Goal: Task Accomplishment & Management: Use online tool/utility

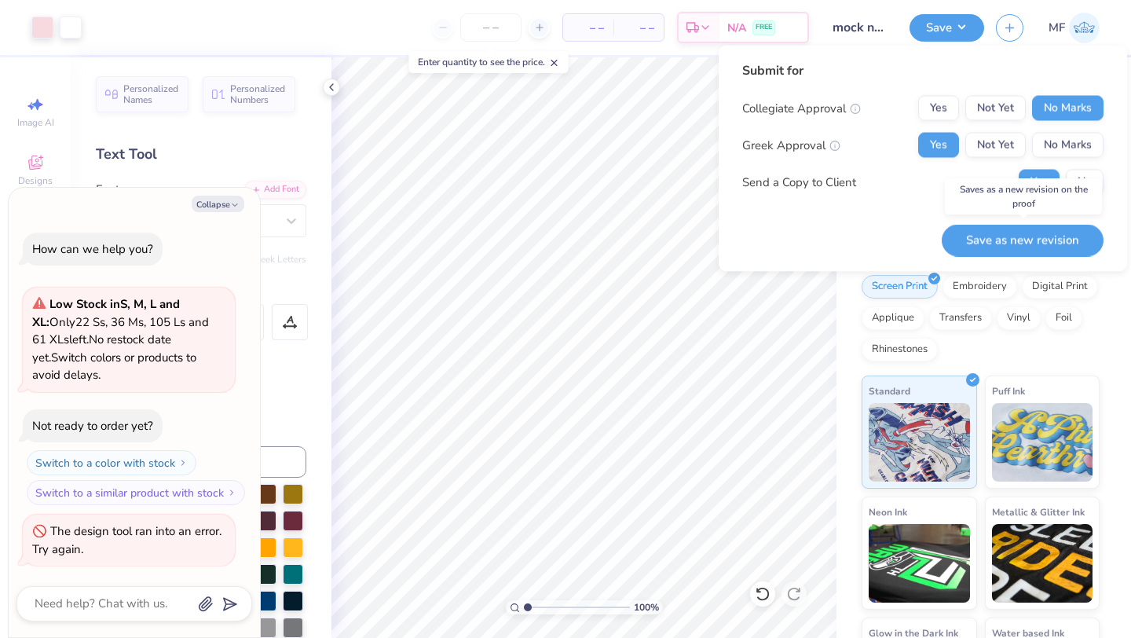
scroll to position [797, 0]
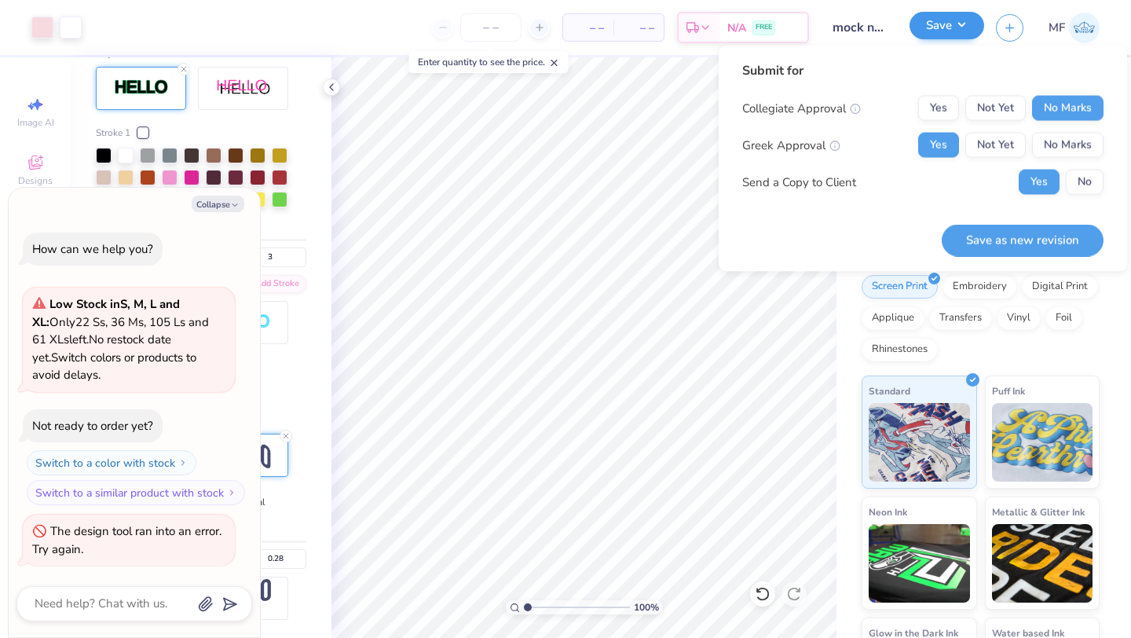
type textarea "x"
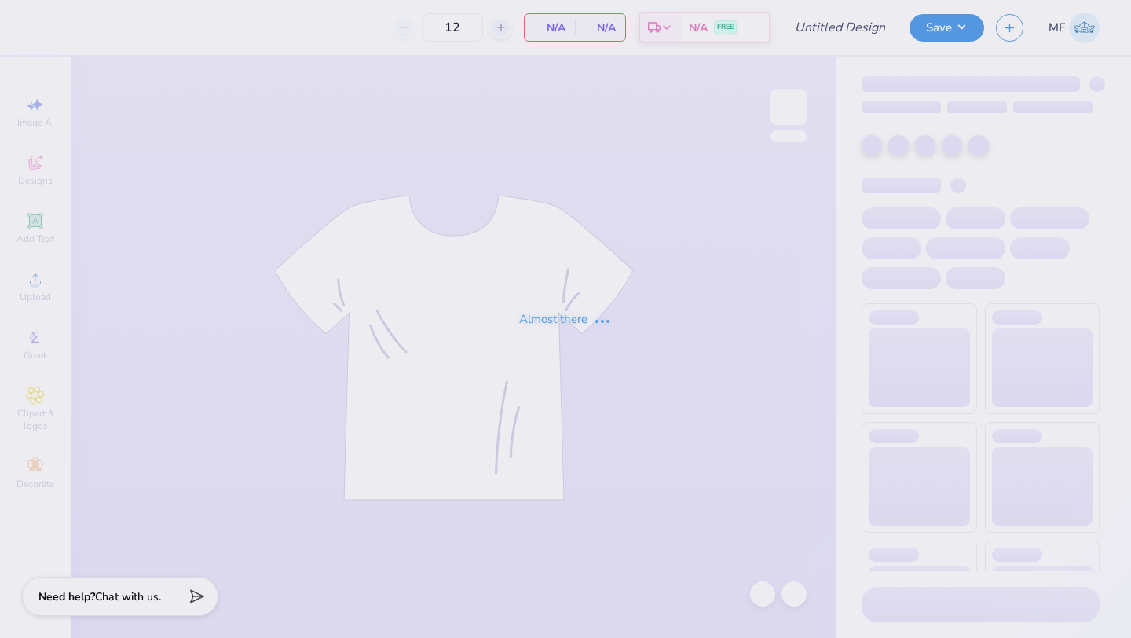
type input "Recruitment Idea"
type input "25"
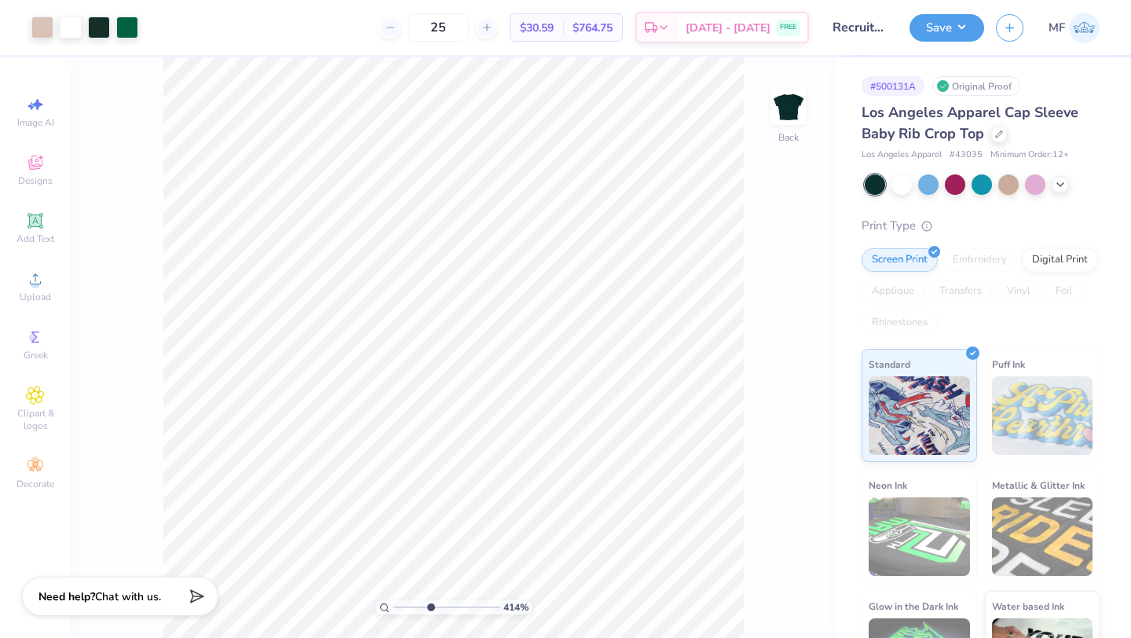
drag, startPoint x: 397, startPoint y: 609, endPoint x: 430, endPoint y: 614, distance: 33.4
type input "4.19"
click at [430, 614] on input "range" at bounding box center [446, 607] width 106 height 14
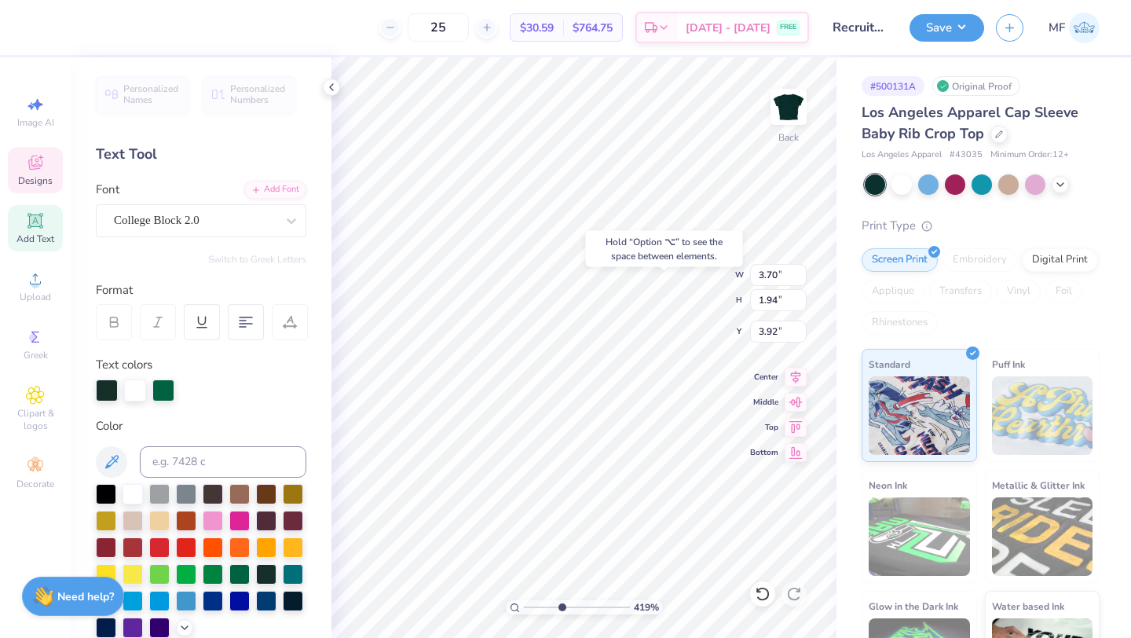
type input "3.92"
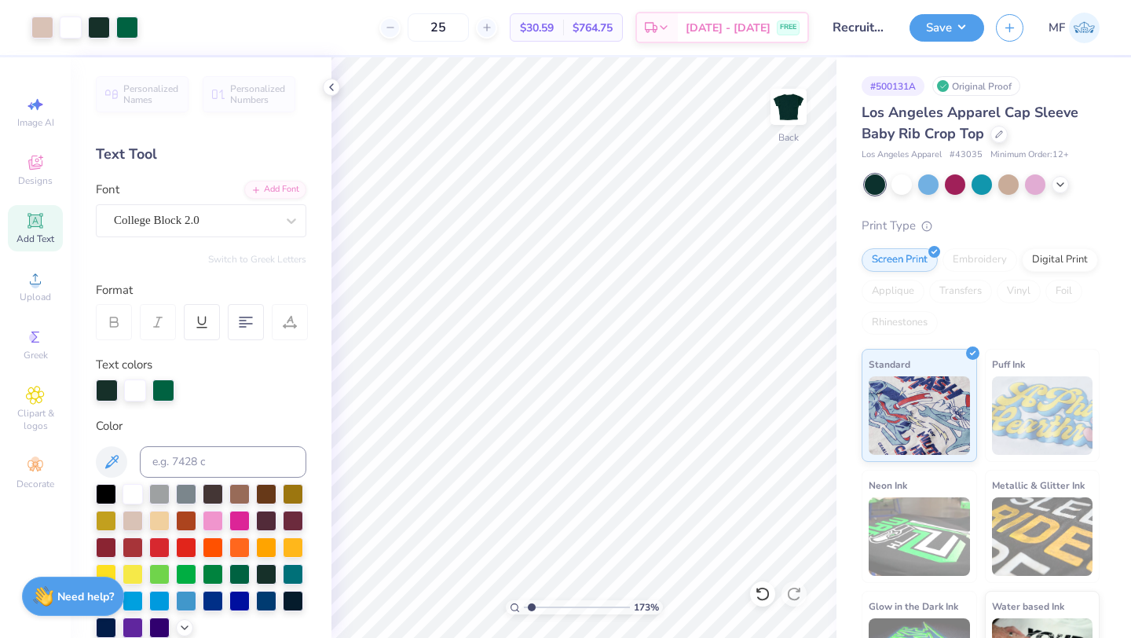
drag, startPoint x: 563, startPoint y: 607, endPoint x: 528, endPoint y: 606, distance: 35.4
type input "1.07"
click at [528, 606] on input "range" at bounding box center [577, 607] width 106 height 14
click at [950, 31] on button "Save" at bounding box center [947, 25] width 75 height 27
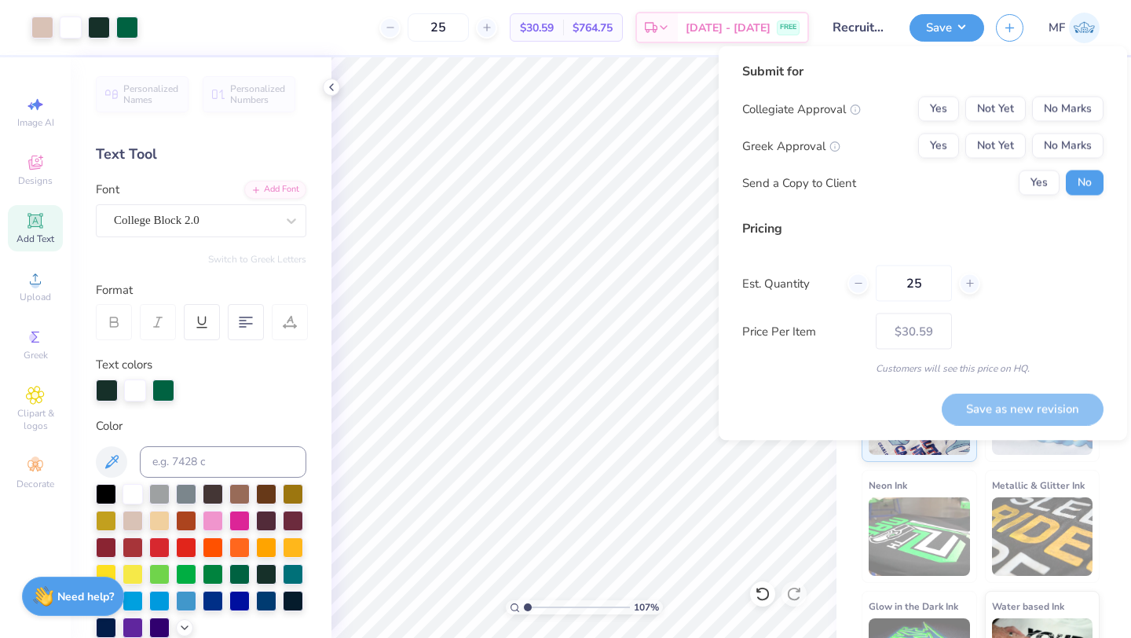
click at [1116, 124] on div "Submit for Collegiate Approval Yes Not Yet No Marks Greek Approval Yes Not Yet …" at bounding box center [923, 243] width 408 height 394
click at [1077, 116] on button "No Marks" at bounding box center [1067, 109] width 71 height 25
click at [1060, 145] on button "No Marks" at bounding box center [1067, 146] width 71 height 25
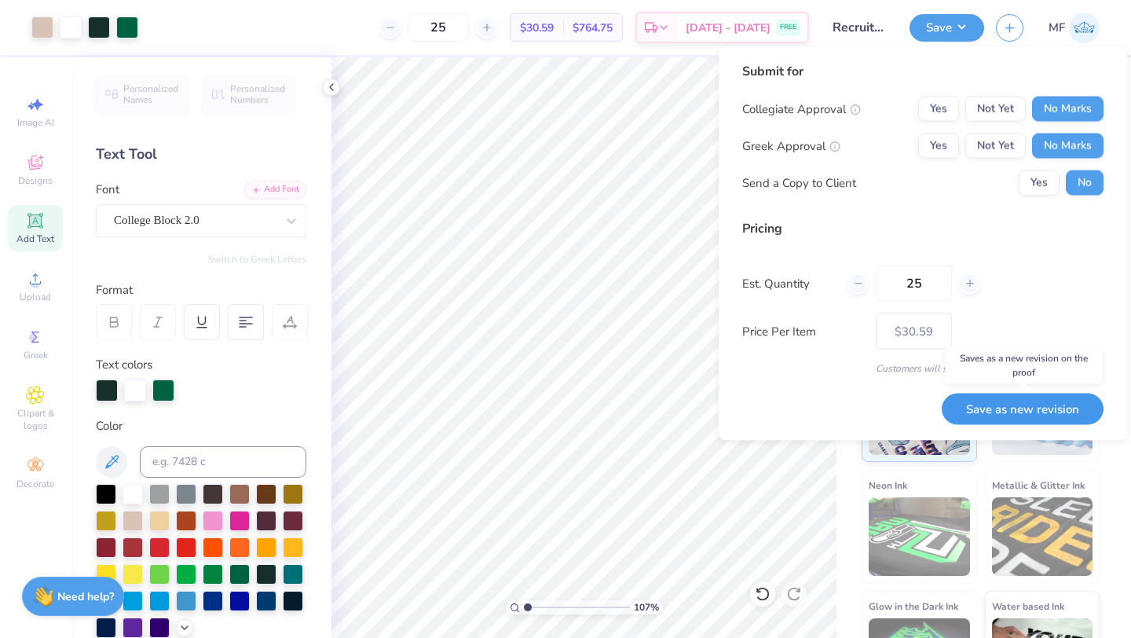
click at [988, 408] on button "Save as new revision" at bounding box center [1023, 409] width 162 height 32
type input "– –"
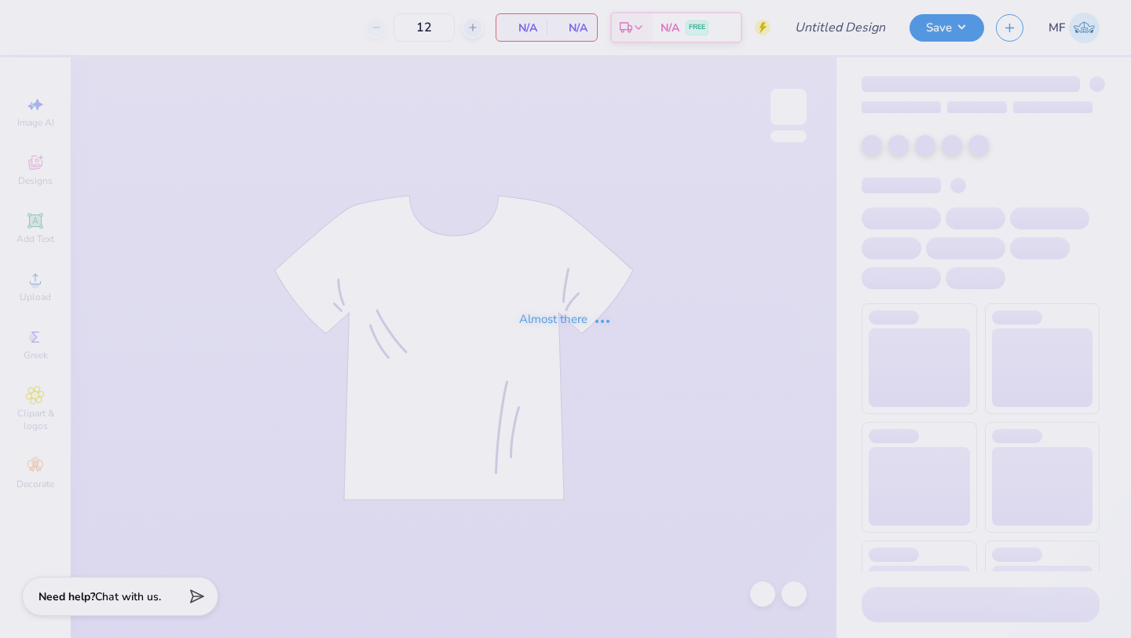
type input "recruitment"
type input "25"
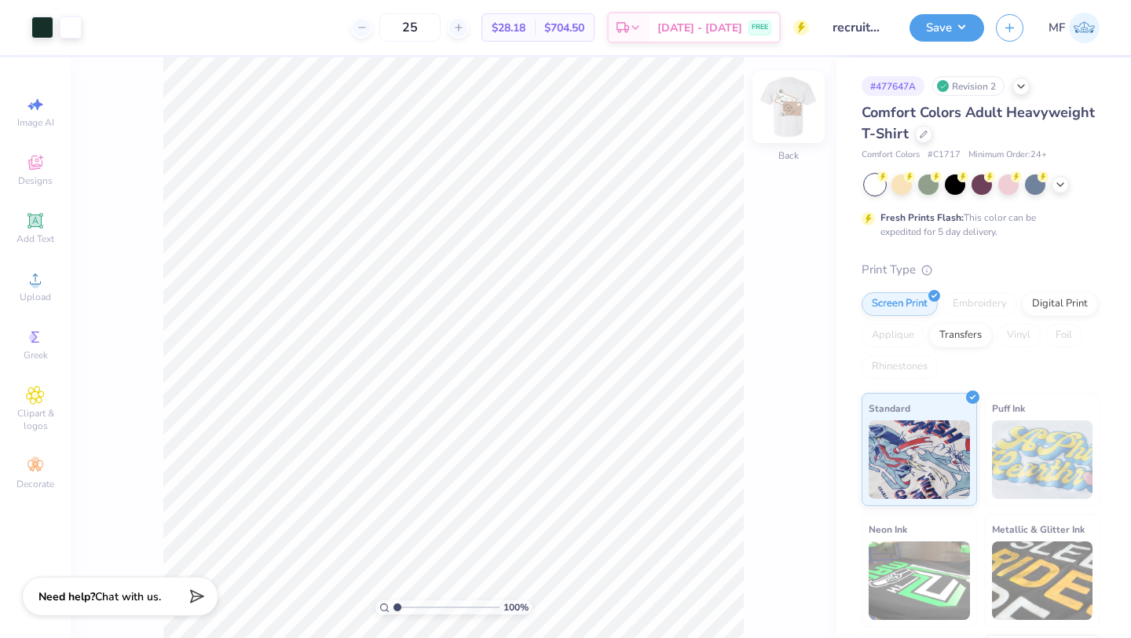
click at [788, 107] on img at bounding box center [788, 106] width 63 height 63
click at [781, 108] on img at bounding box center [788, 106] width 63 height 63
click at [772, 105] on img at bounding box center [788, 106] width 63 height 63
click at [794, 110] on img at bounding box center [788, 106] width 63 height 63
click at [792, 115] on img at bounding box center [788, 106] width 63 height 63
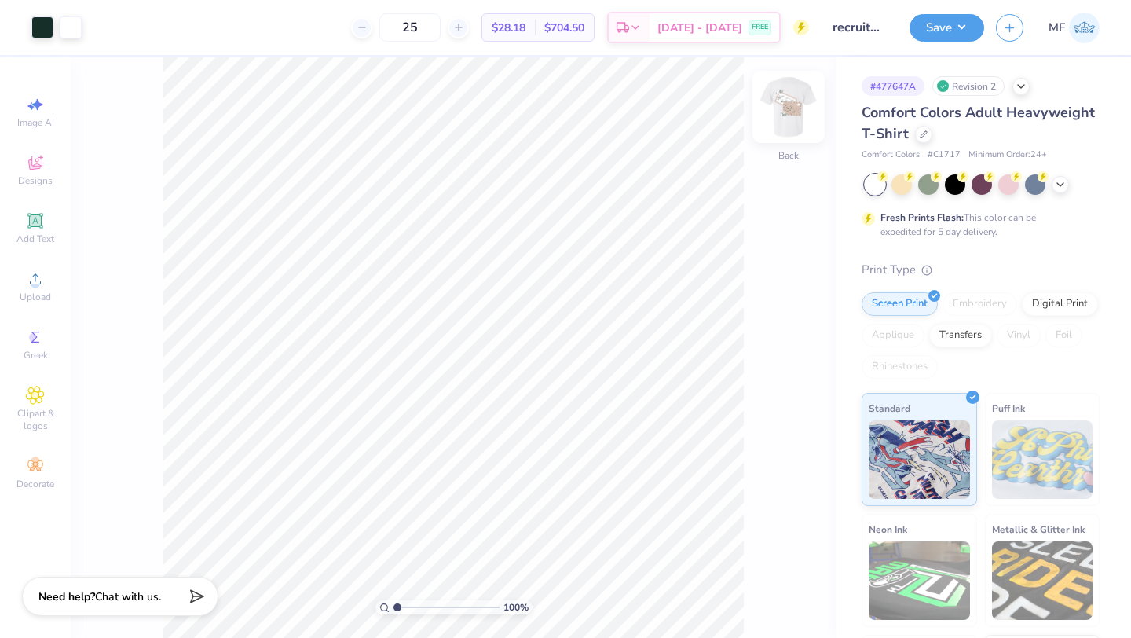
click at [794, 93] on img at bounding box center [788, 106] width 63 height 63
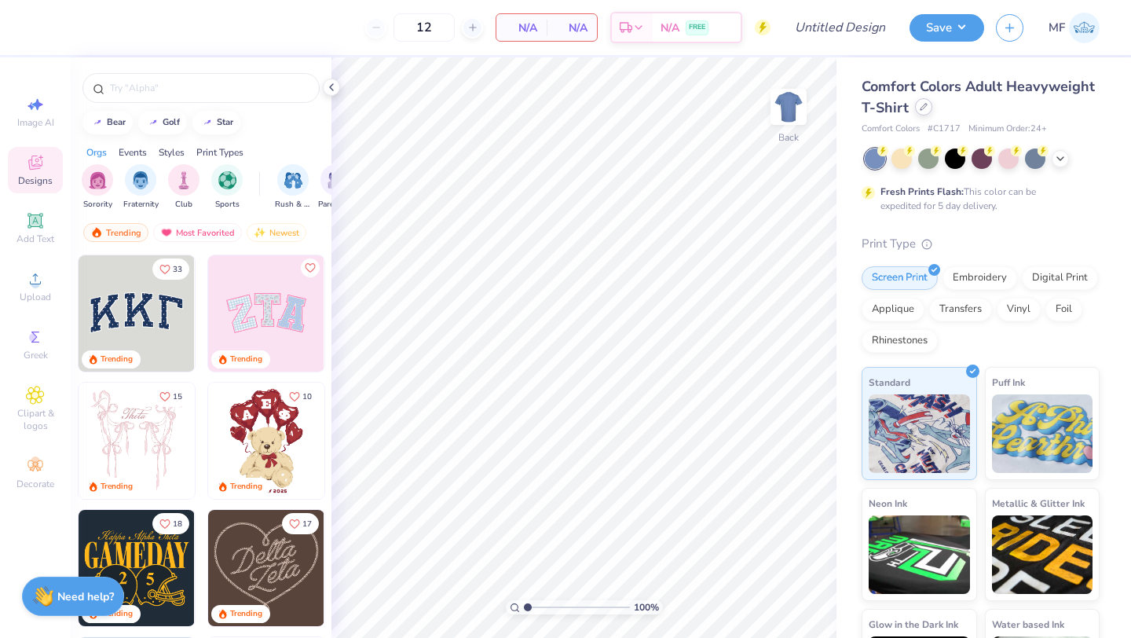
click at [915, 106] on div at bounding box center [923, 106] width 17 height 17
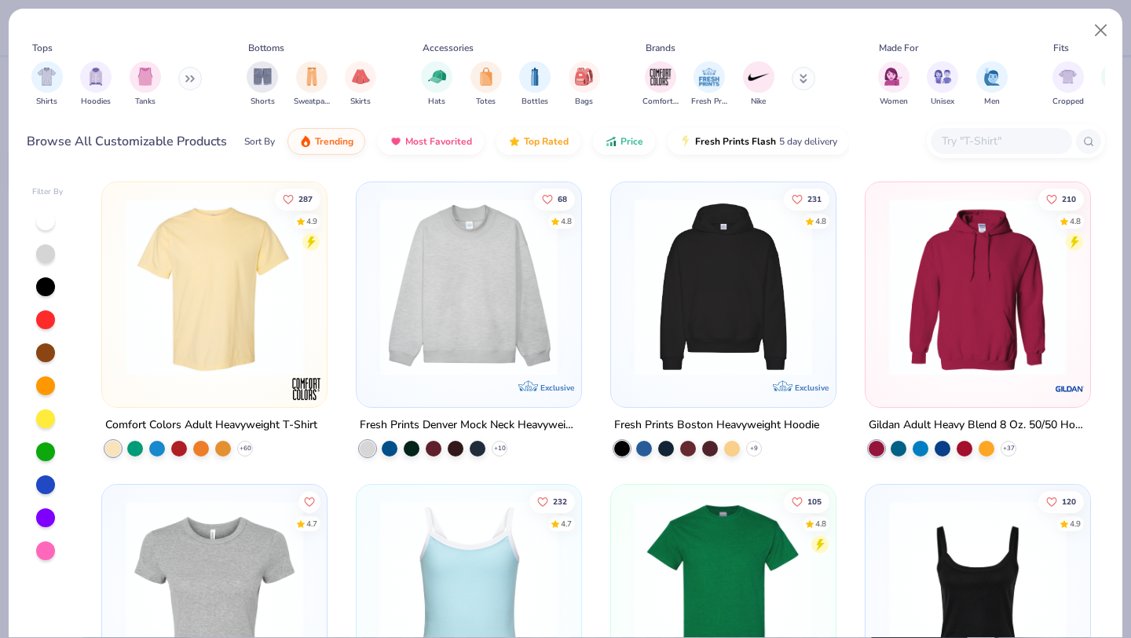
click at [995, 147] on input "text" at bounding box center [1000, 141] width 121 height 18
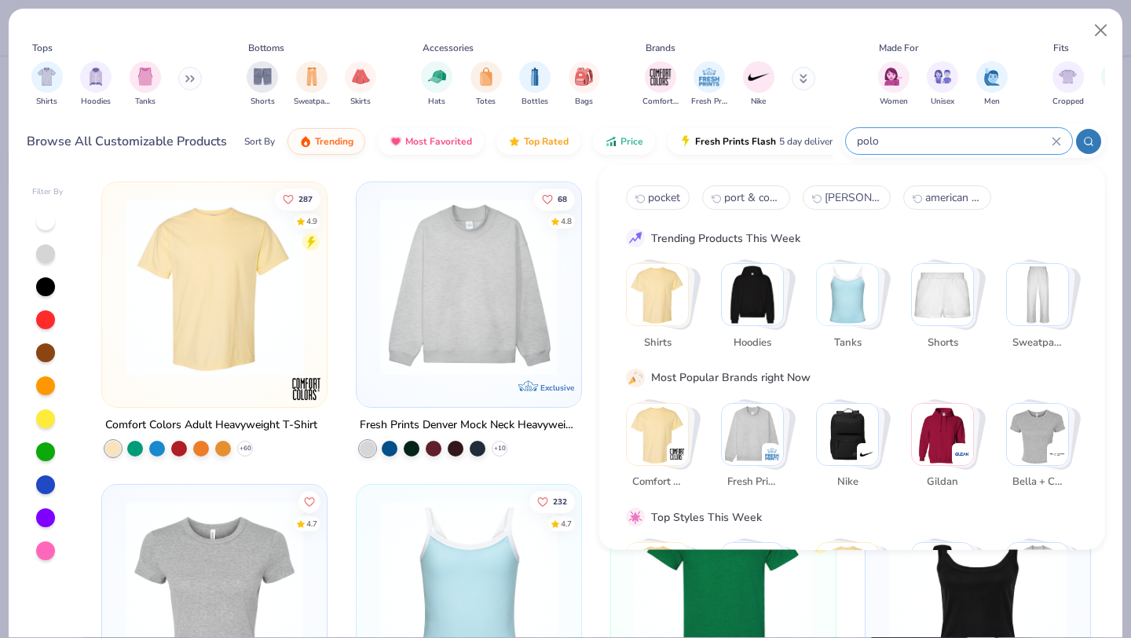
type input "polo"
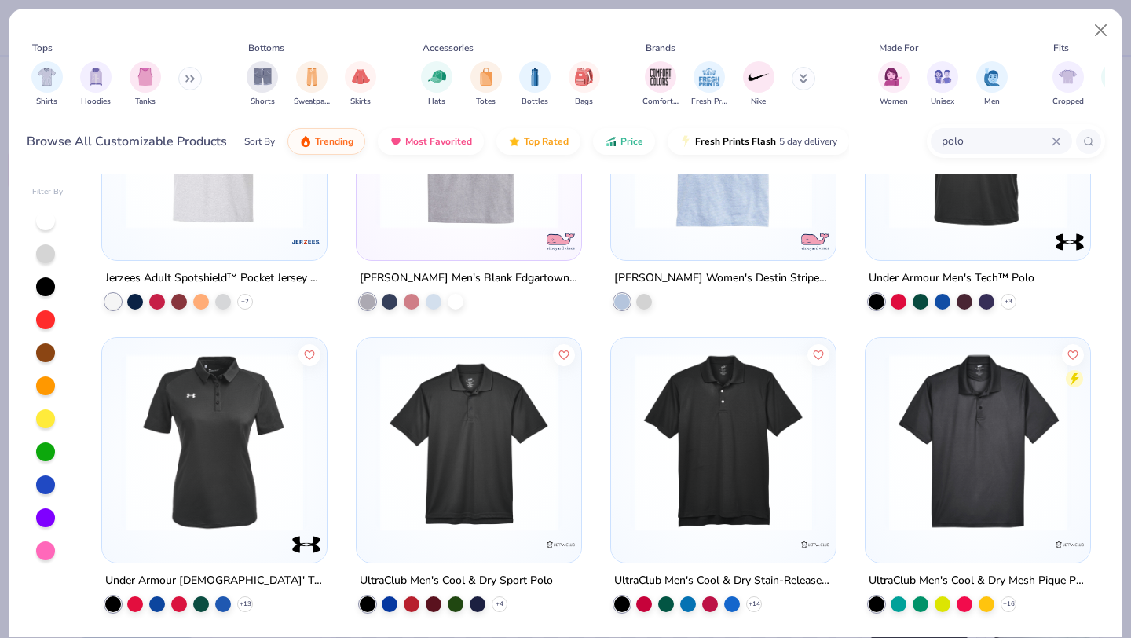
scroll to position [2863, 0]
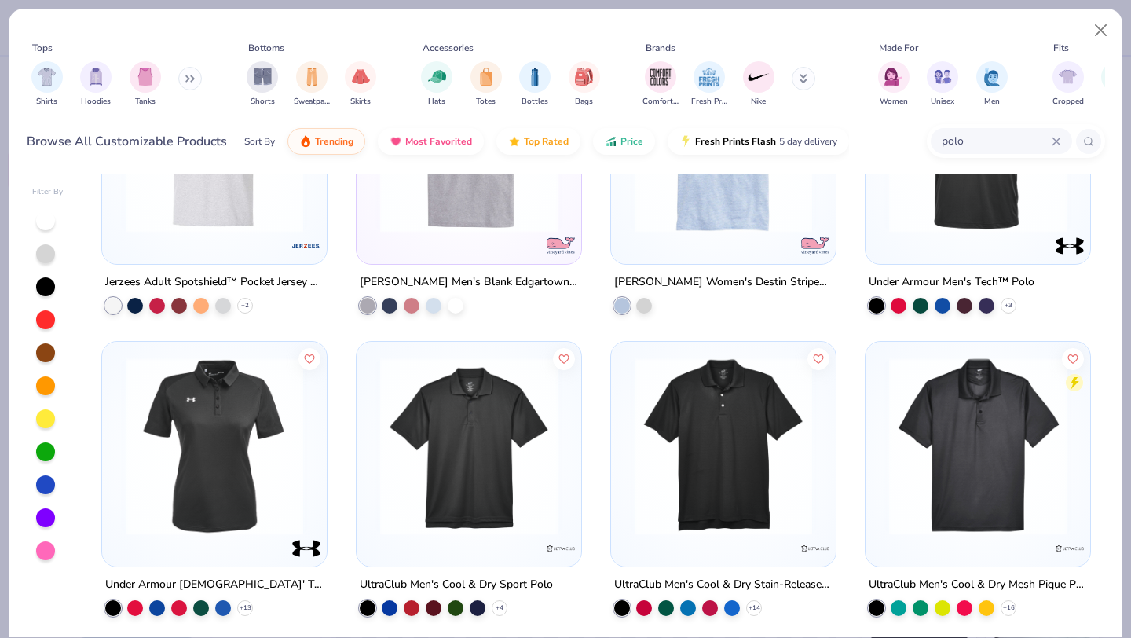
click at [485, 460] on img at bounding box center [468, 446] width 193 height 178
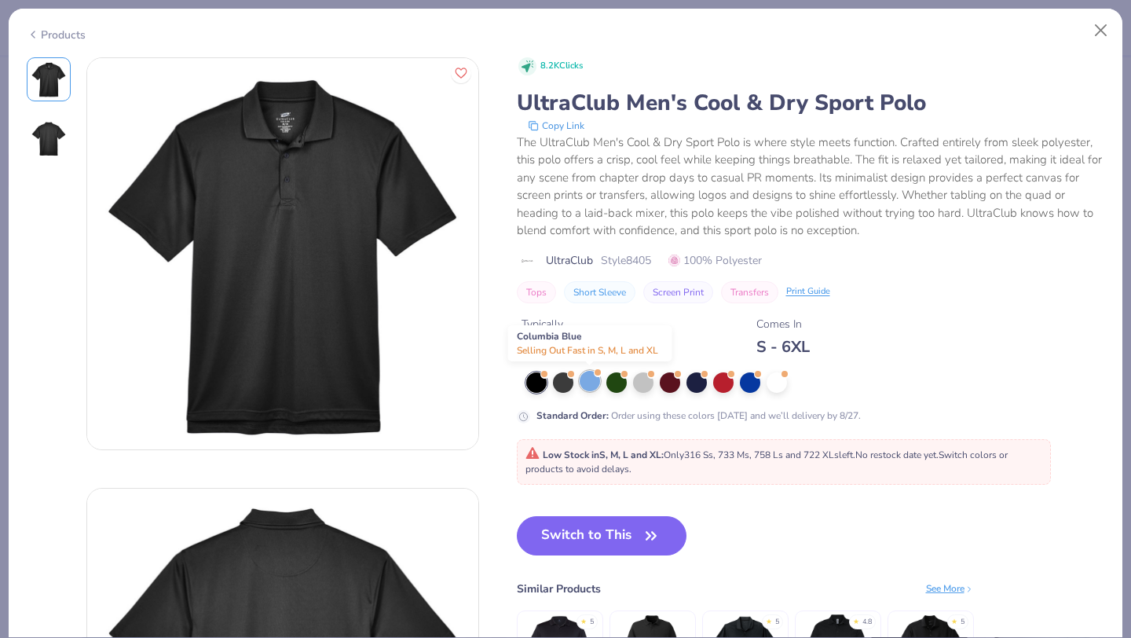
click at [593, 383] on div at bounding box center [590, 381] width 20 height 20
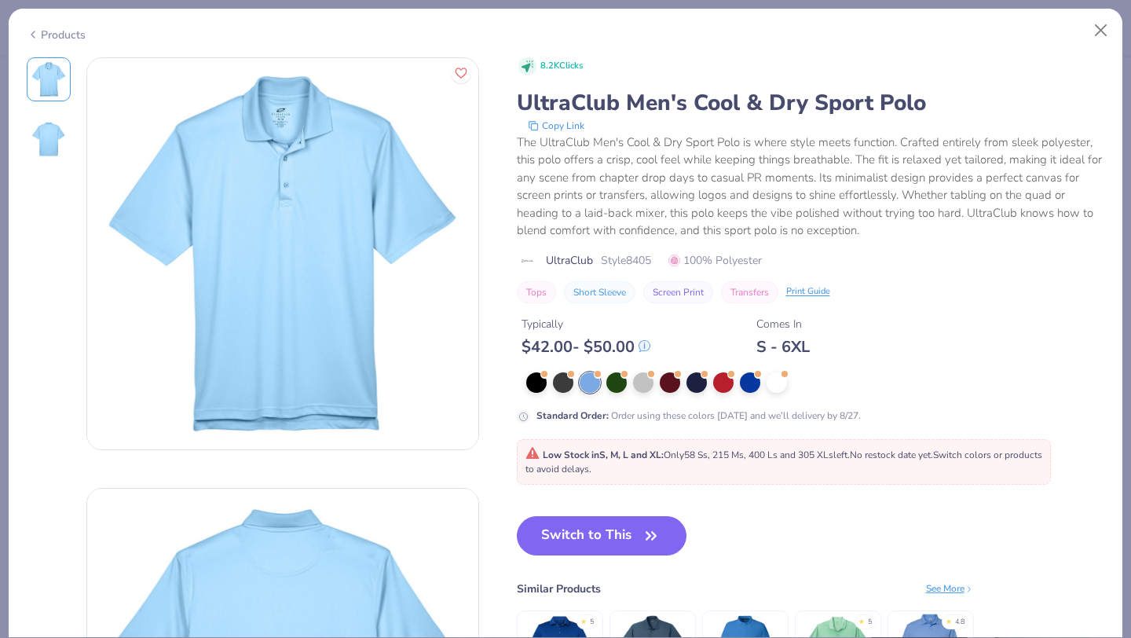
click at [43, 29] on div "Products" at bounding box center [56, 35] width 59 height 16
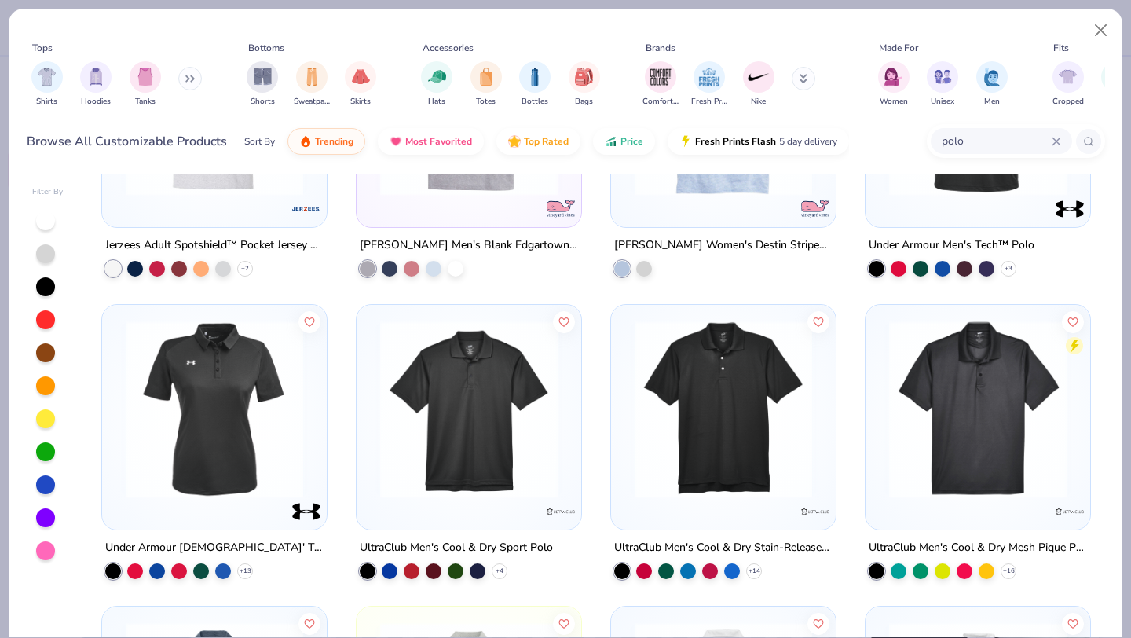
scroll to position [2924, 0]
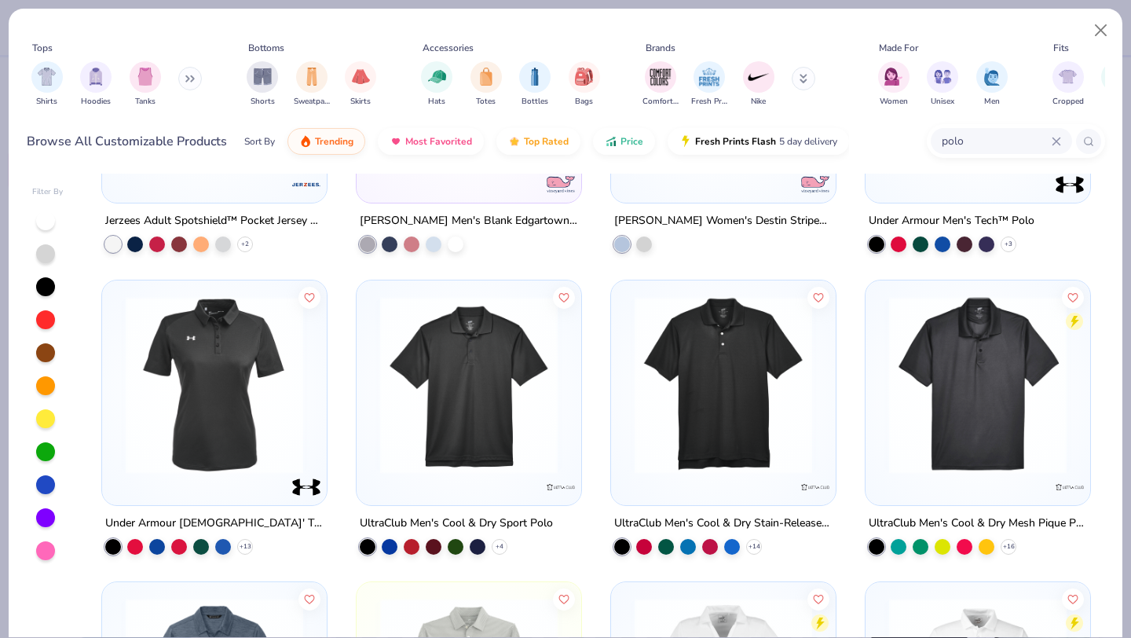
click at [1017, 452] on img at bounding box center [977, 384] width 193 height 178
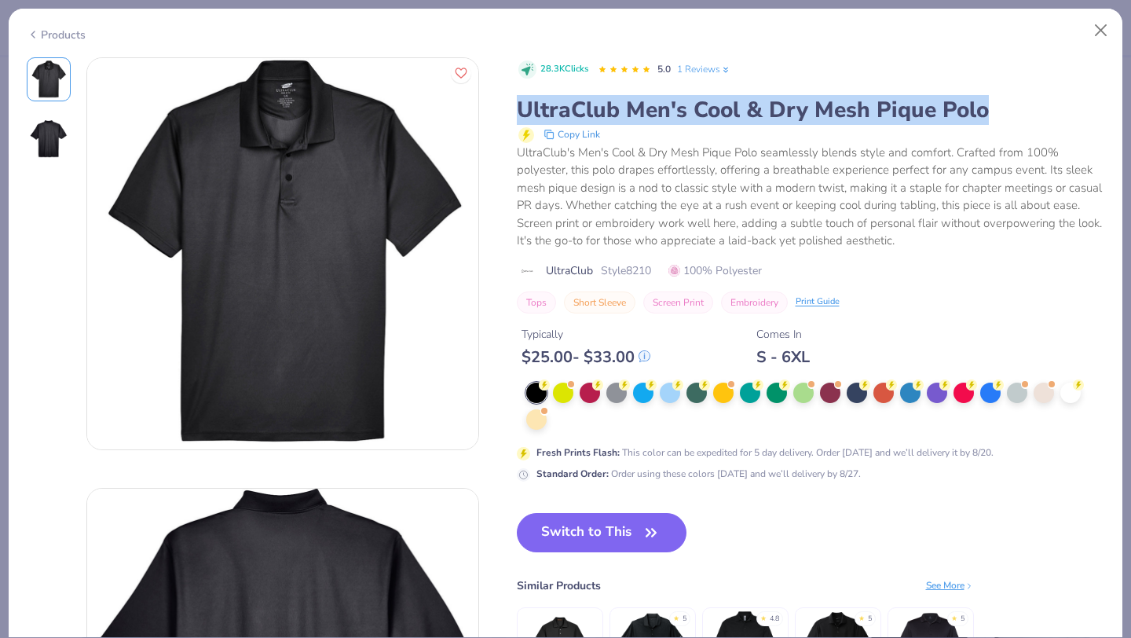
drag, startPoint x: 521, startPoint y: 105, endPoint x: 1029, endPoint y: 105, distance: 508.2
click at [1029, 105] on div "UltraClub Men's Cool & Dry Mesh Pique Polo" at bounding box center [811, 110] width 588 height 30
copy div "UltraClub Men's Cool & Dry Mesh Pique Polo"
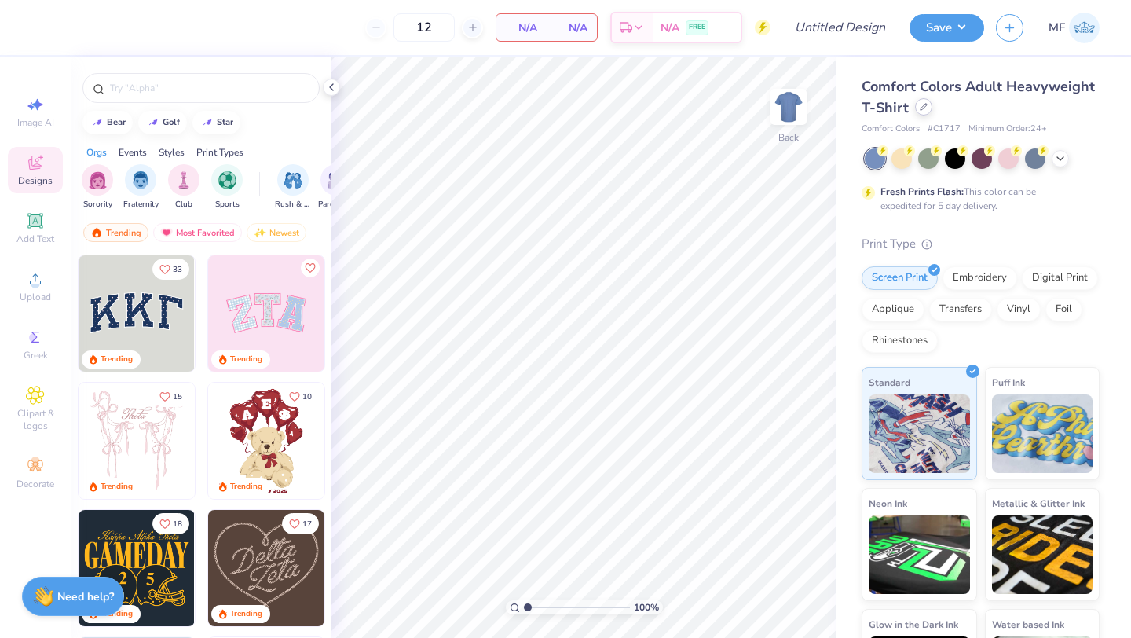
click at [924, 111] on div at bounding box center [923, 106] width 17 height 17
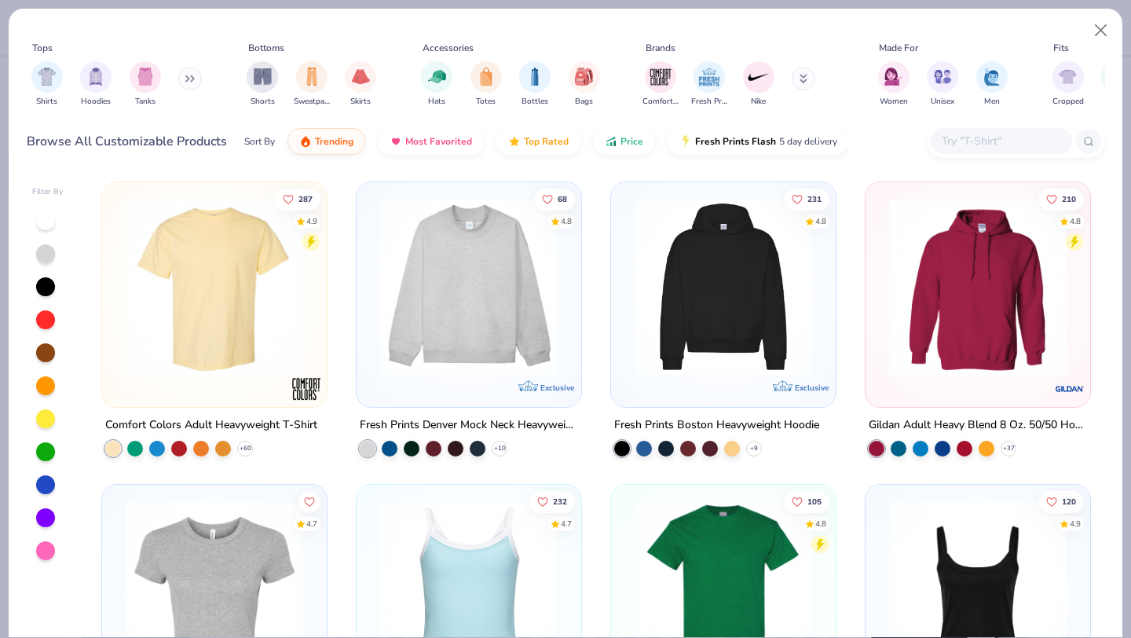
click at [952, 135] on input "text" at bounding box center [1000, 141] width 121 height 18
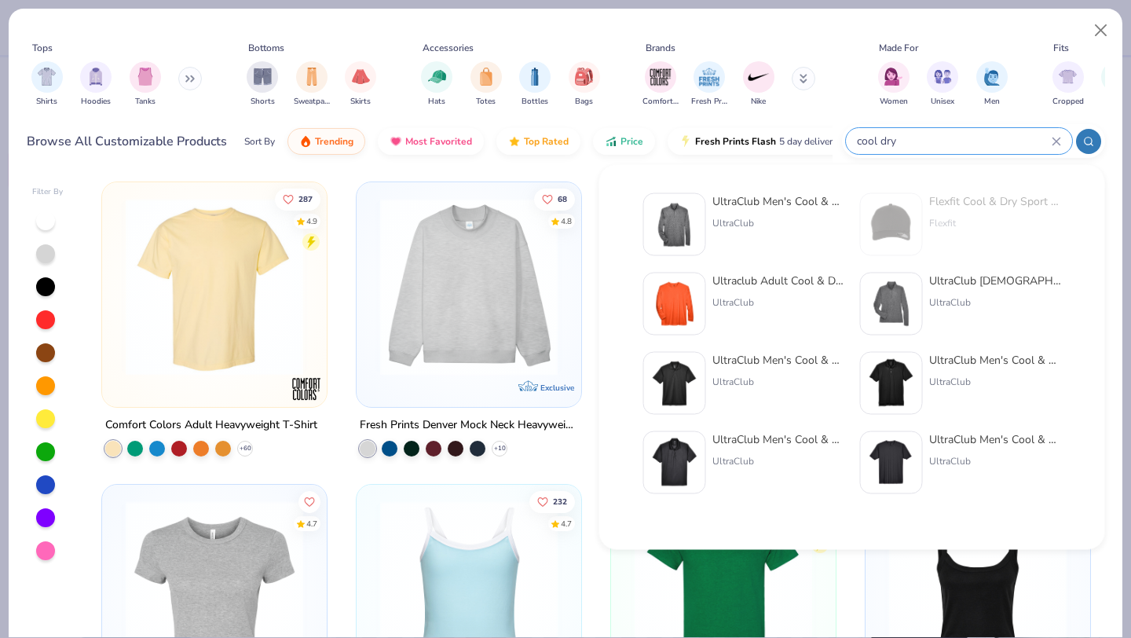
type input "cool dry"
click at [753, 365] on div "UltraClub Men's Cool & Dry Sport Polo" at bounding box center [778, 360] width 132 height 16
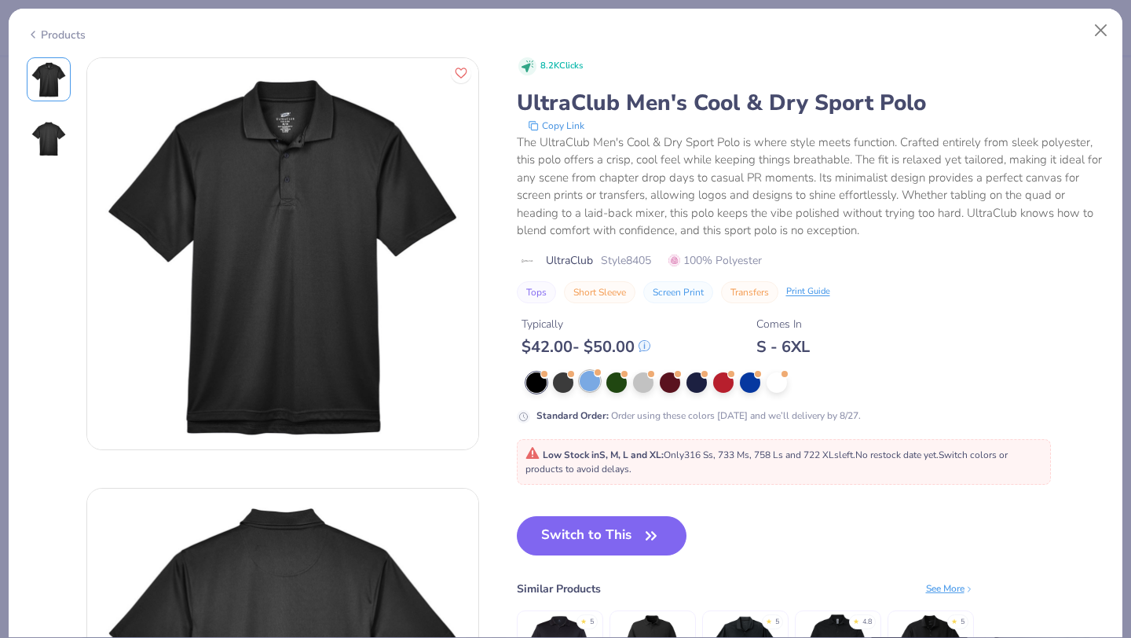
click at [590, 382] on div at bounding box center [590, 381] width 20 height 20
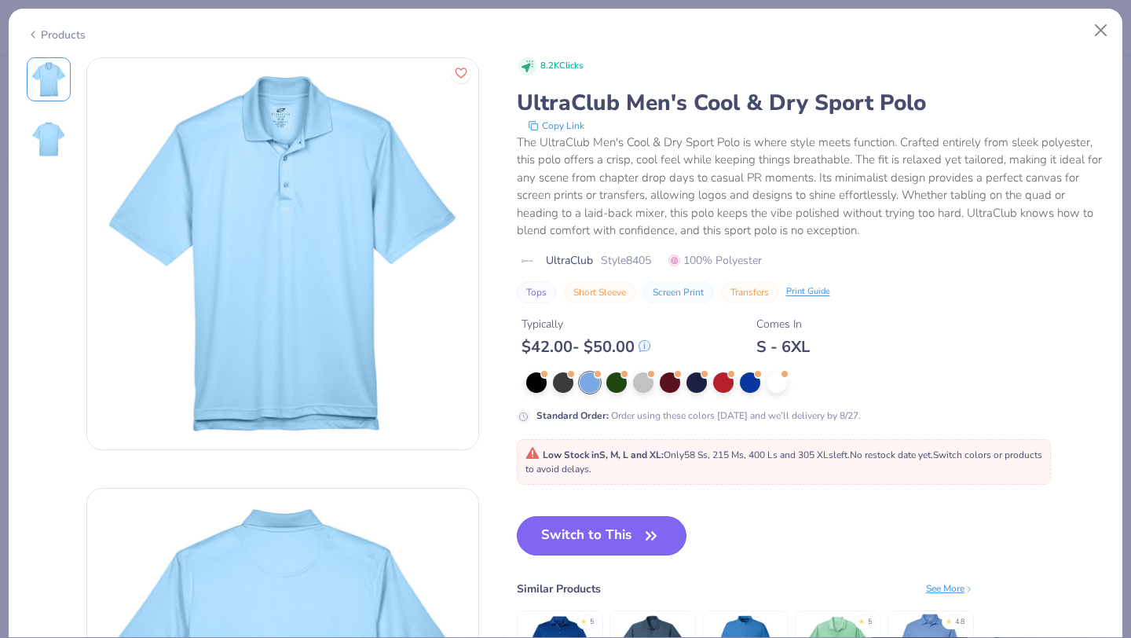
click at [629, 525] on button "Switch to This" at bounding box center [602, 535] width 170 height 39
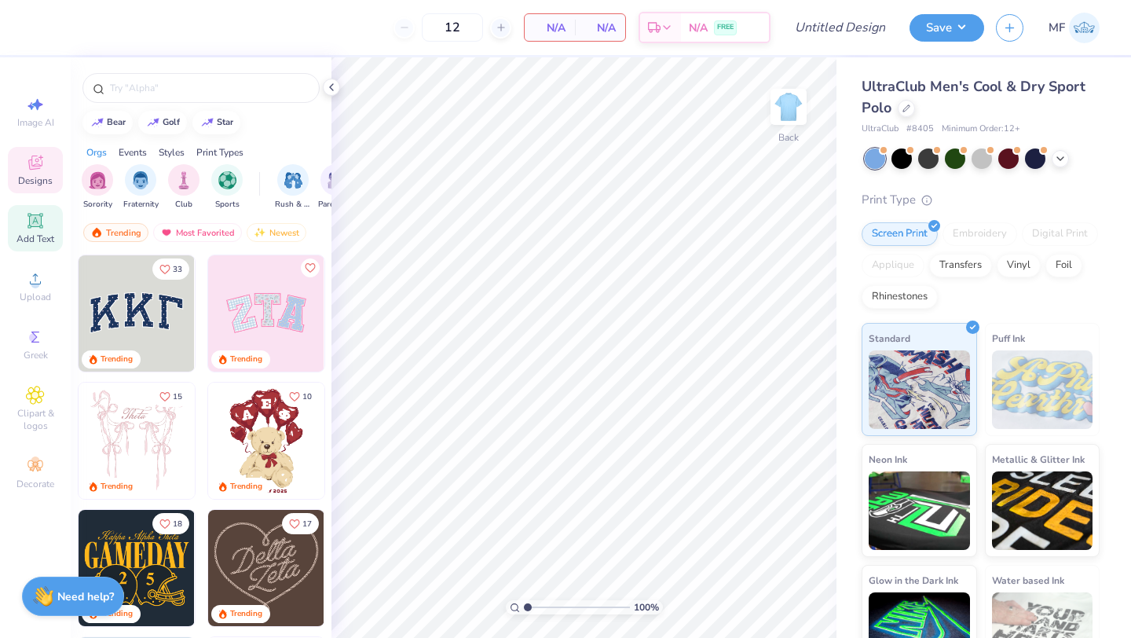
click at [52, 221] on div "Add Text" at bounding box center [35, 228] width 55 height 46
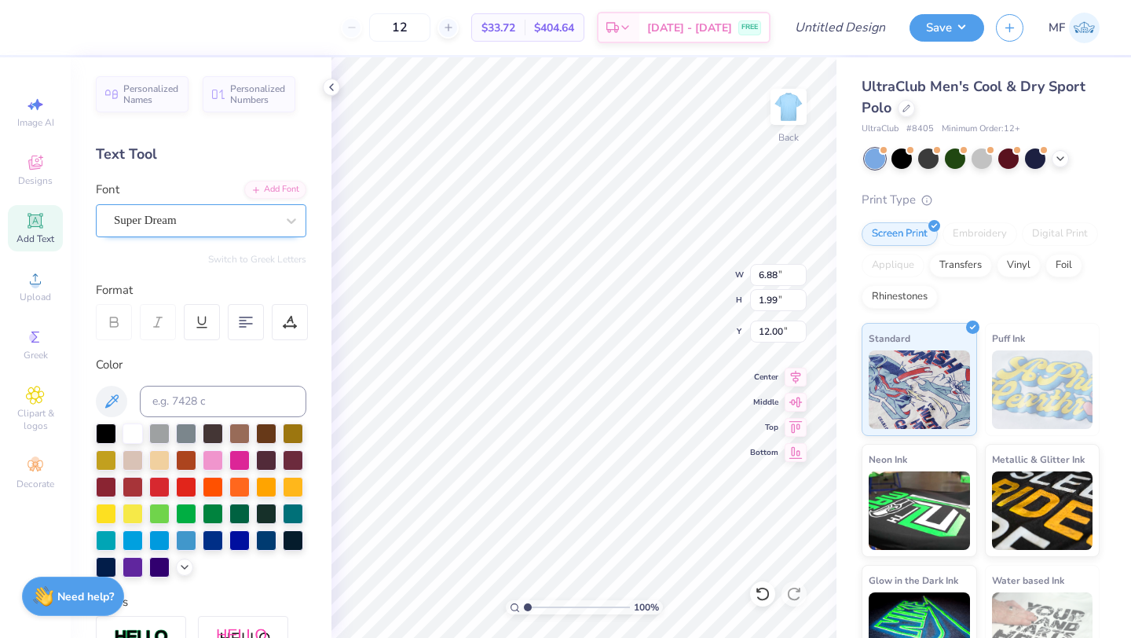
click at [173, 226] on div "Super Dream" at bounding box center [194, 220] width 165 height 24
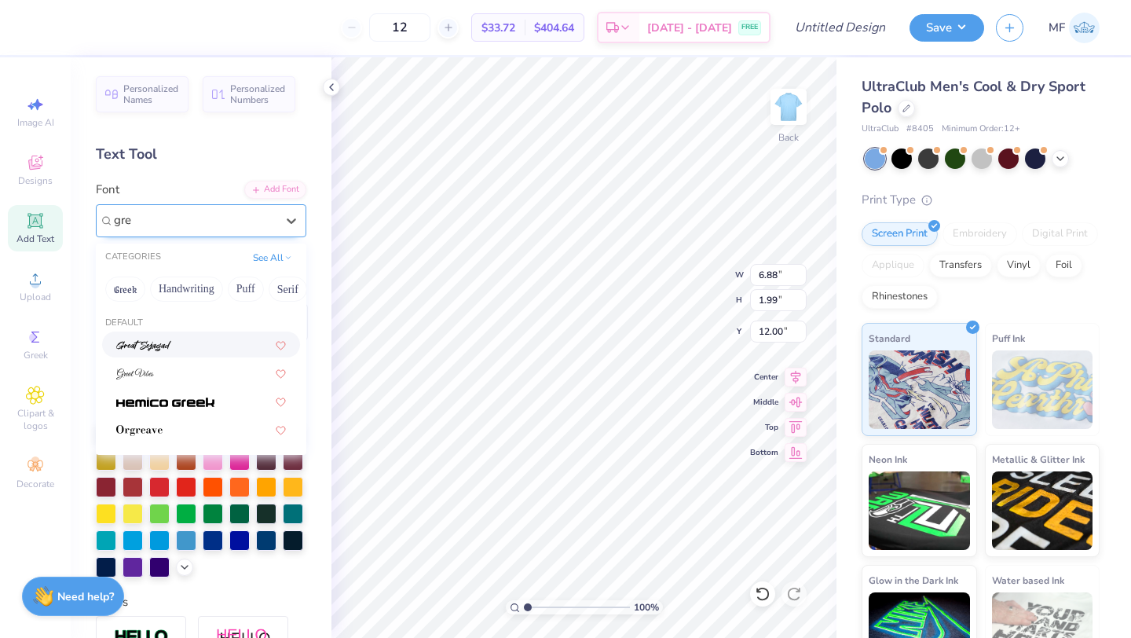
type input "gree"
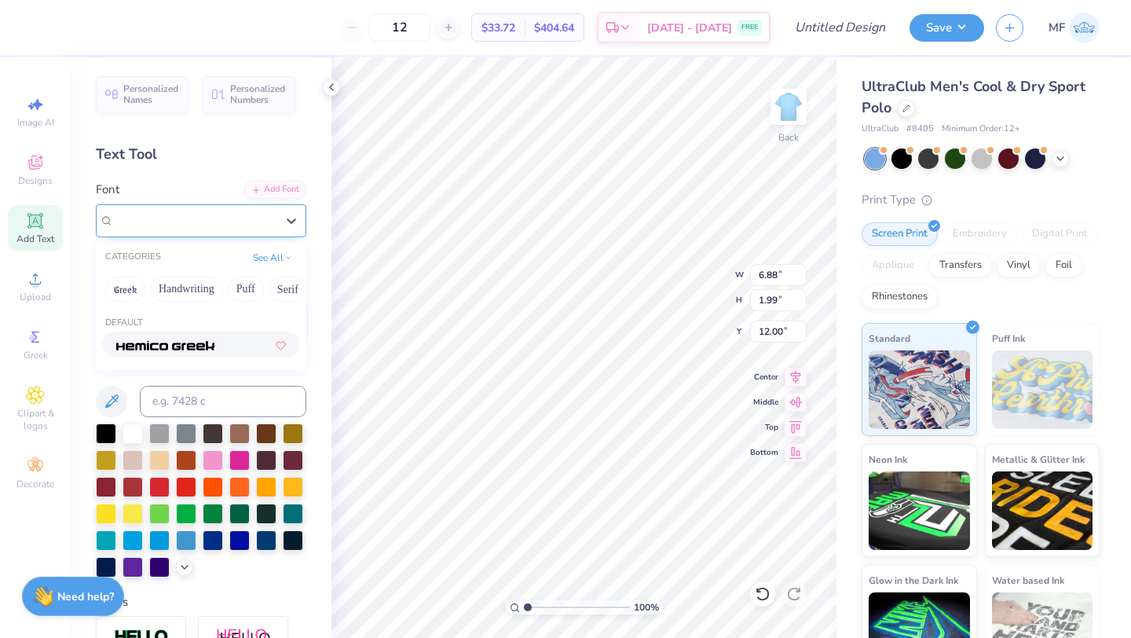
click at [227, 222] on div at bounding box center [194, 220] width 165 height 24
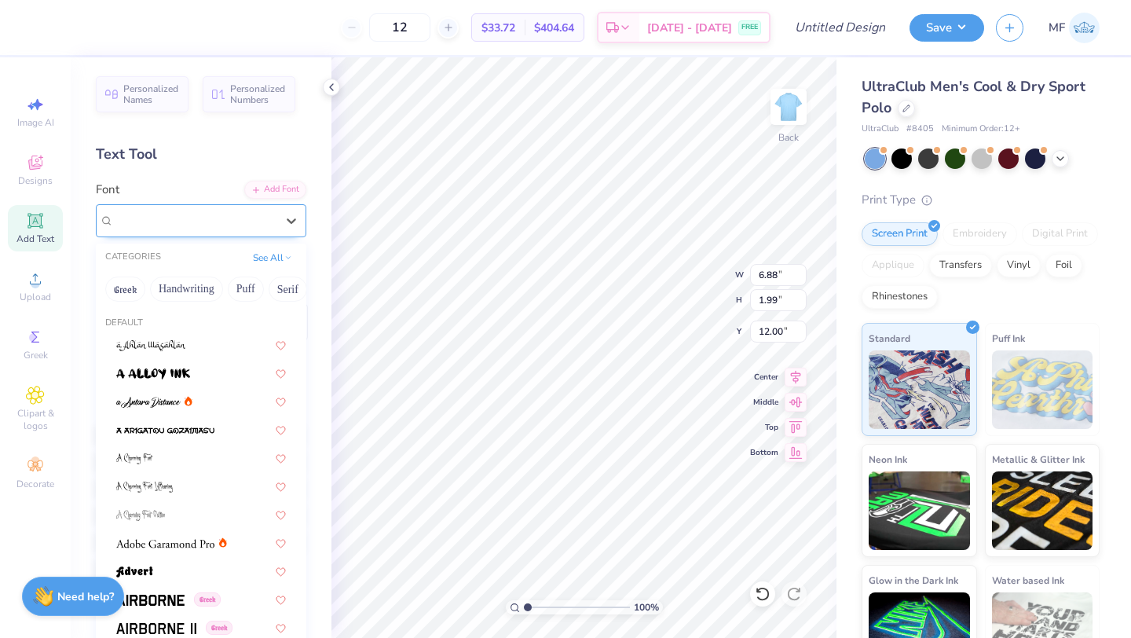
click at [227, 222] on div "Super Dream" at bounding box center [195, 220] width 162 height 18
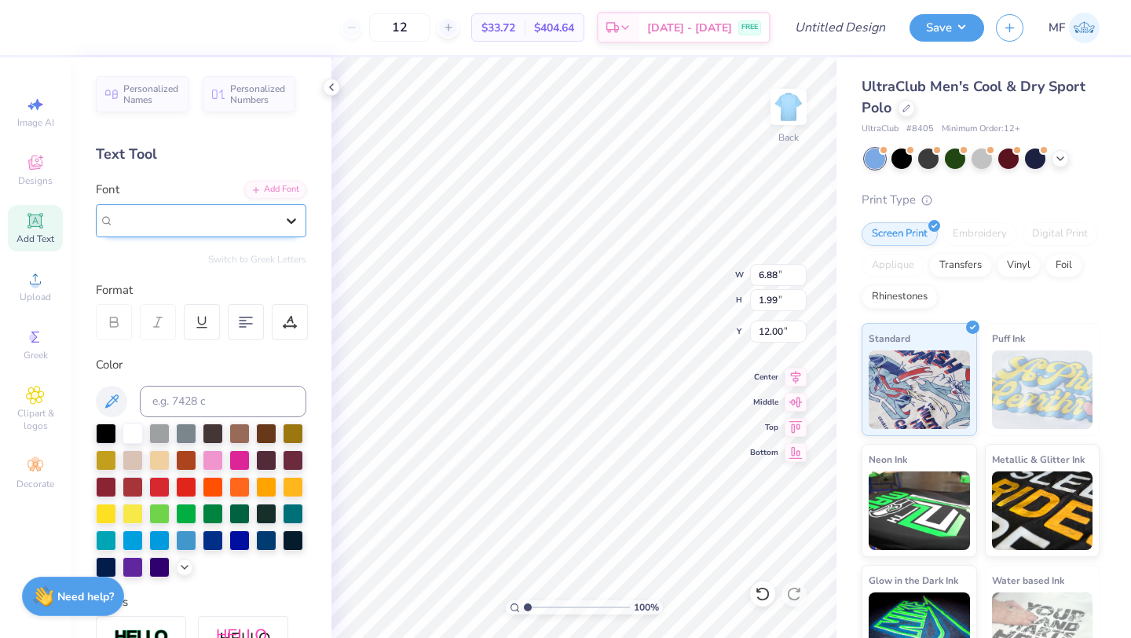
click at [296, 215] on icon at bounding box center [292, 221] width 16 height 16
click at [269, 222] on div "Super Dream" at bounding box center [194, 220] width 165 height 24
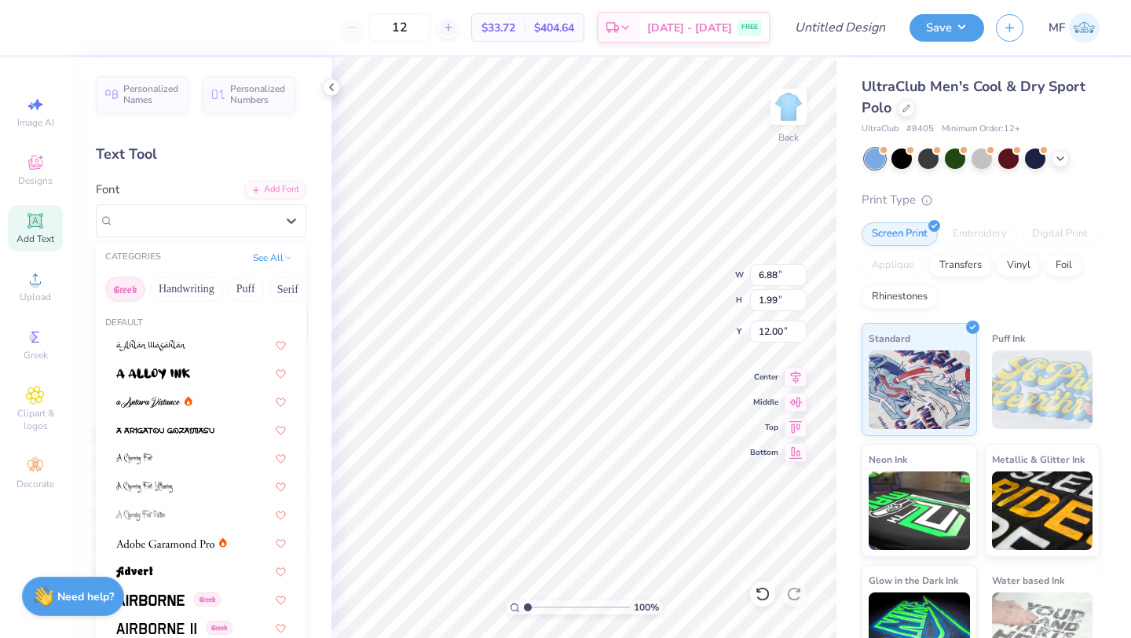
click at [141, 296] on button "Greek" at bounding box center [125, 288] width 40 height 25
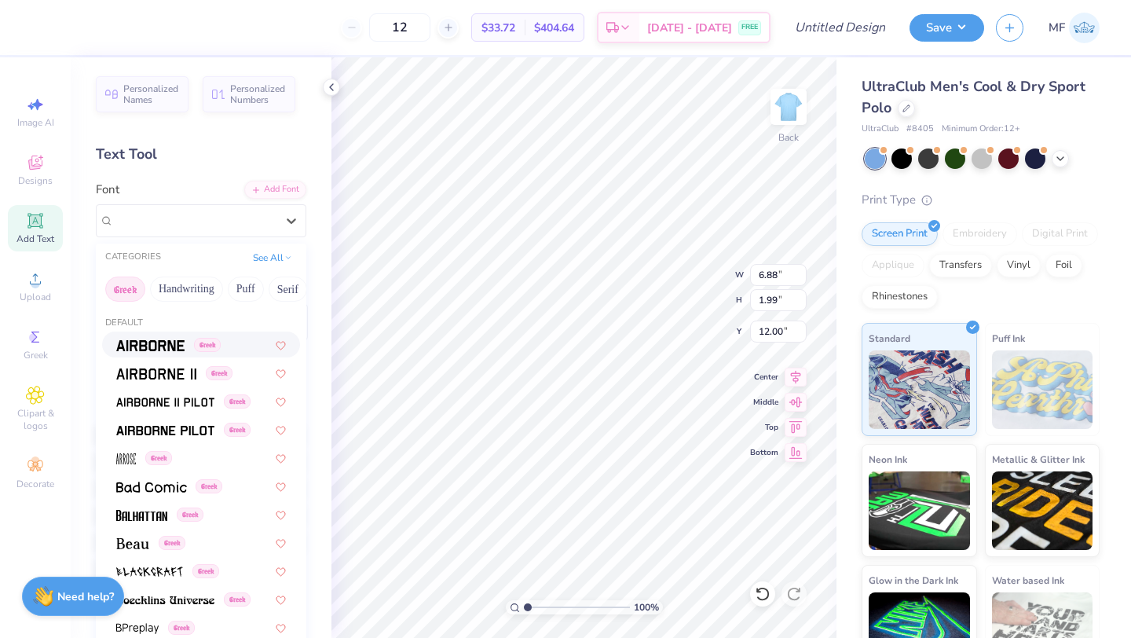
click at [156, 341] on img at bounding box center [150, 345] width 68 height 11
type input "6.58"
type input "2.08"
type input "11.96"
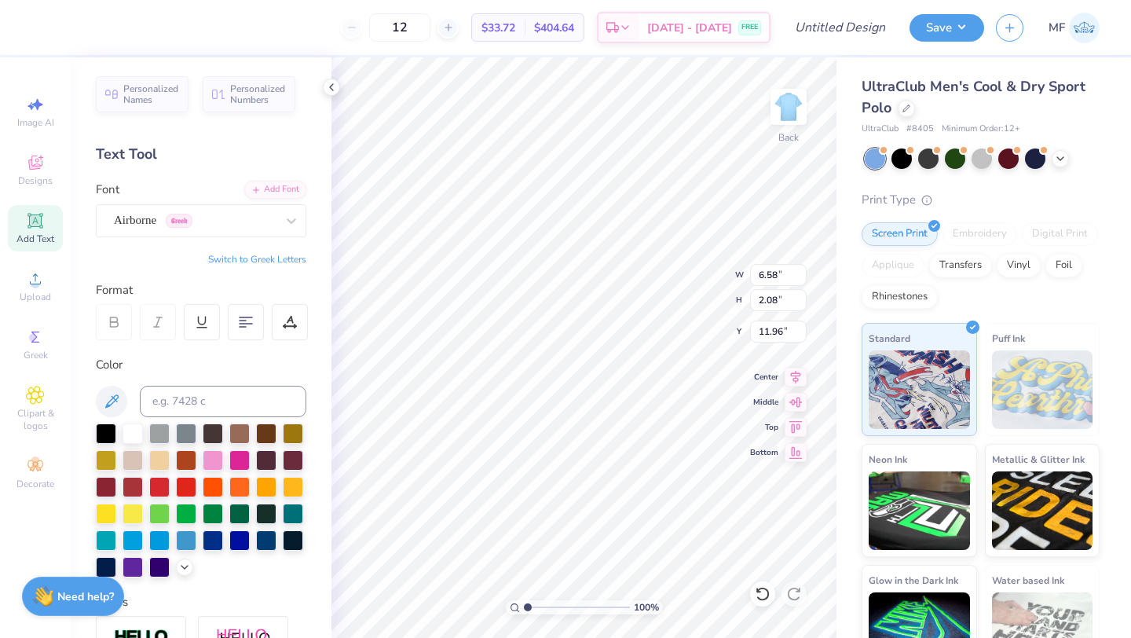
click at [255, 257] on button "Switch to Greek Letters" at bounding box center [257, 259] width 98 height 13
type input "6.56"
type textarea "Δχ"
type input "3.00"
click at [211, 225] on div "Airborne Greek" at bounding box center [194, 220] width 165 height 24
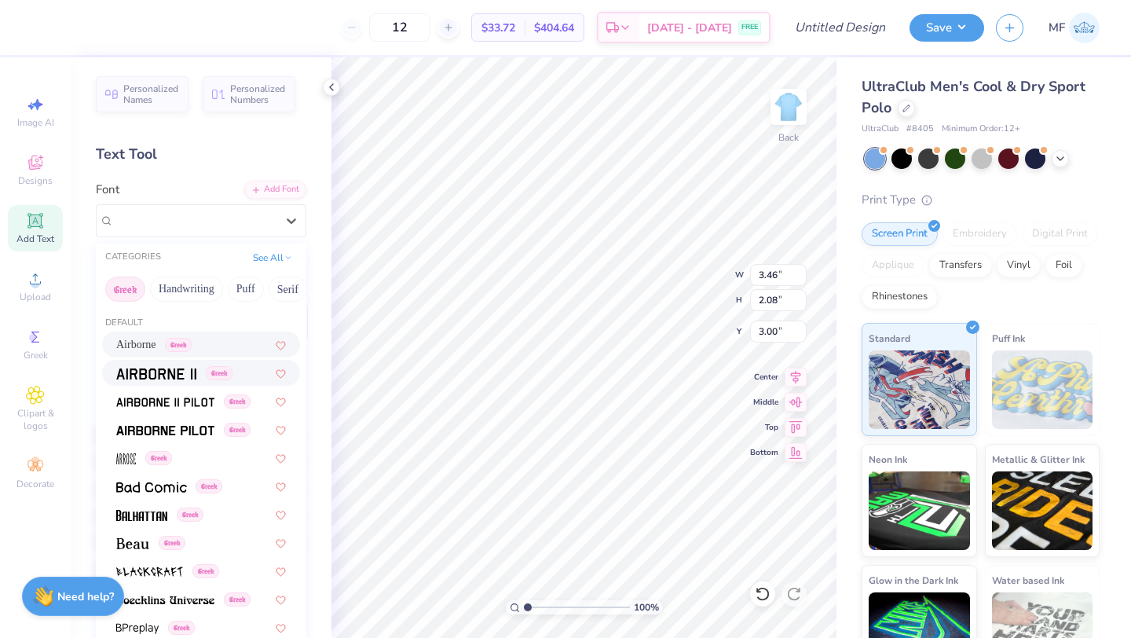
click at [188, 378] on img at bounding box center [156, 373] width 80 height 11
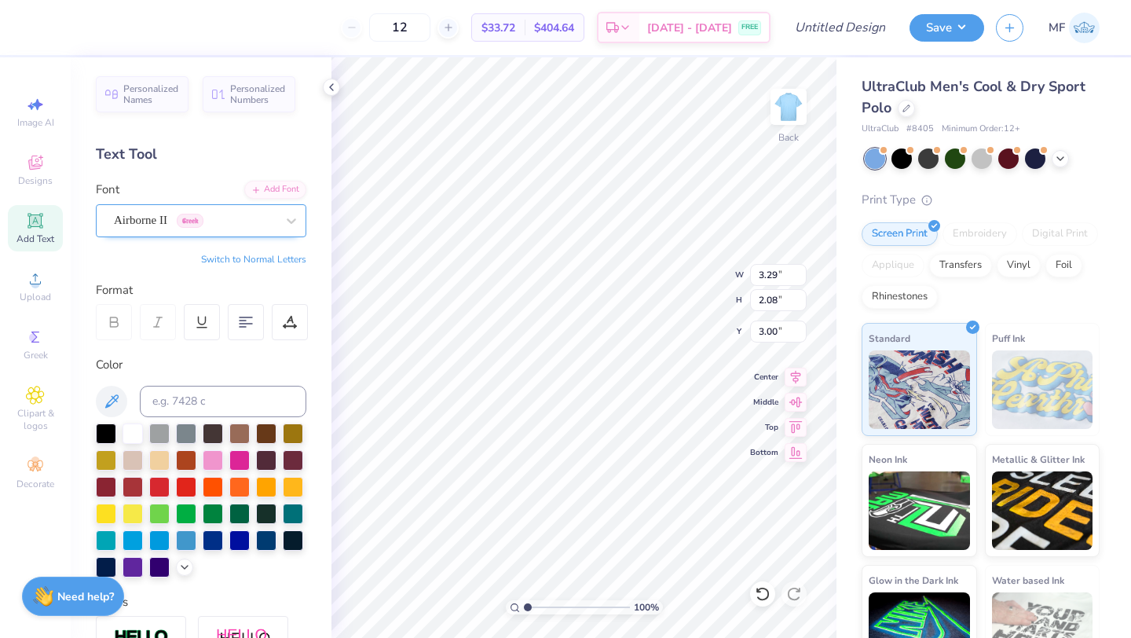
click at [243, 214] on div "Airborne II Greek" at bounding box center [194, 220] width 165 height 24
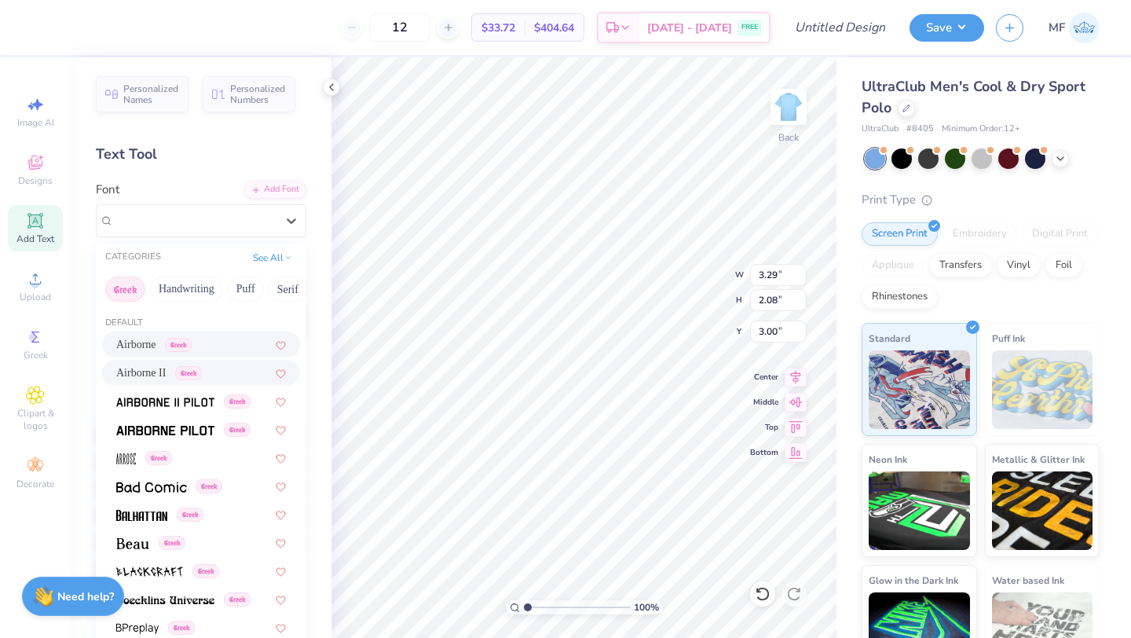
click at [191, 341] on span "Greek" at bounding box center [178, 345] width 27 height 14
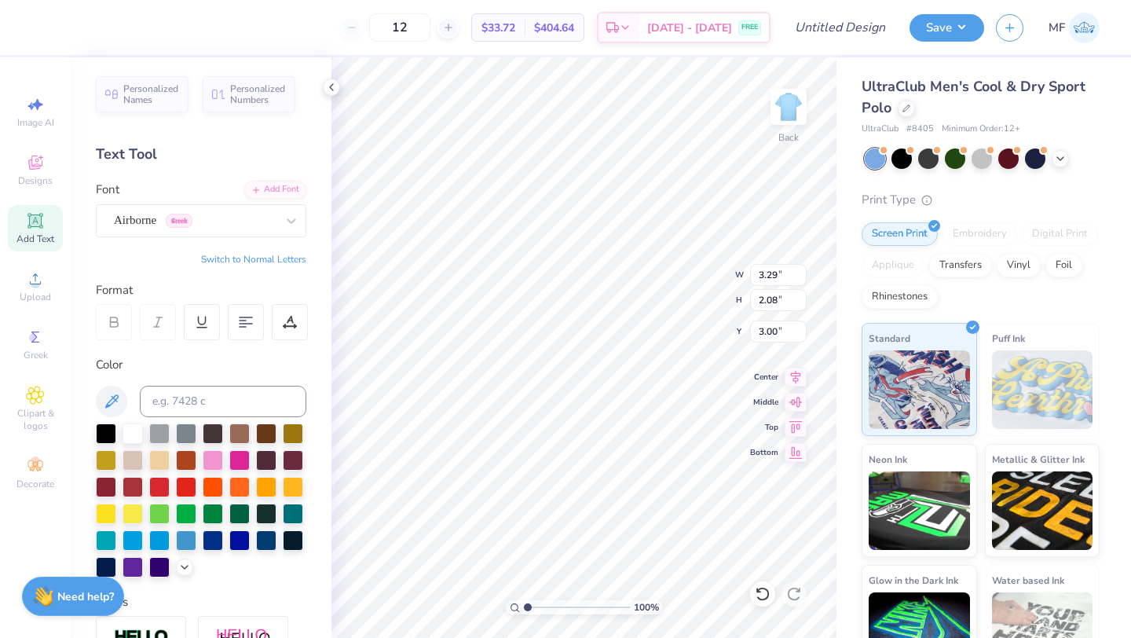
type input "3.46"
click at [223, 210] on div at bounding box center [195, 220] width 162 height 21
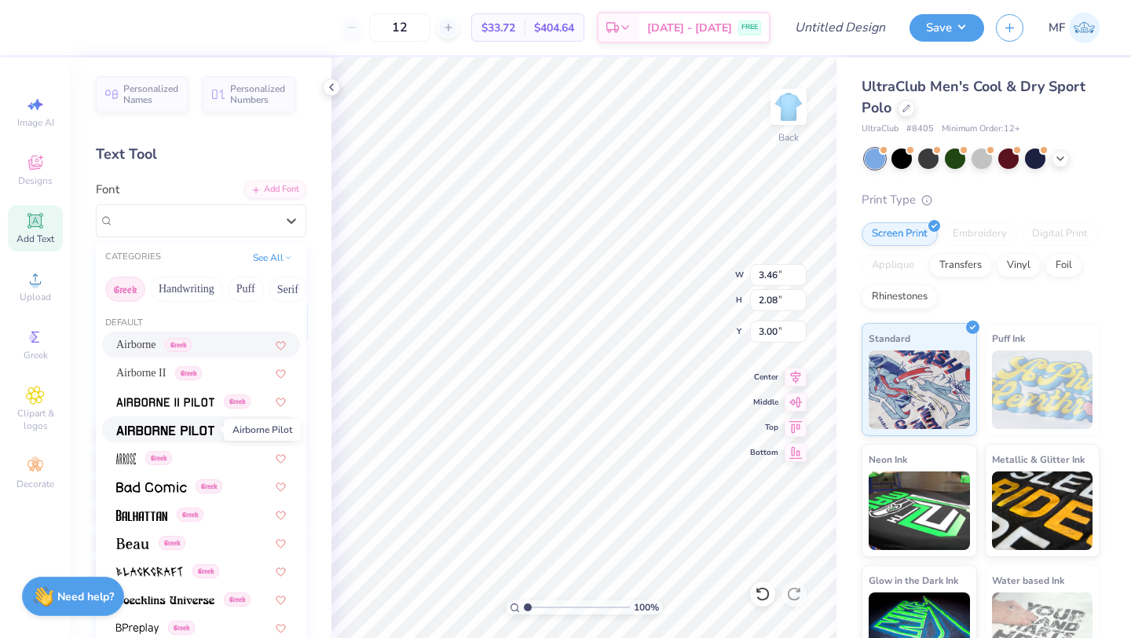
click at [196, 432] on img at bounding box center [165, 430] width 98 height 11
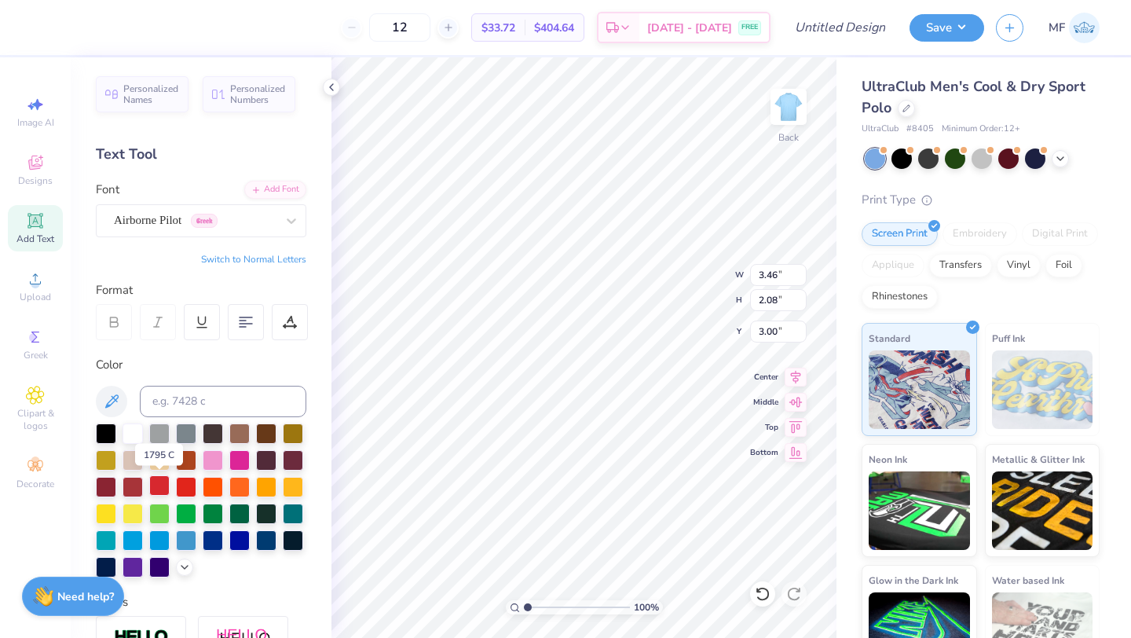
click at [159, 487] on div at bounding box center [159, 485] width 20 height 20
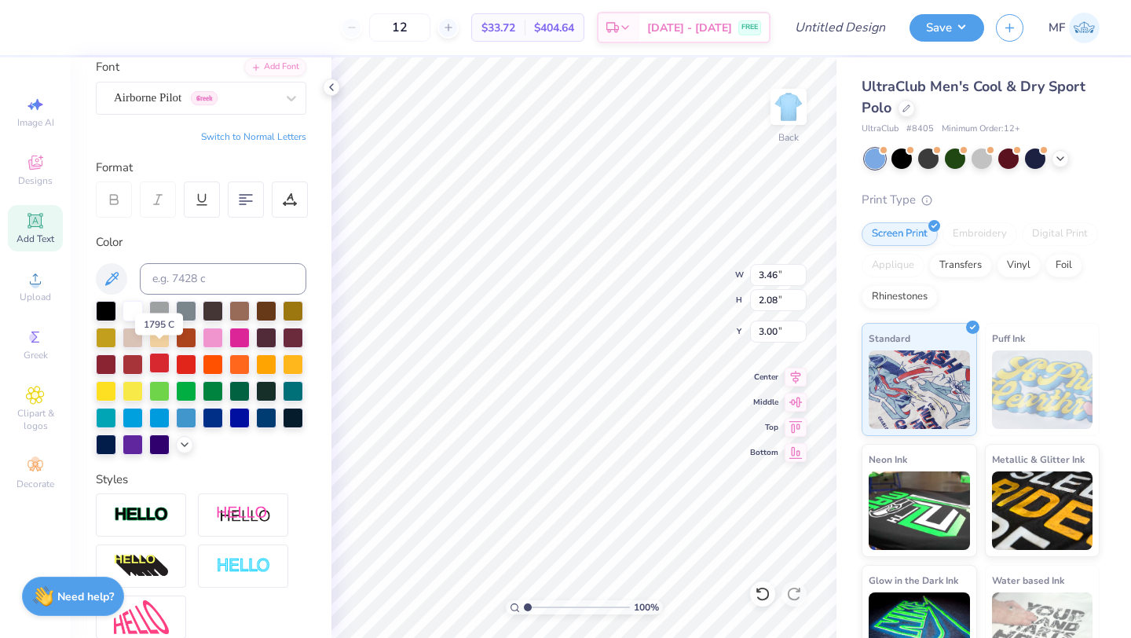
scroll to position [132, 0]
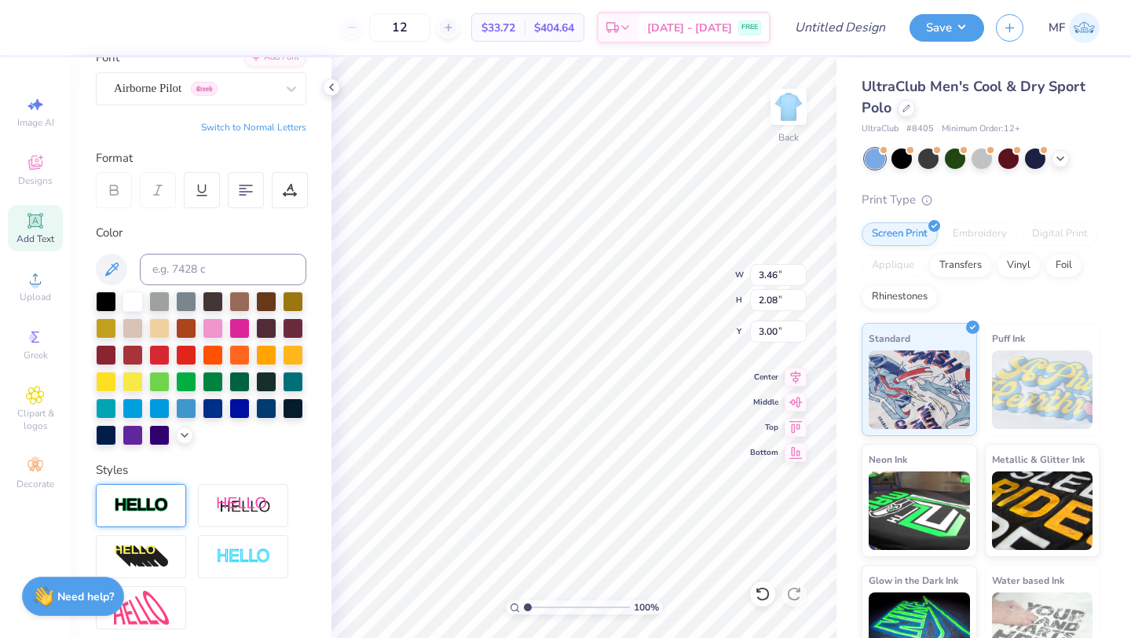
click at [159, 488] on div at bounding box center [141, 505] width 90 height 43
type input "3.49"
type input "2.12"
type input "2.98"
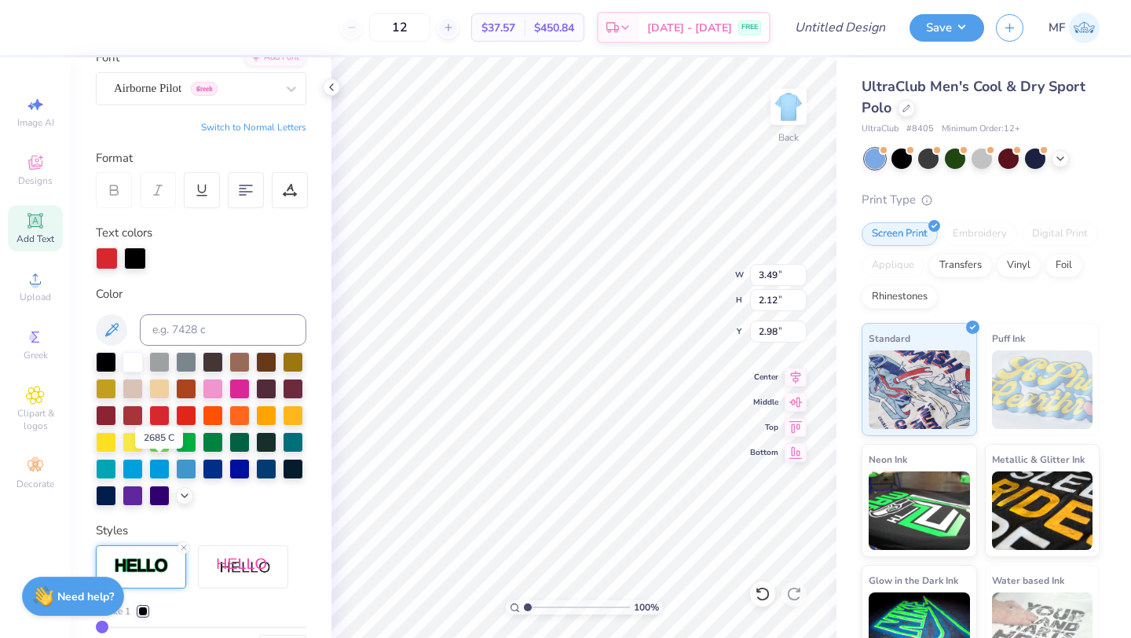
scroll to position [269, 0]
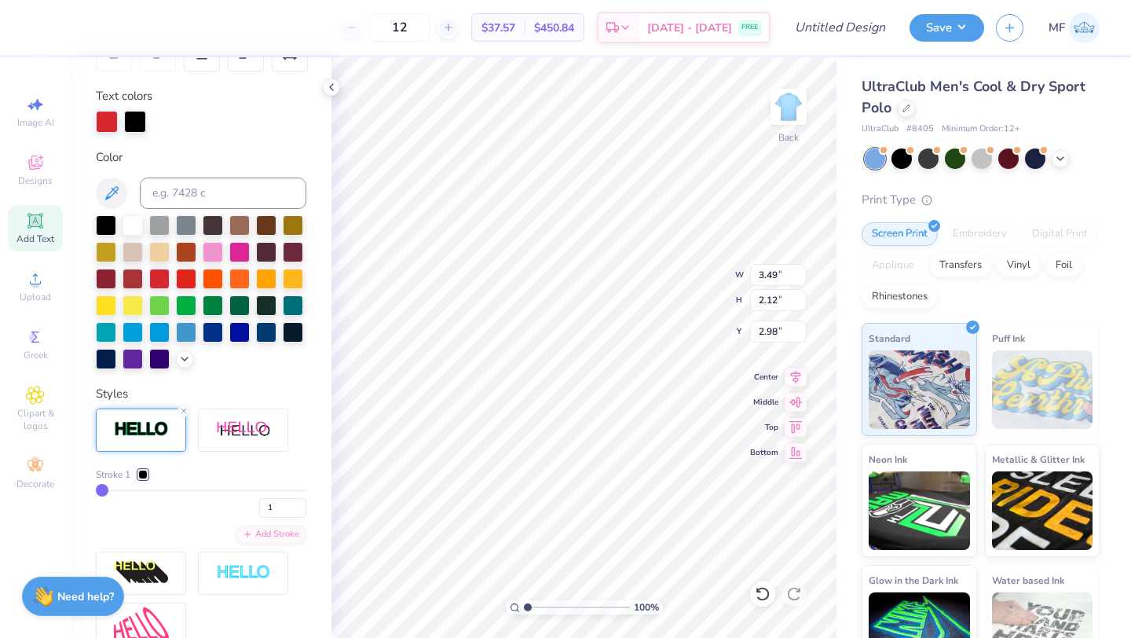
click at [141, 464] on div "Stroke 1 1 Add Stroke" at bounding box center [201, 526] width 210 height 237
click at [141, 470] on div at bounding box center [142, 474] width 9 height 9
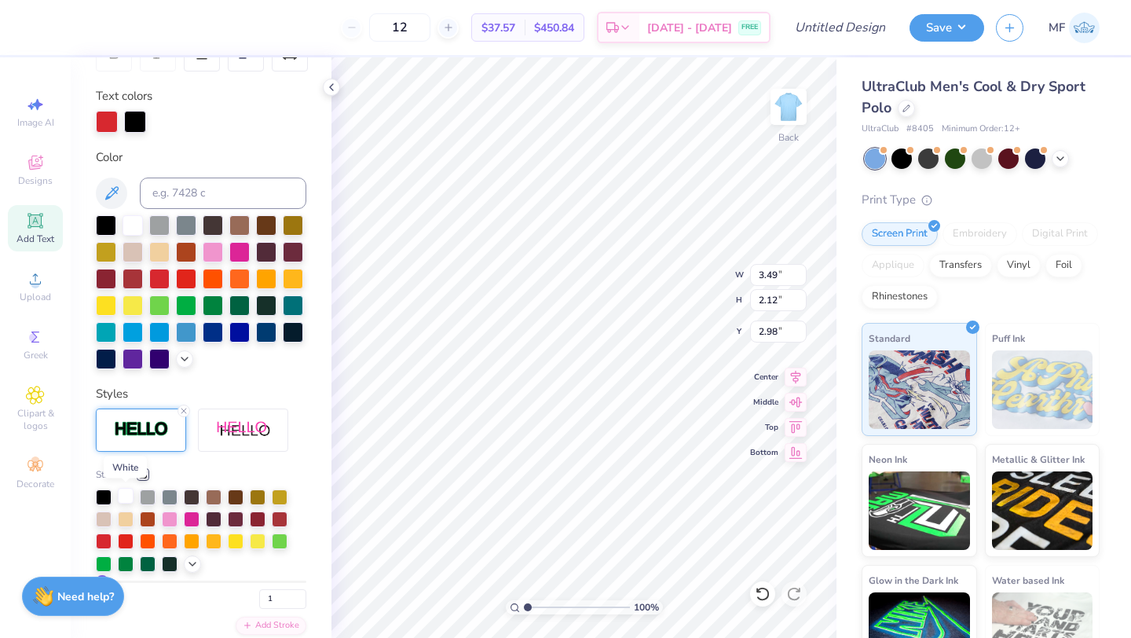
click at [127, 492] on div at bounding box center [126, 496] width 16 height 16
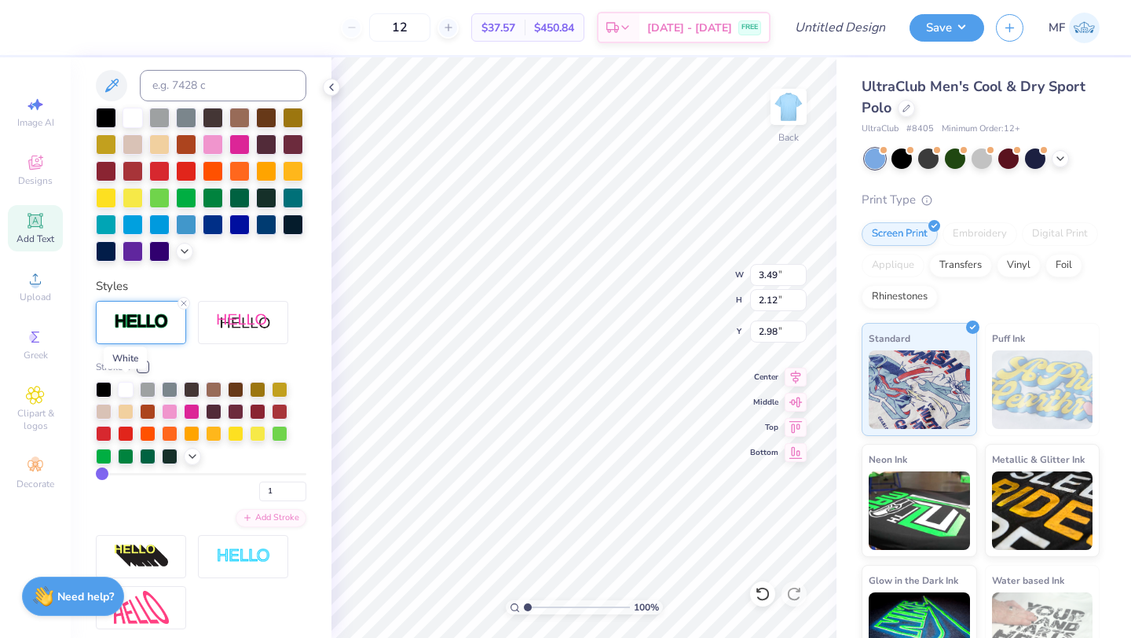
scroll to position [378, 0]
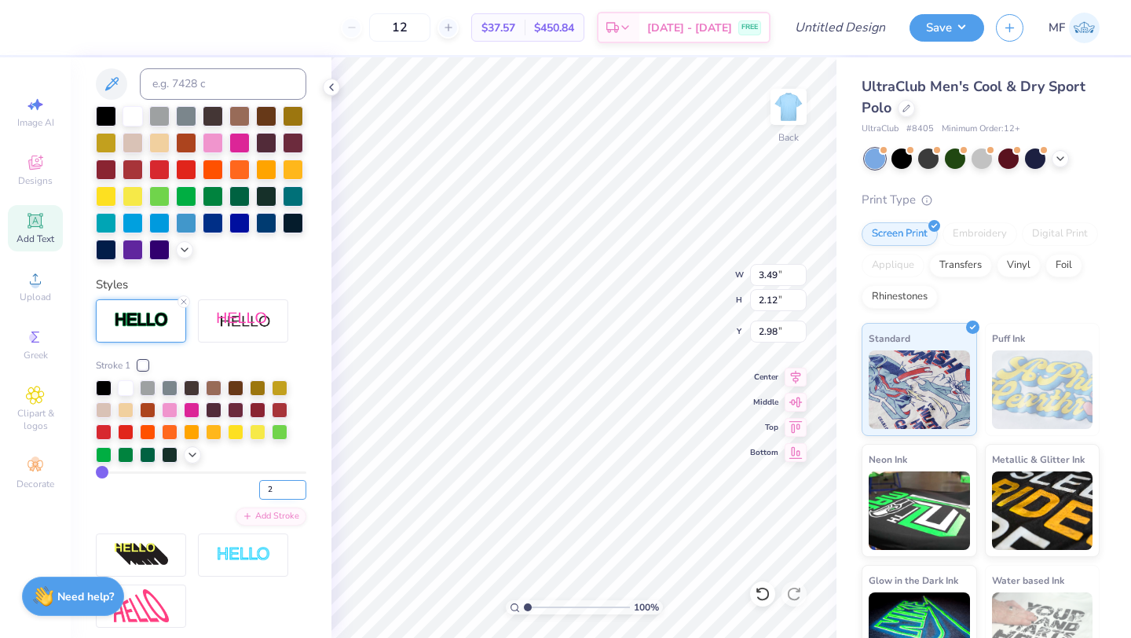
click at [301, 485] on input "2" at bounding box center [282, 490] width 47 height 20
click at [301, 485] on input "3" at bounding box center [282, 490] width 47 height 20
type input "4"
click at [301, 485] on input "4" at bounding box center [282, 490] width 47 height 20
type input "4"
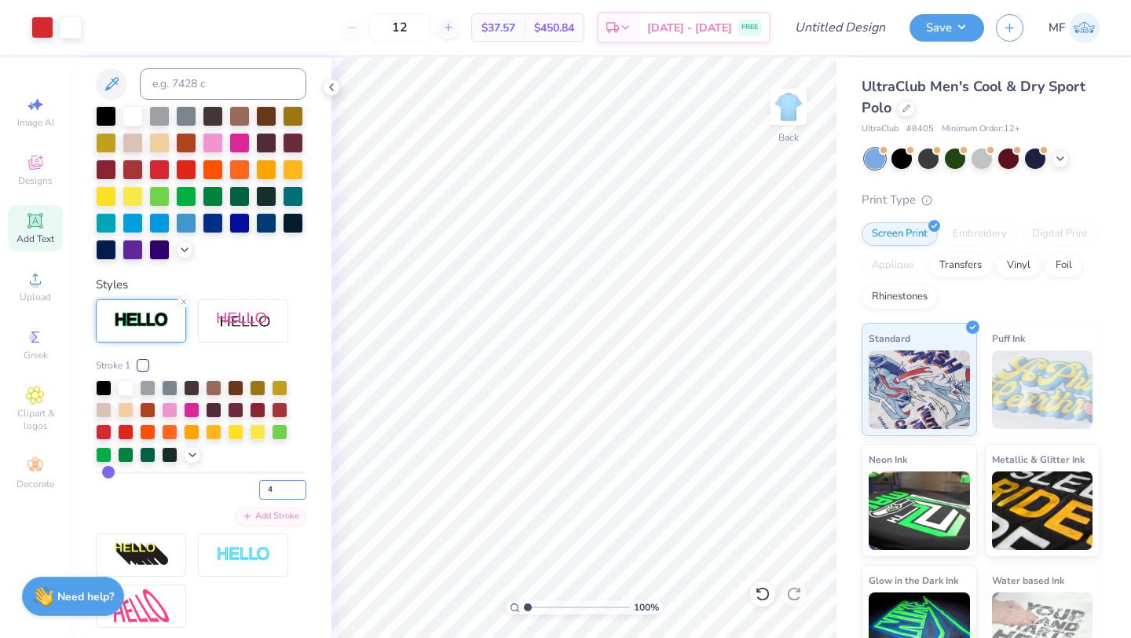
click at [276, 491] on input "4" at bounding box center [282, 490] width 47 height 20
type input "3"
click at [300, 492] on input "3" at bounding box center [282, 490] width 47 height 20
type input "3"
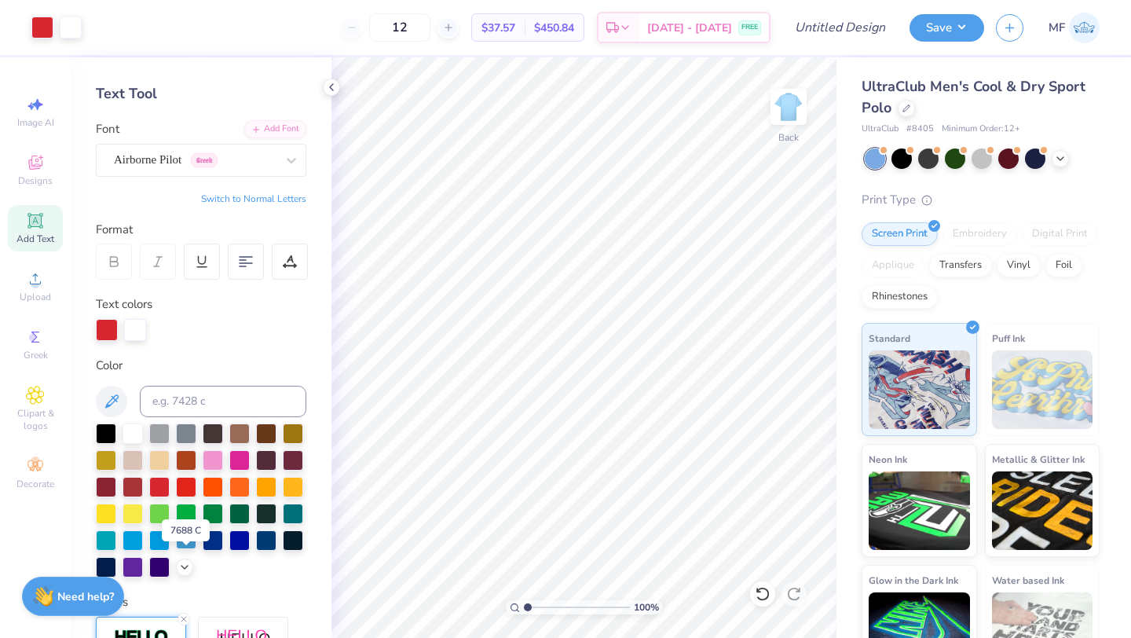
scroll to position [0, 0]
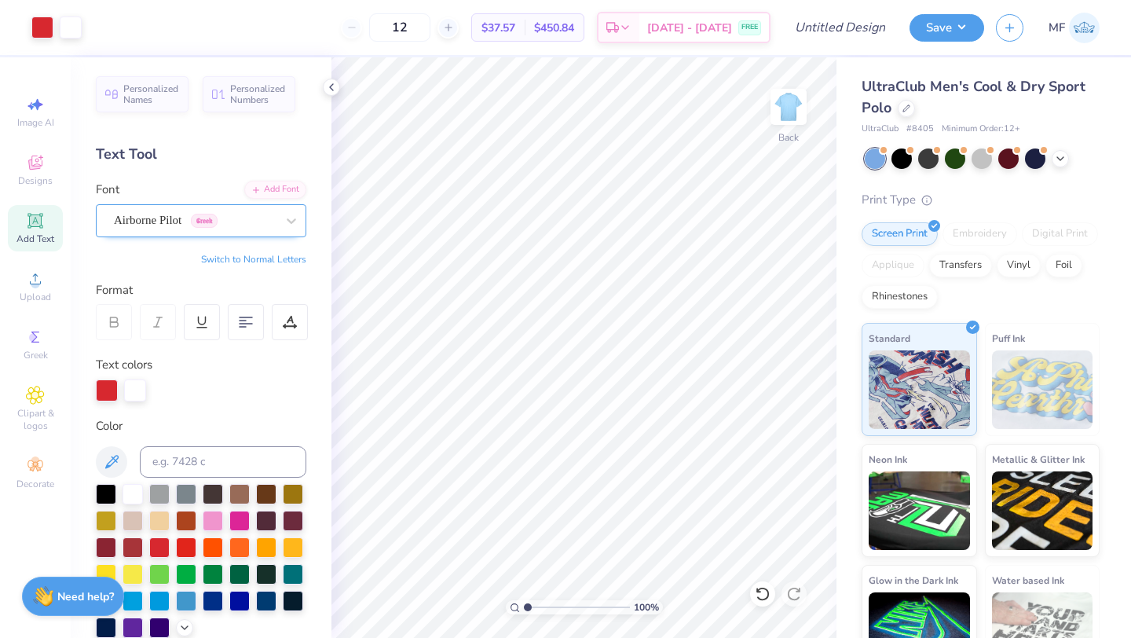
click at [174, 224] on div "Airborne Pilot Greek" at bounding box center [194, 220] width 165 height 24
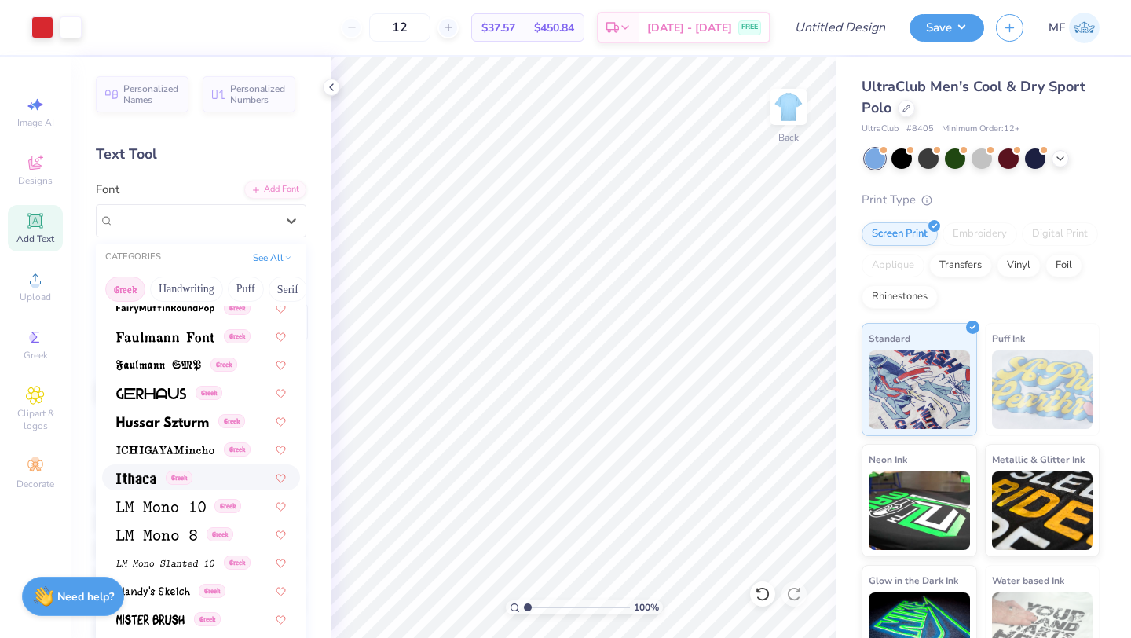
scroll to position [534, 0]
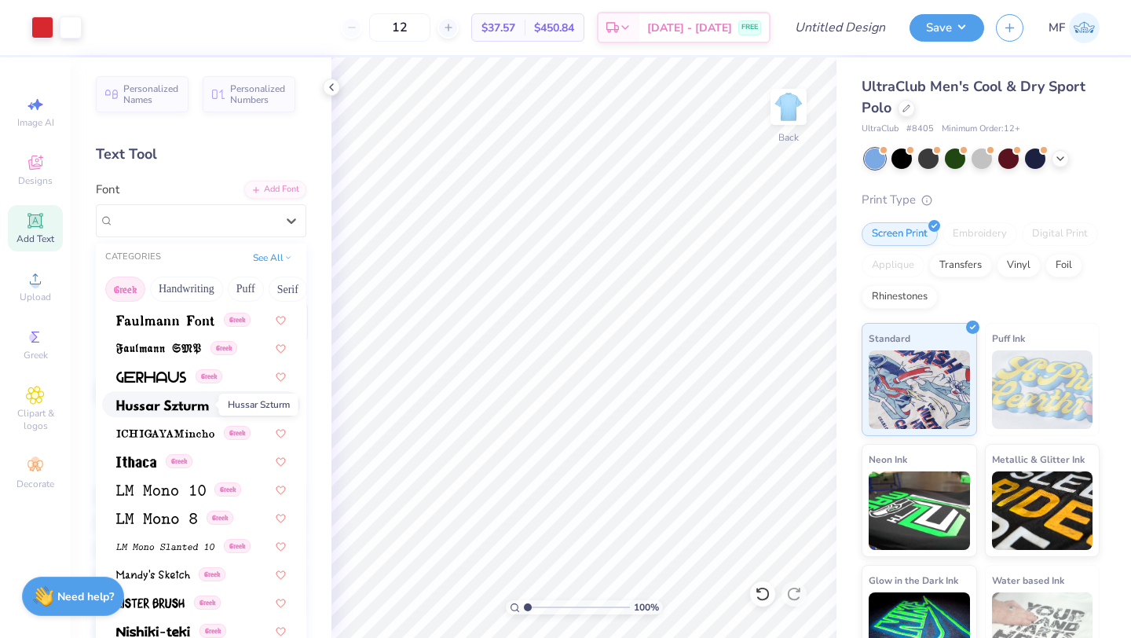
click at [191, 399] on span at bounding box center [162, 404] width 93 height 16
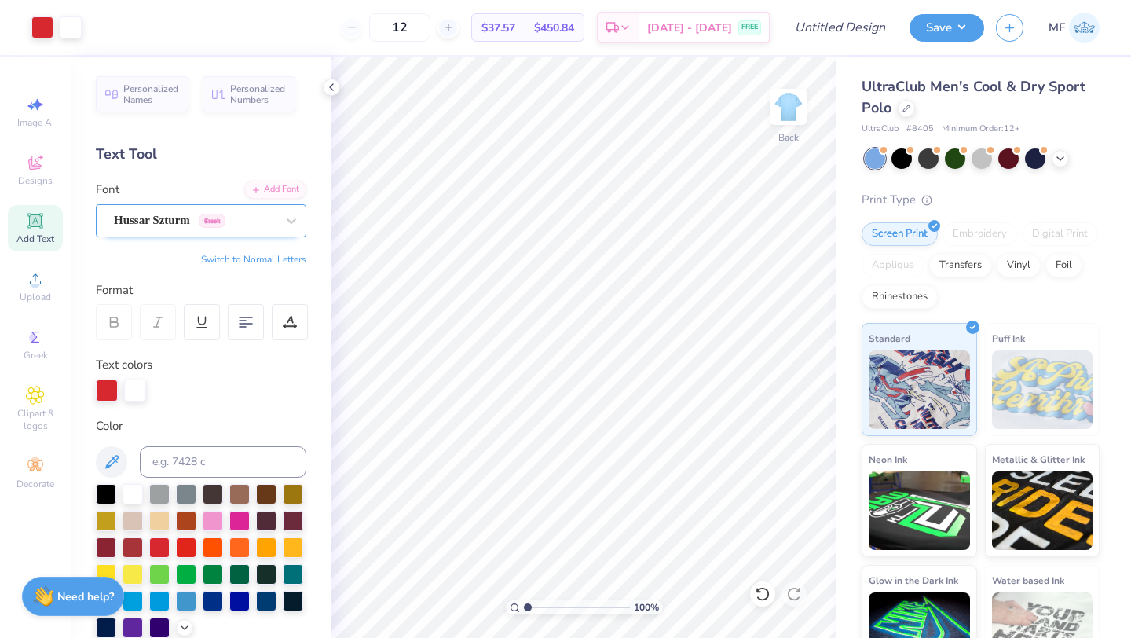
click at [156, 216] on div "Hussar Szturm Greek" at bounding box center [194, 220] width 165 height 24
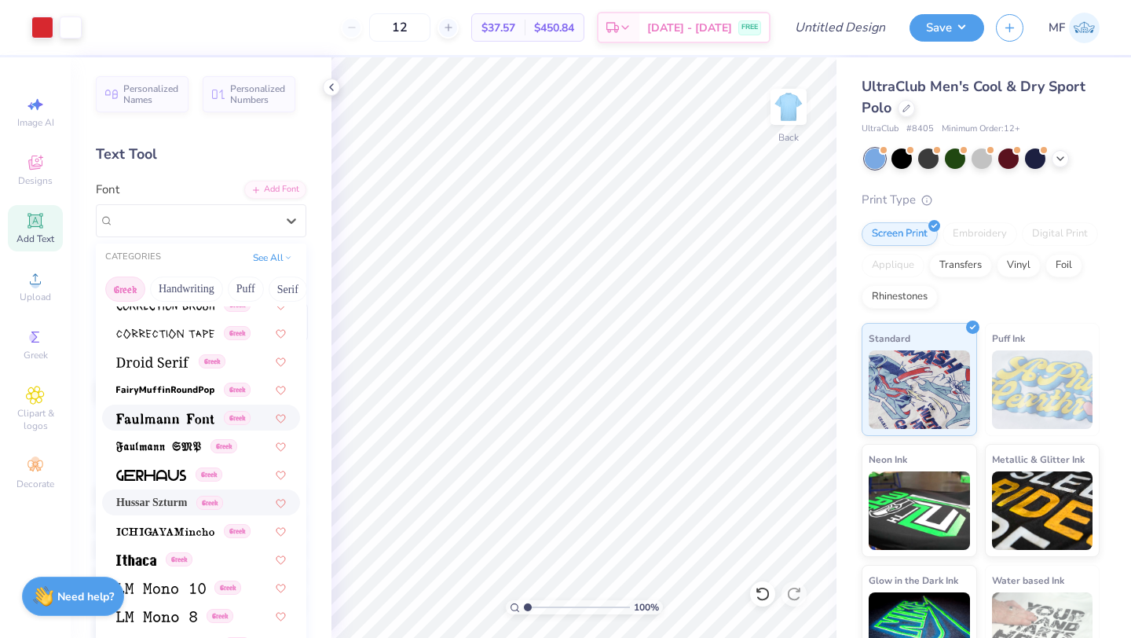
scroll to position [438, 0]
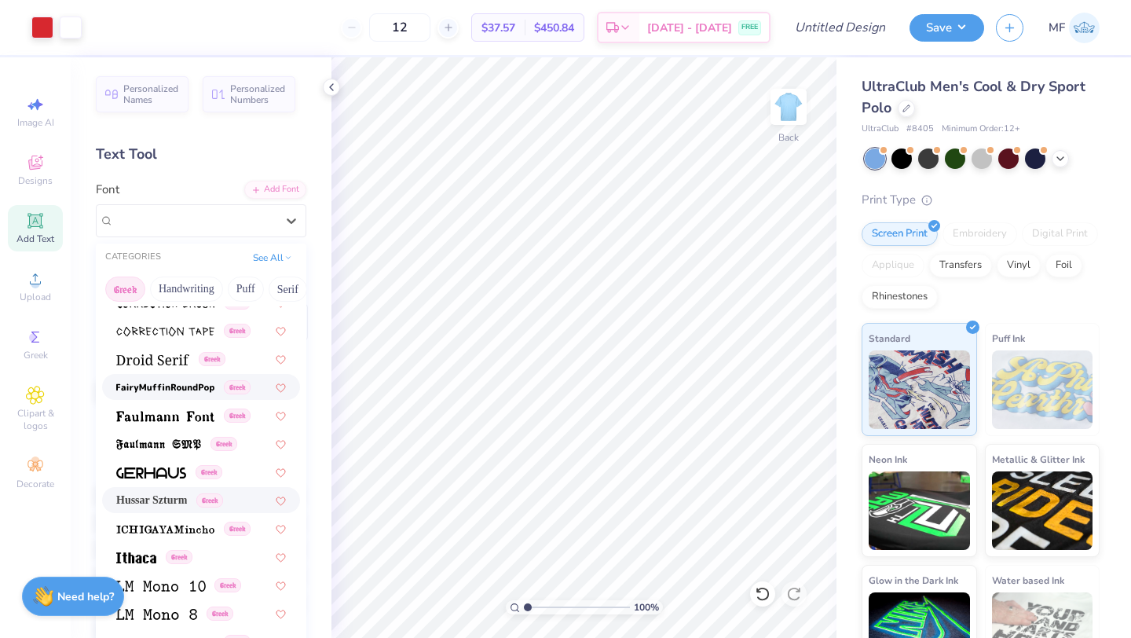
click at [168, 393] on span at bounding box center [165, 387] width 98 height 16
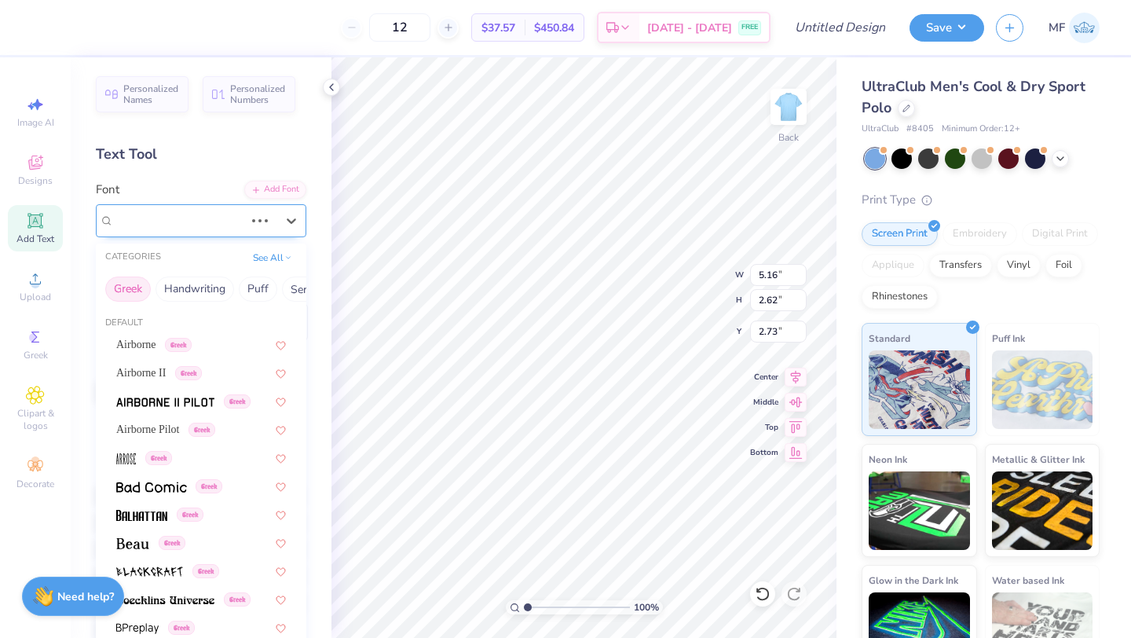
click at [194, 218] on div "Hussar Szturm Greek" at bounding box center [179, 220] width 134 height 24
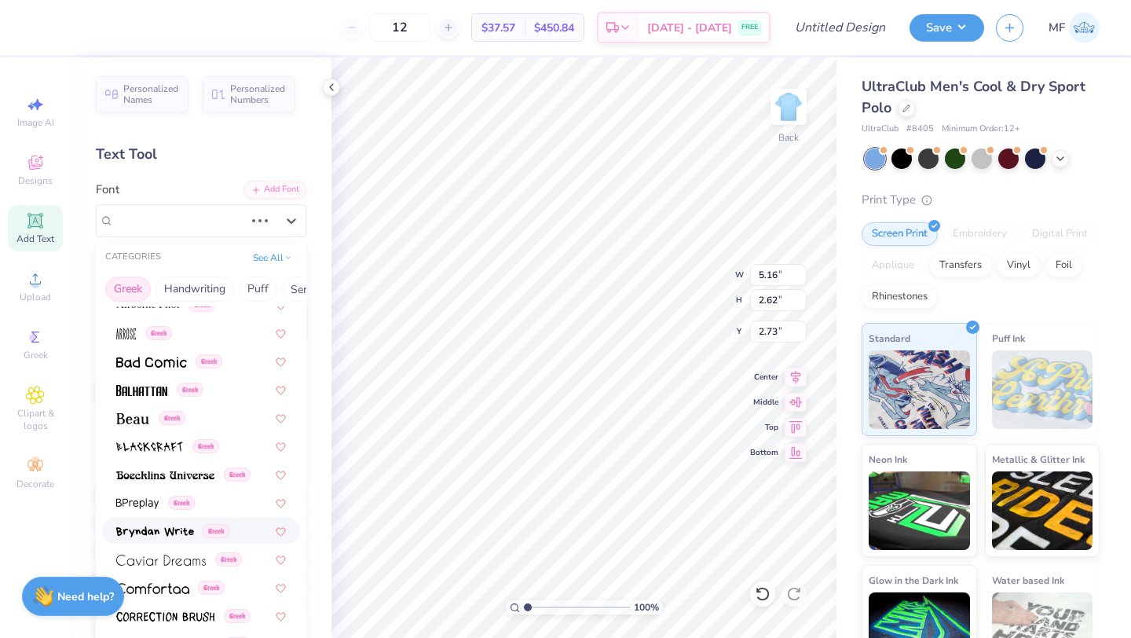
type input "3.46"
type input "2.75"
type input "2.67"
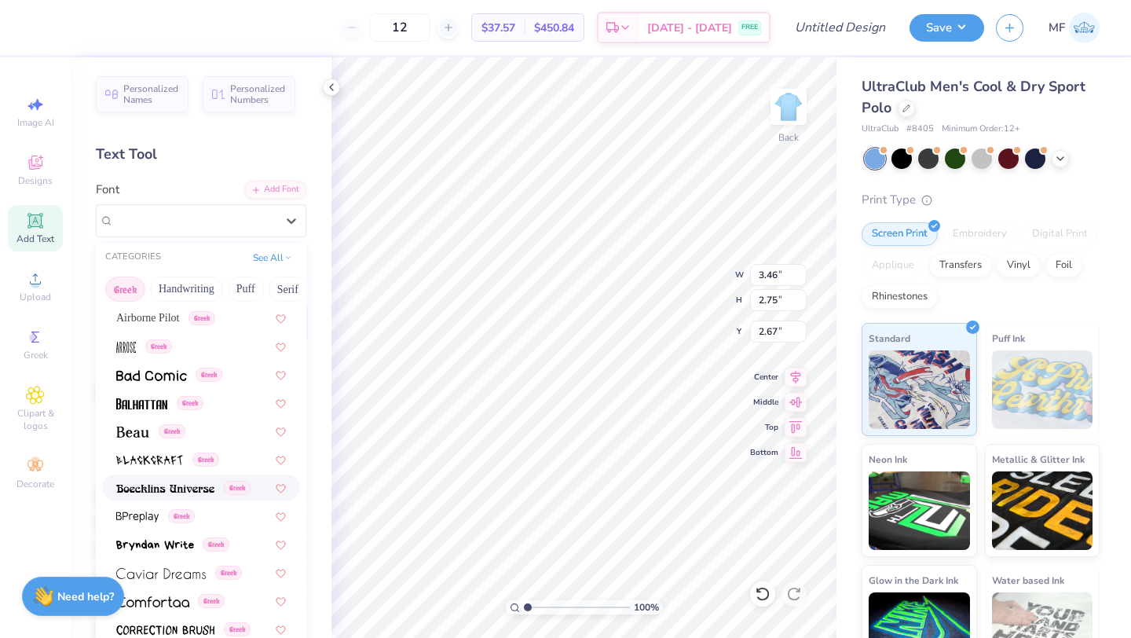
scroll to position [144, 0]
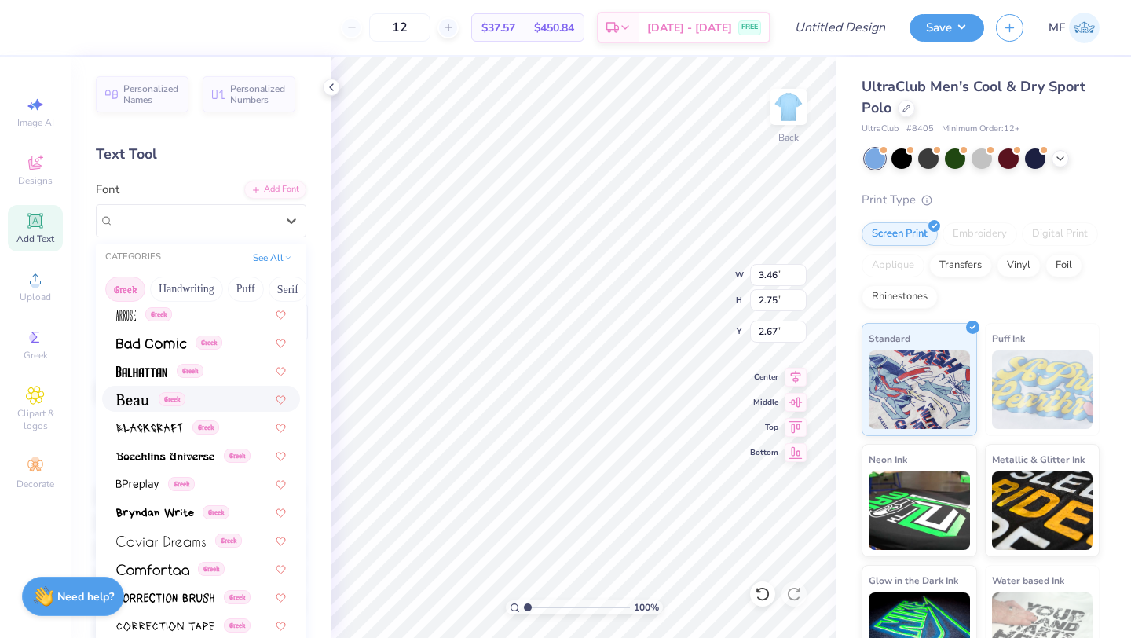
click at [170, 399] on span "Greek" at bounding box center [172, 399] width 27 height 14
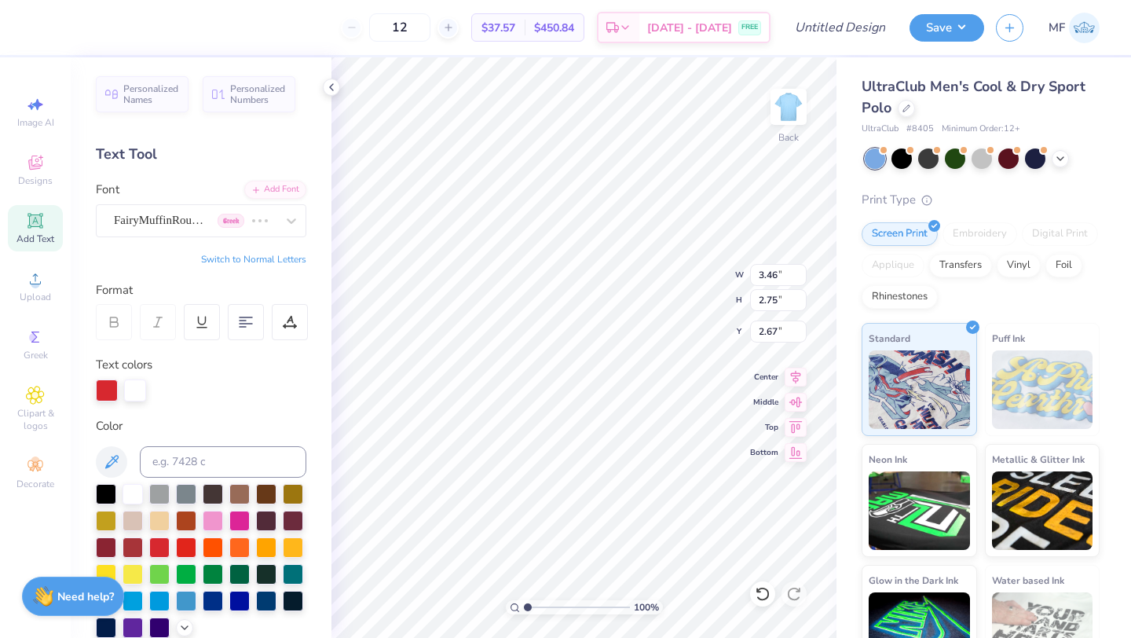
type input "3.50"
type input "2.68"
type input "2.70"
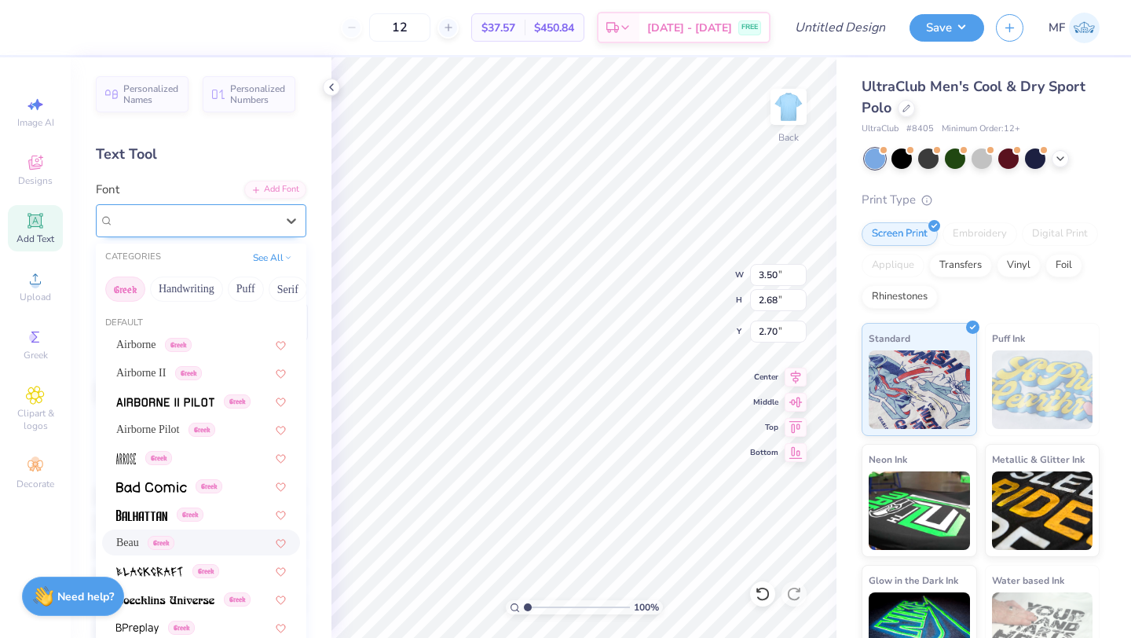
click at [246, 221] on div "Beau Greek" at bounding box center [194, 220] width 165 height 24
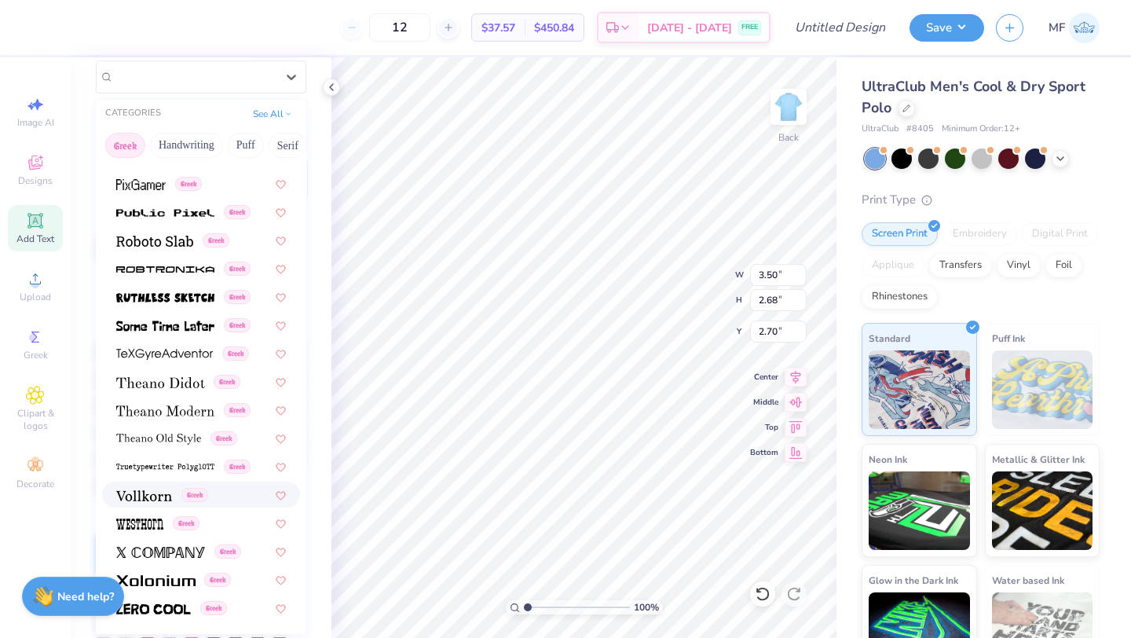
click at [148, 496] on img at bounding box center [144, 495] width 56 height 11
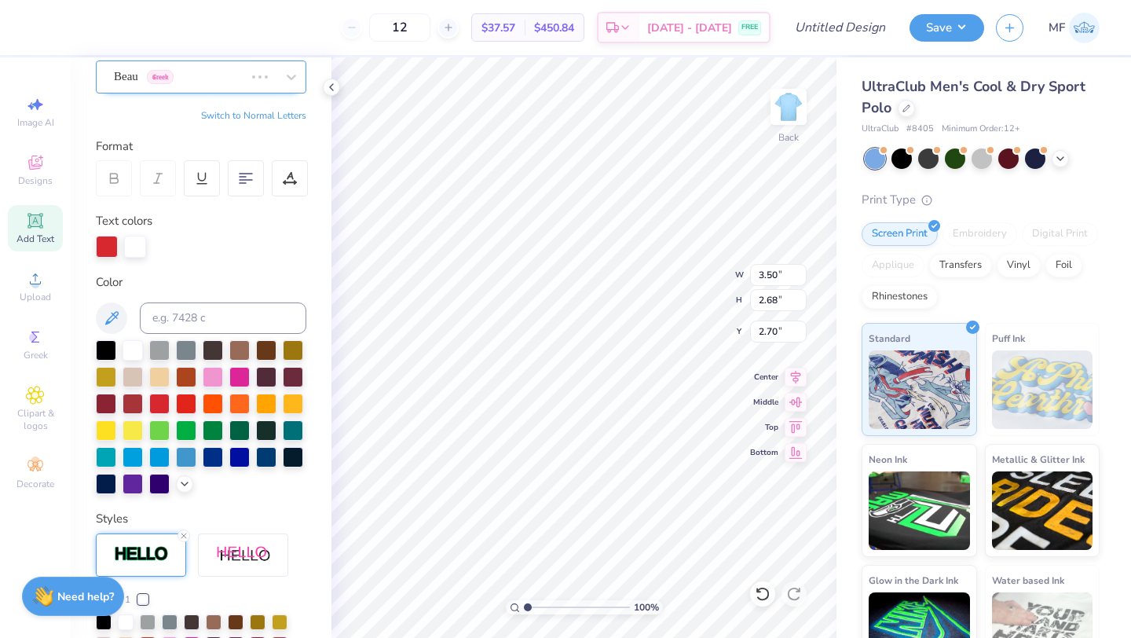
click at [193, 79] on div "Beau Greek" at bounding box center [179, 76] width 134 height 24
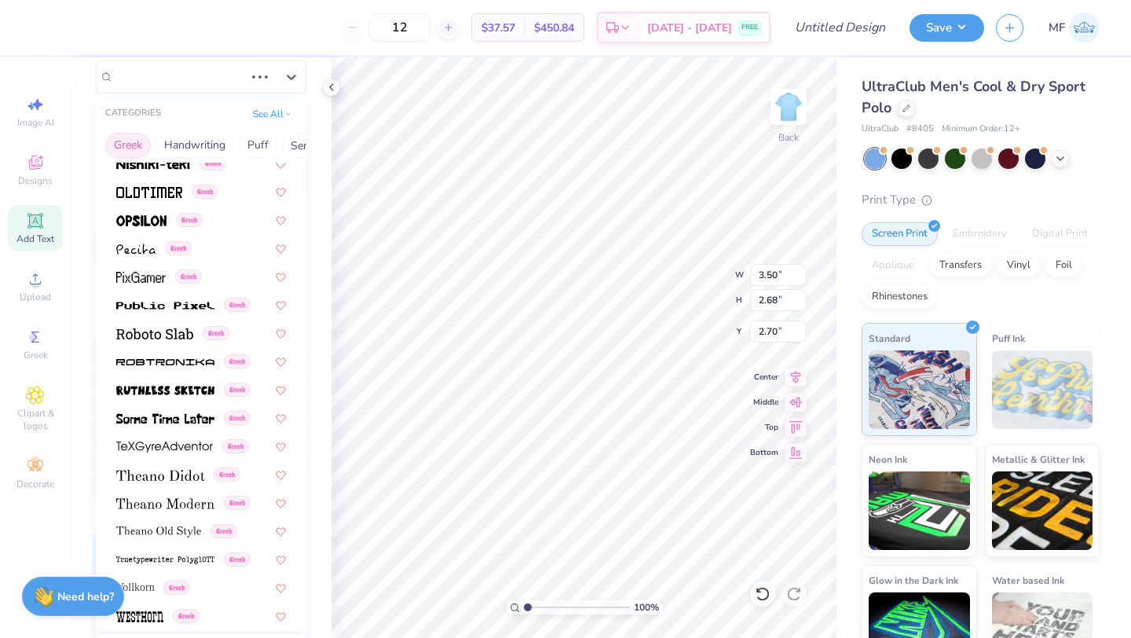
scroll to position [950, 0]
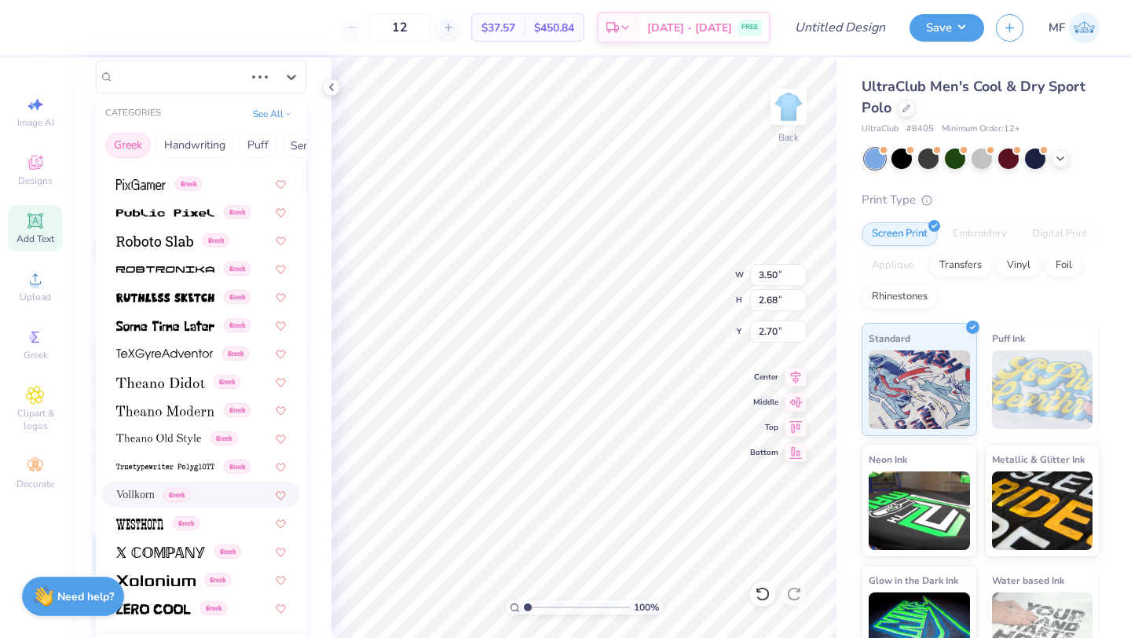
click at [141, 491] on span "Vollkorn" at bounding box center [135, 494] width 38 height 16
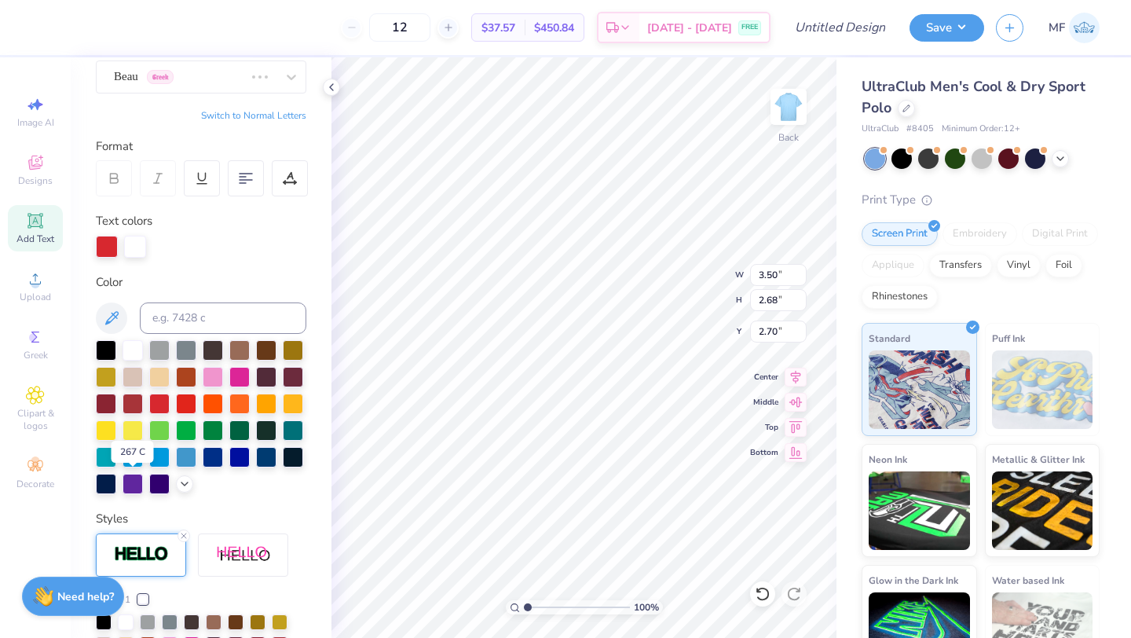
type input "3.15"
type input "2.77"
type input "2.66"
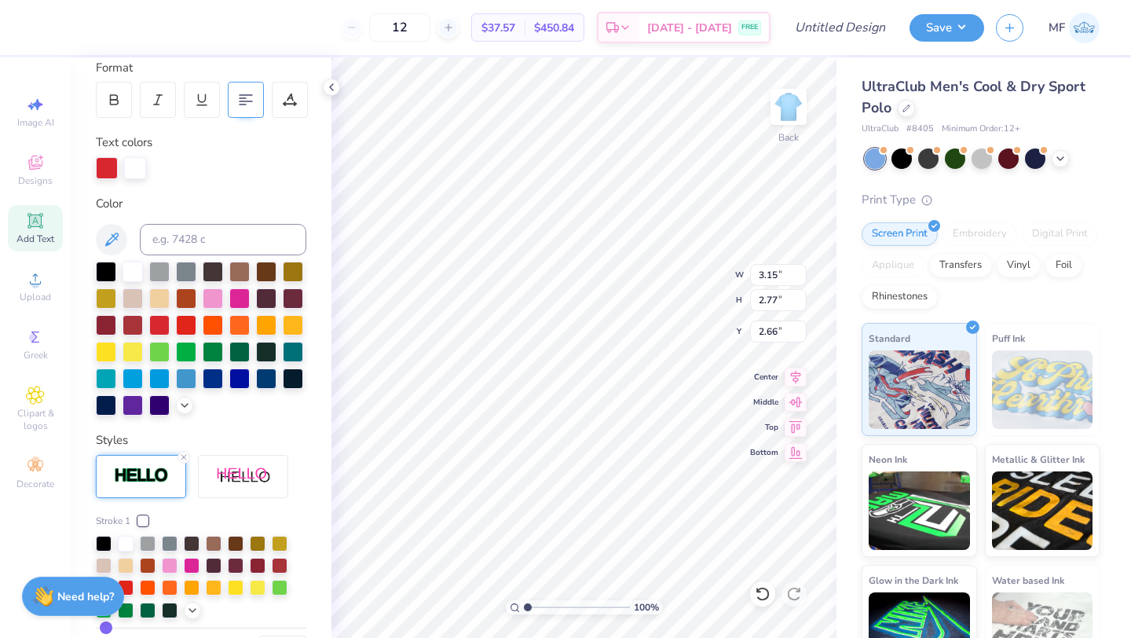
scroll to position [0, 0]
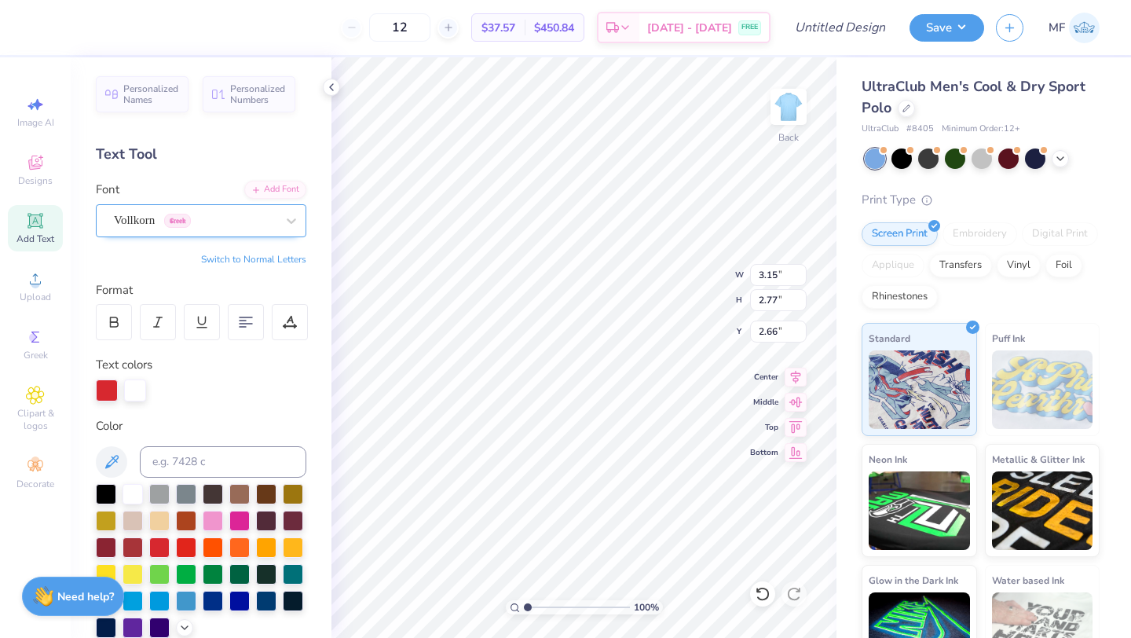
click at [185, 225] on div "Vollkorn Greek" at bounding box center [194, 220] width 165 height 24
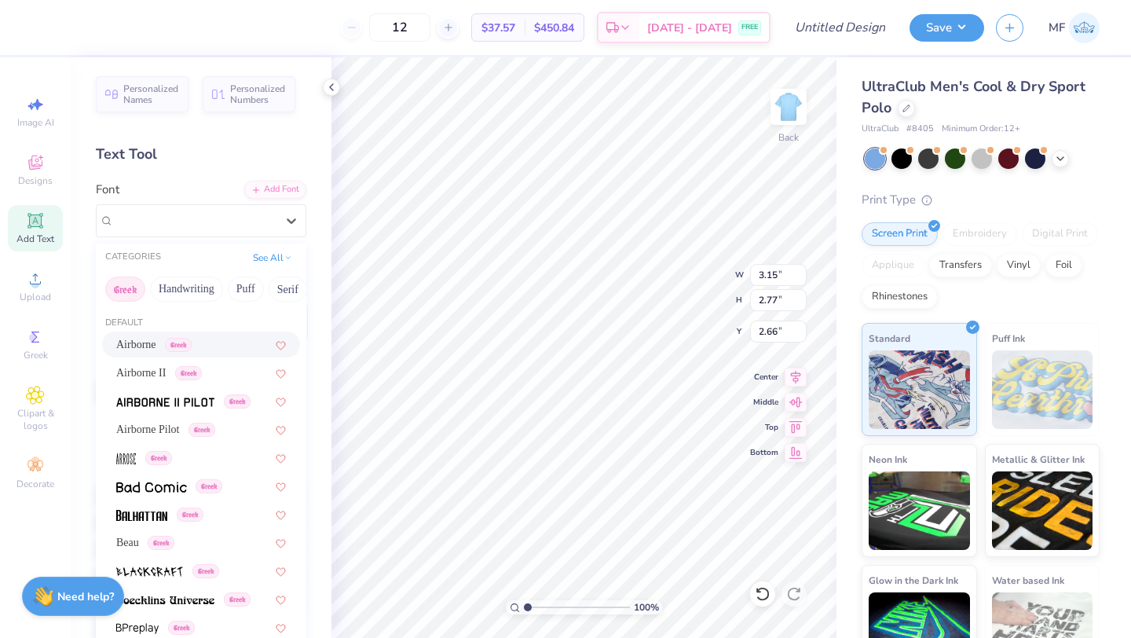
click at [156, 346] on span "Airborne" at bounding box center [136, 344] width 40 height 16
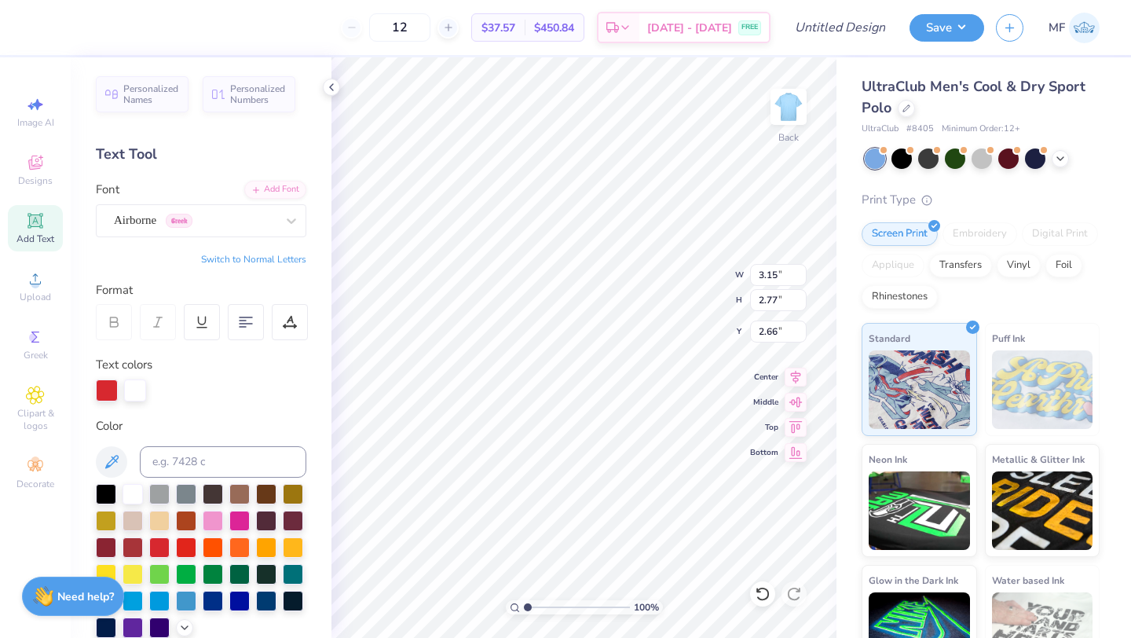
type input "3.57"
type input "2.20"
type input "2.94"
click at [206, 218] on div "Airborne Greek" at bounding box center [194, 220] width 165 height 24
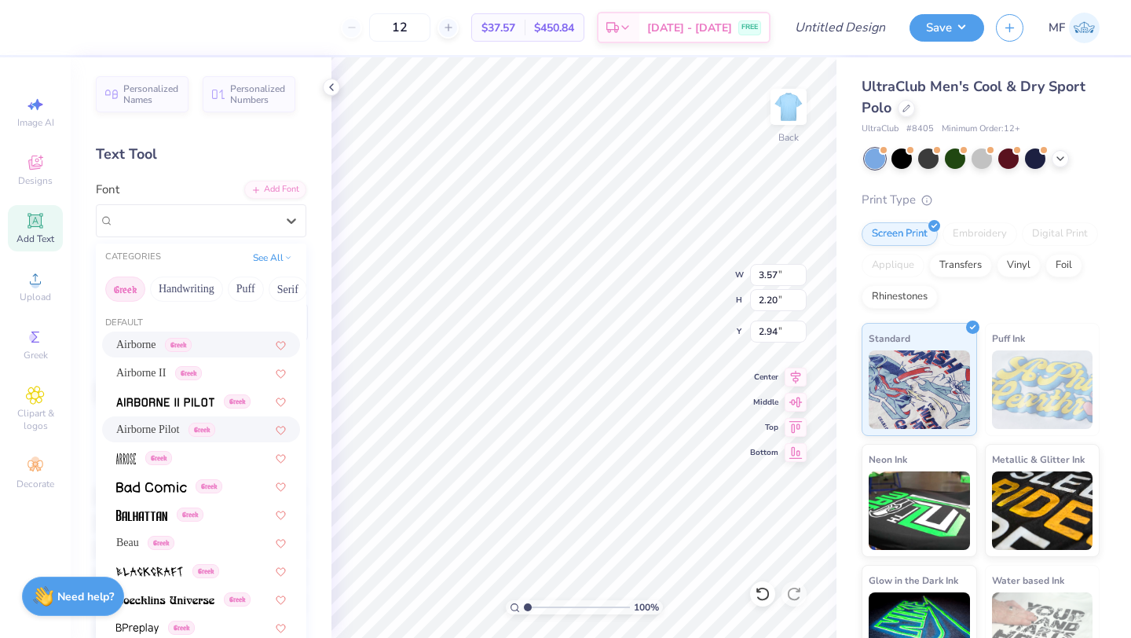
click at [159, 427] on span "Airborne Pilot" at bounding box center [148, 429] width 64 height 16
click at [230, 225] on div "Airborne Pilot Greek" at bounding box center [194, 220] width 165 height 24
click at [180, 402] on img at bounding box center [165, 402] width 98 height 11
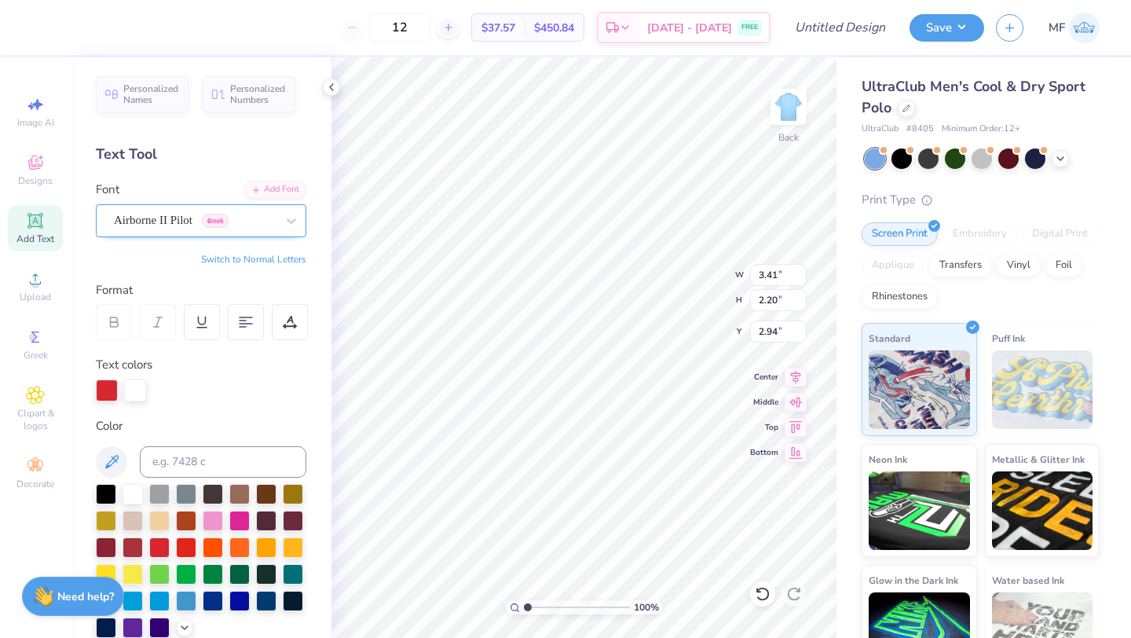
click at [258, 213] on div "Airborne II Pilot Greek" at bounding box center [194, 220] width 165 height 24
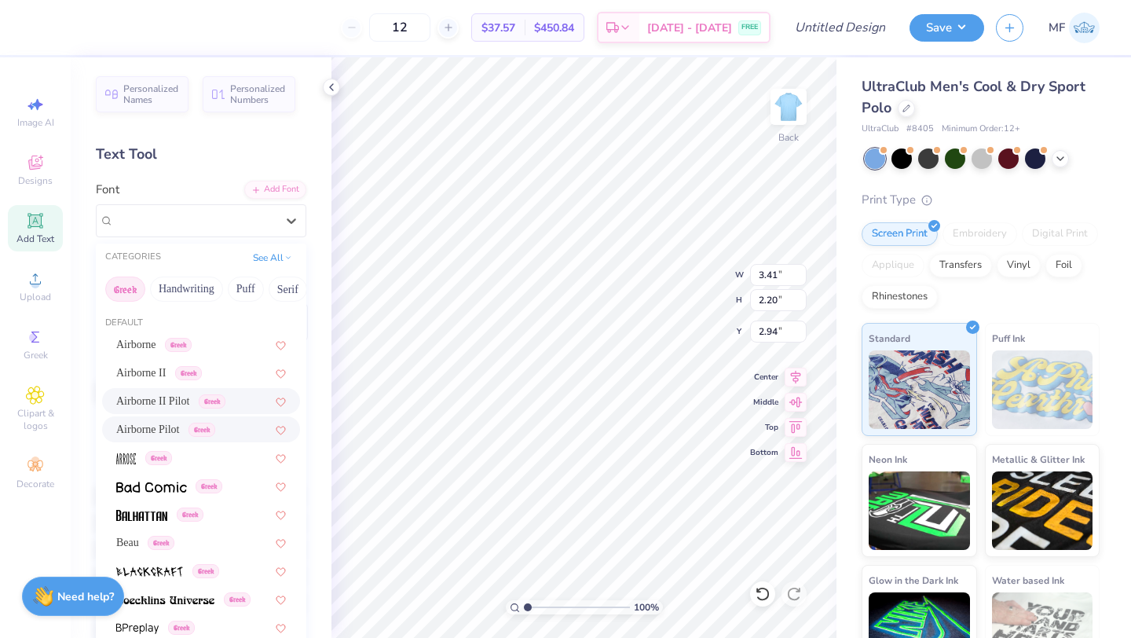
click at [215, 427] on span "Greek" at bounding box center [201, 430] width 27 height 14
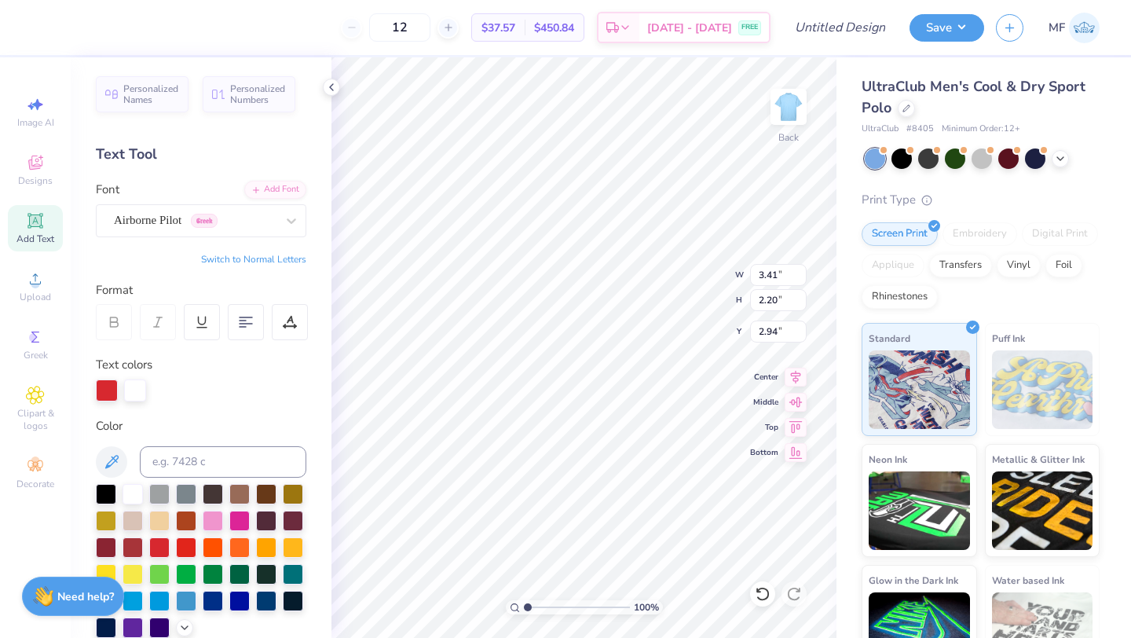
type input "3.57"
click at [680, 301] on div "100 % Back W 3.57 H 2.20 Y 2.94 Center Middle Top Bottom" at bounding box center [583, 347] width 505 height 580
type input "3.00"
click at [947, 28] on button "Save" at bounding box center [947, 25] width 75 height 27
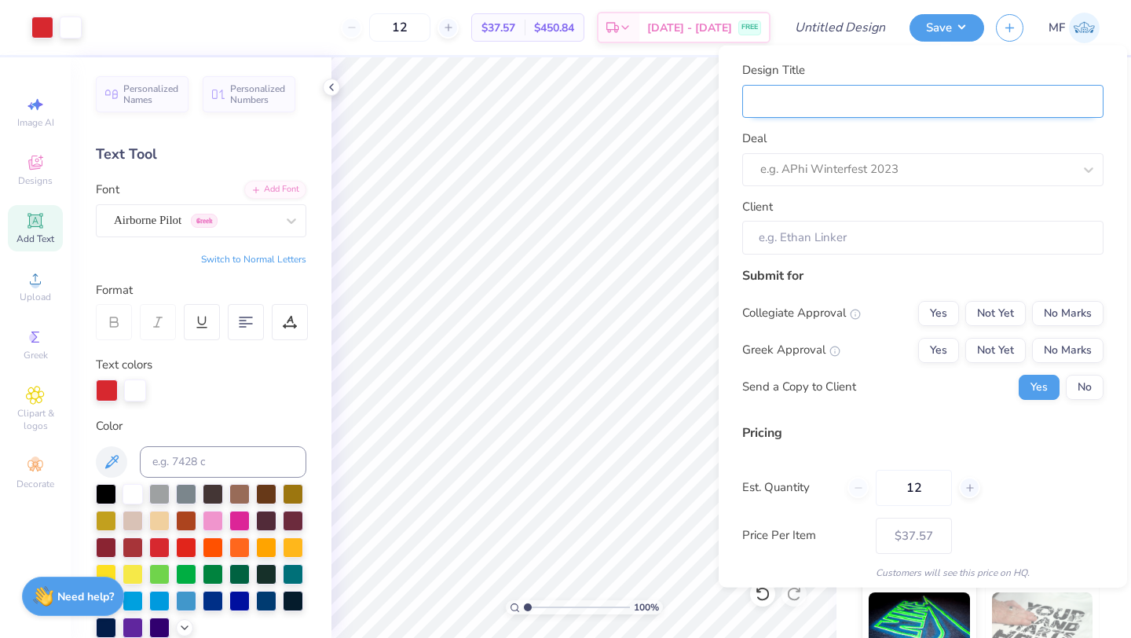
click at [968, 90] on input "Design Title" at bounding box center [922, 101] width 361 height 34
type input "D"
type input "De"
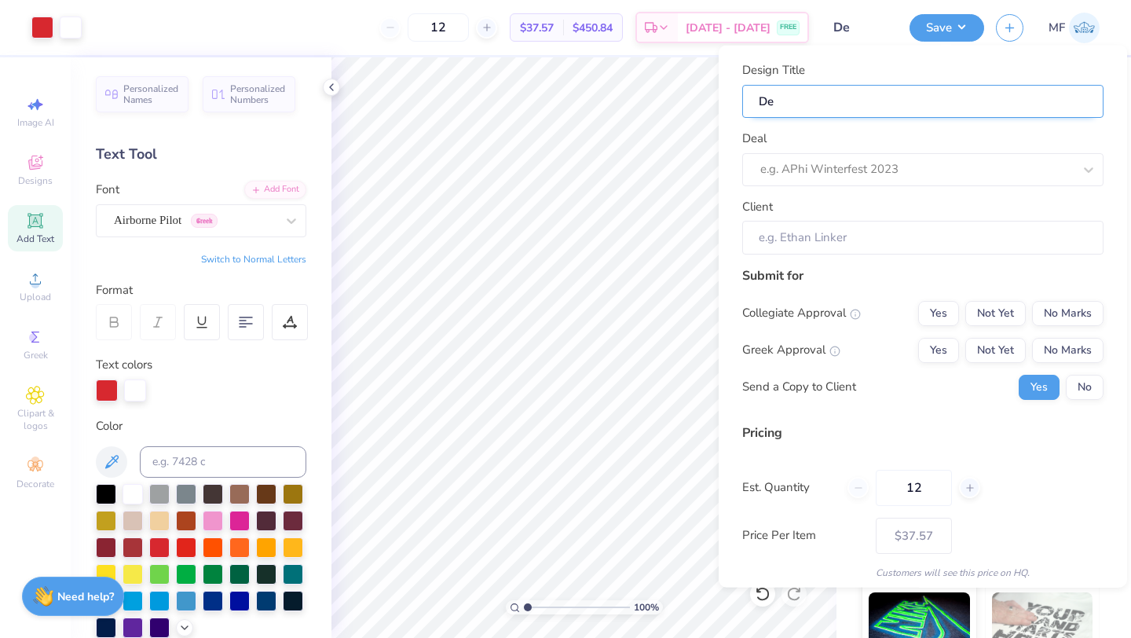
type input "Del"
type input "Delt"
type input "Delta"
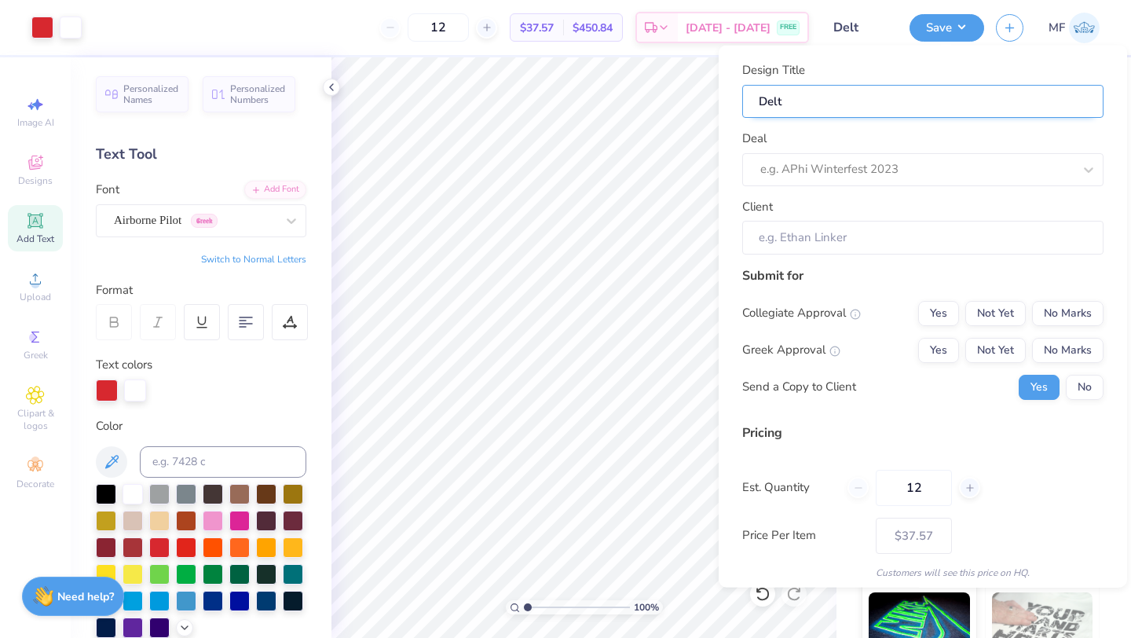
type input "Delta"
type input "Delta C"
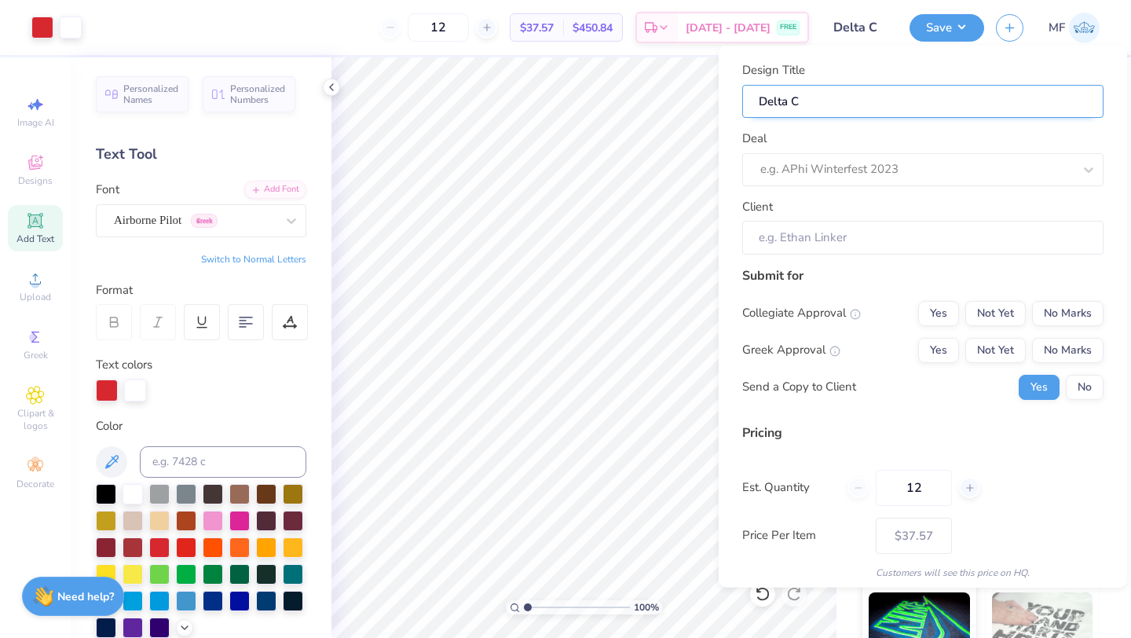
type input "Delta Ch"
type input "Delta Chi"
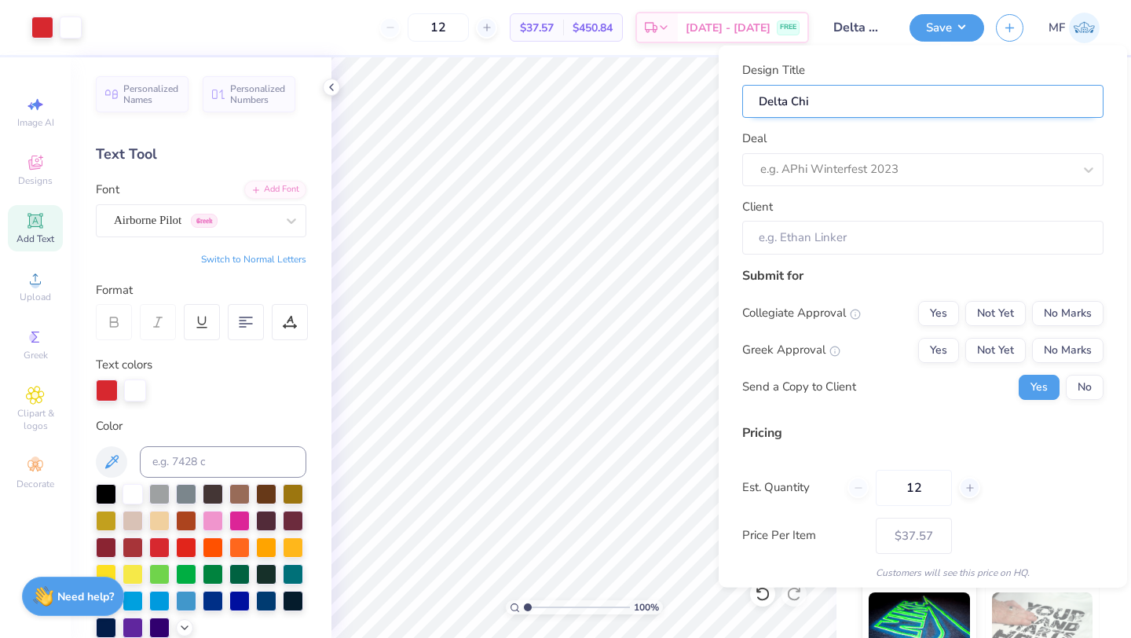
type input "Delta Chi"
type input "Delta Chi P"
type input "Delta Chi Po"
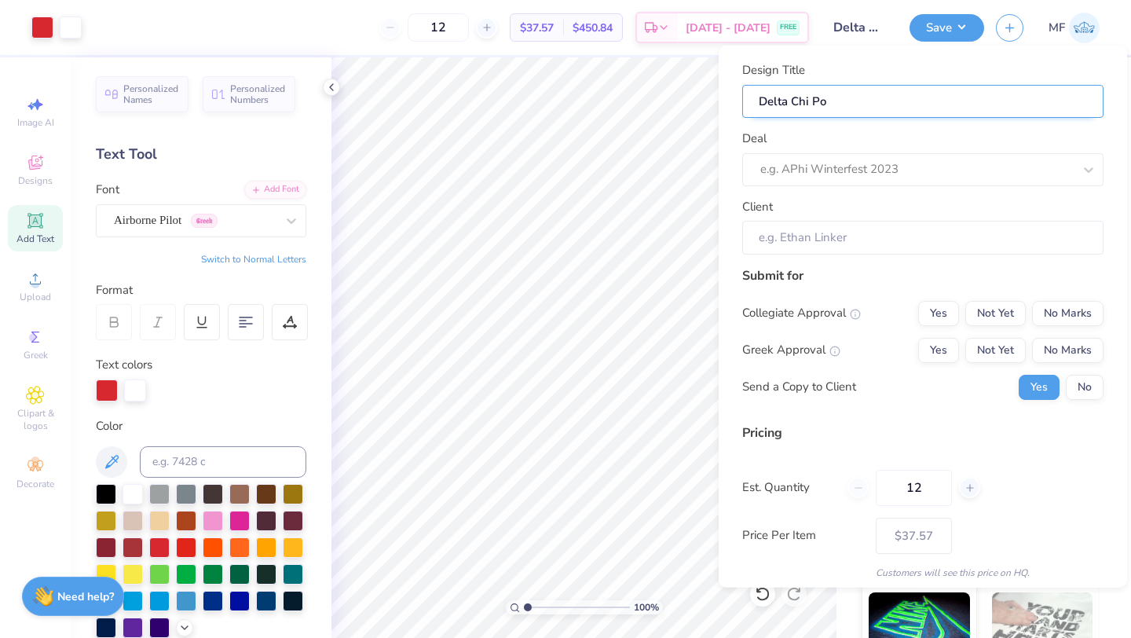
type input "Delta Chi Pol"
type input "Delta Chi Polo"
type input "Delta Chi Polos"
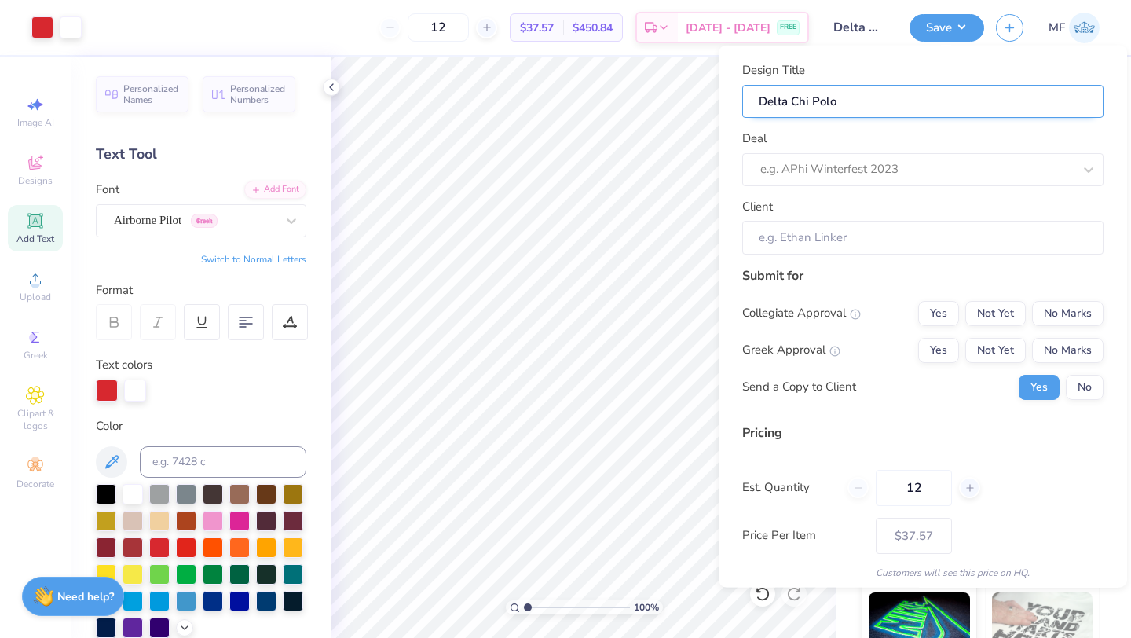
type input "Delta Chi Polos"
type input "Delta Chi Polo"
type input "Delta Chi Pol"
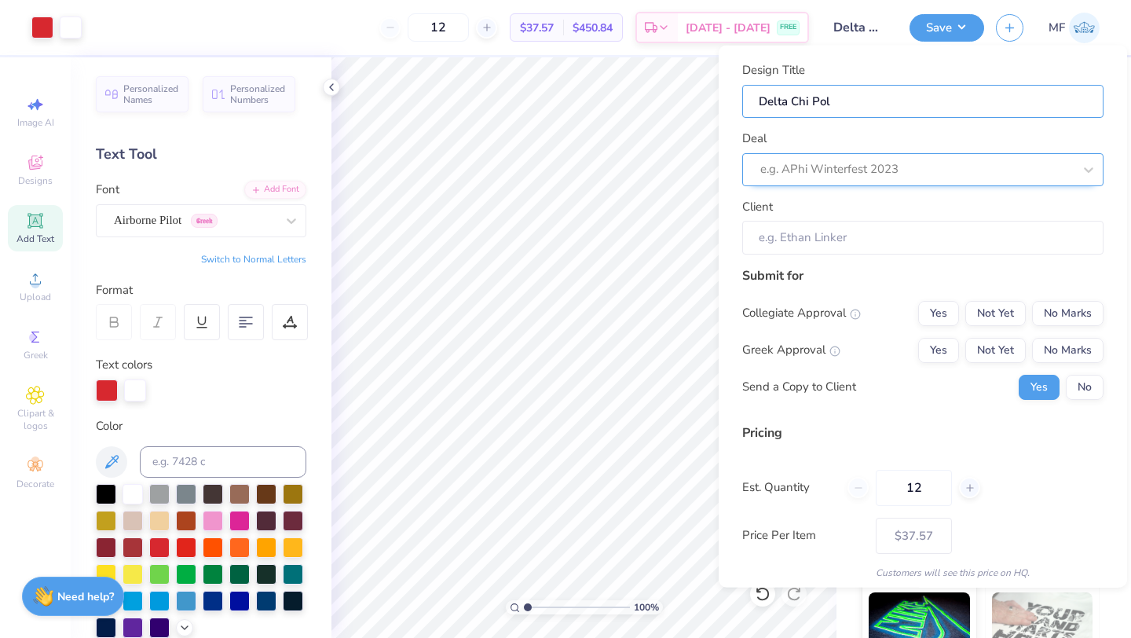
type input "Delta Chi Po"
type input "Delta Chi P"
type input "Delta Chi"
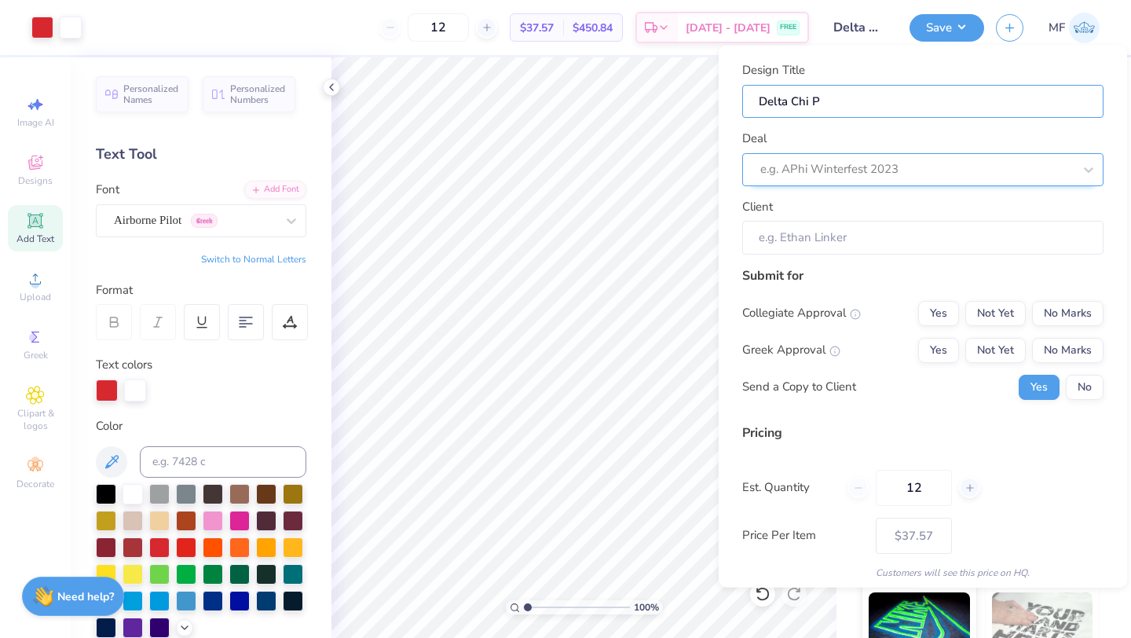
type input "Delta Chi"
type input "Delta Ch"
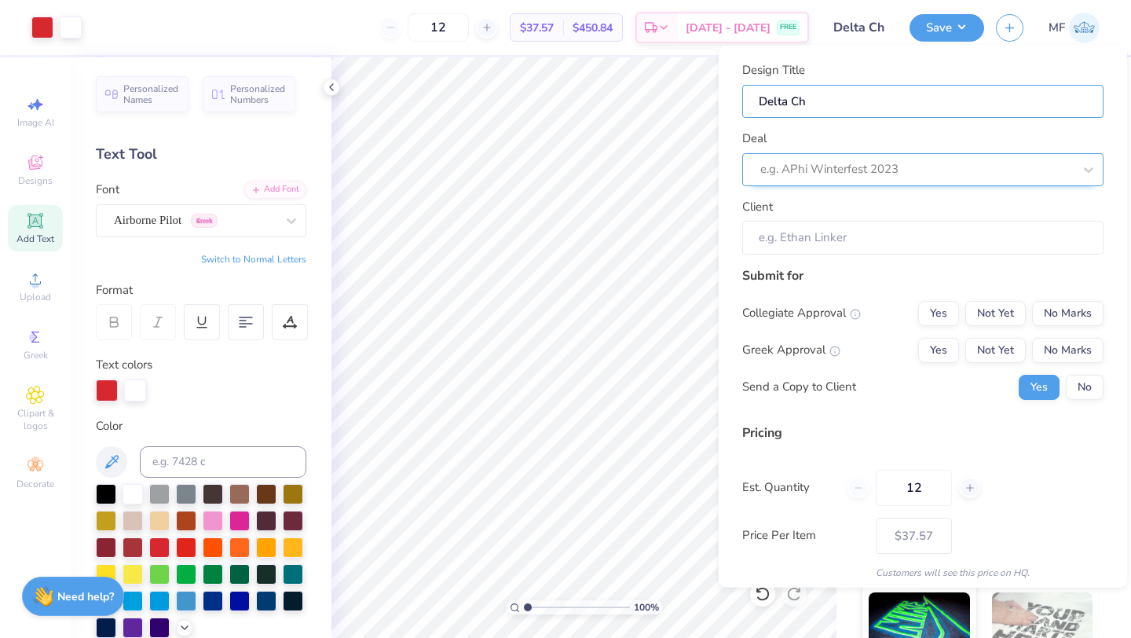
type input "Delta C"
type input "Delta"
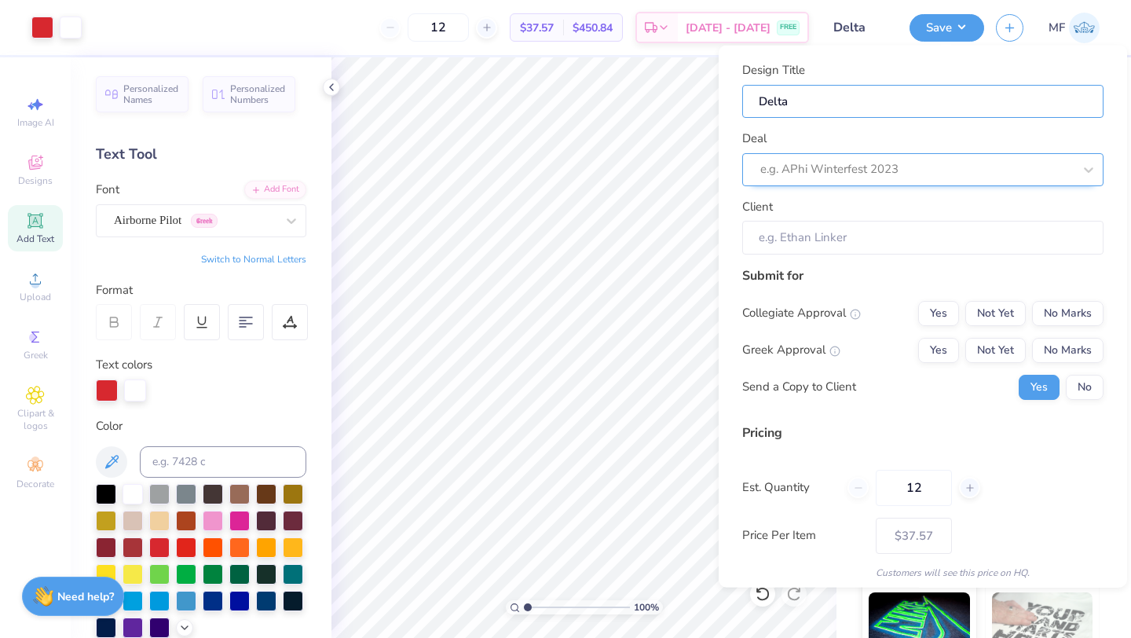
type input "Delta"
type input "Delt"
type input "Del"
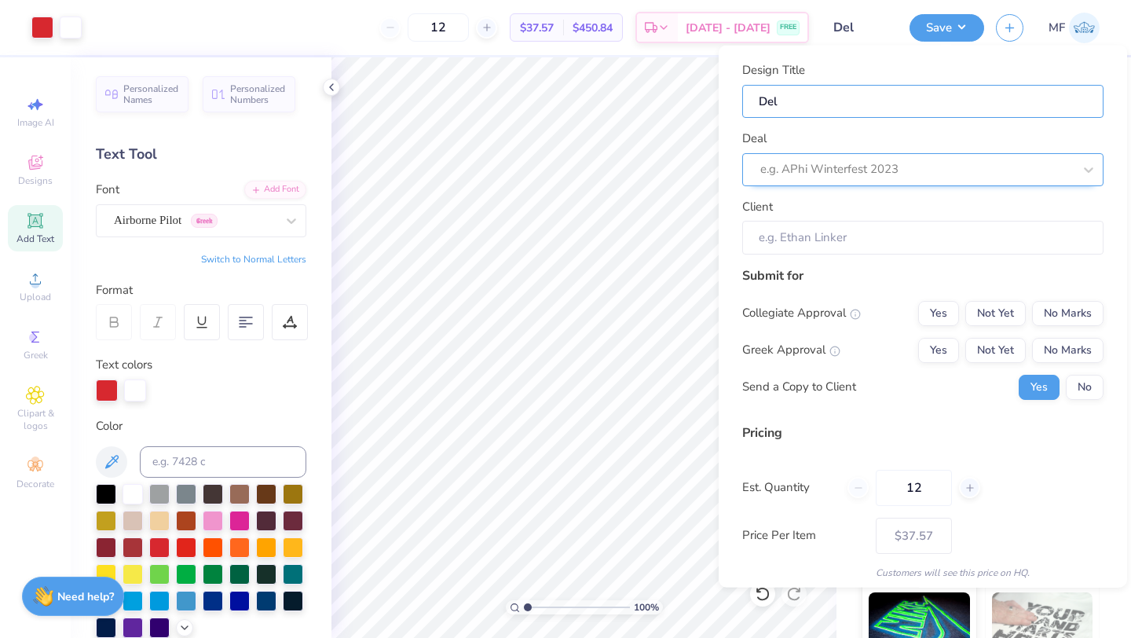
type input "De"
type input "D"
type input "1"
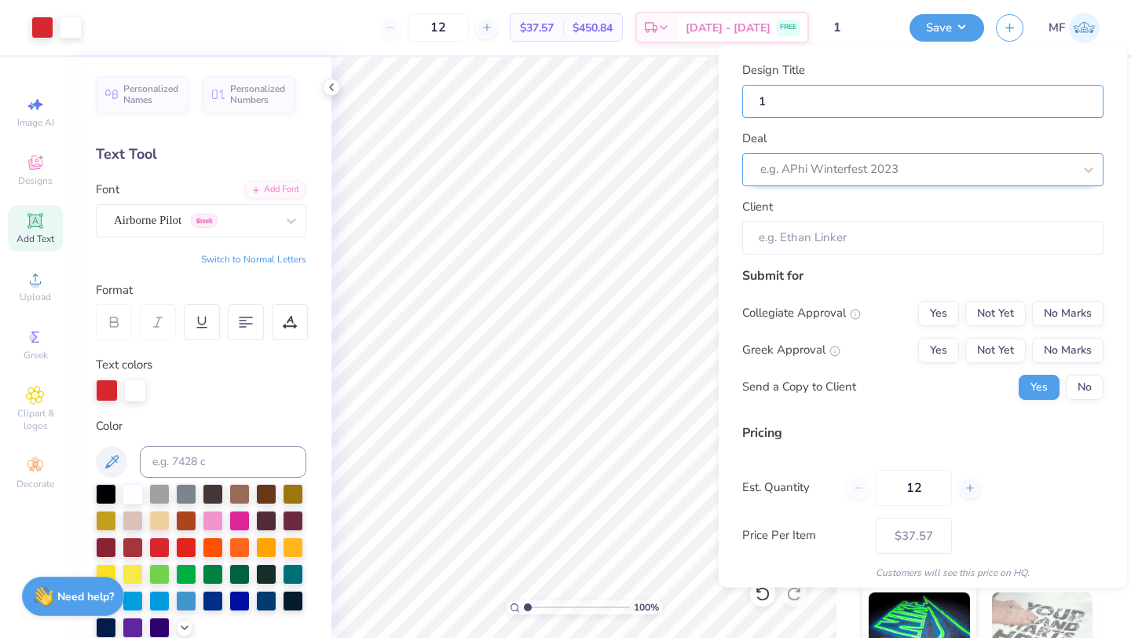
type input "1"
click at [928, 169] on div at bounding box center [916, 169] width 313 height 21
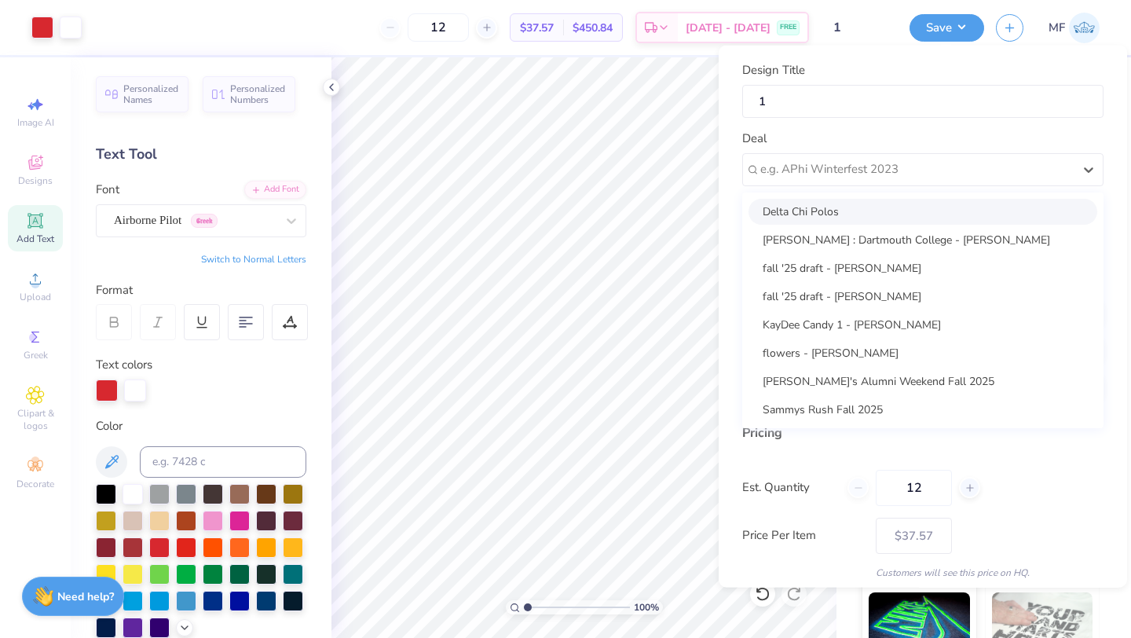
click at [879, 204] on div "Delta Chi Polos" at bounding box center [922, 211] width 349 height 26
type input "Jacob Melton"
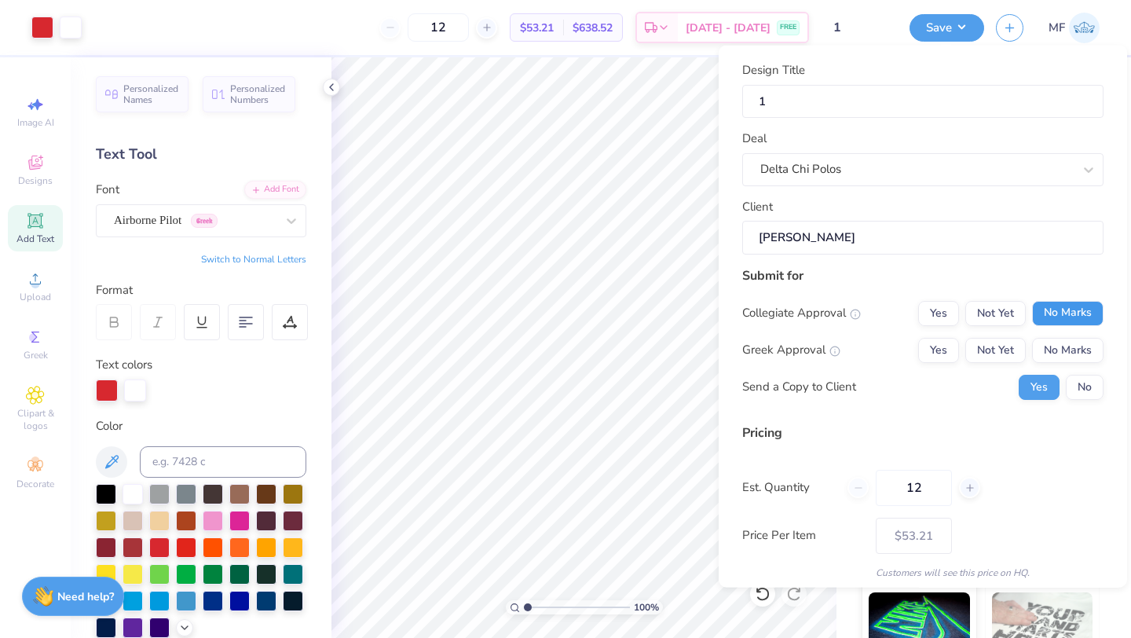
click at [1069, 311] on button "No Marks" at bounding box center [1067, 312] width 71 height 25
click at [947, 343] on button "Yes" at bounding box center [938, 349] width 41 height 25
type input "$43.89"
click at [1074, 386] on button "No" at bounding box center [1085, 386] width 38 height 25
click at [921, 492] on input "12" at bounding box center [914, 487] width 76 height 36
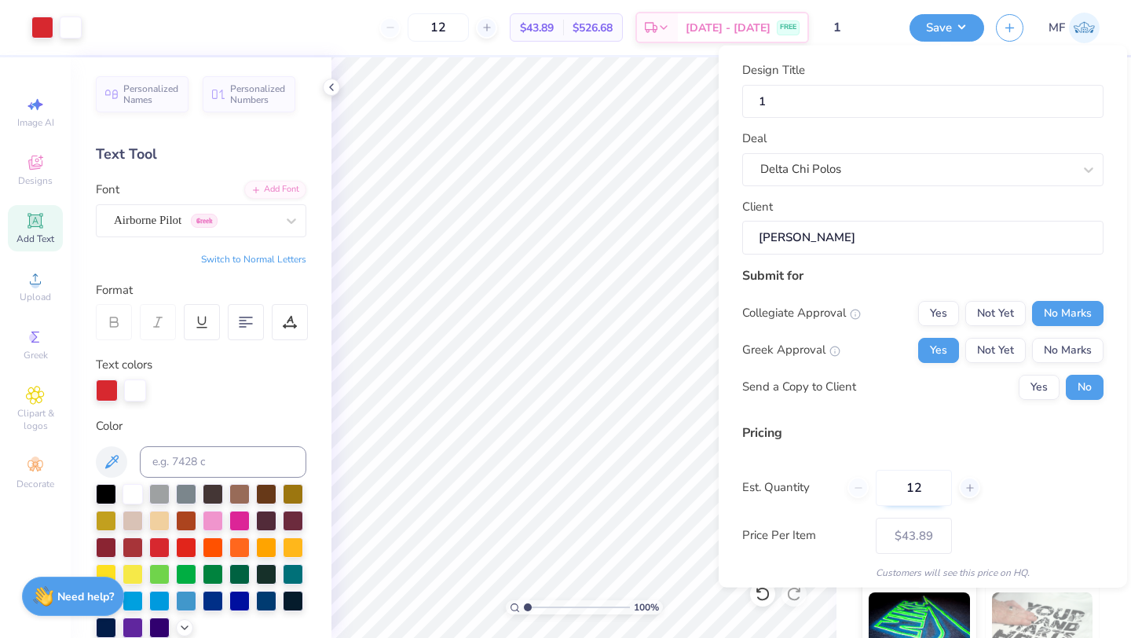
type input "1"
type input "90"
type input "$24.60"
type input "90"
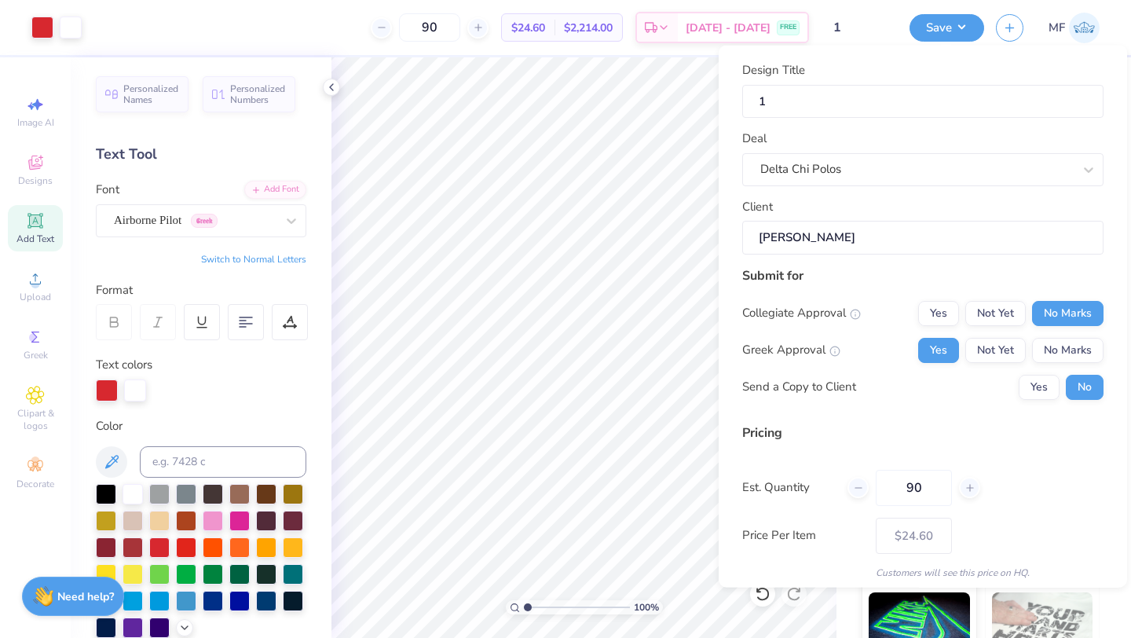
click at [796, 470] on div "Est. Quantity 90" at bounding box center [922, 487] width 361 height 36
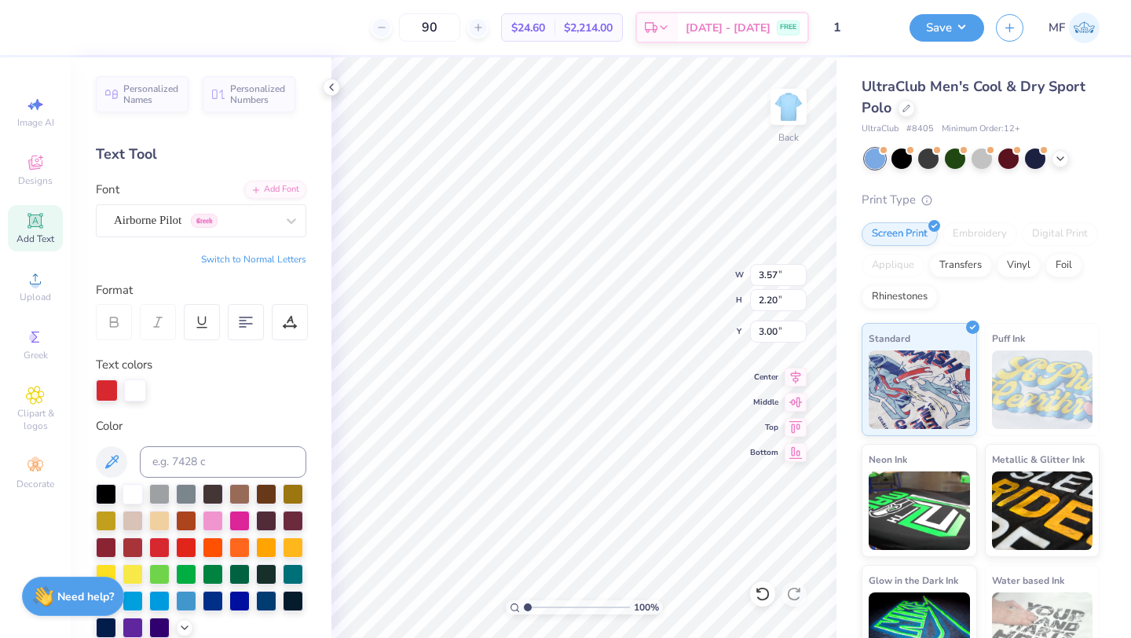
click at [1000, 291] on div "Screen Print Embroidery Digital Print Applique Transfers Vinyl Foil Rhinestones" at bounding box center [981, 265] width 238 height 86
click at [1058, 158] on icon at bounding box center [1060, 157] width 13 height 13
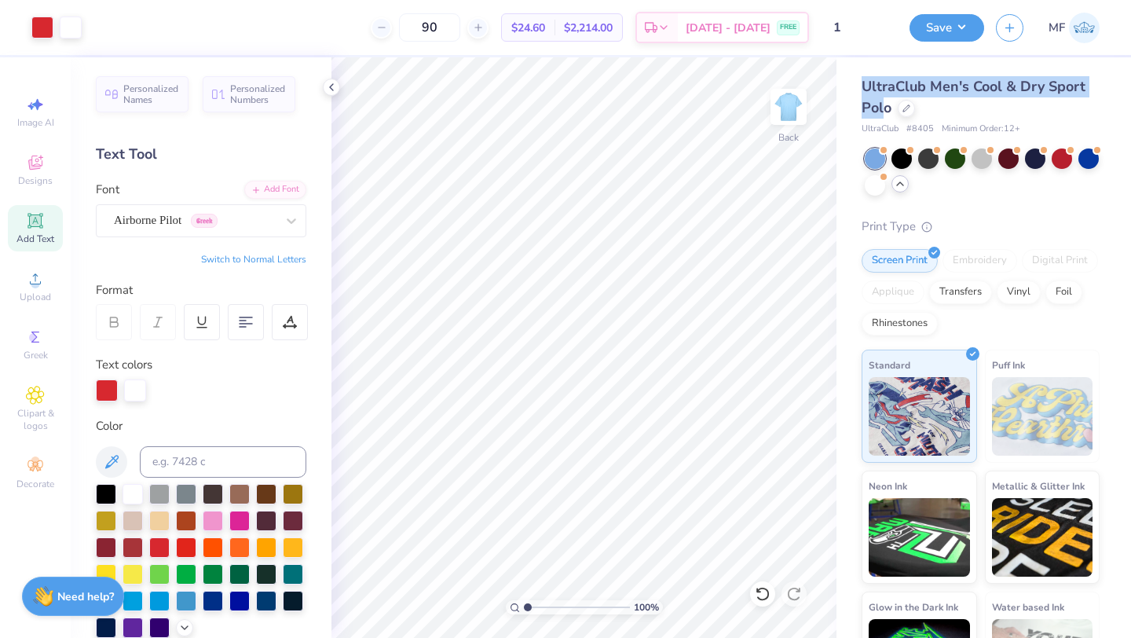
drag, startPoint x: 862, startPoint y: 87, endPoint x: 884, endPoint y: 105, distance: 29.1
click at [884, 105] on span "UltraClub Men's Cool & Dry Sport Polo" at bounding box center [974, 97] width 224 height 40
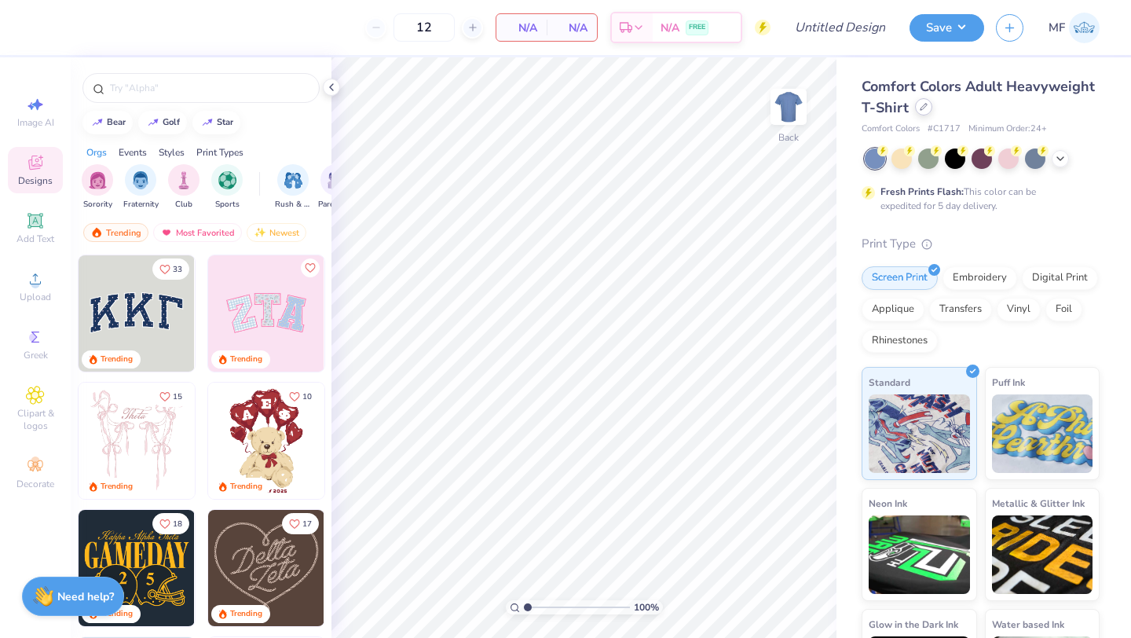
click at [922, 104] on icon at bounding box center [924, 107] width 8 height 8
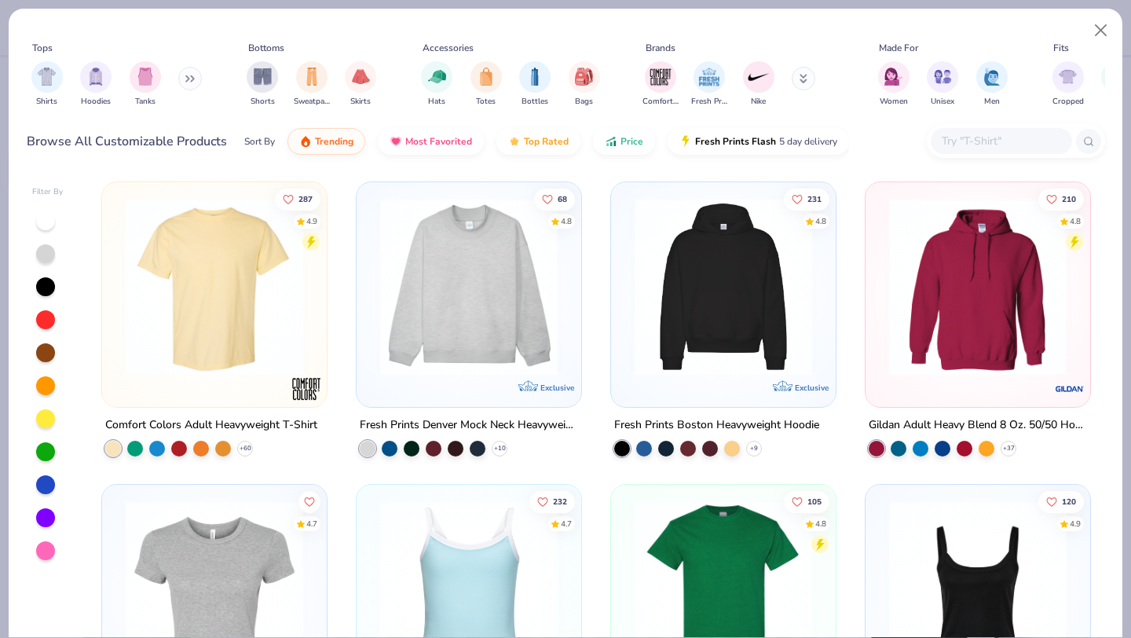
click at [972, 143] on input "text" at bounding box center [1000, 141] width 121 height 18
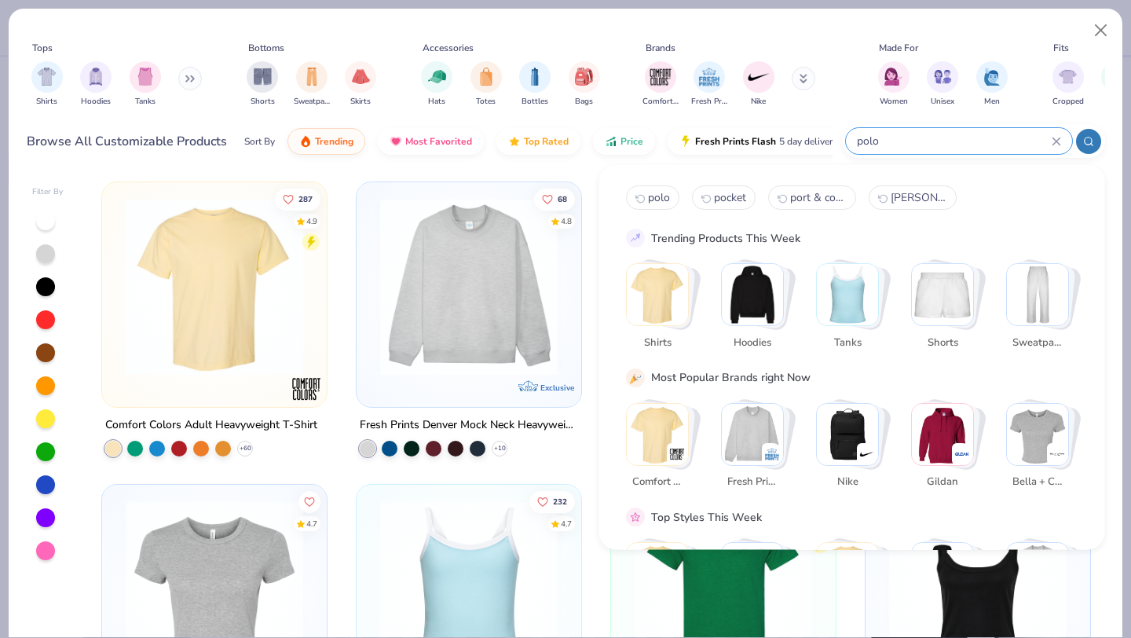
type input "polo"
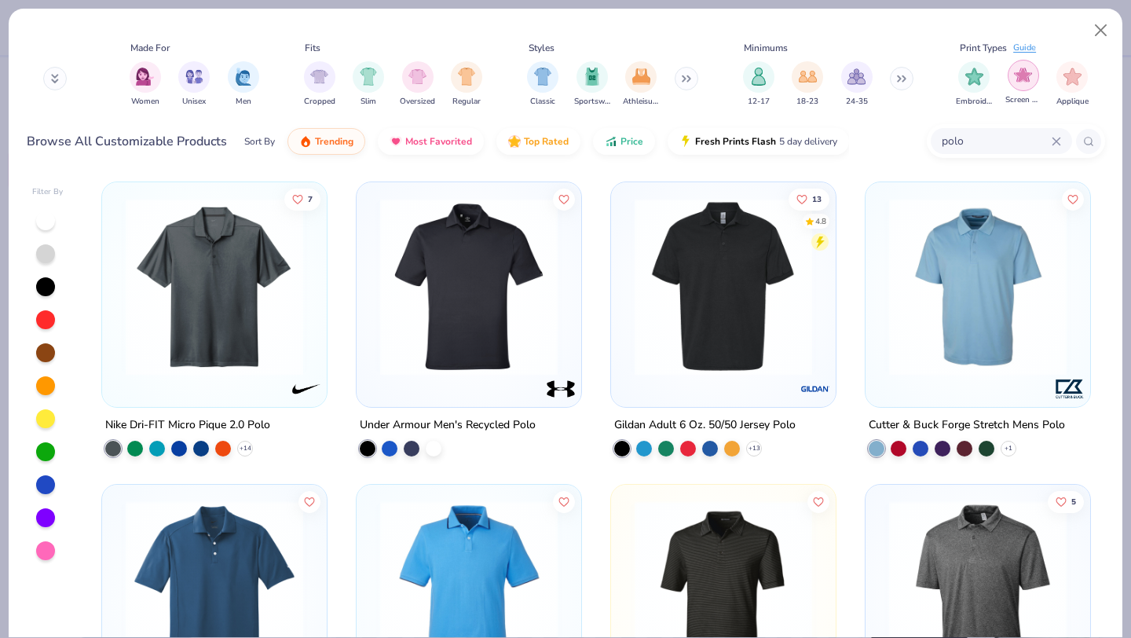
scroll to position [0, 778]
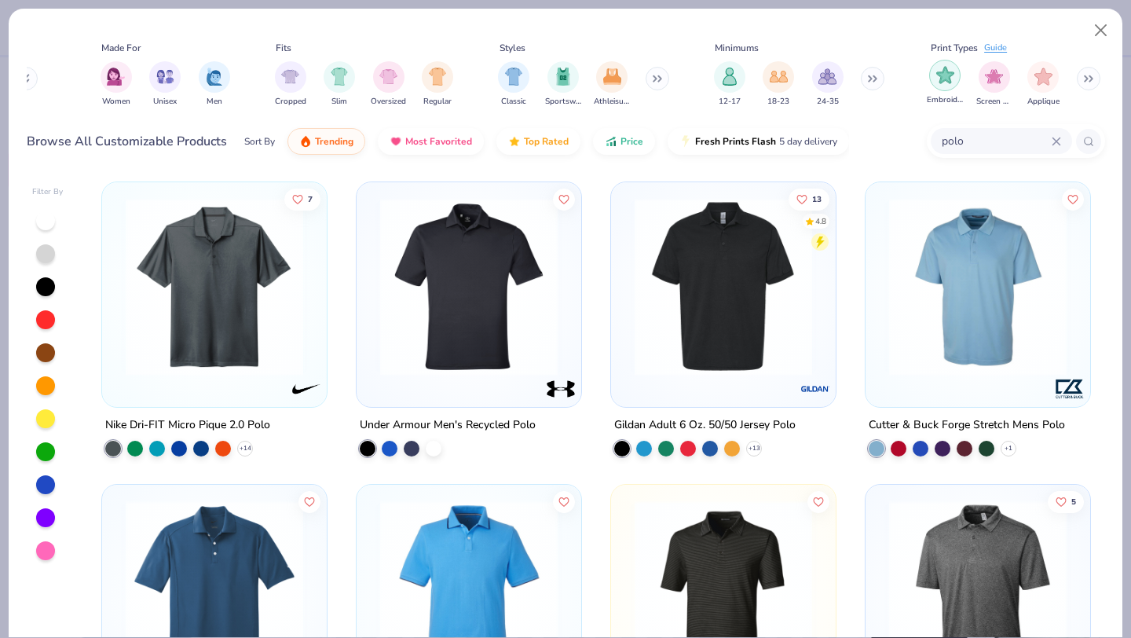
click at [941, 85] on div "filter for Embroidery" at bounding box center [944, 75] width 31 height 31
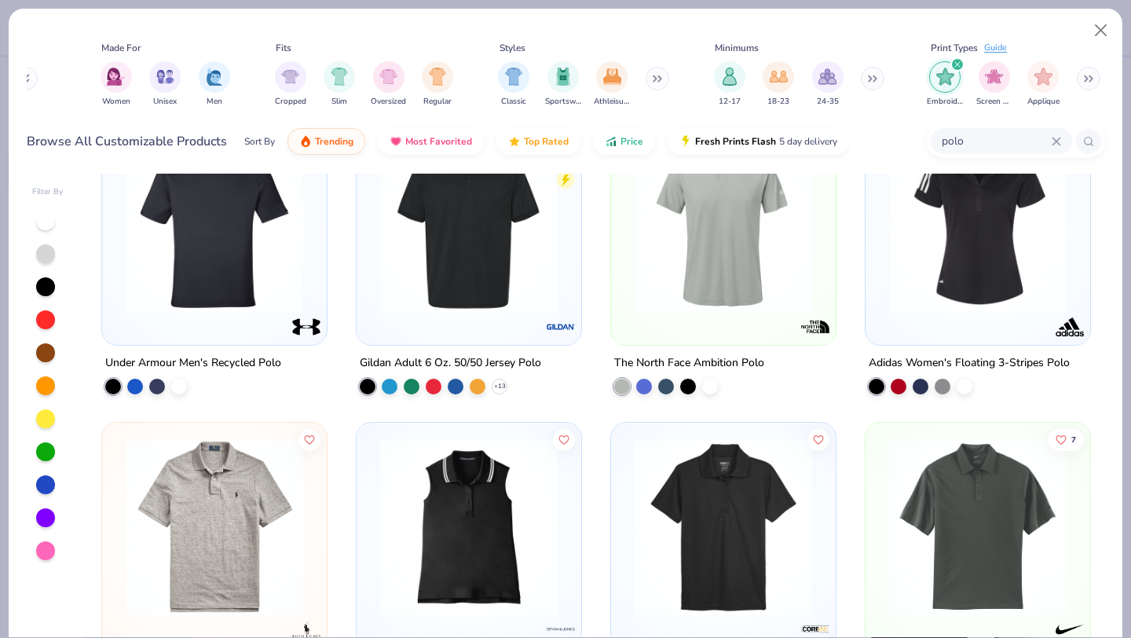
scroll to position [33, 0]
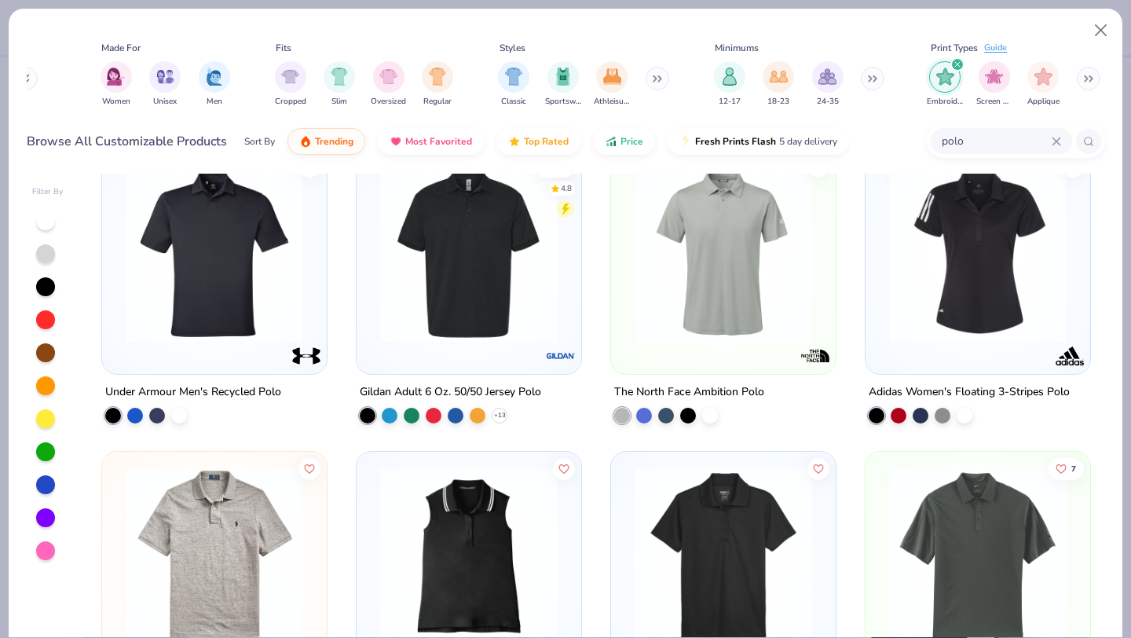
click at [470, 318] on img at bounding box center [468, 254] width 193 height 178
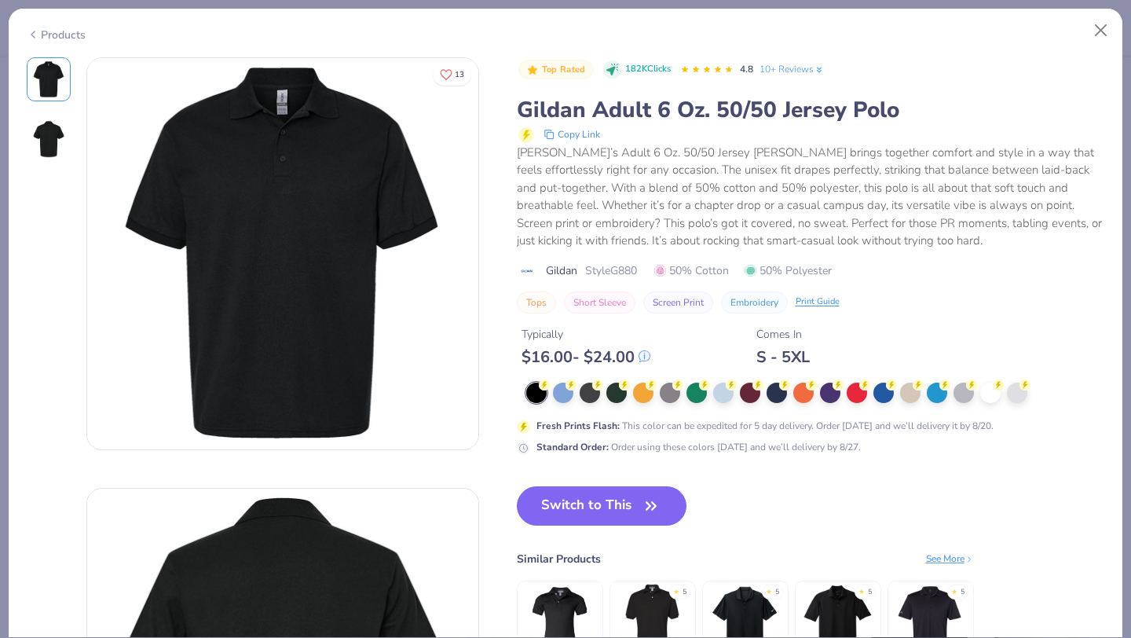
click at [35, 36] on icon at bounding box center [33, 34] width 13 height 19
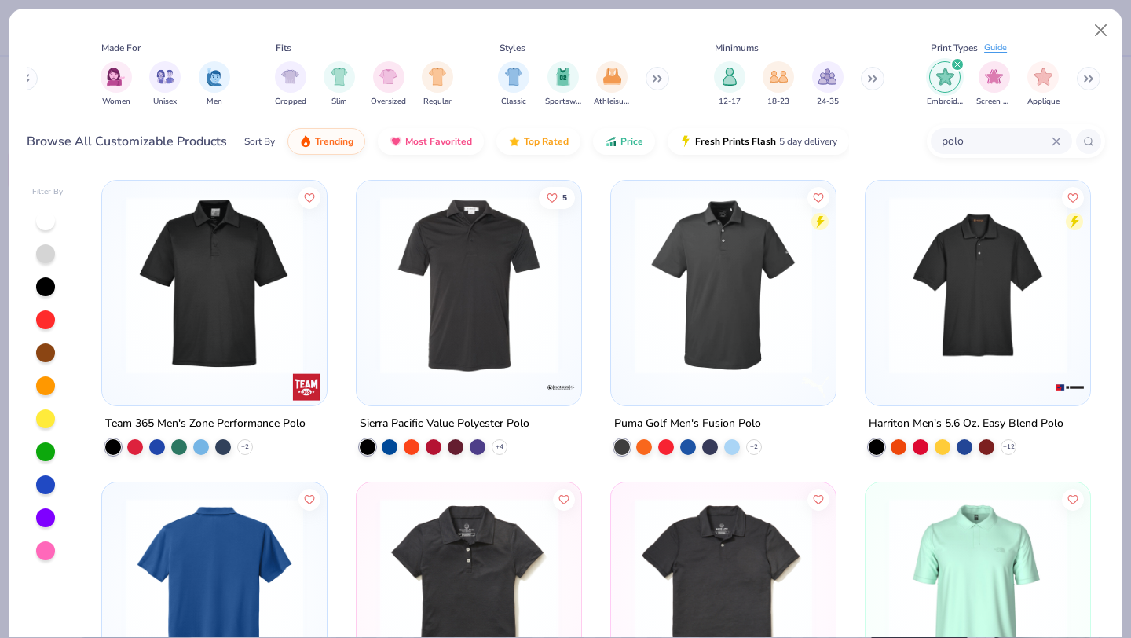
scroll to position [606, 0]
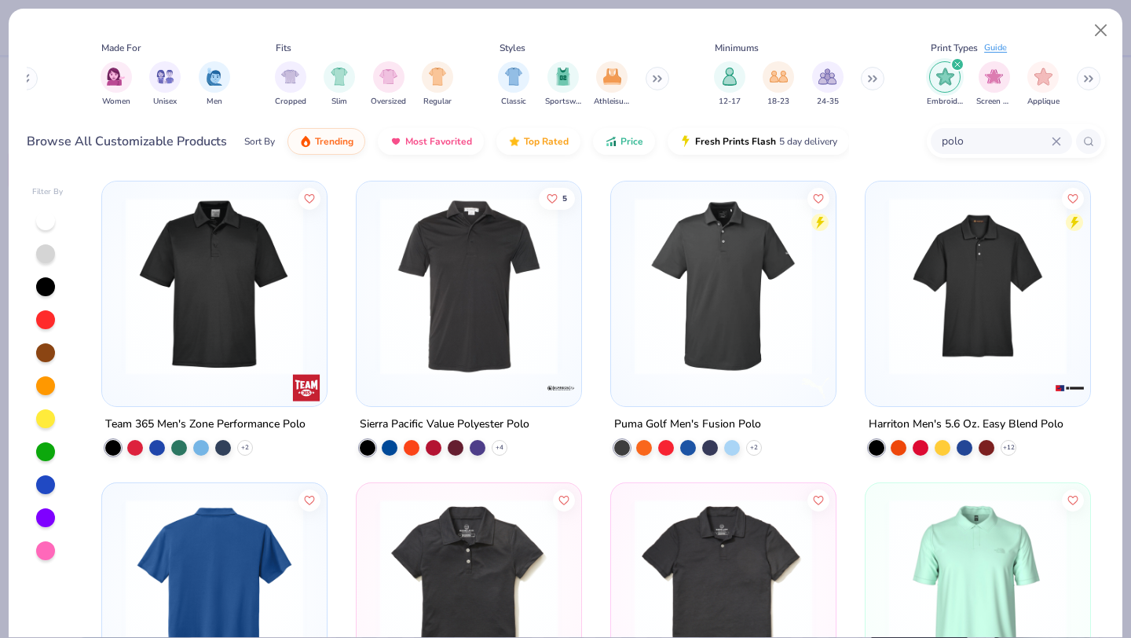
click at [438, 308] on img at bounding box center [468, 285] width 193 height 178
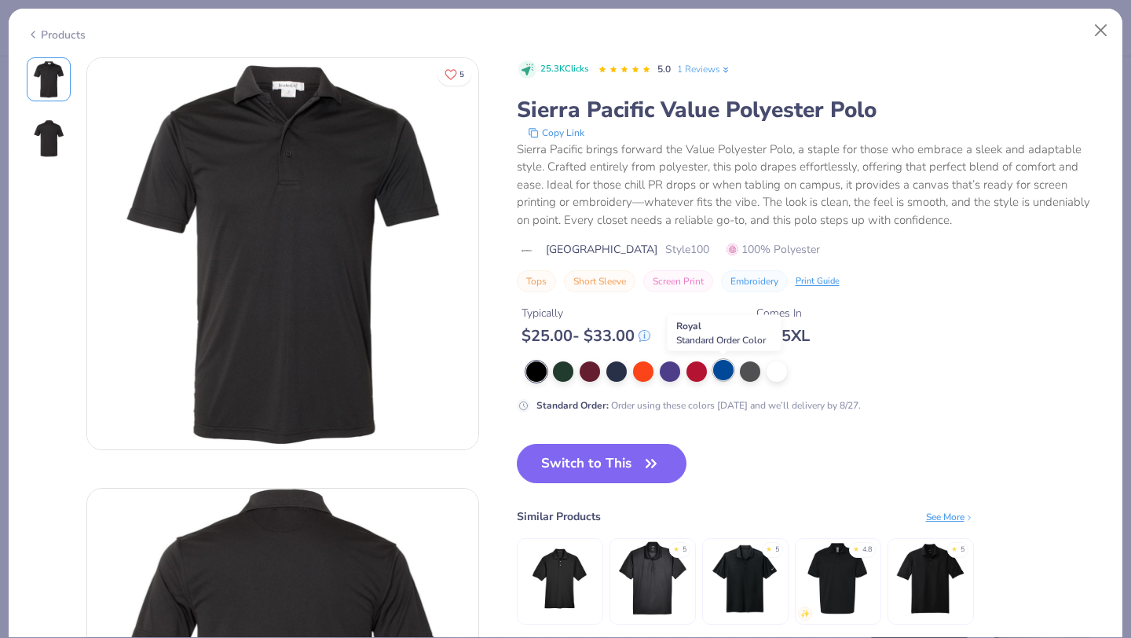
click at [716, 372] on div at bounding box center [723, 370] width 20 height 20
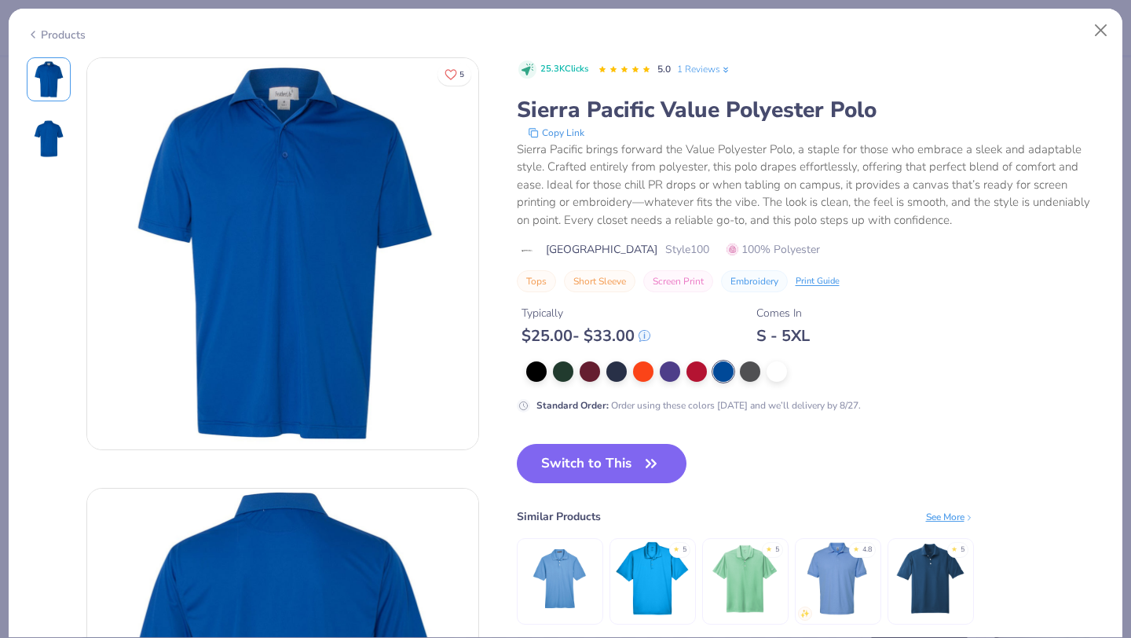
click at [32, 35] on icon at bounding box center [33, 34] width 13 height 19
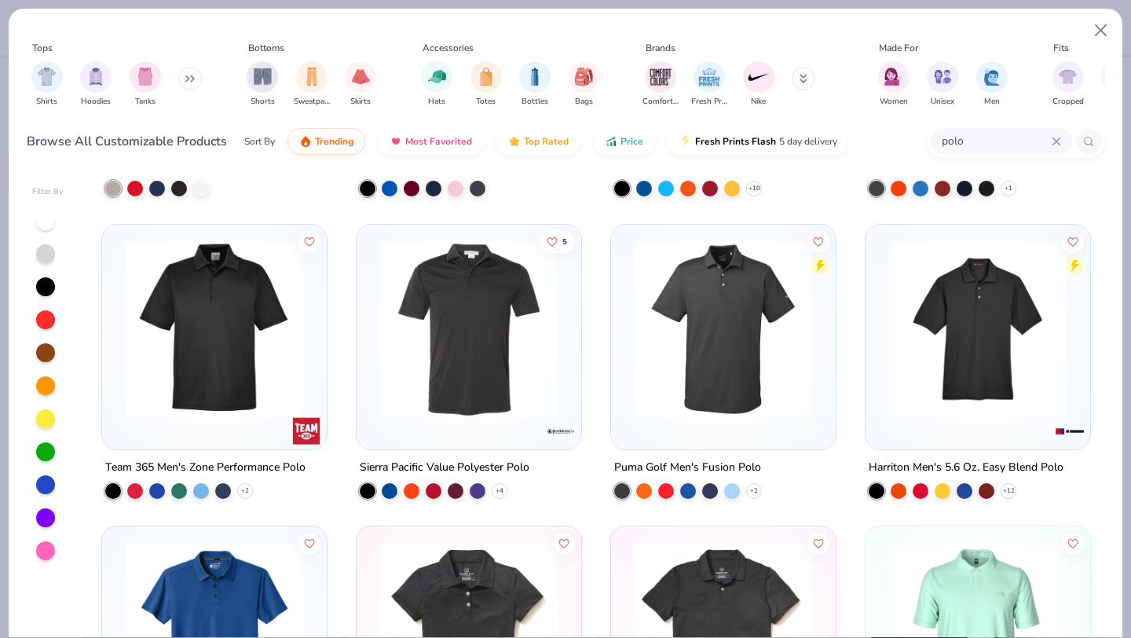
scroll to position [562, 0]
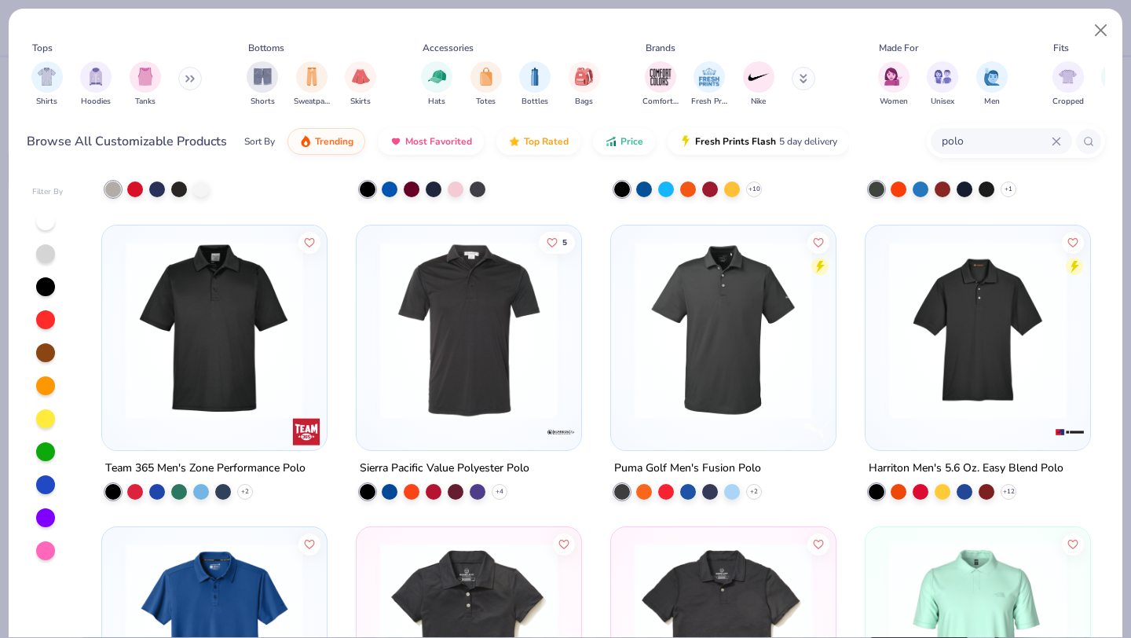
click at [972, 319] on img at bounding box center [977, 329] width 193 height 178
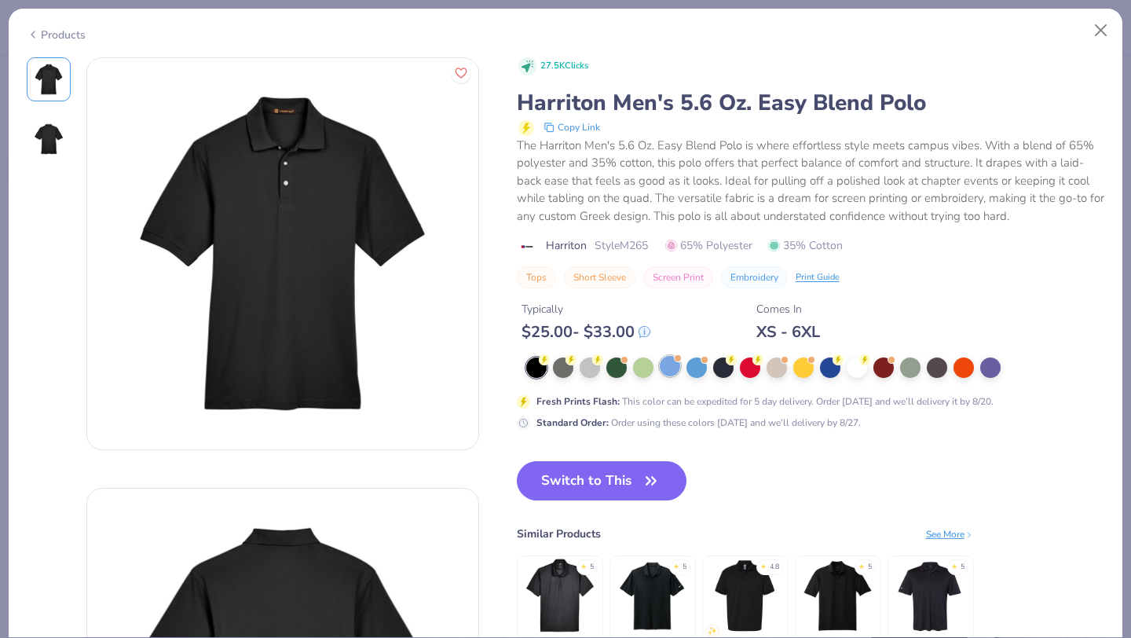
click at [670, 369] on div at bounding box center [670, 366] width 20 height 20
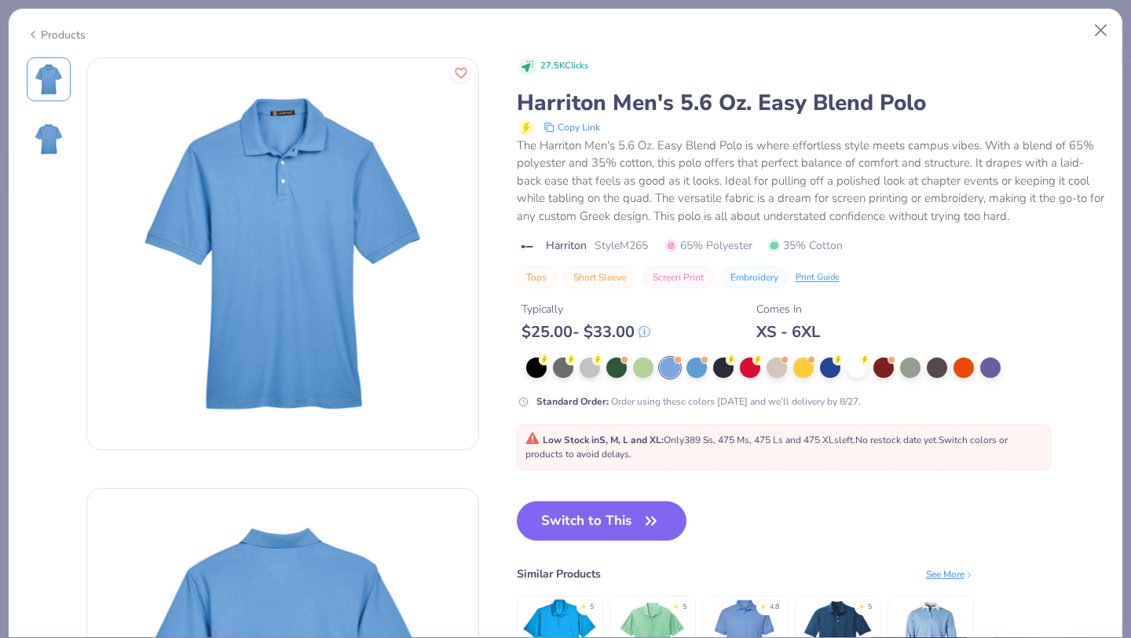
click at [35, 31] on icon at bounding box center [33, 34] width 13 height 19
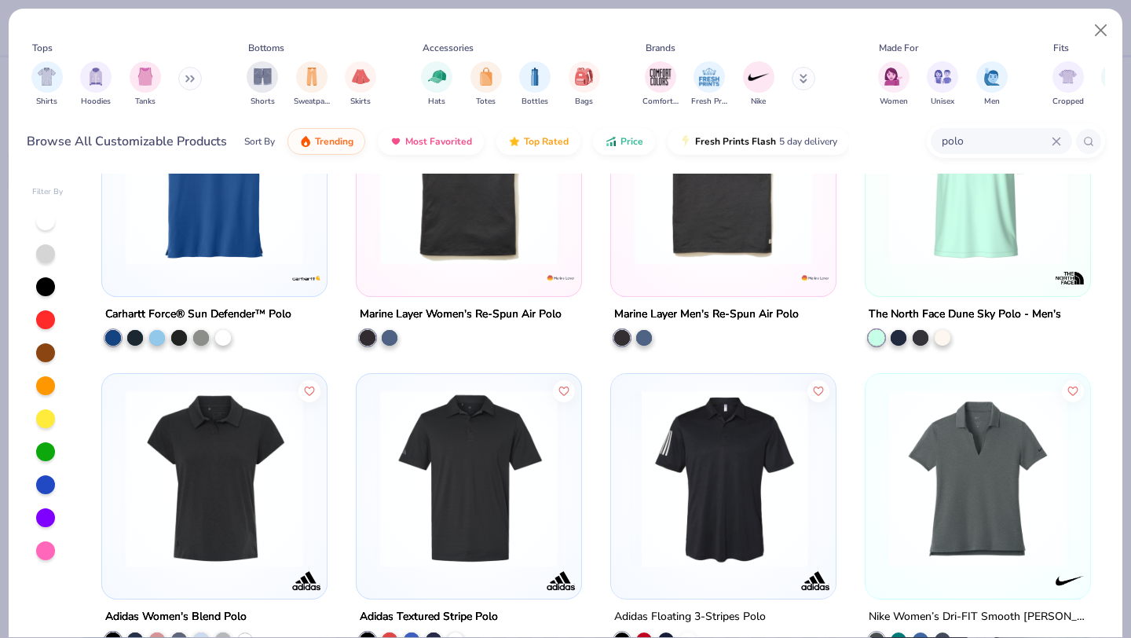
scroll to position [1010, 0]
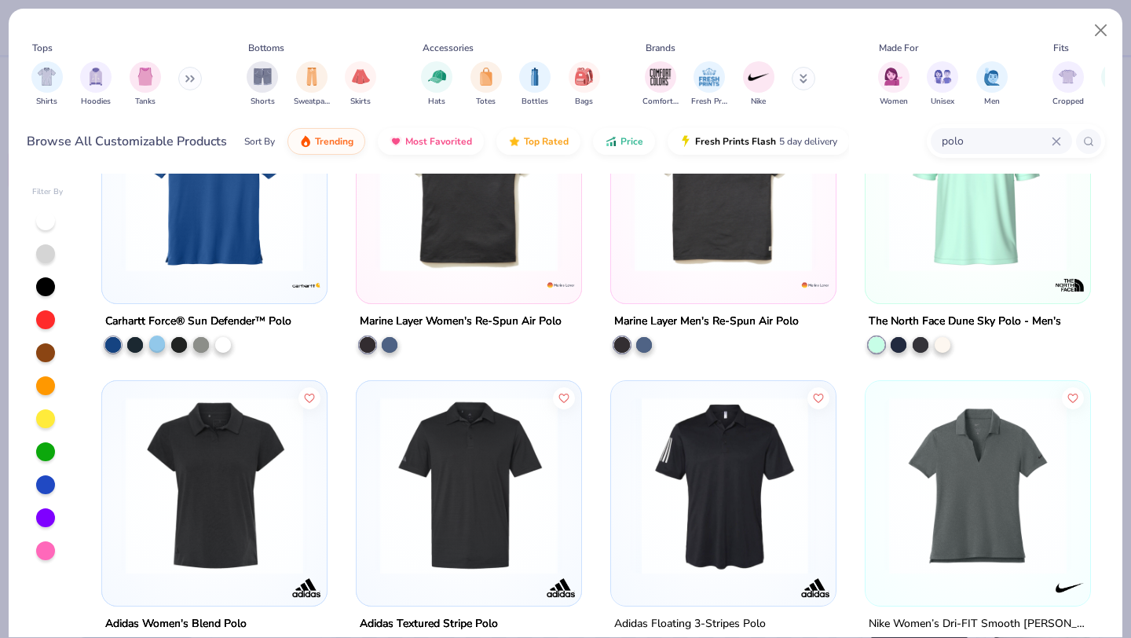
click at [152, 345] on div at bounding box center [157, 343] width 16 height 16
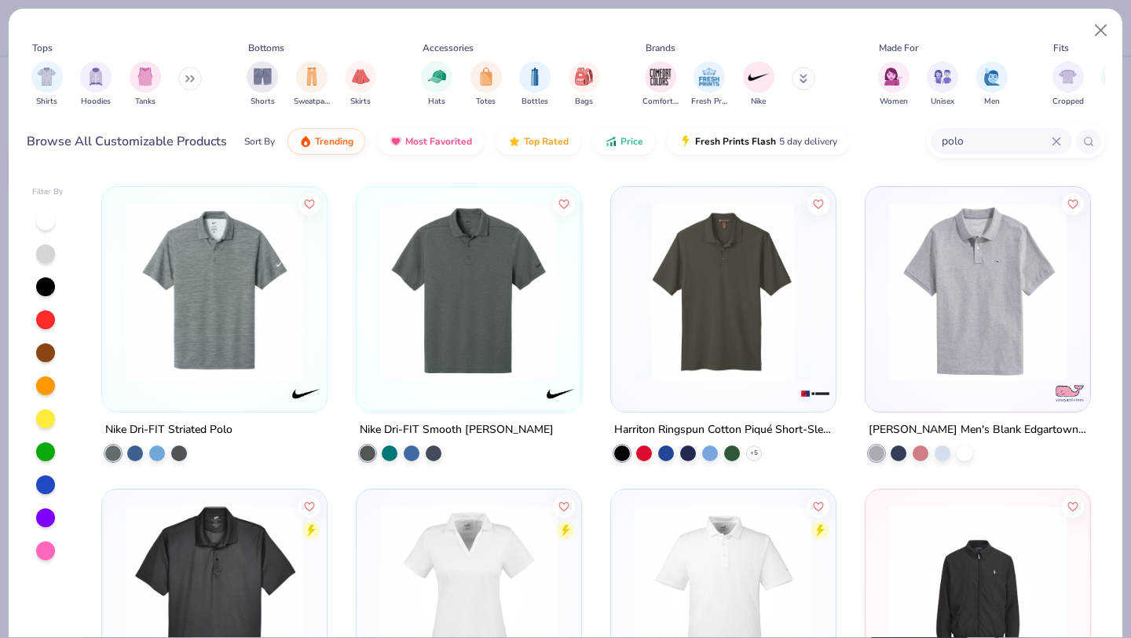
scroll to position [1503, 0]
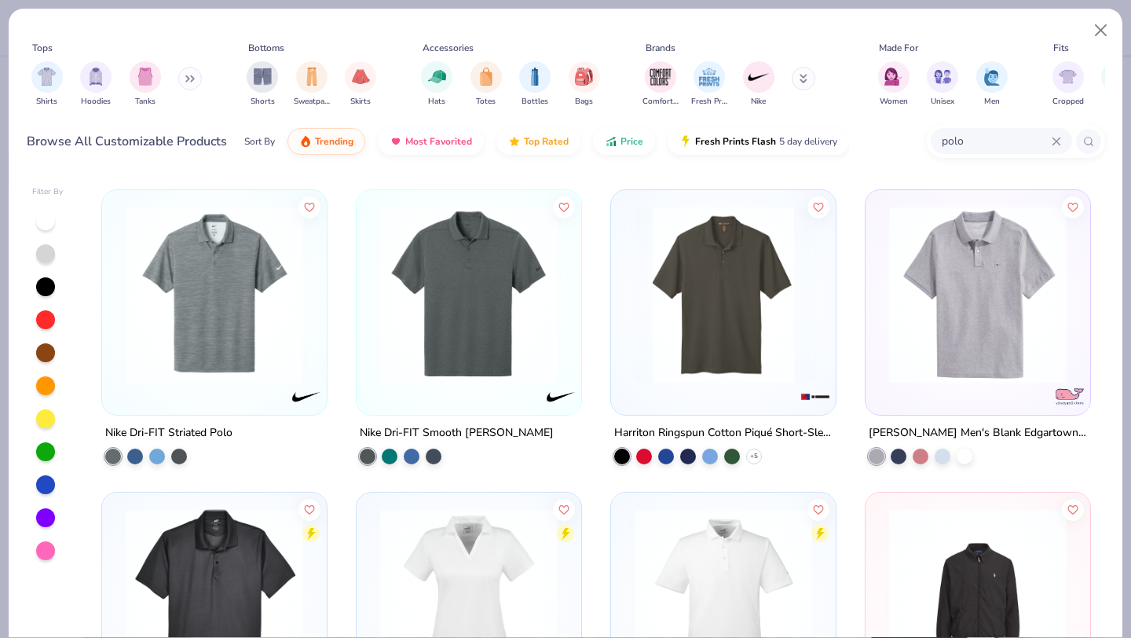
click at [663, 251] on img at bounding box center [723, 295] width 193 height 178
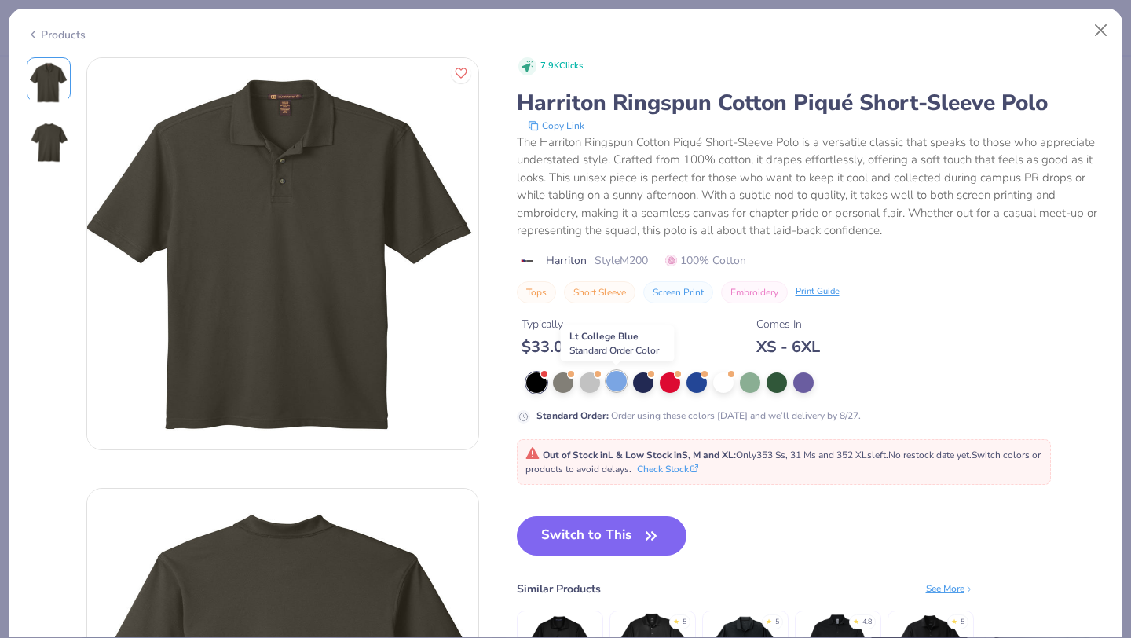
click at [610, 377] on div at bounding box center [616, 381] width 20 height 20
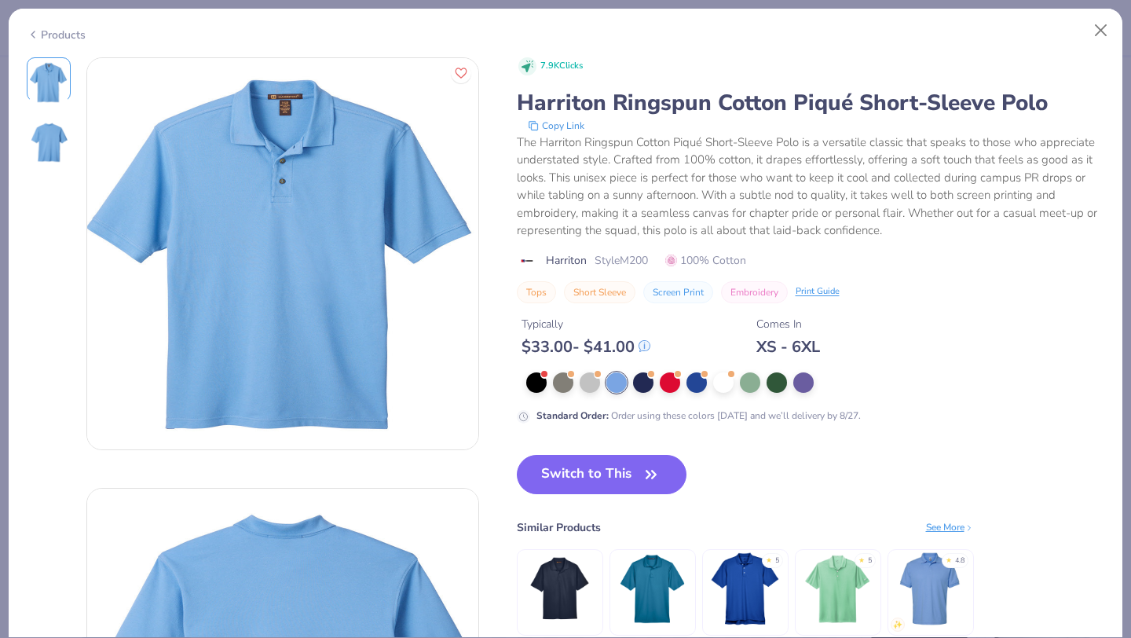
click at [32, 32] on polyline at bounding box center [32, 34] width 3 height 6
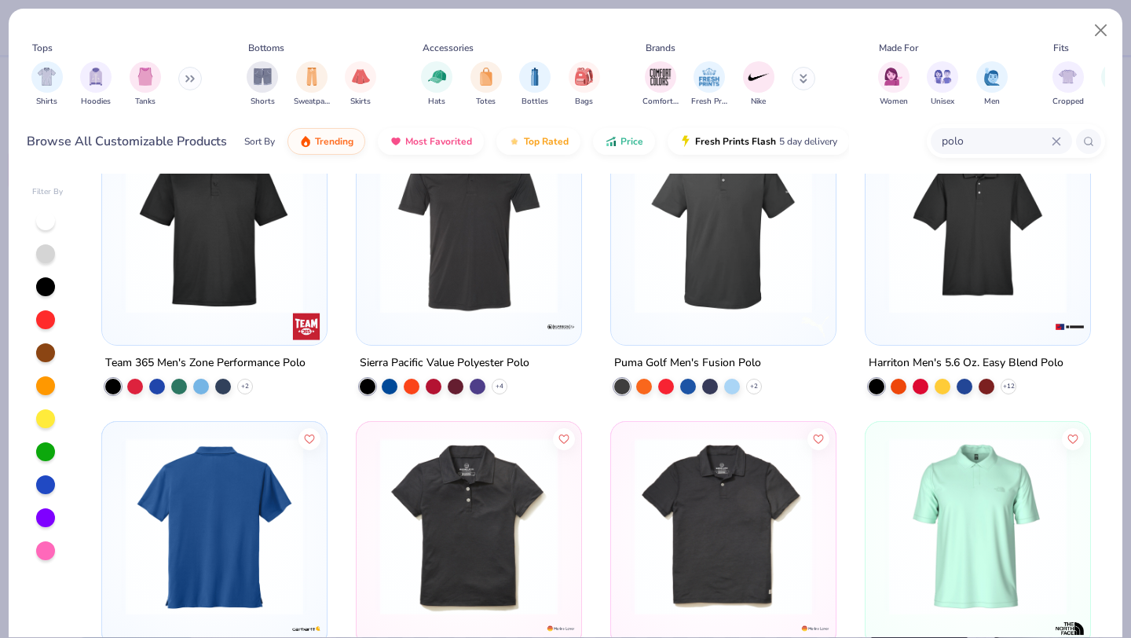
scroll to position [668, 0]
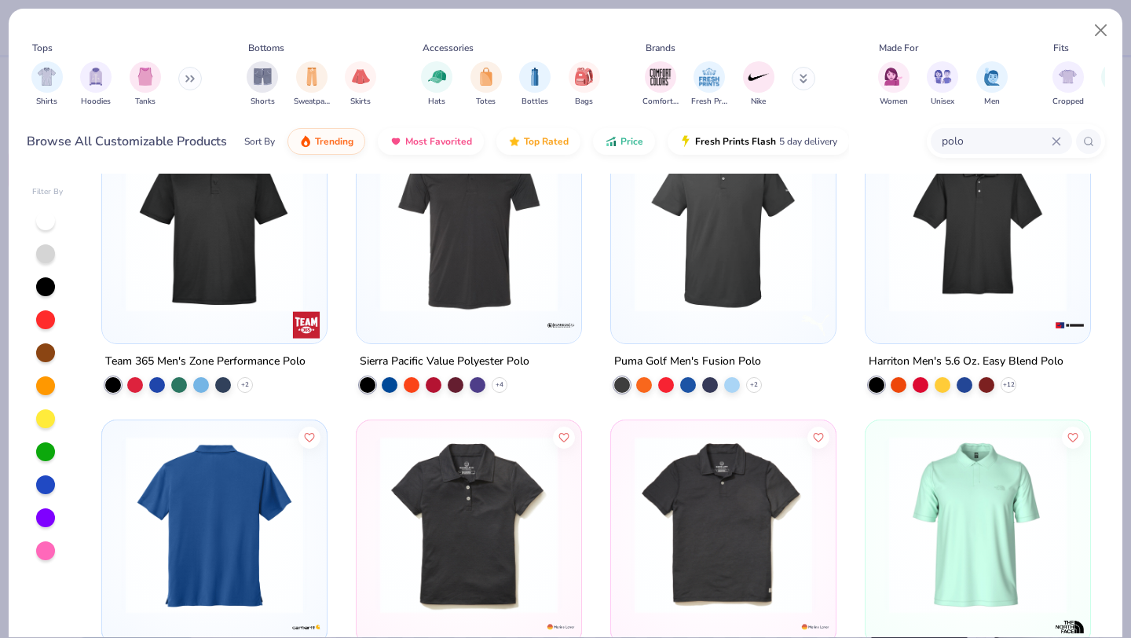
click at [1013, 275] on img at bounding box center [977, 223] width 193 height 178
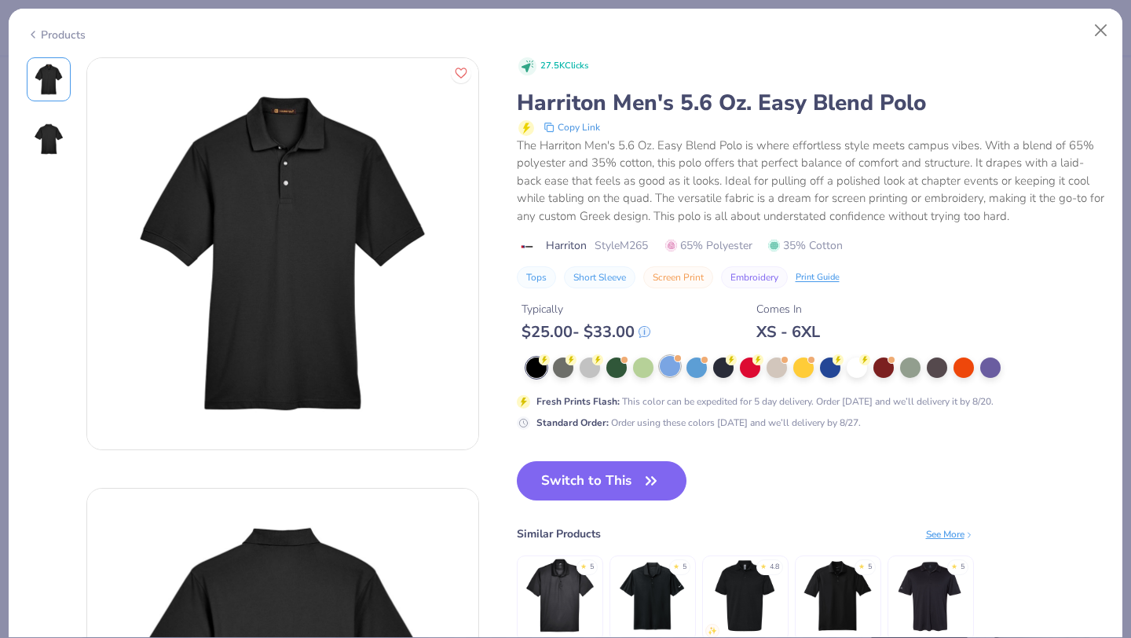
click at [672, 367] on div at bounding box center [670, 366] width 20 height 20
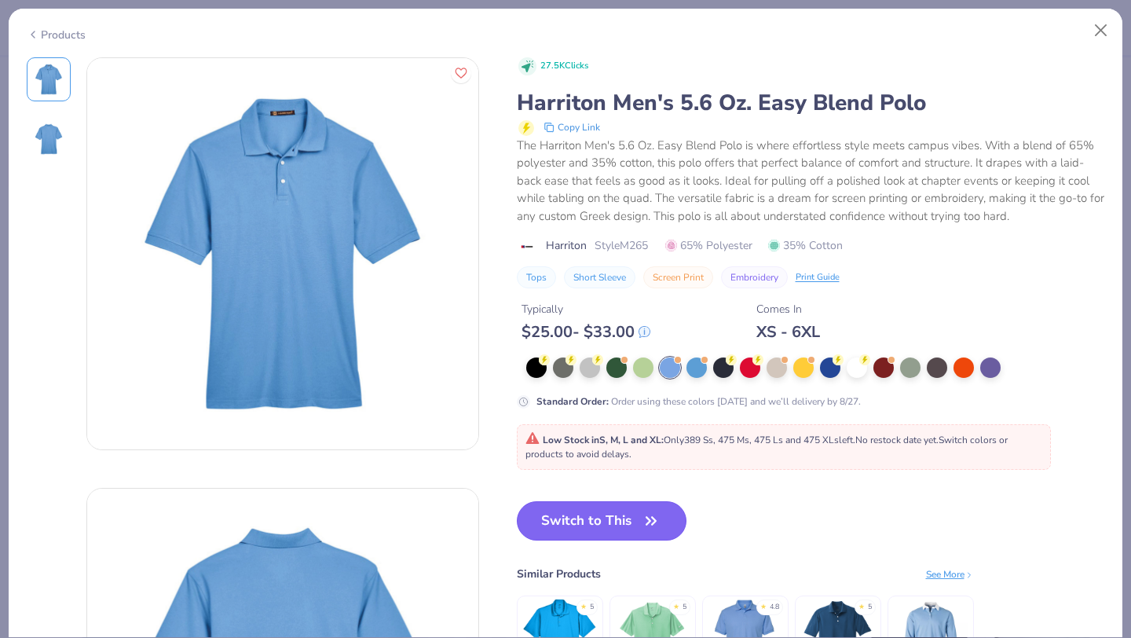
click at [612, 515] on button "Switch to This" at bounding box center [602, 520] width 170 height 39
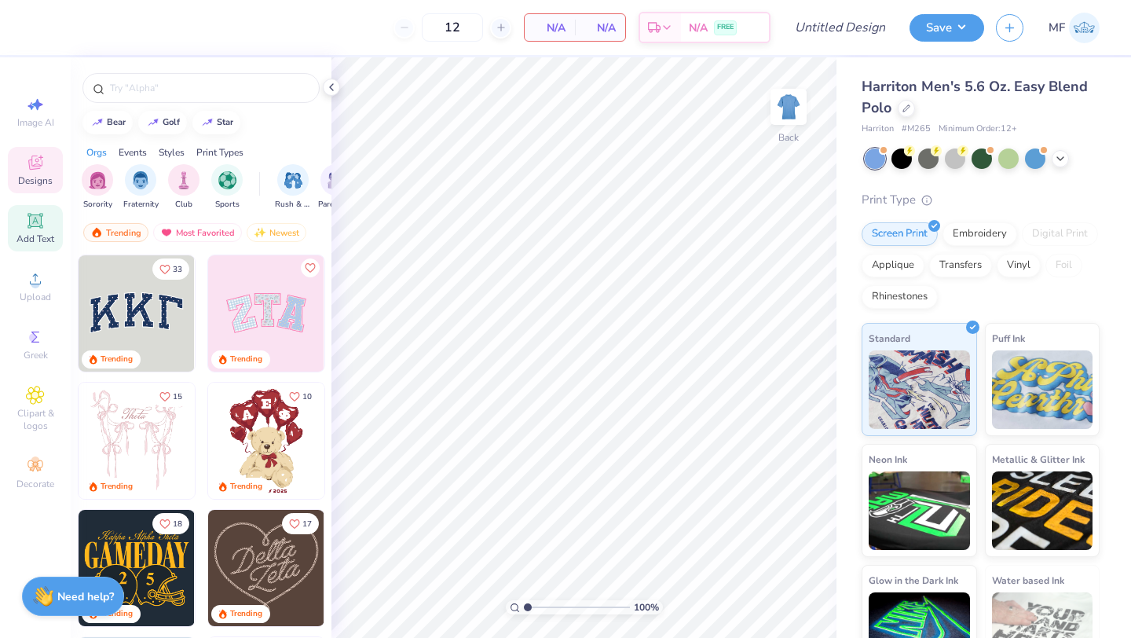
click at [26, 220] on icon at bounding box center [35, 220] width 19 height 19
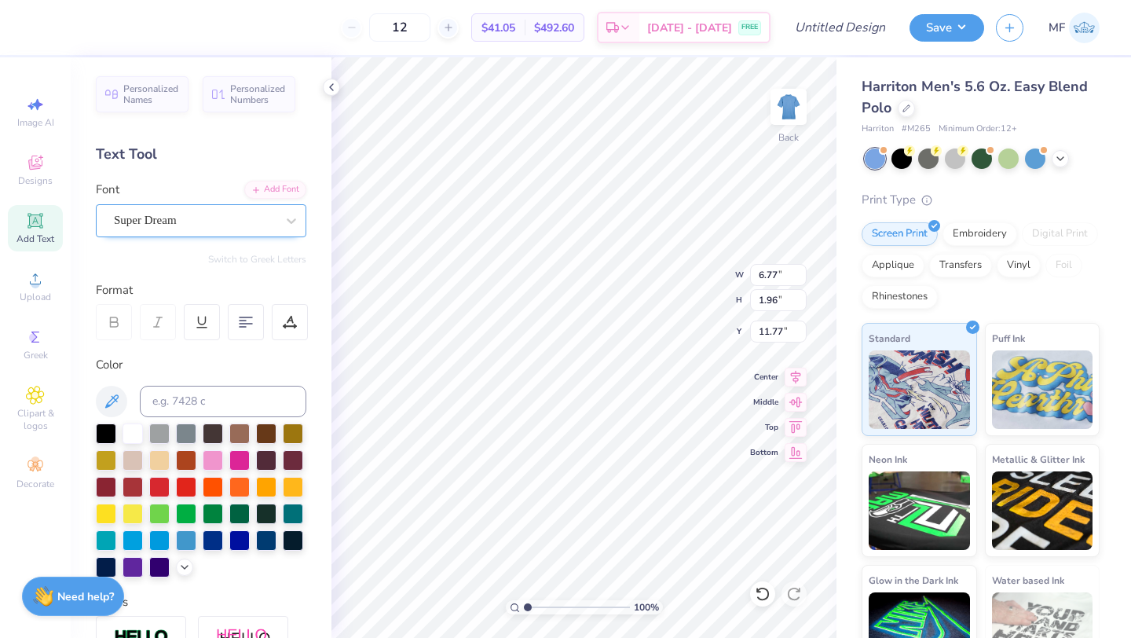
click at [251, 216] on div "Super Dream" at bounding box center [194, 220] width 165 height 24
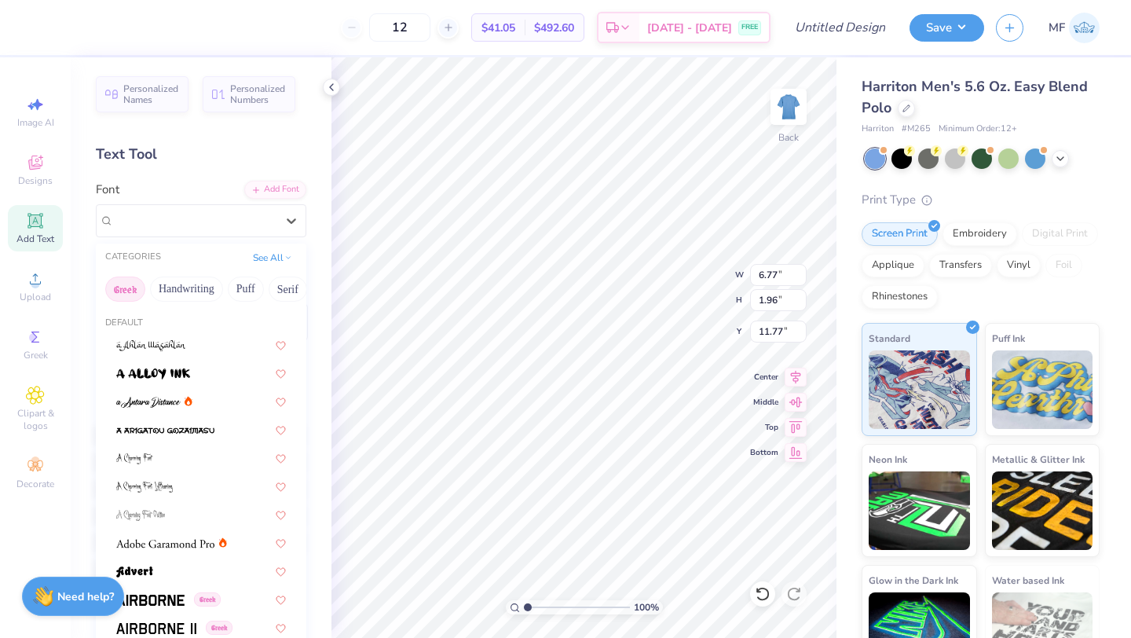
click at [128, 289] on button "Greek" at bounding box center [125, 288] width 40 height 25
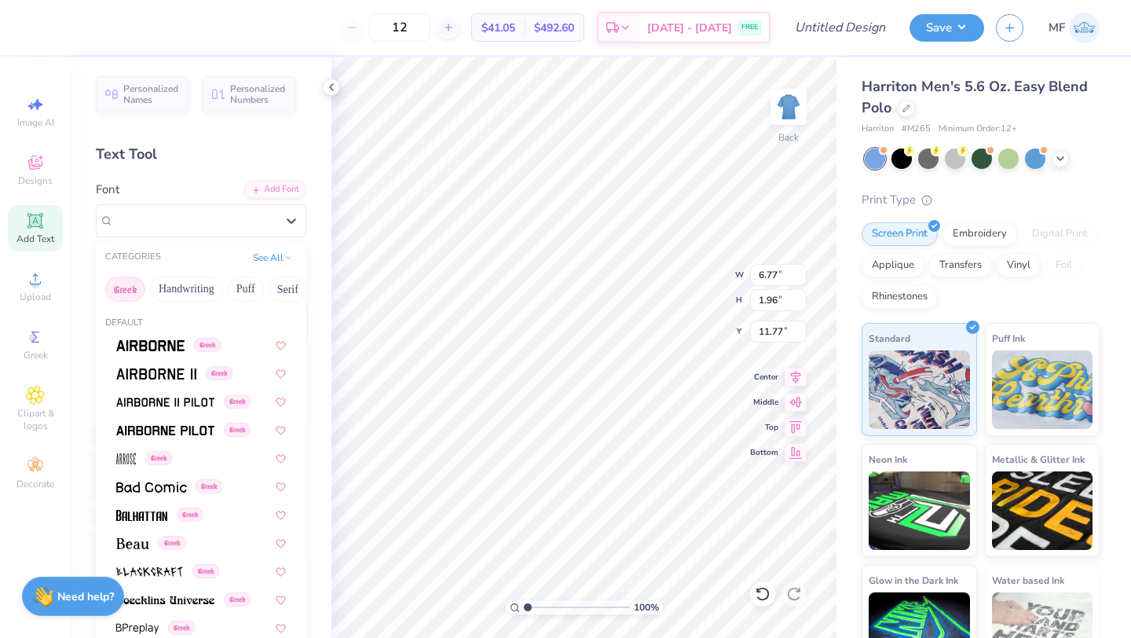
click at [202, 199] on div "Font option Super Dream selected, 0 of 49. 49 results available. Use Up and Dow…" at bounding box center [201, 209] width 210 height 57
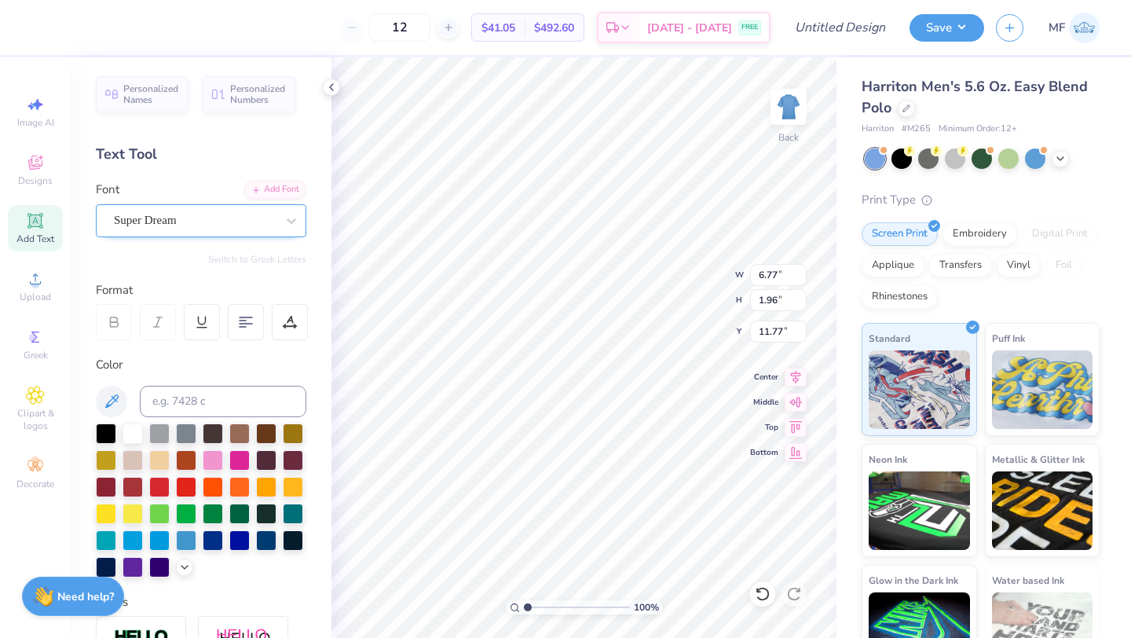
click at [226, 228] on div "Super Dream" at bounding box center [194, 220] width 165 height 24
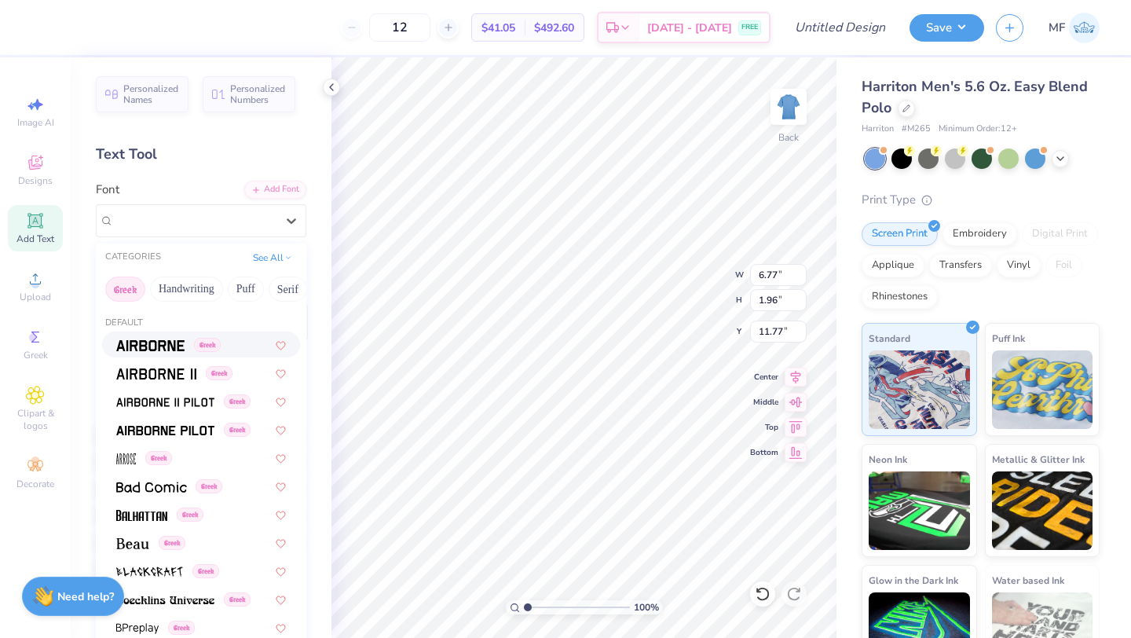
click at [137, 345] on img at bounding box center [150, 345] width 68 height 11
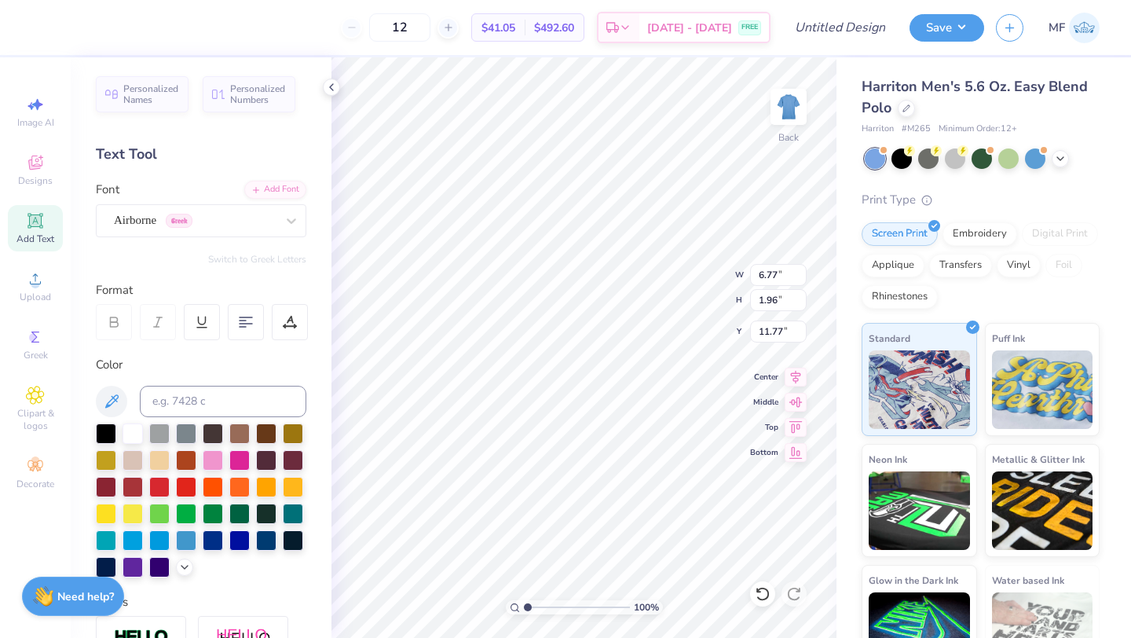
type input "6.47"
type input "2.05"
type input "11.73"
click at [244, 257] on button "Switch to Greek Letters" at bounding box center [257, 259] width 98 height 13
type input "6.45"
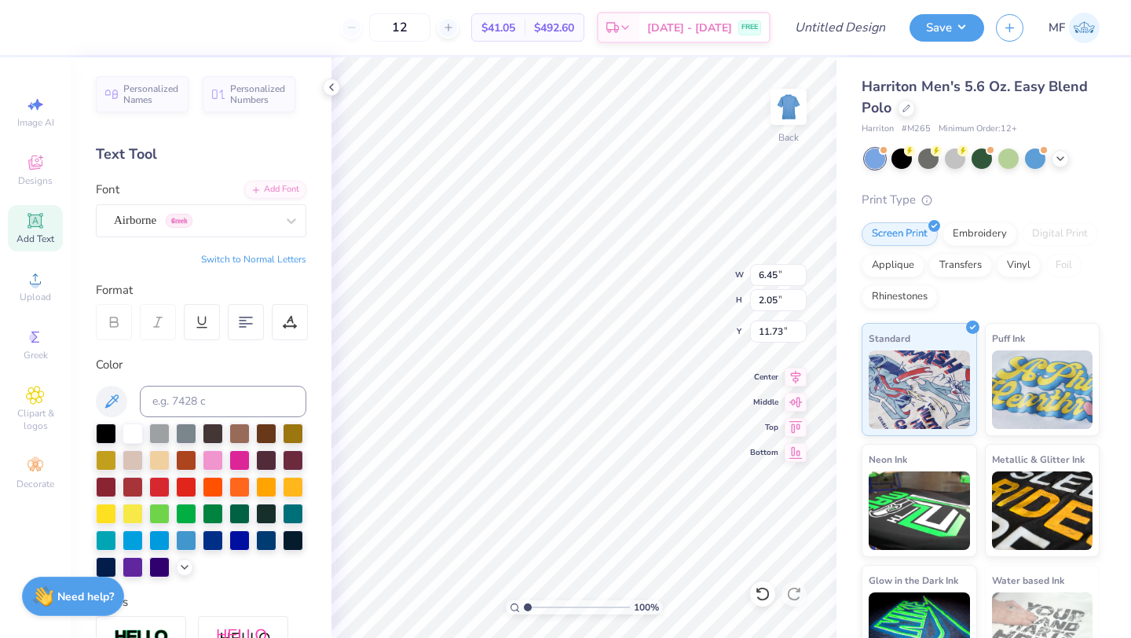
type textarea "δχ"
type input "7.62"
click at [975, 239] on div "Embroidery" at bounding box center [979, 232] width 75 height 24
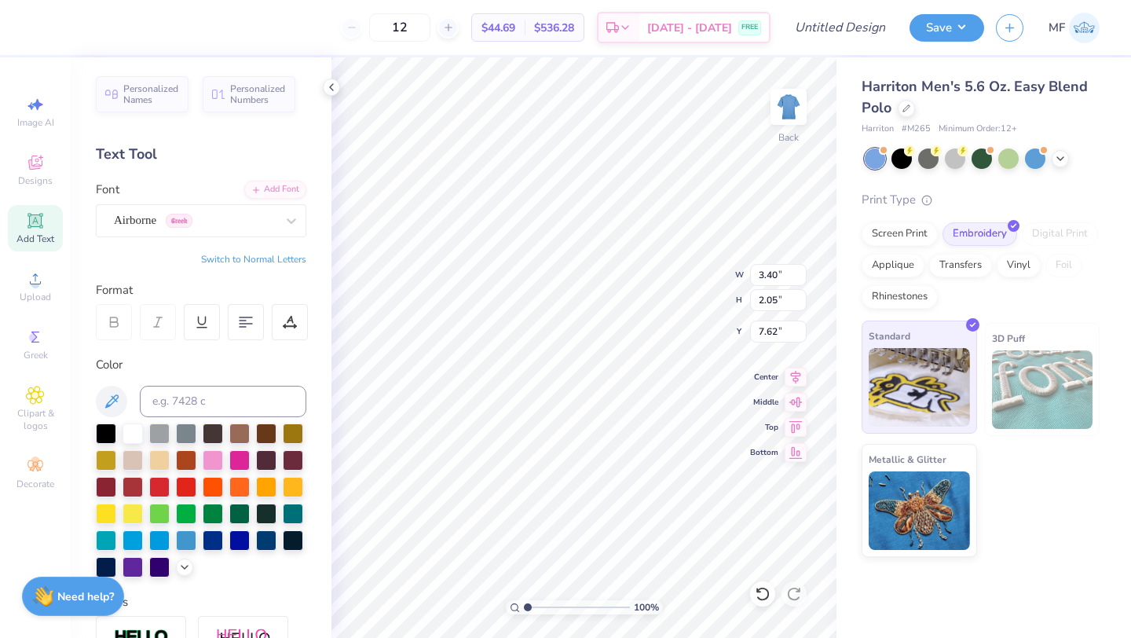
click at [881, 373] on img at bounding box center [919, 387] width 101 height 79
type input "2.61"
type input "1.57"
type input "3.00"
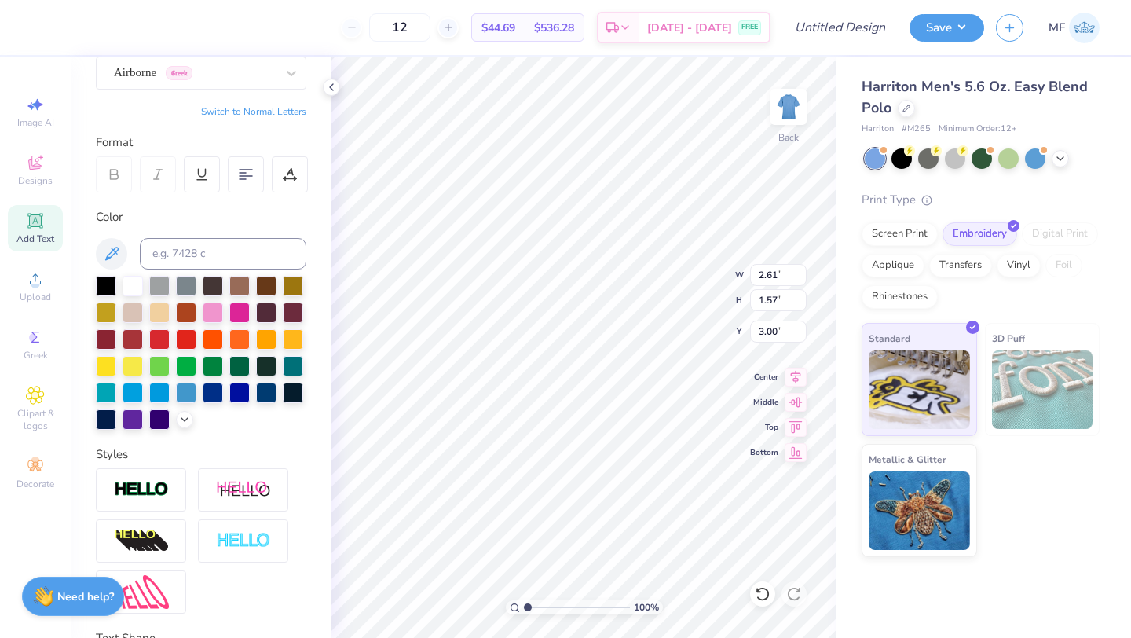
scroll to position [171, 0]
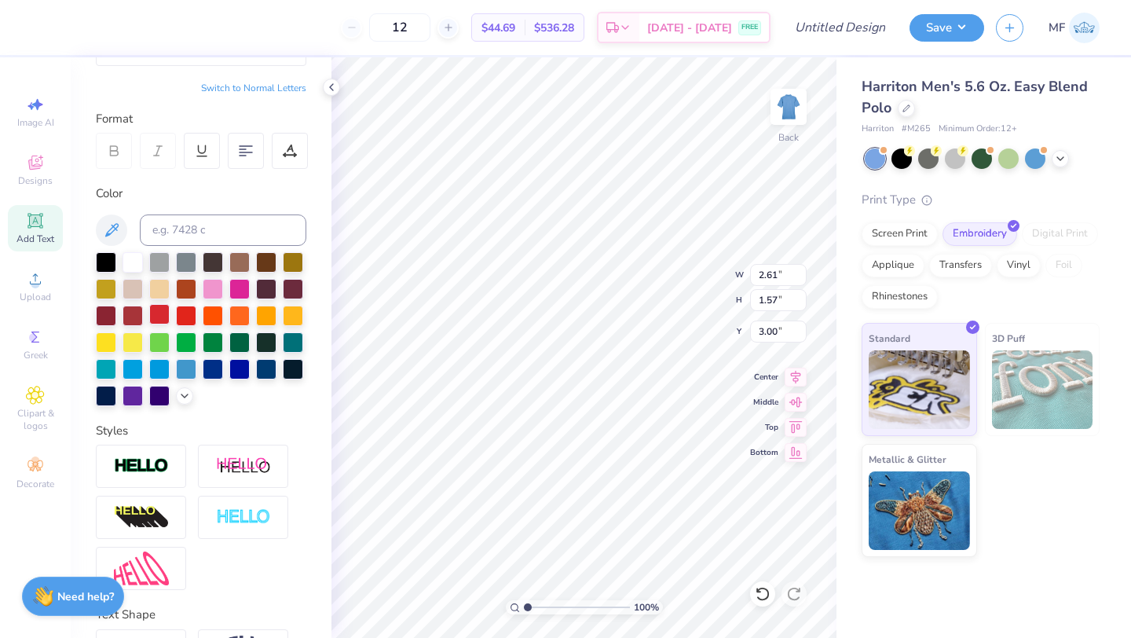
click at [159, 315] on div at bounding box center [159, 314] width 20 height 20
click at [152, 464] on img at bounding box center [141, 466] width 55 height 18
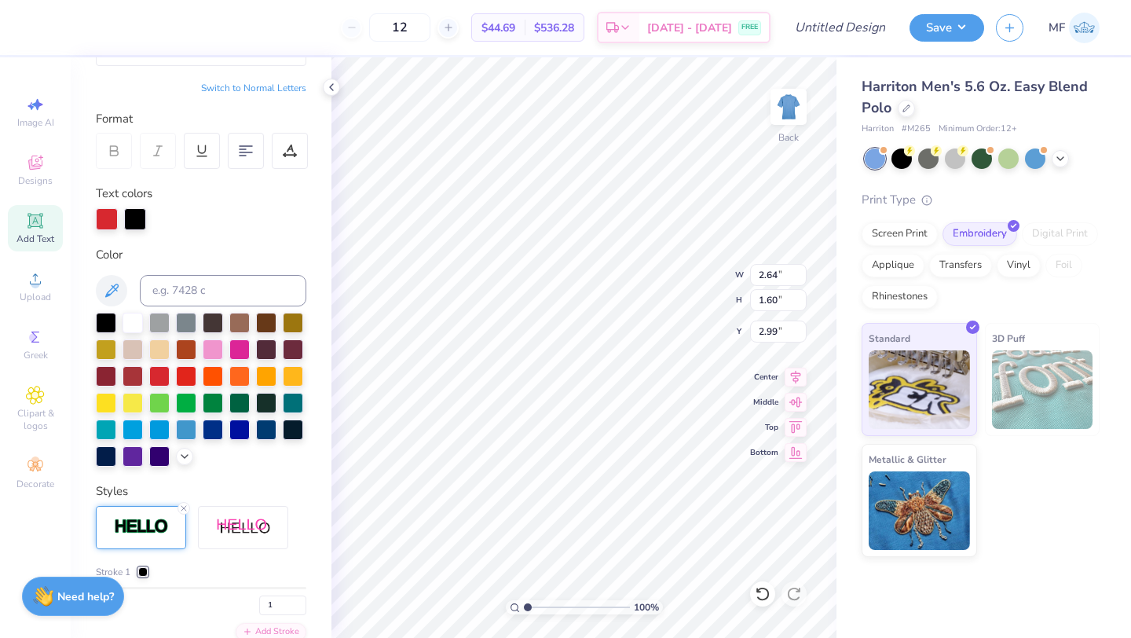
type input "2.64"
type input "1.60"
type input "2.99"
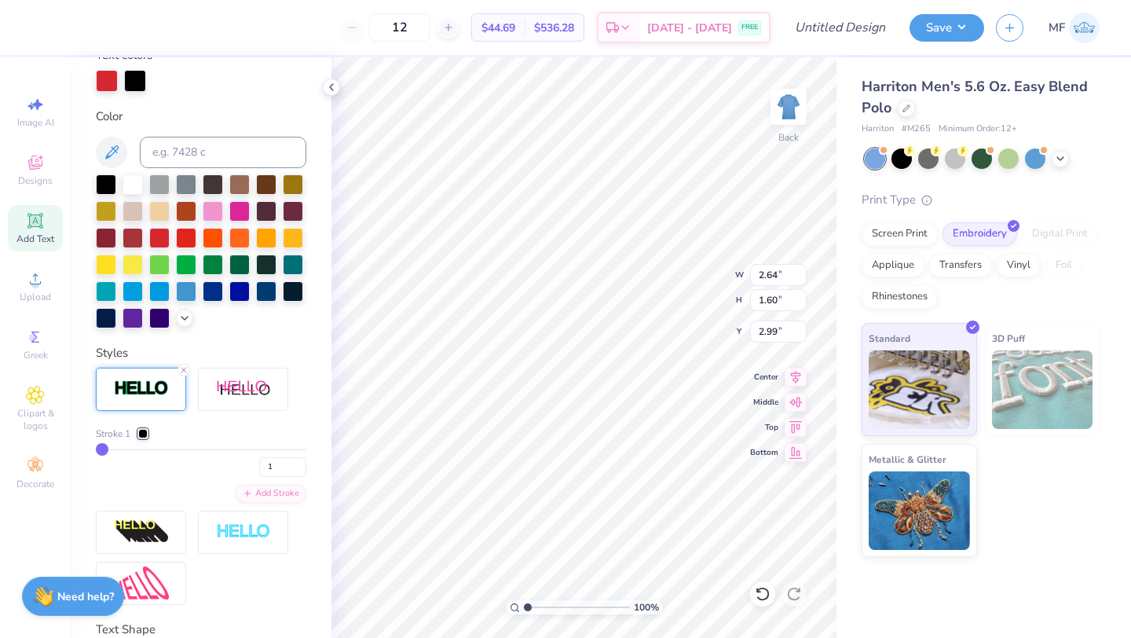
scroll to position [333, 0]
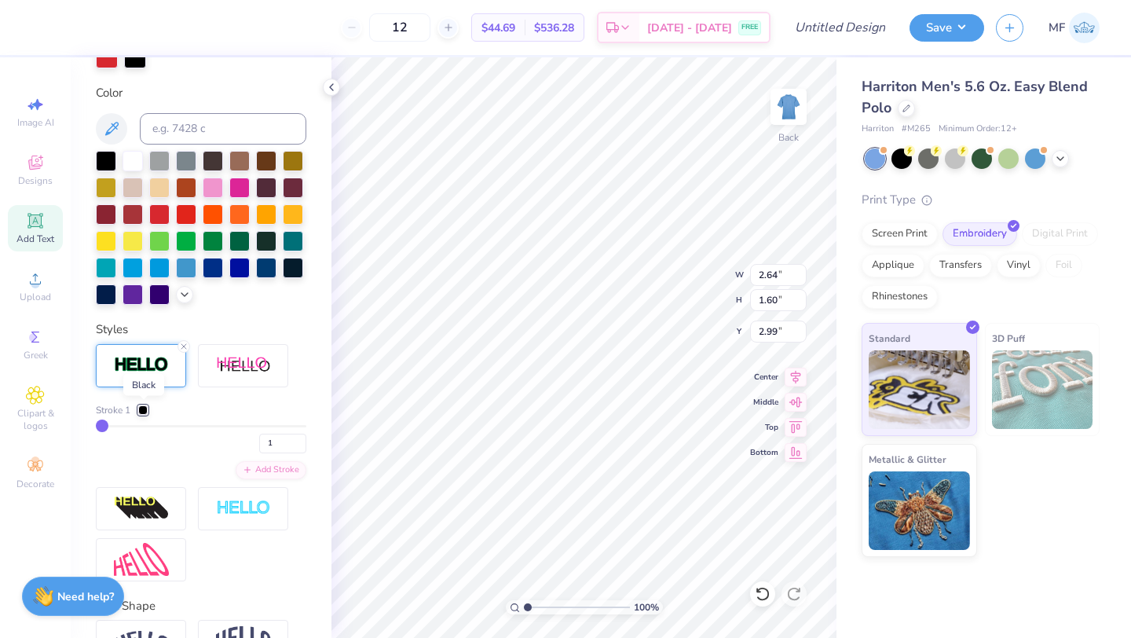
click at [144, 406] on div at bounding box center [142, 409] width 9 height 9
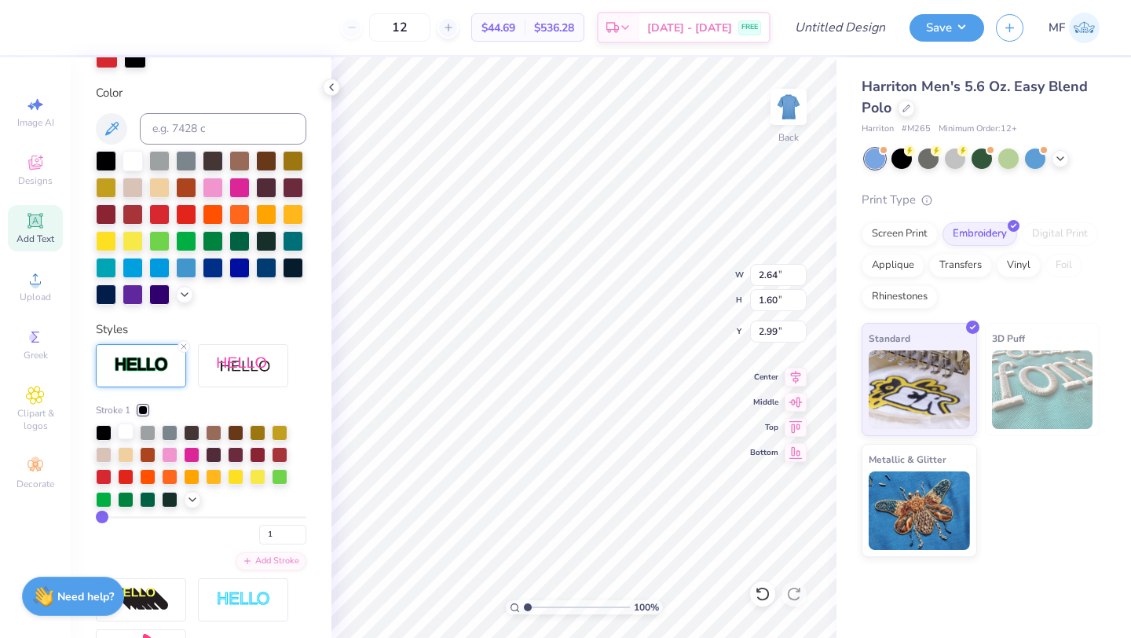
click at [127, 436] on div at bounding box center [126, 431] width 16 height 16
click at [269, 533] on input "1" at bounding box center [282, 535] width 47 height 20
type input "2"
click at [298, 530] on input "2" at bounding box center [282, 535] width 47 height 20
type input "2"
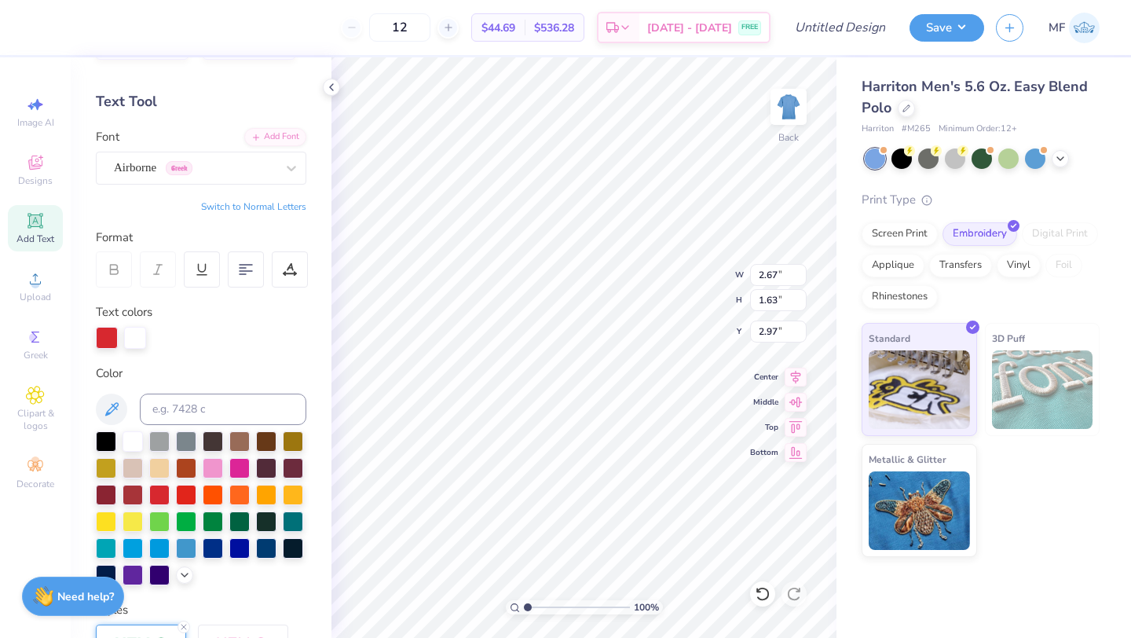
scroll to position [32, 0]
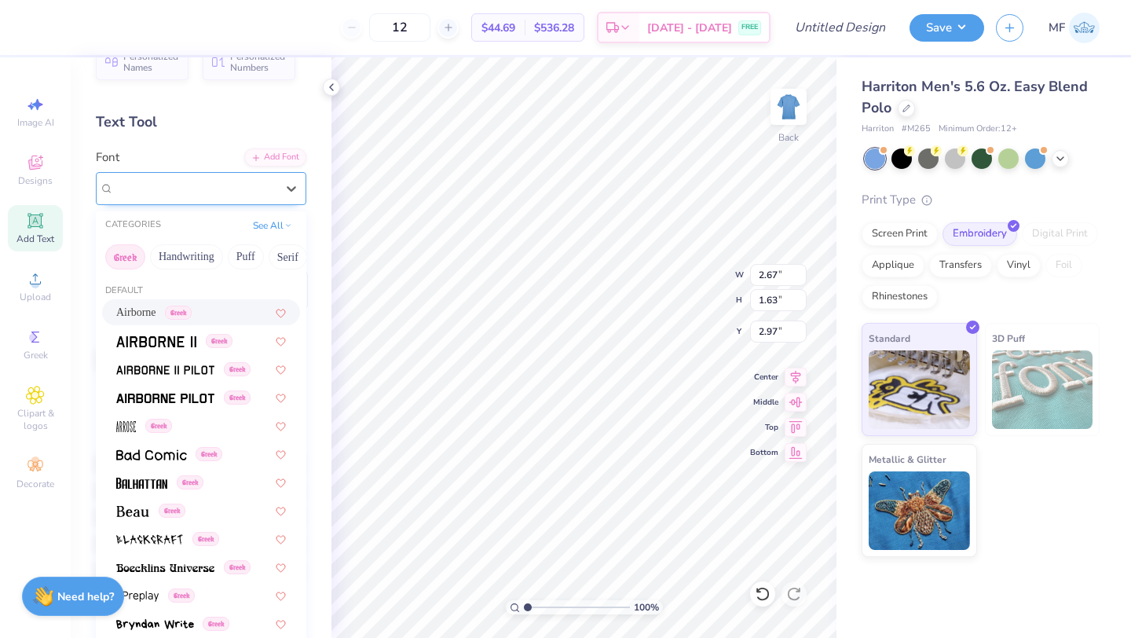
click at [170, 192] on div "Airborne Greek" at bounding box center [194, 188] width 165 height 24
click at [178, 338] on img at bounding box center [156, 341] width 80 height 11
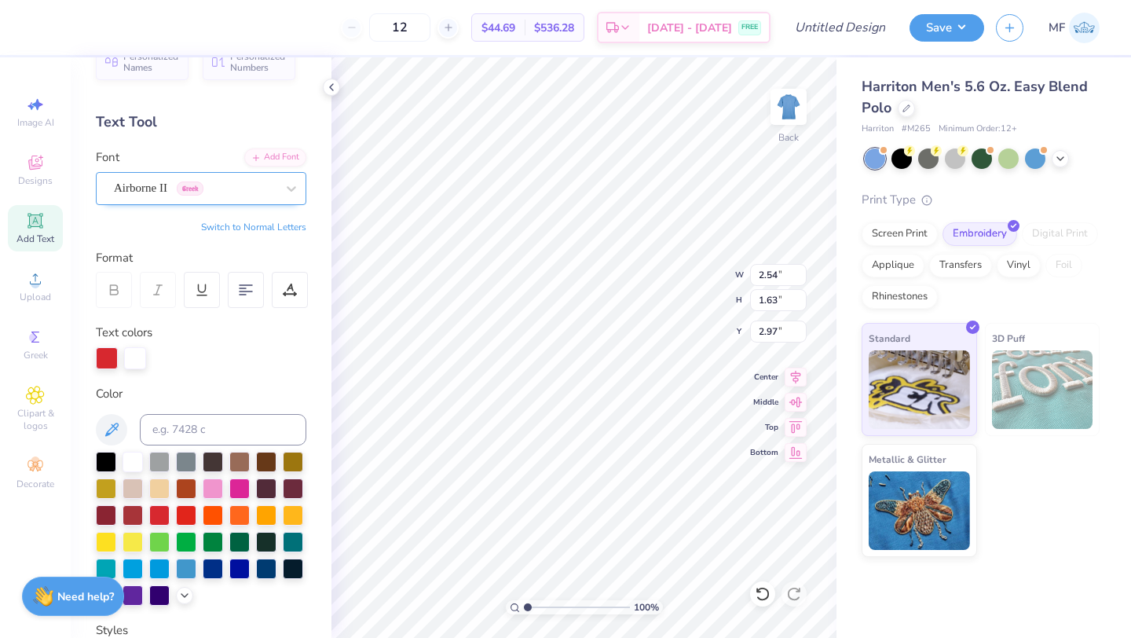
click at [190, 186] on div "Airborne II Greek" at bounding box center [194, 188] width 165 height 24
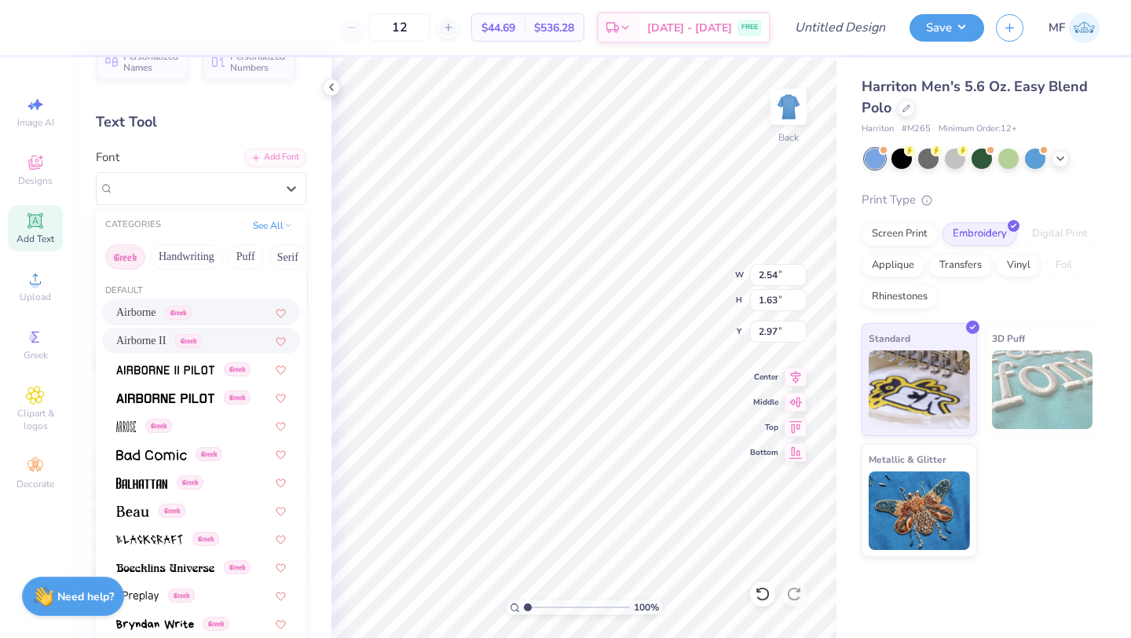
click at [188, 313] on span "Greek" at bounding box center [178, 313] width 27 height 14
type input "2.67"
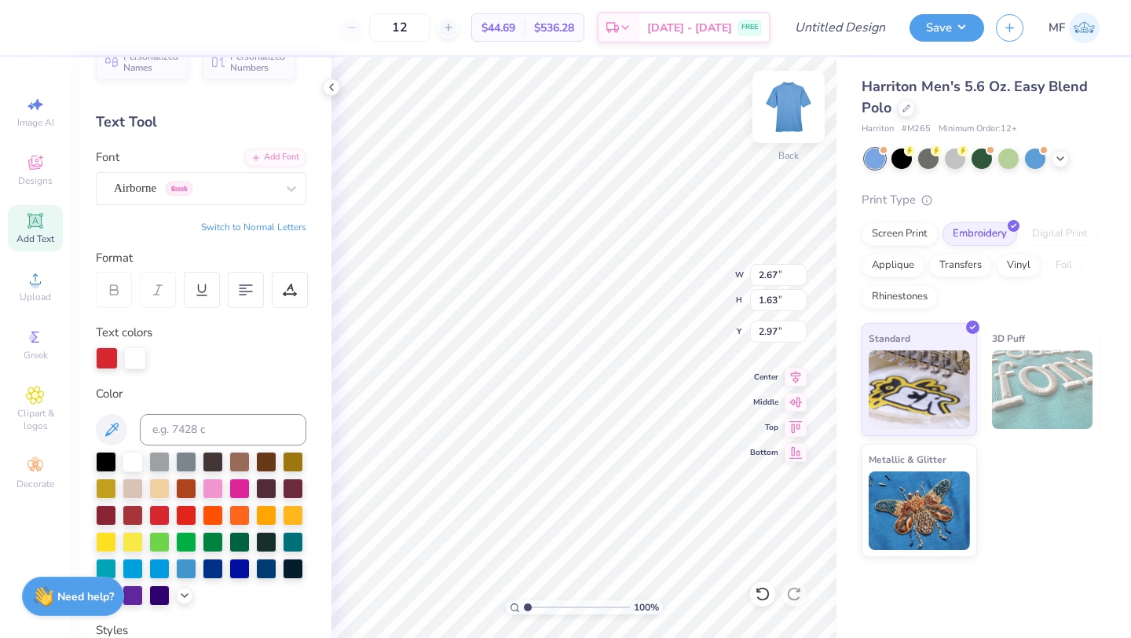
click at [785, 128] on img at bounding box center [788, 106] width 63 height 63
click at [785, 123] on img at bounding box center [788, 106] width 31 height 31
click at [906, 115] on div at bounding box center [906, 106] width 17 height 17
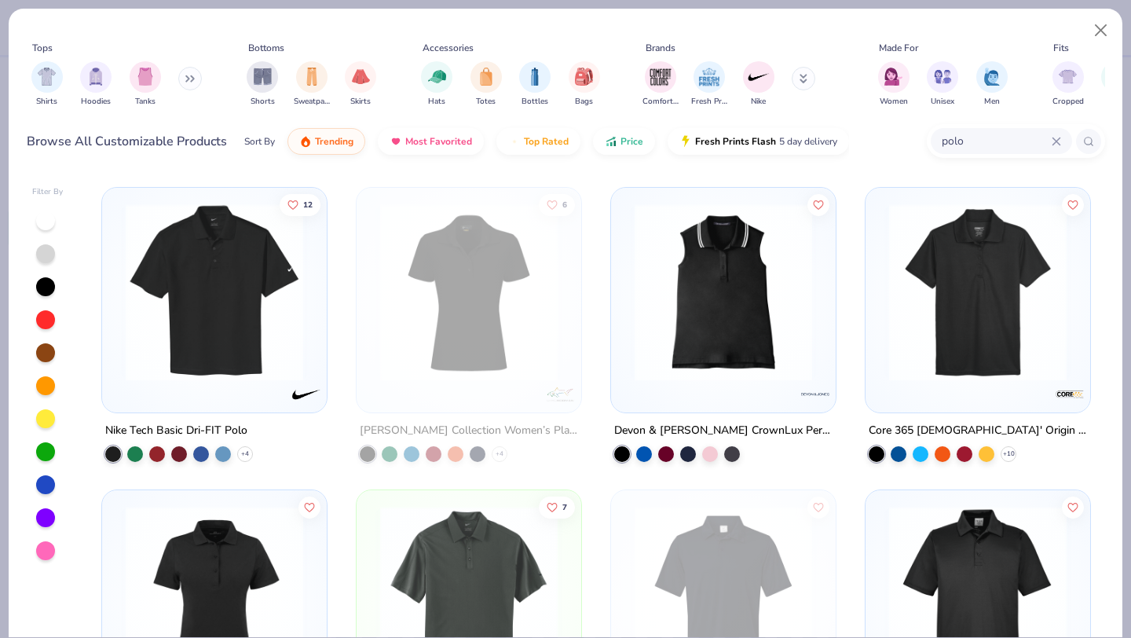
scroll to position [889, 0]
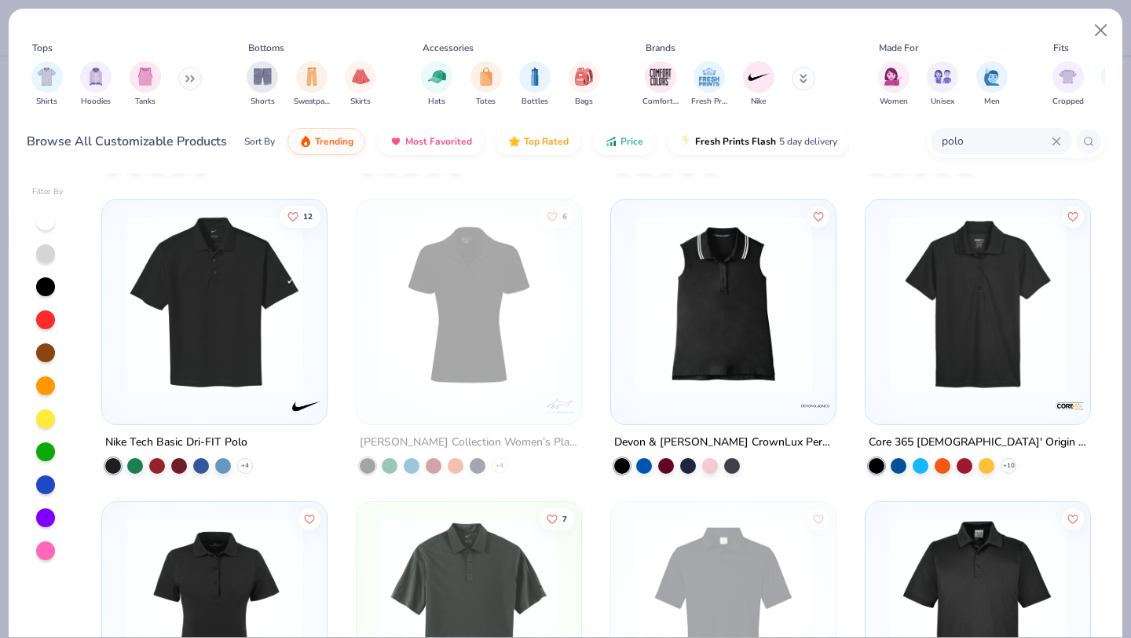
click at [474, 296] on img at bounding box center [468, 304] width 193 height 178
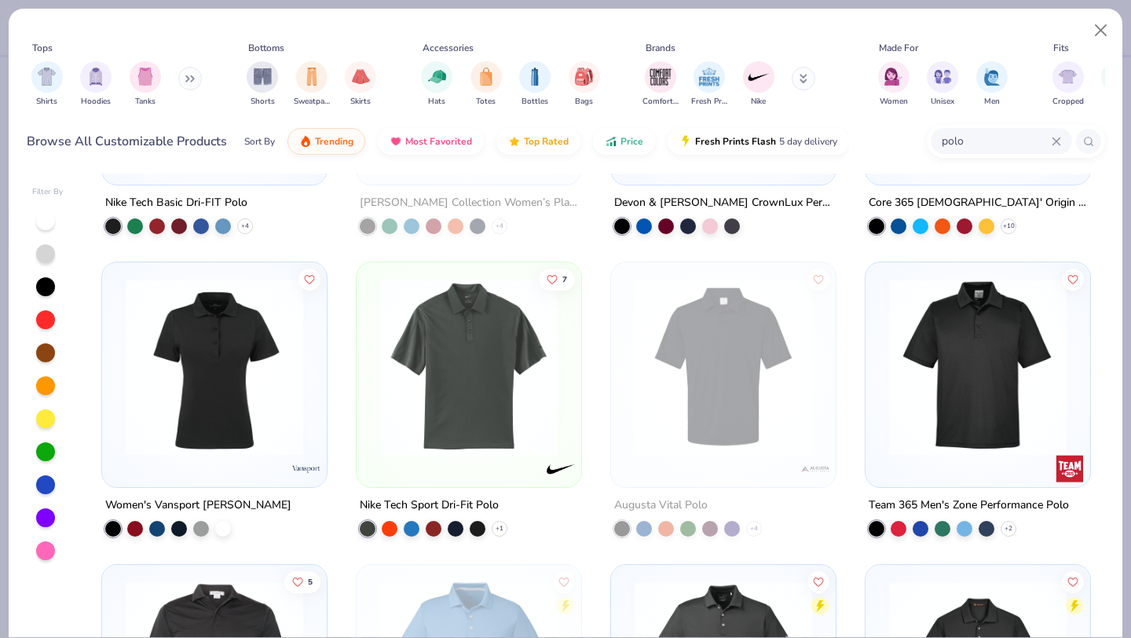
scroll to position [1155, 0]
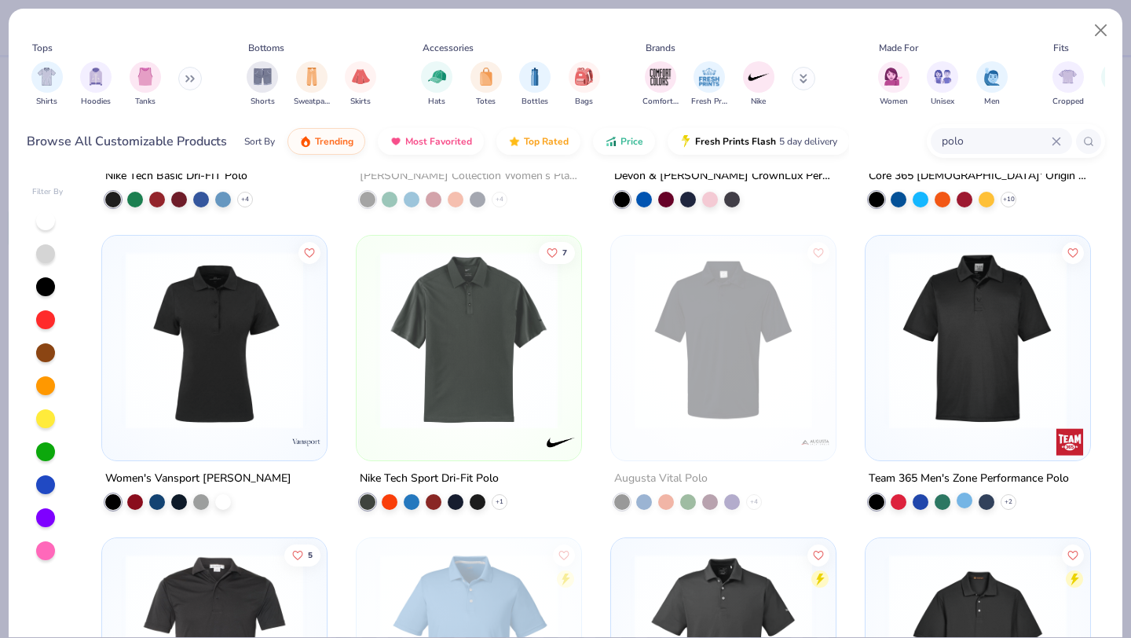
click at [963, 492] on div at bounding box center [965, 500] width 16 height 16
click at [881, 346] on img at bounding box center [784, 340] width 193 height 178
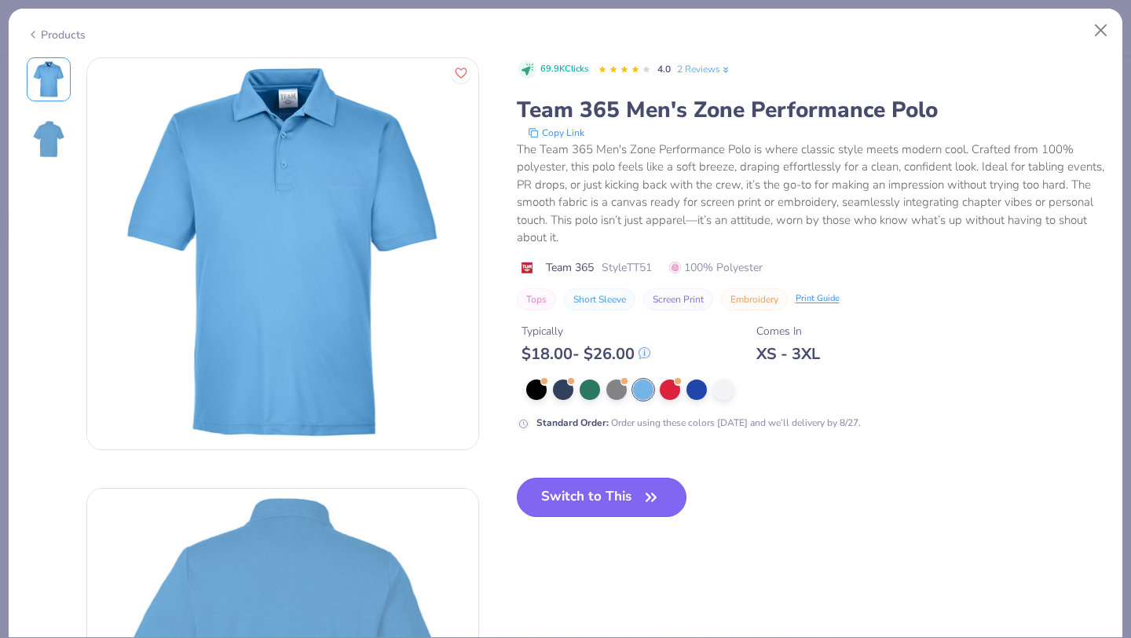
click at [573, 490] on button "Switch to This" at bounding box center [602, 497] width 170 height 39
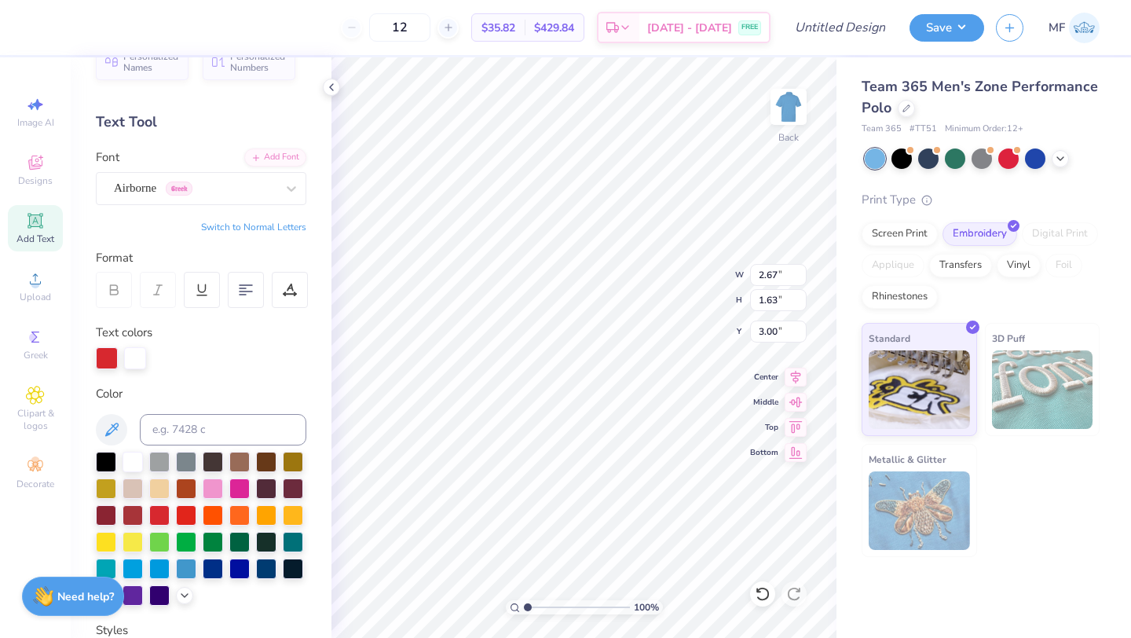
type input "3.00"
click at [1060, 162] on icon at bounding box center [1060, 157] width 13 height 13
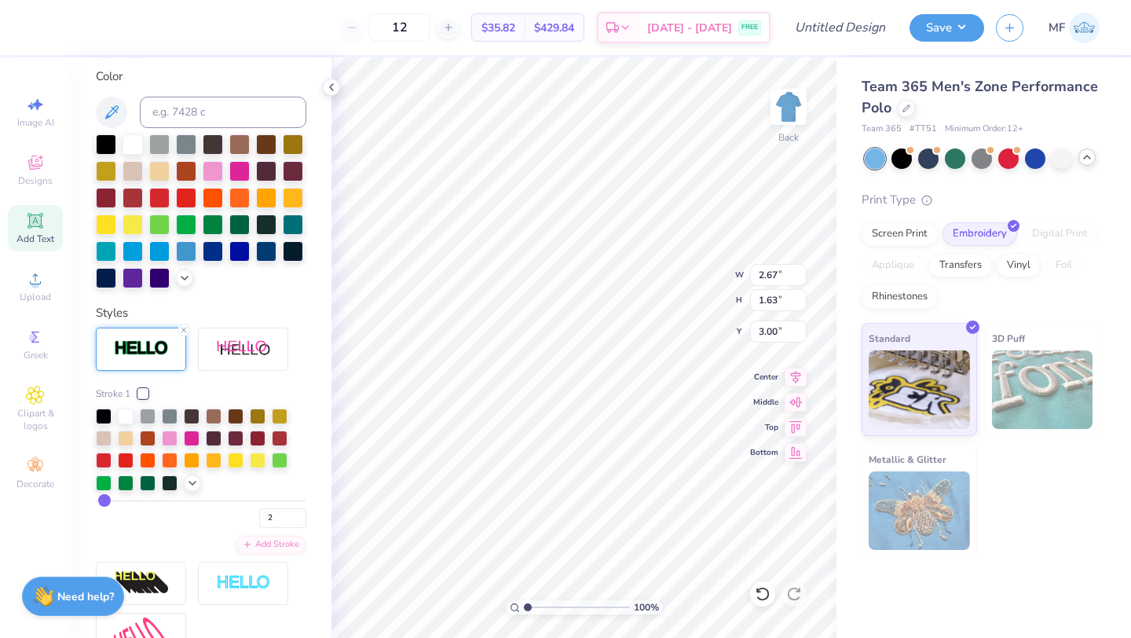
scroll to position [350, 0]
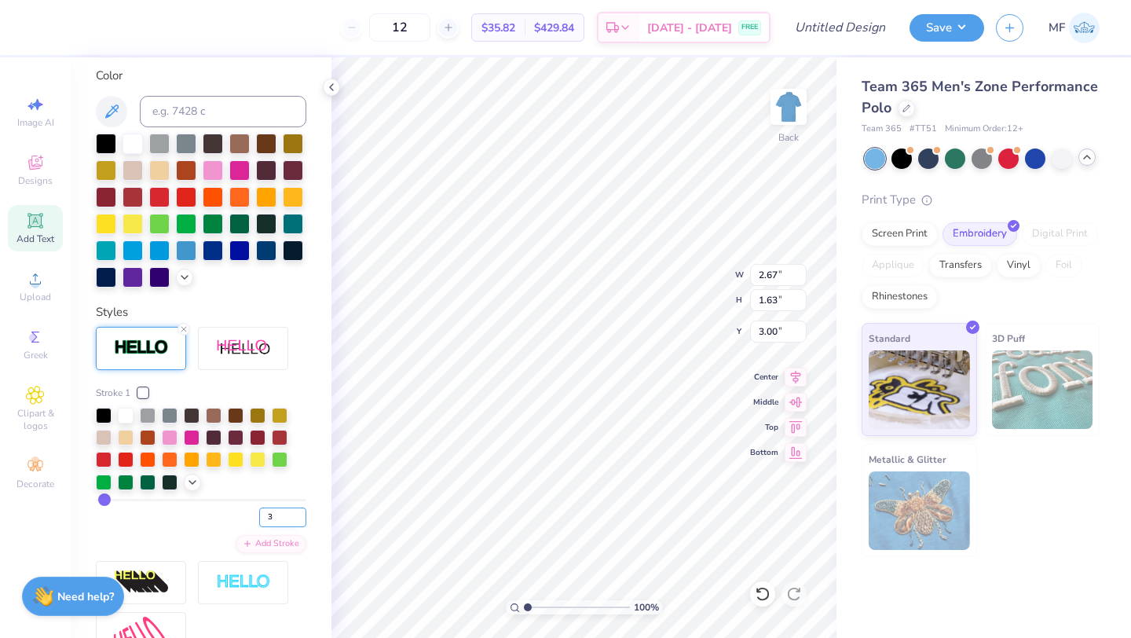
type input "3"
click at [298, 513] on input "3" at bounding box center [282, 517] width 47 height 20
type input "3"
click at [284, 518] on input "3" at bounding box center [282, 517] width 47 height 20
click at [942, 28] on button "Save" at bounding box center [947, 25] width 75 height 27
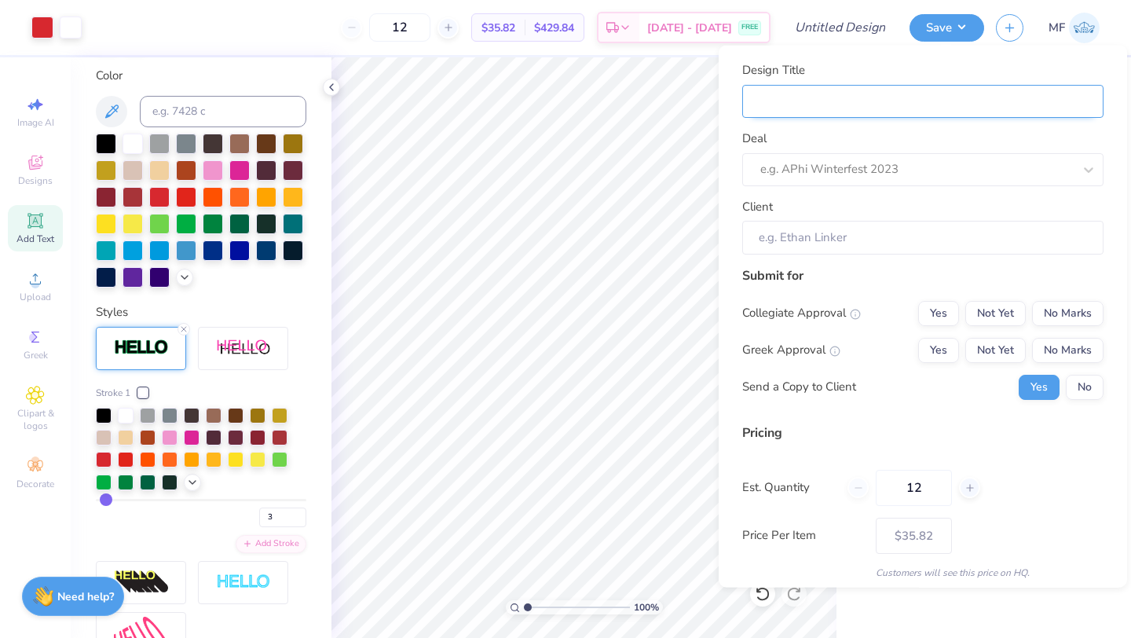
click at [1051, 100] on input "Design Title" at bounding box center [922, 101] width 361 height 34
type input "p"
type input "po"
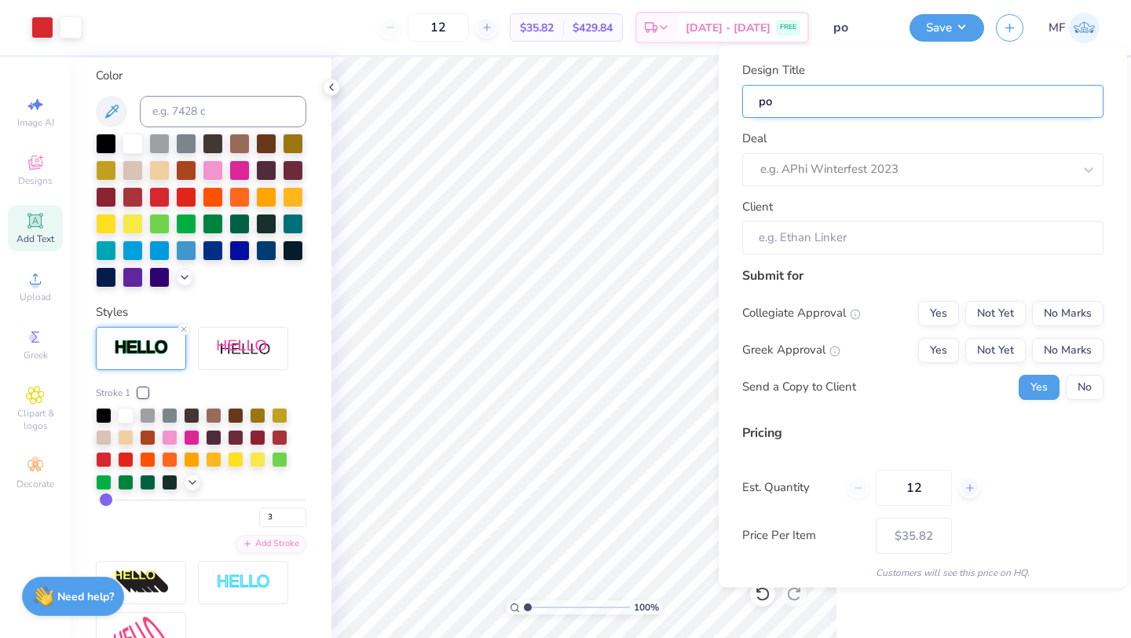
type input "pol"
type input "polo"
click at [1070, 166] on div at bounding box center [916, 169] width 313 height 21
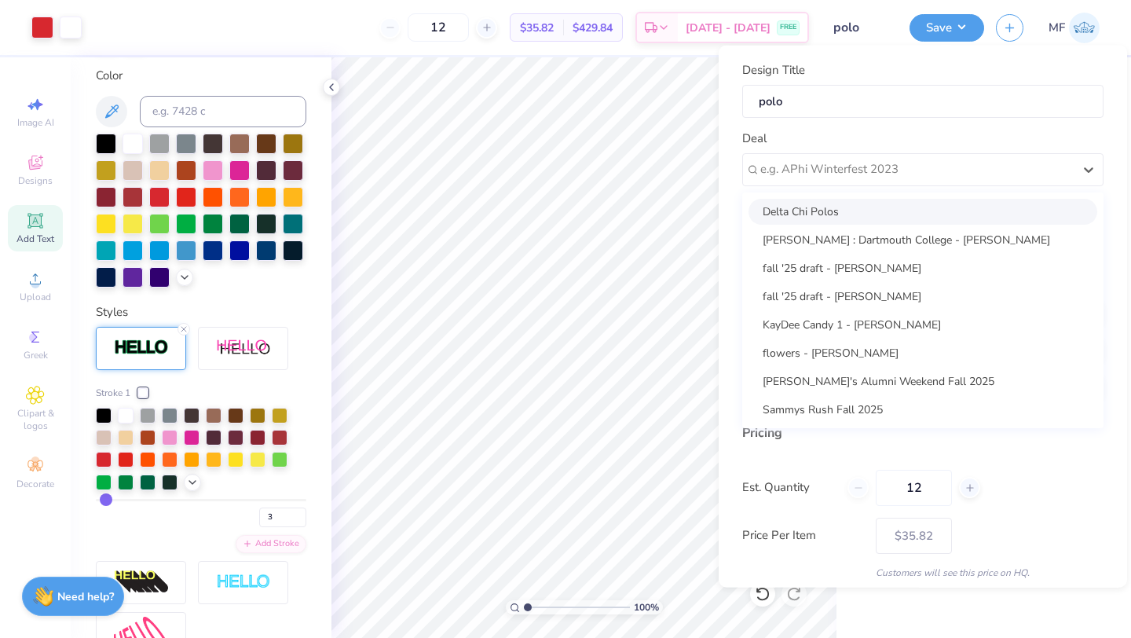
click at [924, 208] on div "Delta Chi Polos" at bounding box center [922, 211] width 349 height 26
type input "Jacob Melton"
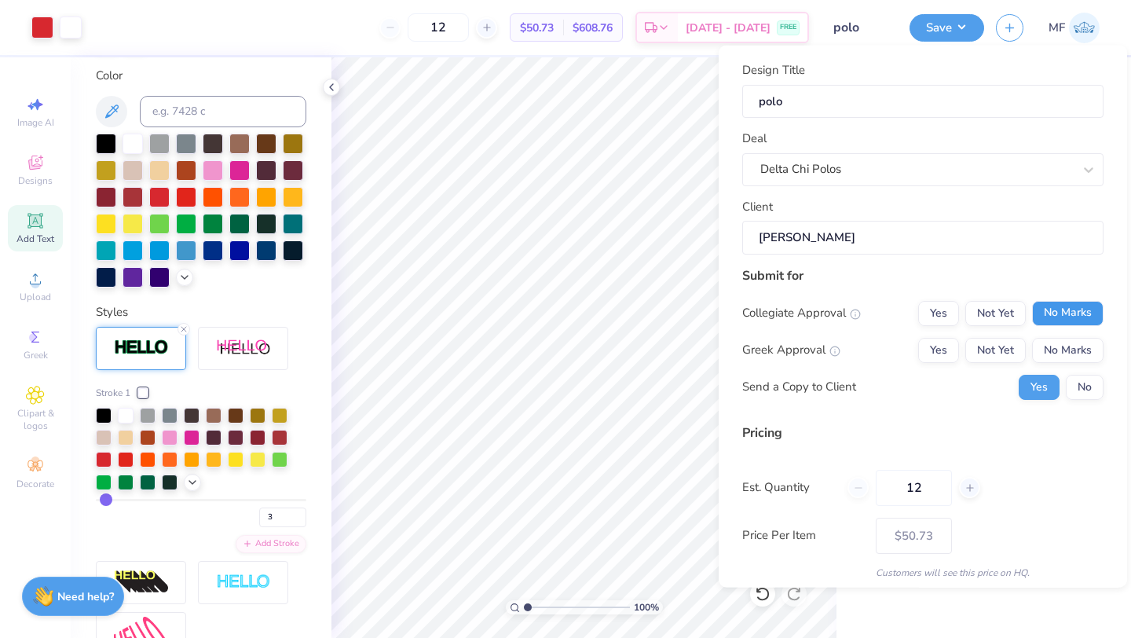
click at [1067, 314] on button "No Marks" at bounding box center [1067, 312] width 71 height 25
click at [945, 347] on button "Yes" at bounding box center [938, 349] width 41 height 25
type input "$41.84"
click at [1083, 383] on button "No" at bounding box center [1085, 386] width 38 height 25
click at [973, 482] on icon at bounding box center [969, 486] width 11 height 11
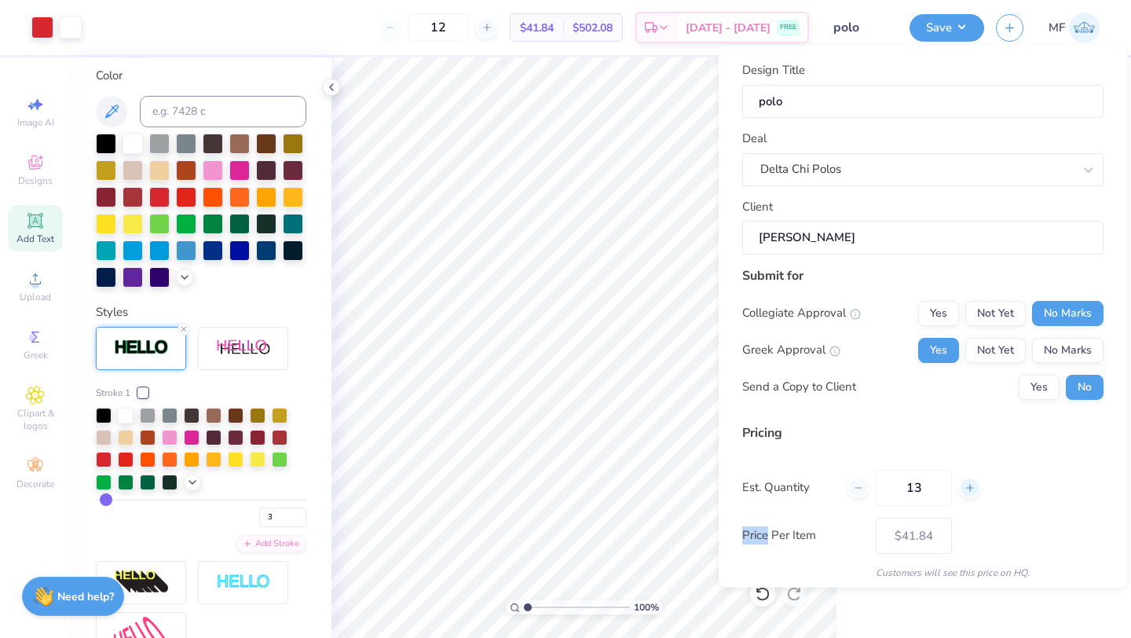
click at [973, 482] on icon at bounding box center [969, 486] width 11 height 11
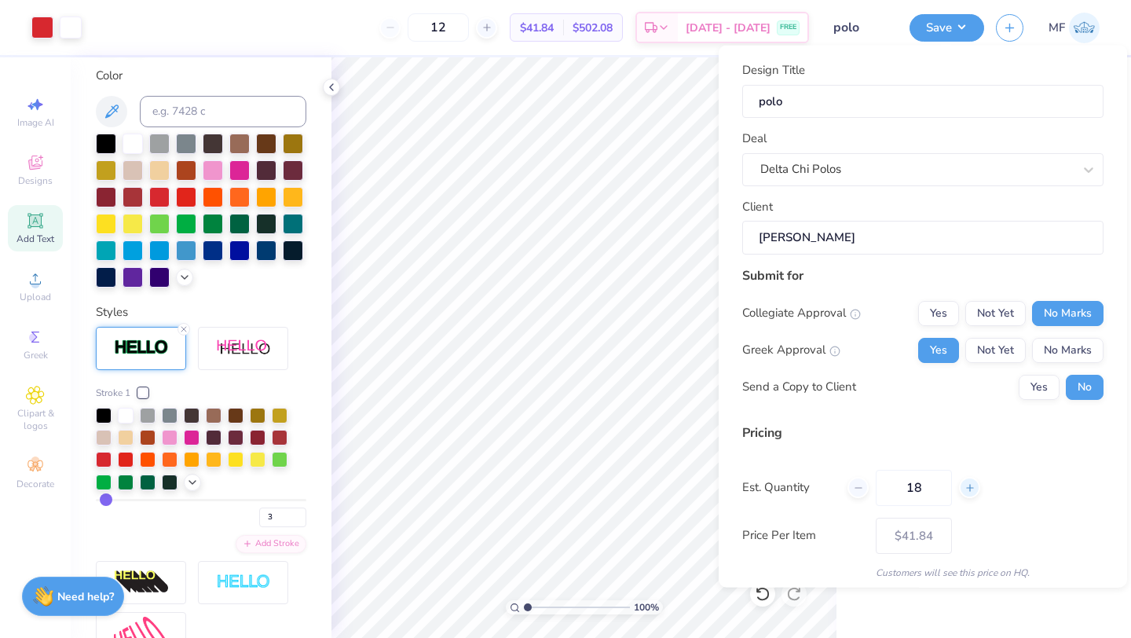
click at [973, 482] on icon at bounding box center [969, 486] width 11 height 11
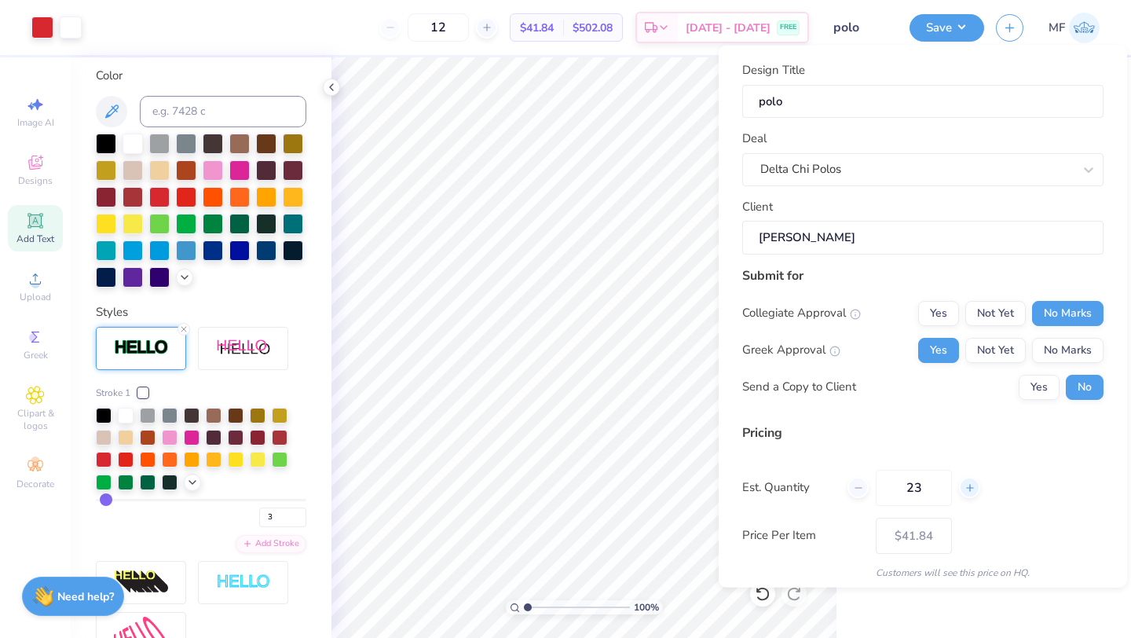
click at [973, 482] on icon at bounding box center [969, 486] width 11 height 11
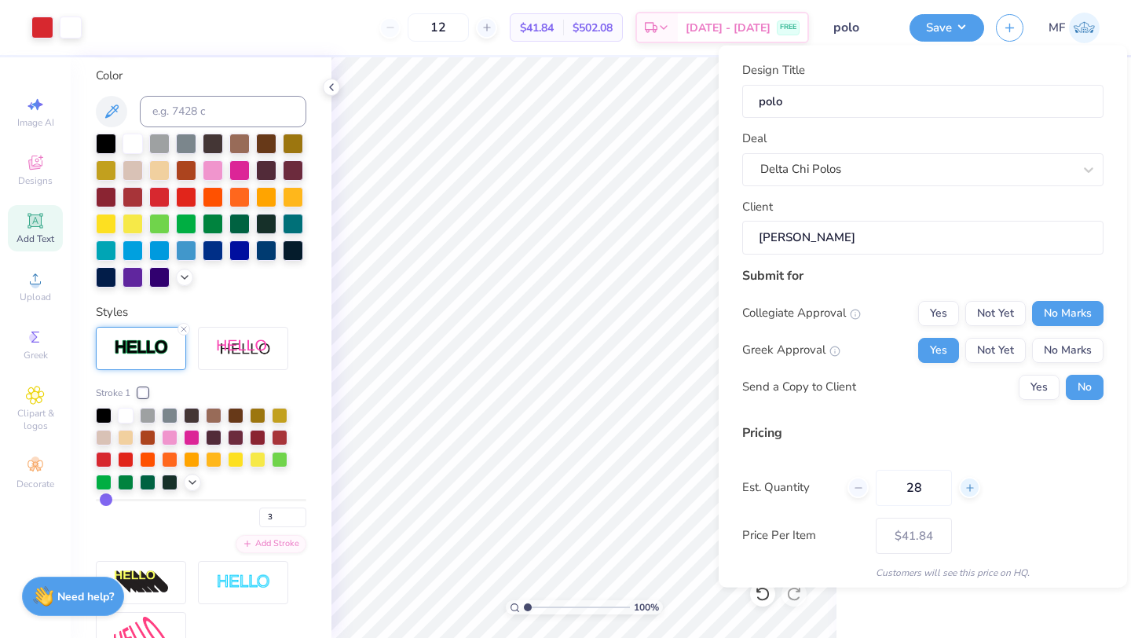
click at [973, 482] on icon at bounding box center [969, 486] width 11 height 11
type input "29"
click at [935, 486] on input "29" at bounding box center [914, 487] width 76 height 36
type input "29"
type input "$31.75"
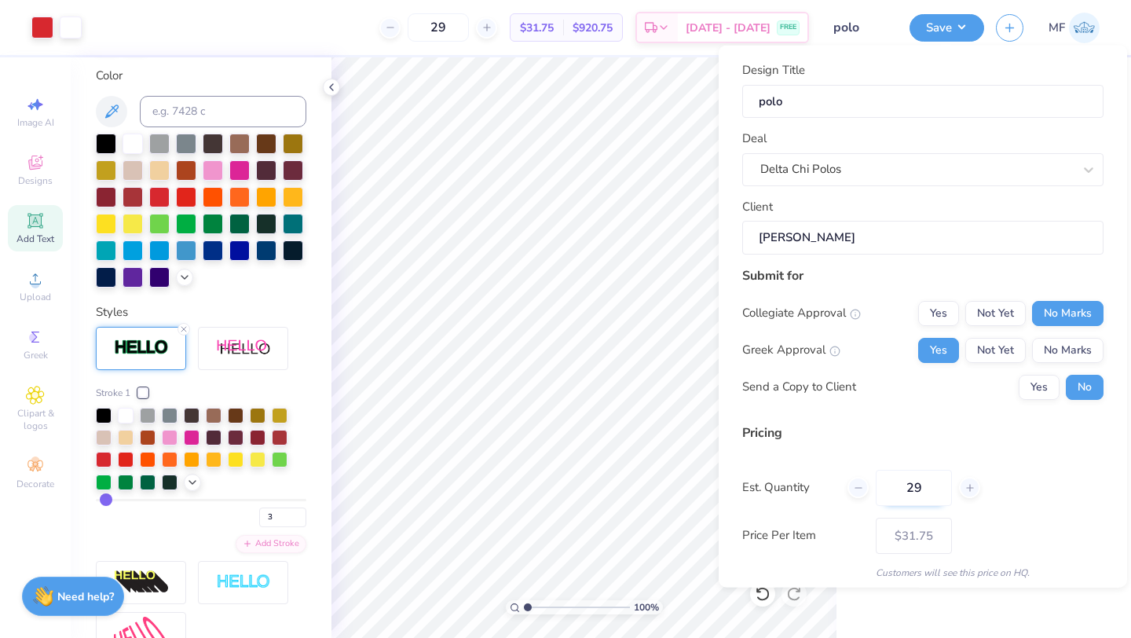
type input "2"
type input "90"
type input "$28.36"
click at [976, 490] on div at bounding box center [969, 487] width 21 height 21
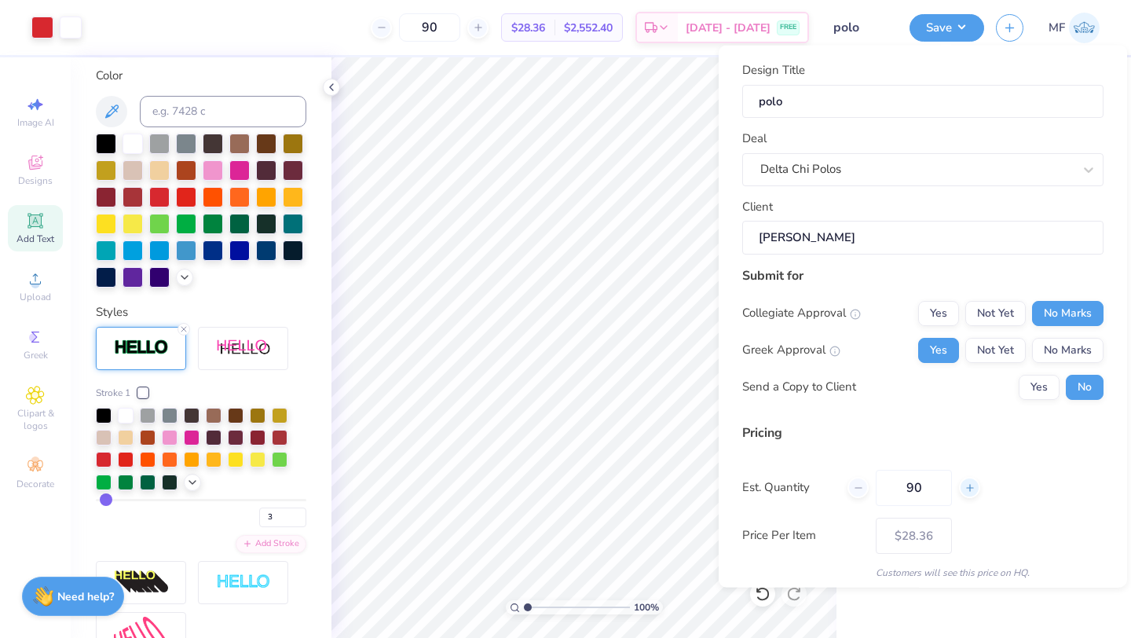
type input "91"
type input "$28.34"
click at [859, 490] on icon at bounding box center [858, 486] width 11 height 11
type input "90"
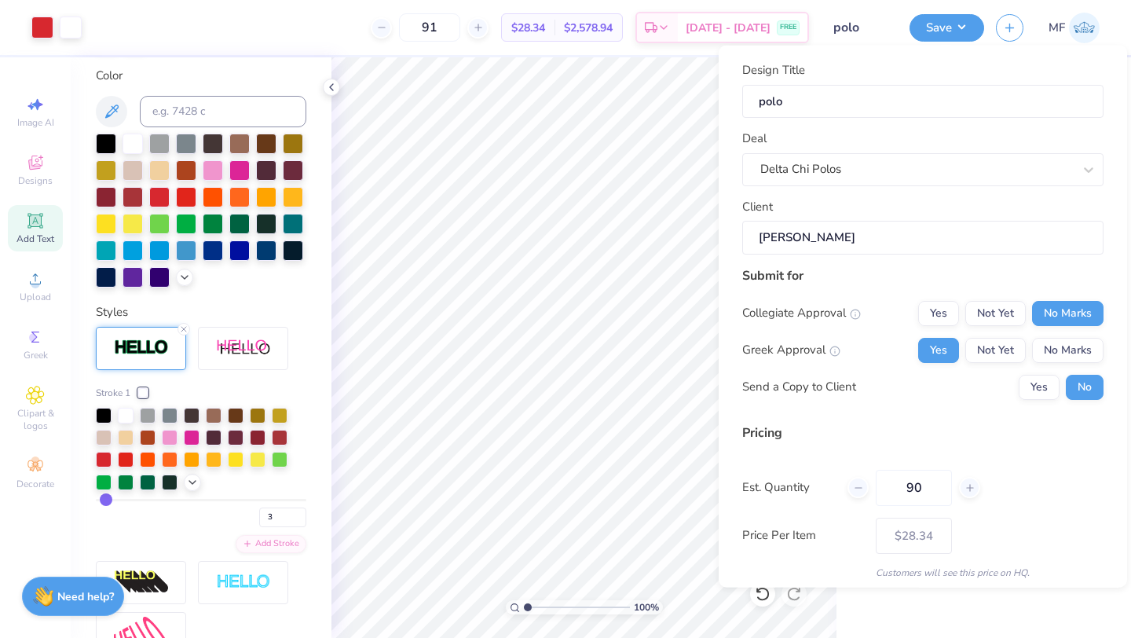
type input "90"
click at [1041, 517] on div "Price Per Item – –" at bounding box center [922, 535] width 361 height 36
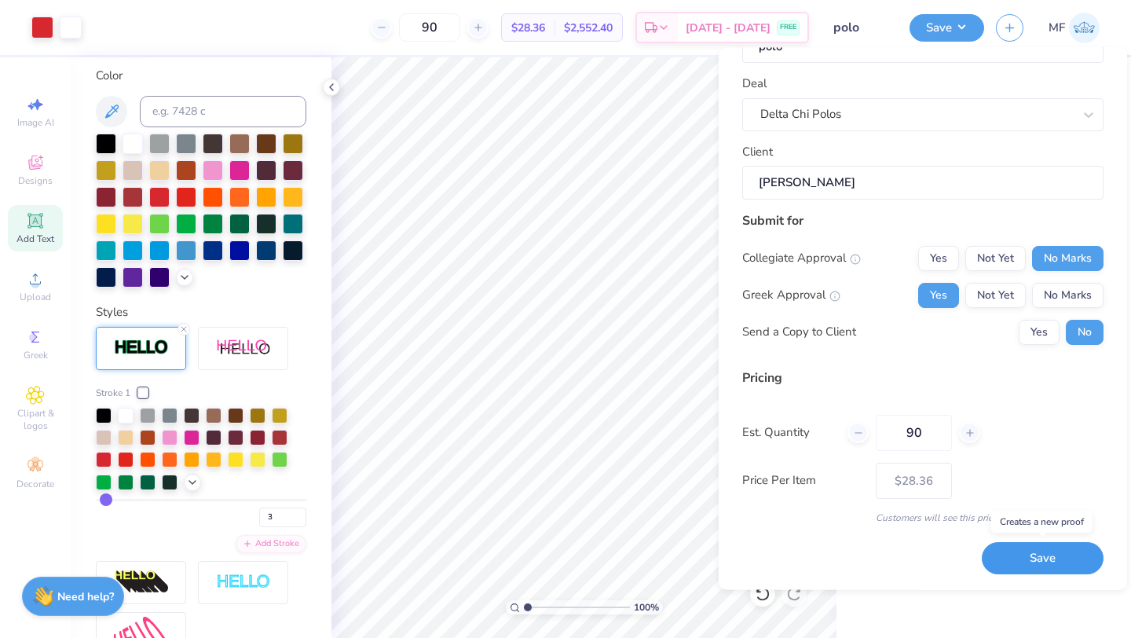
click at [1019, 552] on button "Save" at bounding box center [1043, 559] width 122 height 32
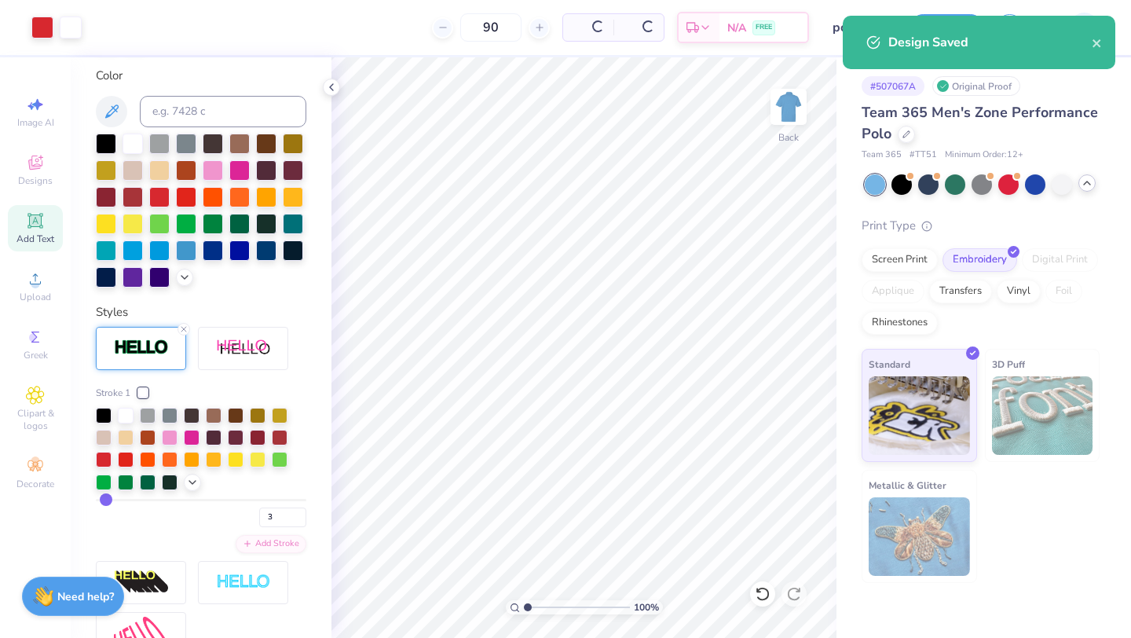
type input "$28.36"
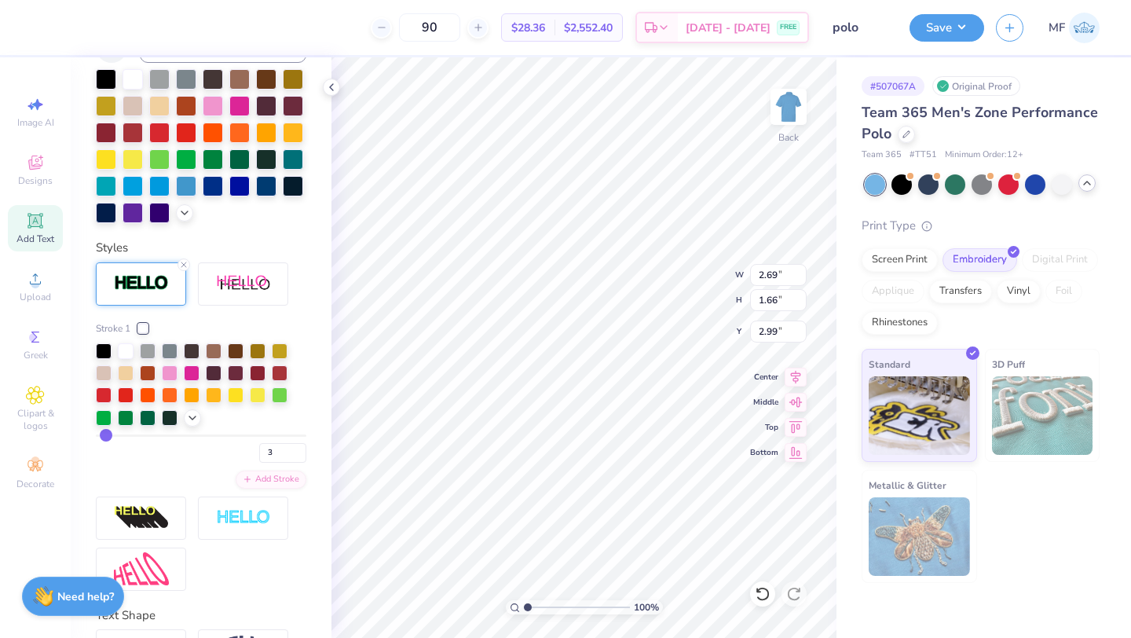
scroll to position [519, 0]
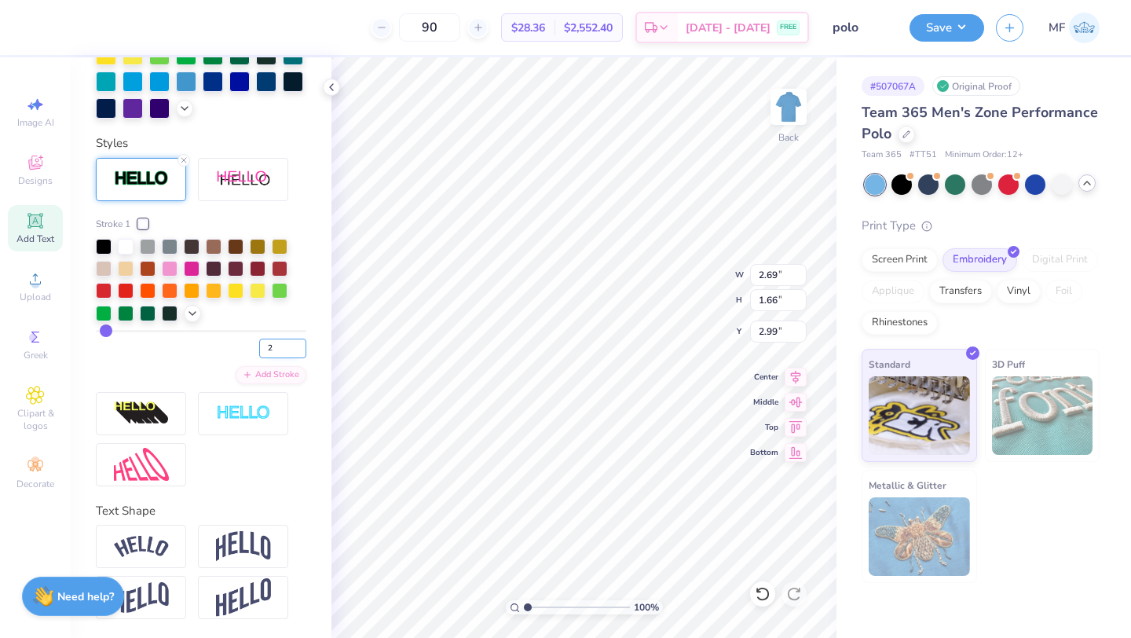
type input "2"
click at [302, 351] on input "2" at bounding box center [282, 349] width 47 height 20
type input "2"
click at [932, 28] on button "Save" at bounding box center [947, 25] width 75 height 27
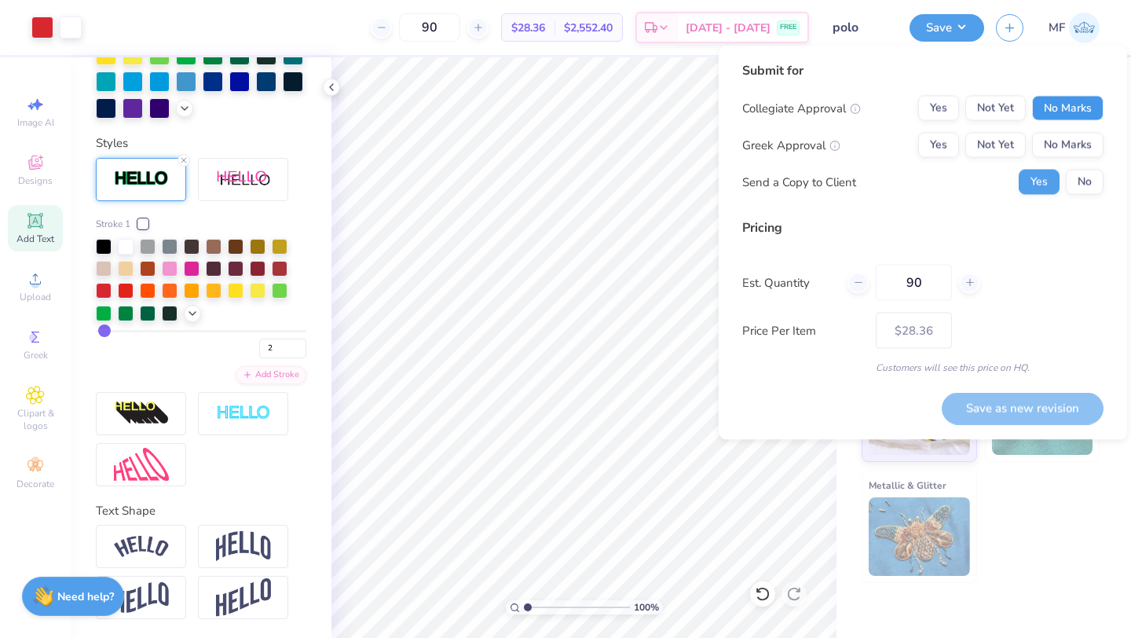
click at [1063, 111] on button "No Marks" at bounding box center [1067, 108] width 71 height 25
click at [936, 143] on button "Yes" at bounding box center [938, 145] width 41 height 25
click at [1080, 173] on button "No" at bounding box center [1085, 182] width 38 height 25
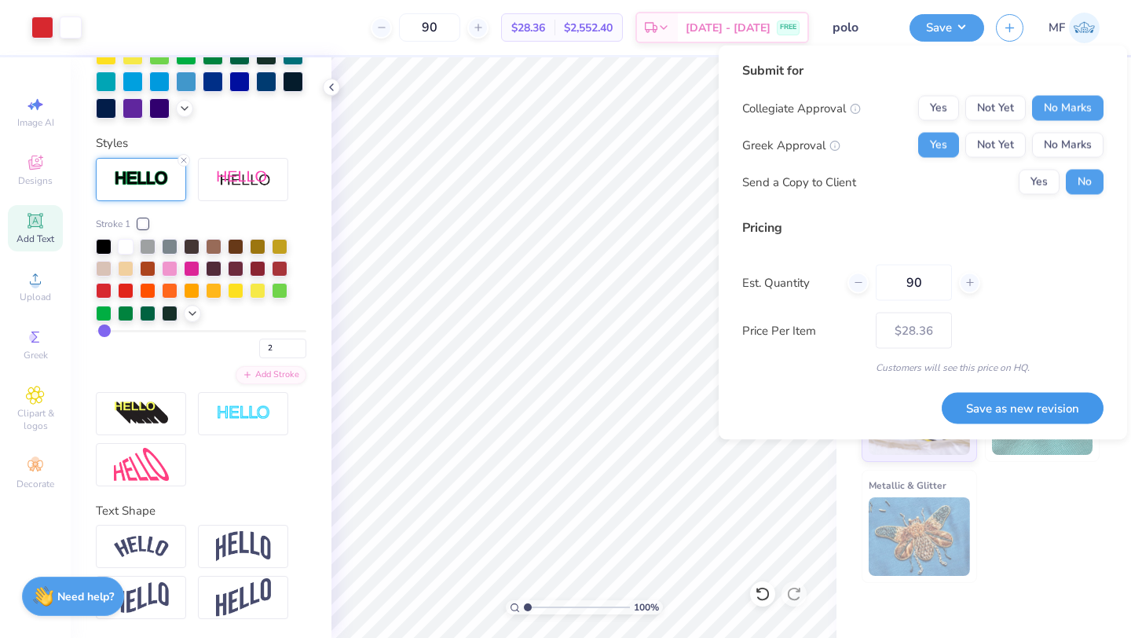
click at [1034, 401] on button "Save as new revision" at bounding box center [1023, 408] width 162 height 32
type input "$28.36"
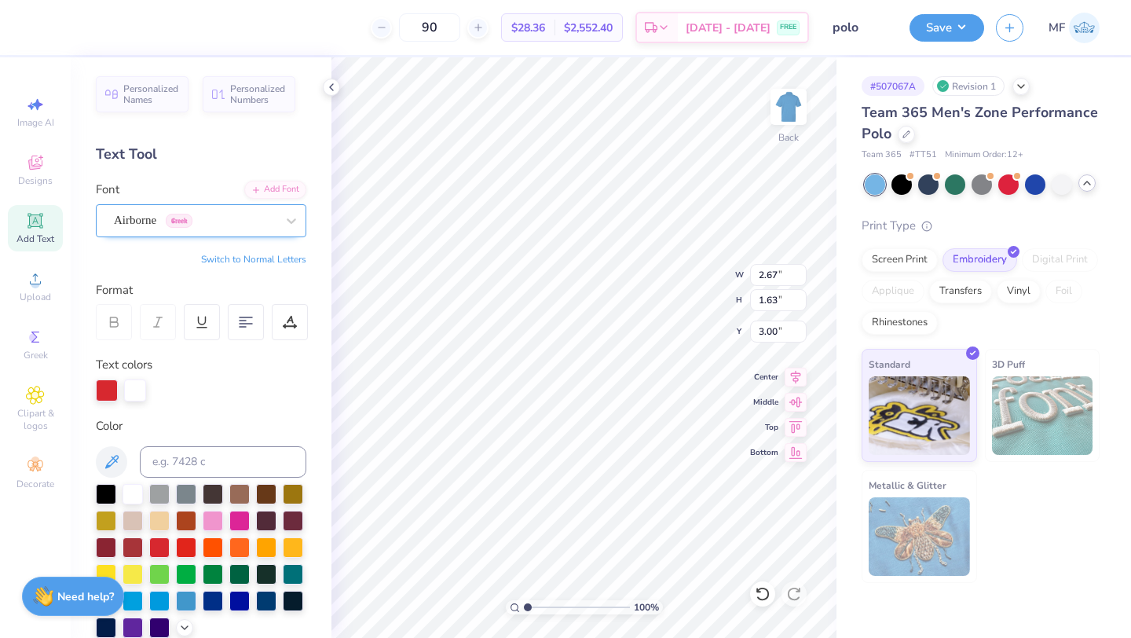
click at [174, 226] on div "Airborne Greek" at bounding box center [194, 220] width 165 height 24
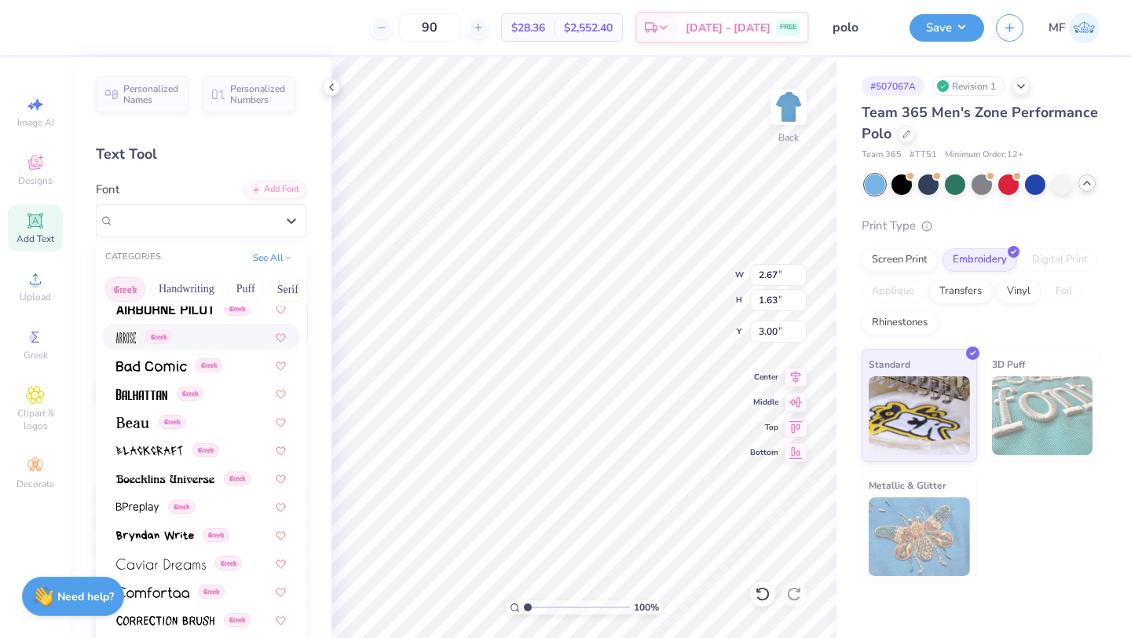
scroll to position [141, 0]
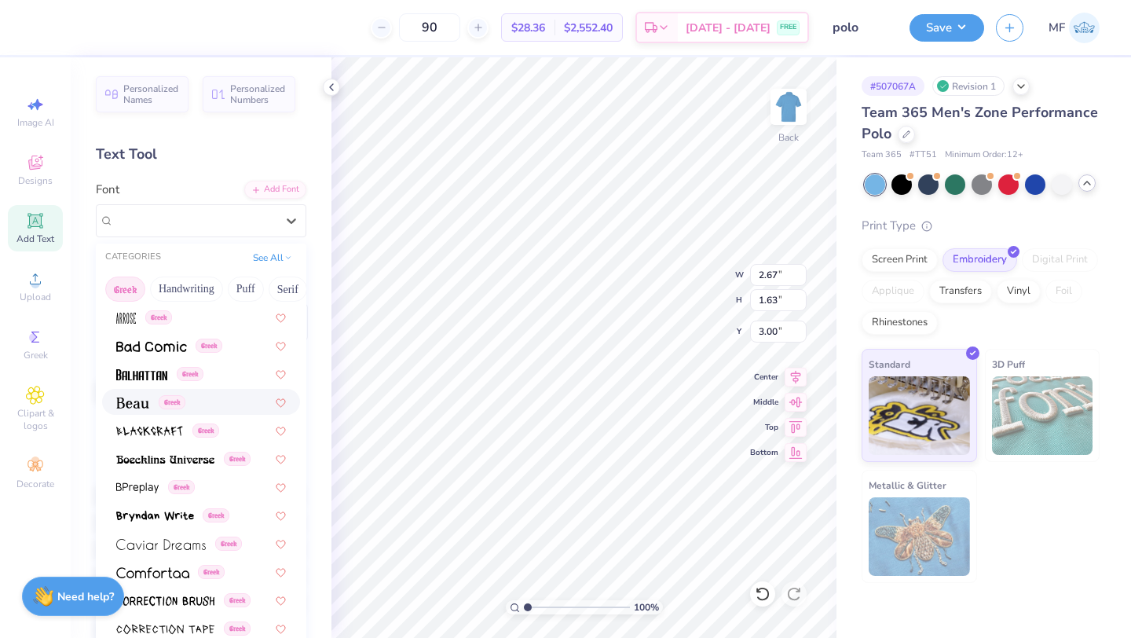
click at [148, 395] on span at bounding box center [132, 401] width 33 height 16
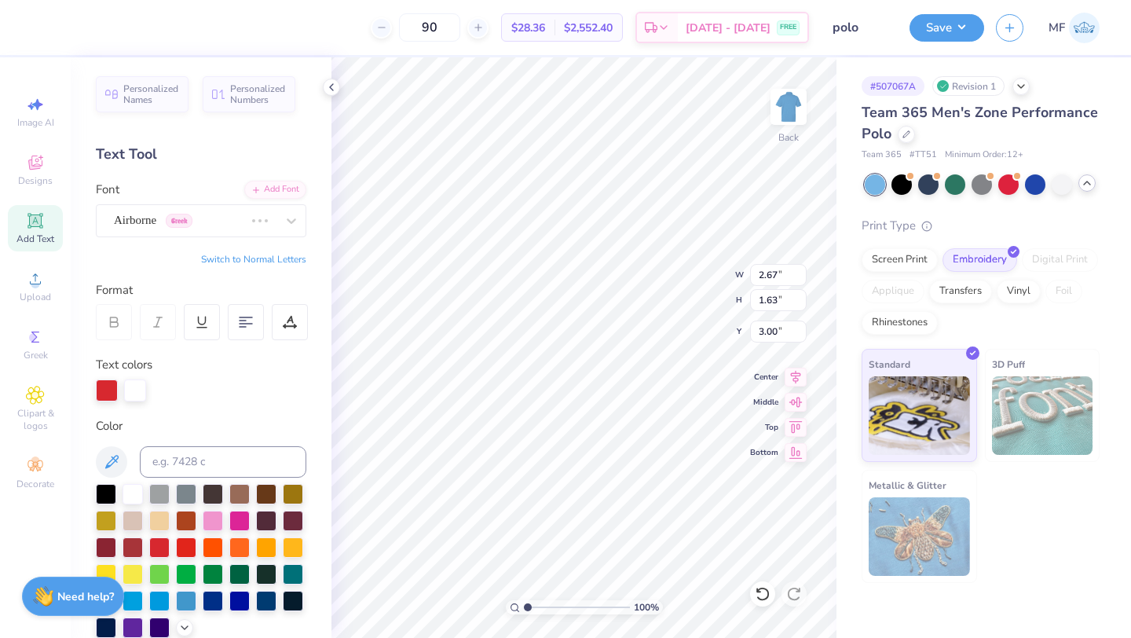
type input "2.48"
type input "2.03"
type input "2.80"
click at [243, 222] on div "Beau Greek" at bounding box center [194, 220] width 165 height 24
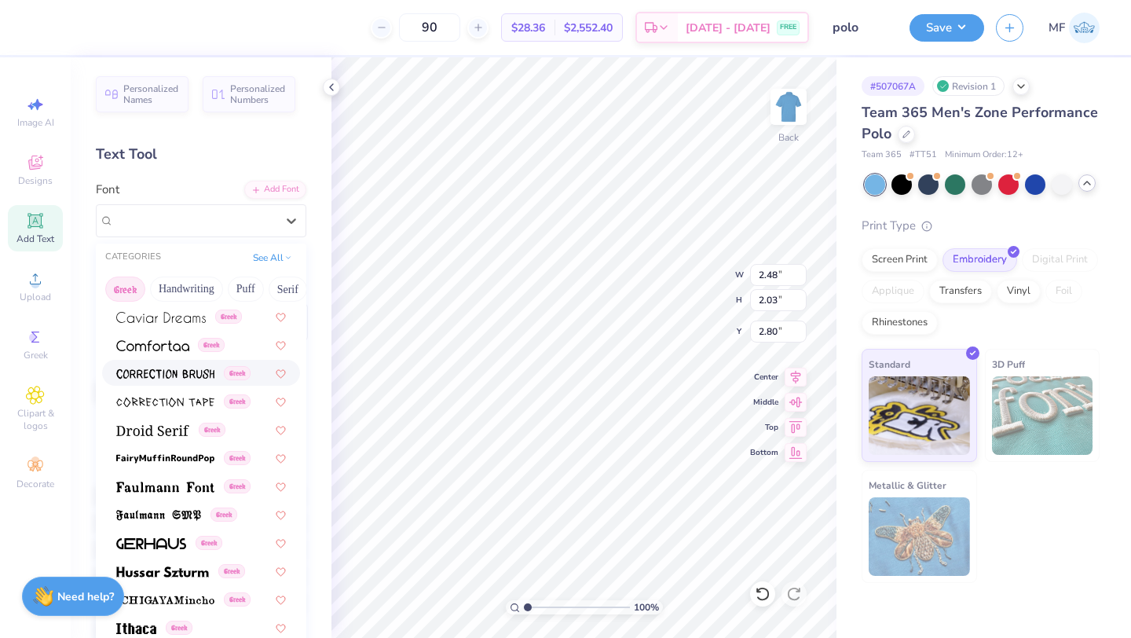
scroll to position [453, 0]
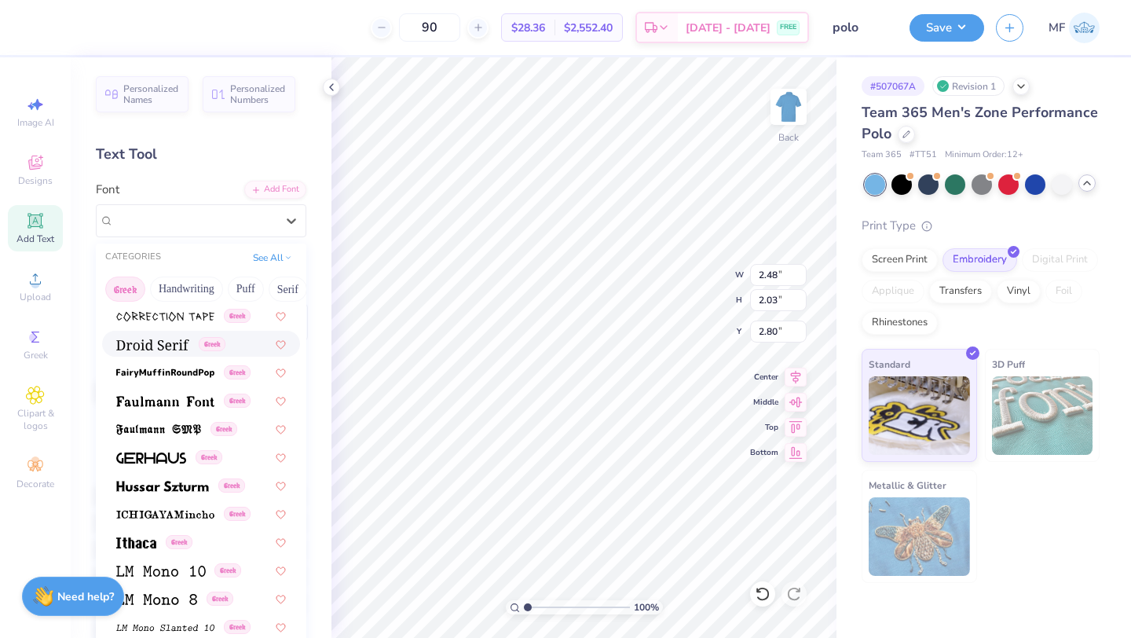
click at [199, 346] on span "Greek" at bounding box center [212, 344] width 27 height 14
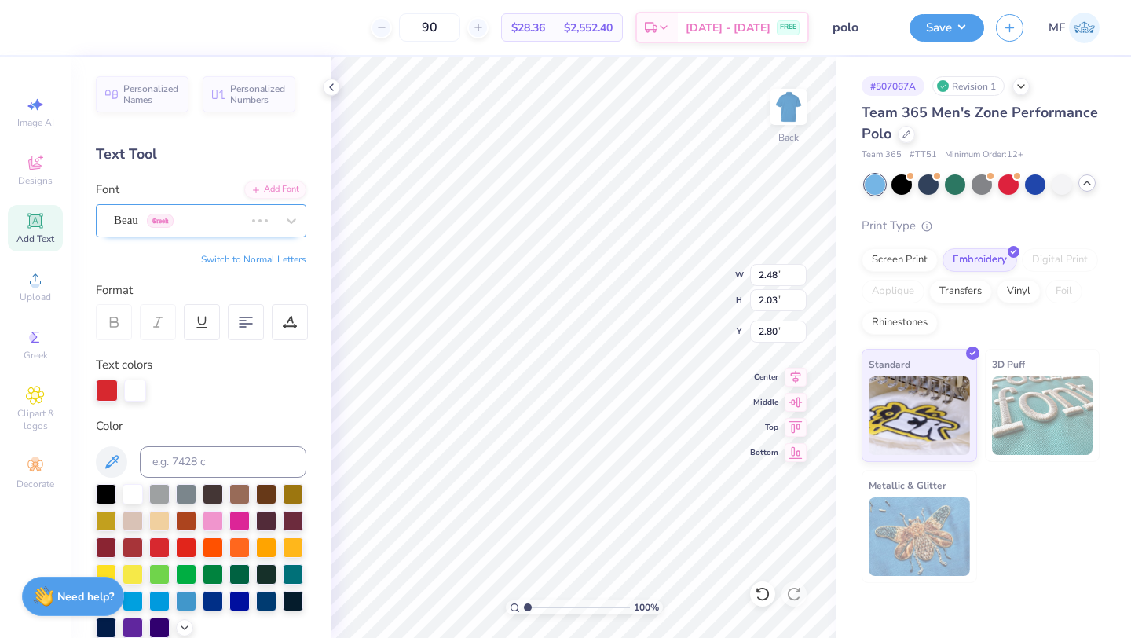
click at [160, 223] on div "Beau Greek" at bounding box center [179, 220] width 134 height 24
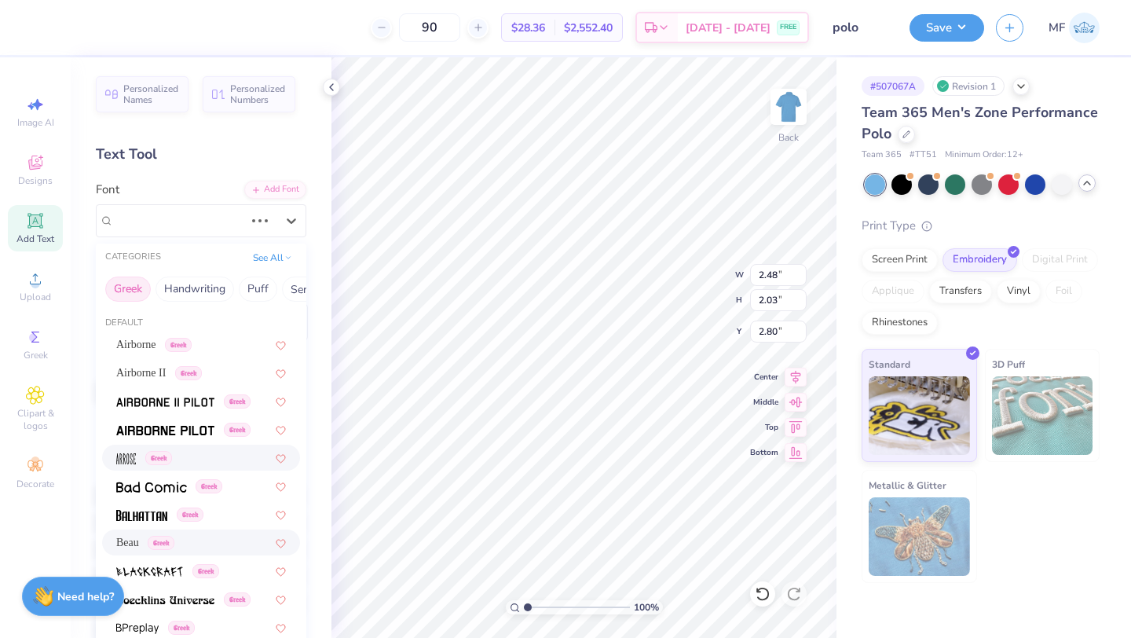
type input "2.33"
type input "2.22"
type input "2.71"
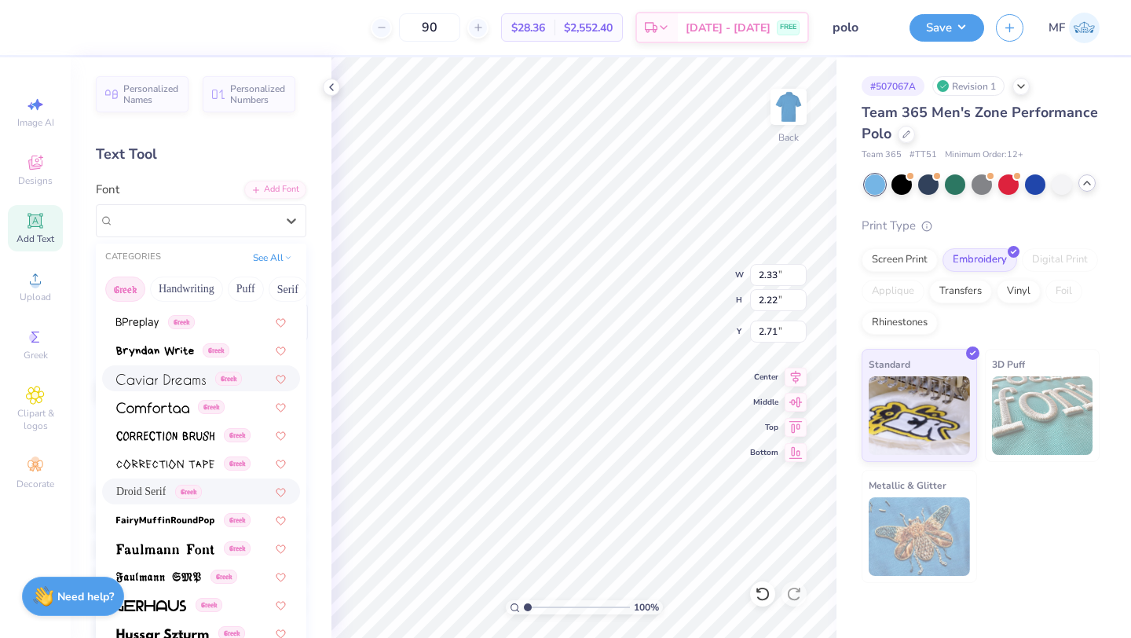
scroll to position [307, 0]
click at [159, 483] on span "Droid Serif" at bounding box center [140, 489] width 49 height 16
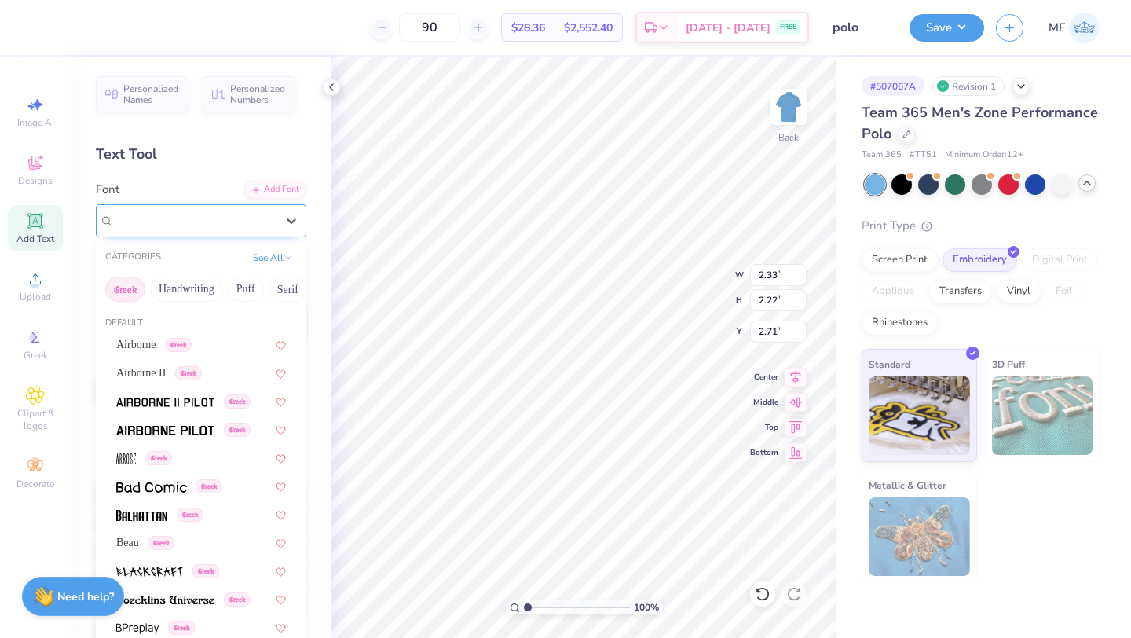
click at [153, 218] on div "Droid Serif Greek" at bounding box center [194, 220] width 165 height 24
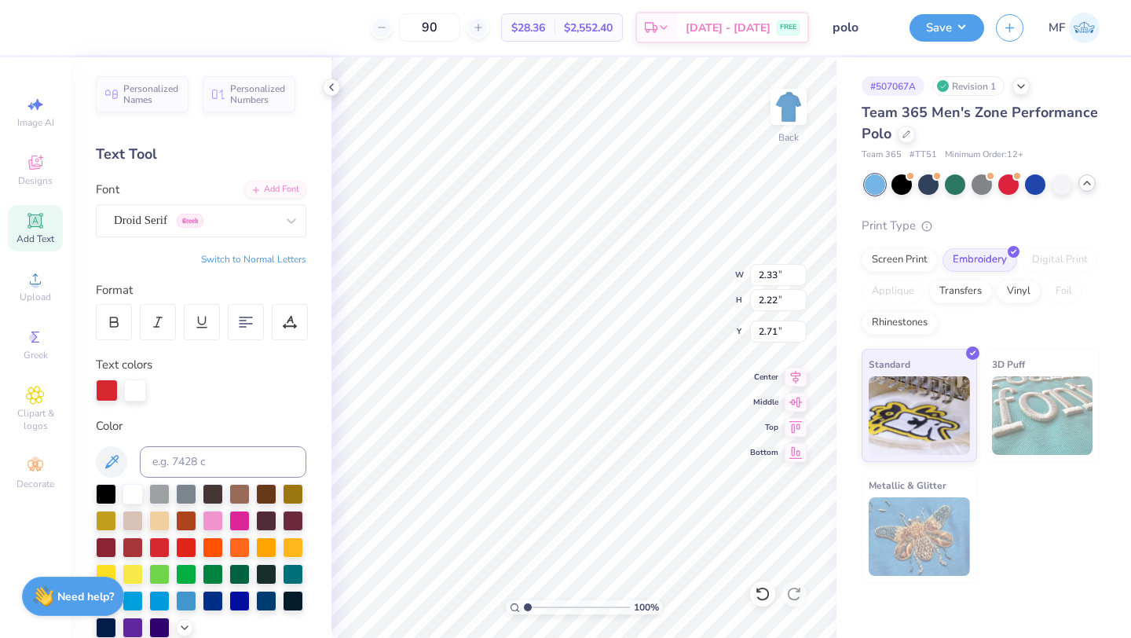
type textarea "δ"
type textarea "ΔΧ"
click at [112, 318] on icon at bounding box center [114, 322] width 14 height 14
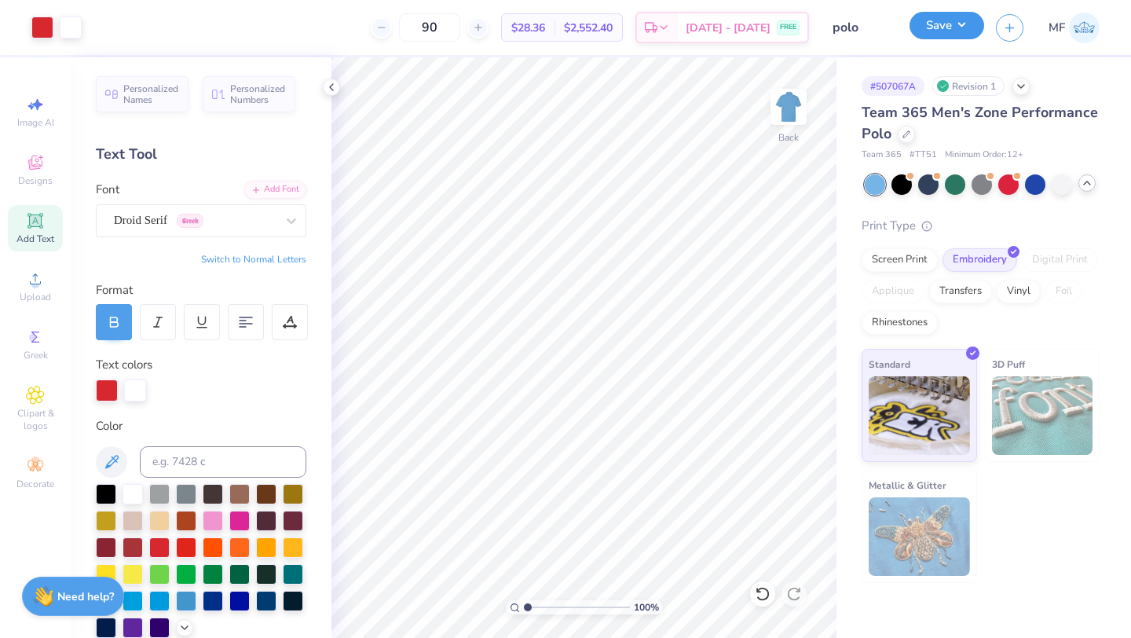
click at [932, 21] on button "Save" at bounding box center [947, 25] width 75 height 27
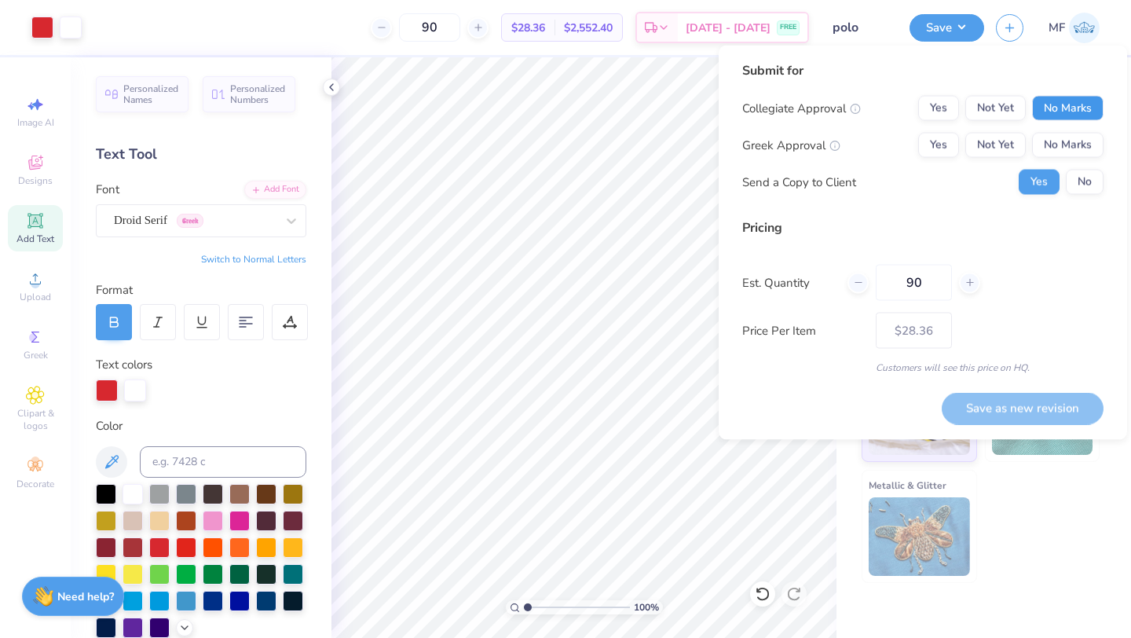
click at [1072, 103] on button "No Marks" at bounding box center [1067, 108] width 71 height 25
click at [942, 136] on button "Yes" at bounding box center [938, 145] width 41 height 25
click at [1089, 177] on button "No" at bounding box center [1085, 182] width 38 height 25
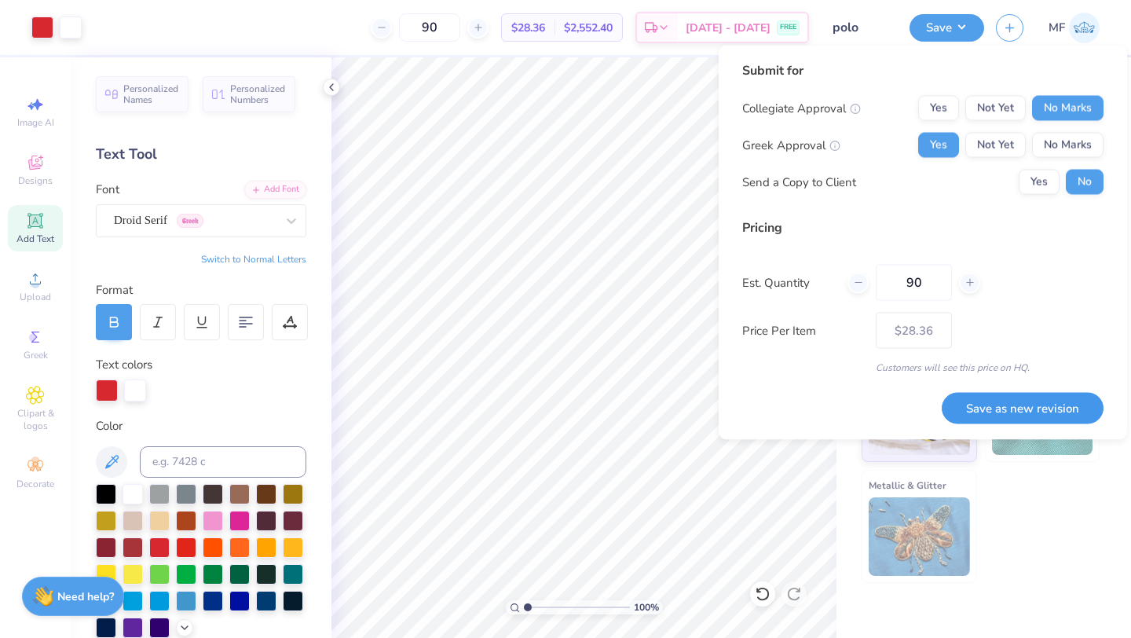
click at [1023, 405] on button "Save as new revision" at bounding box center [1023, 408] width 162 height 32
type input "$28.36"
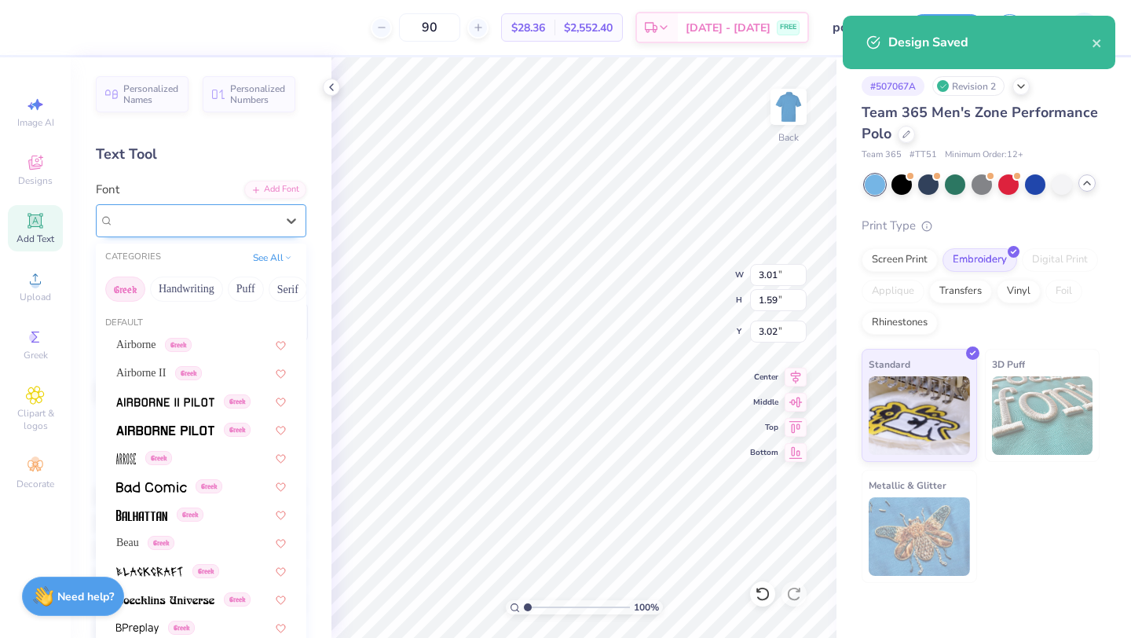
click at [141, 223] on div "Droid Serif Greek" at bounding box center [194, 220] width 165 height 24
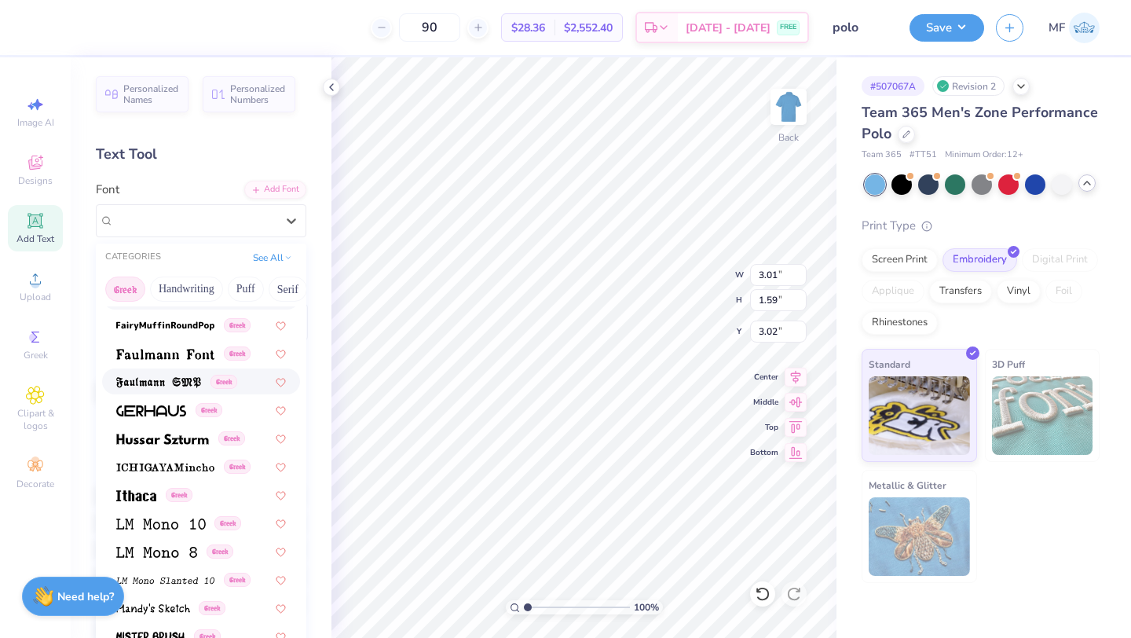
scroll to position [523, 0]
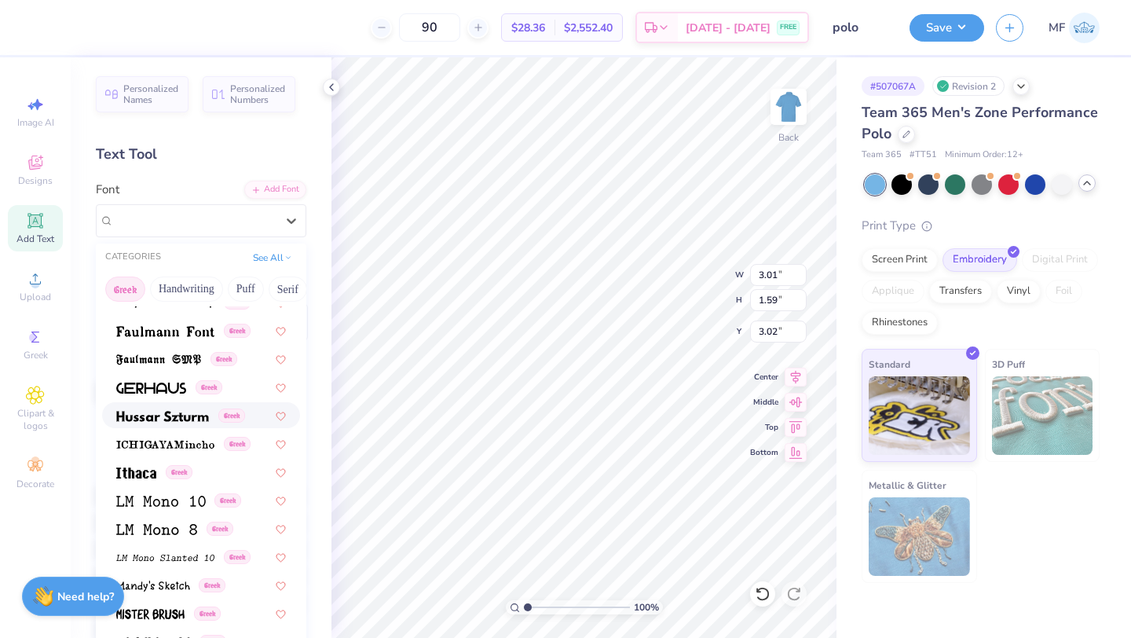
click at [169, 411] on img at bounding box center [162, 416] width 93 height 11
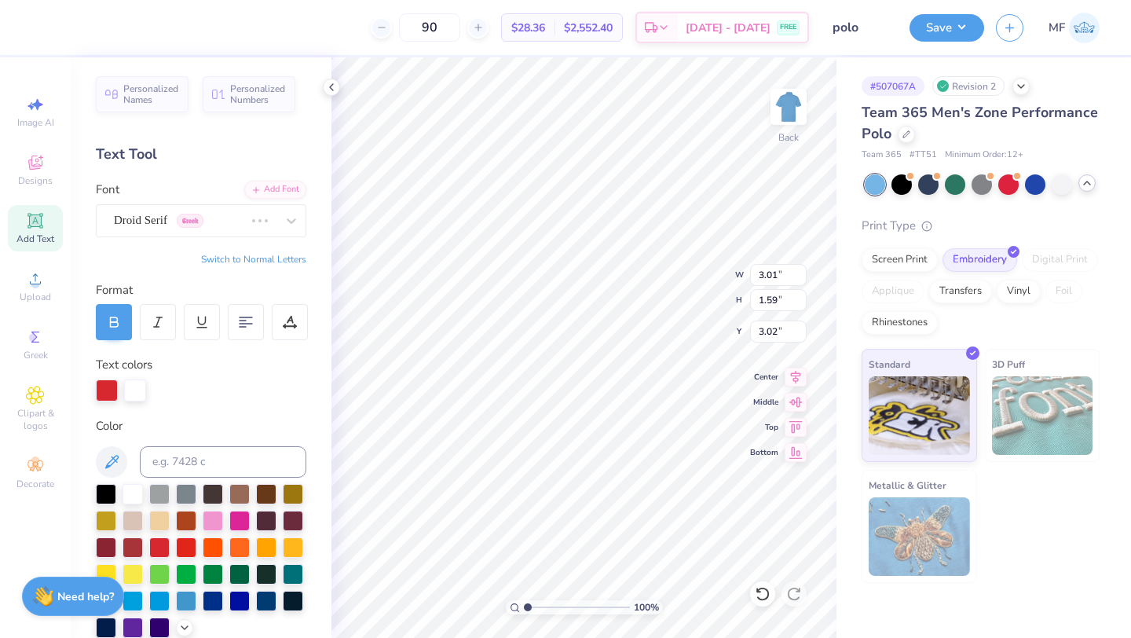
type input "4.21"
type input "2.01"
type input "2.81"
click at [171, 202] on div "Font Hussar Szturm Greek" at bounding box center [201, 209] width 210 height 57
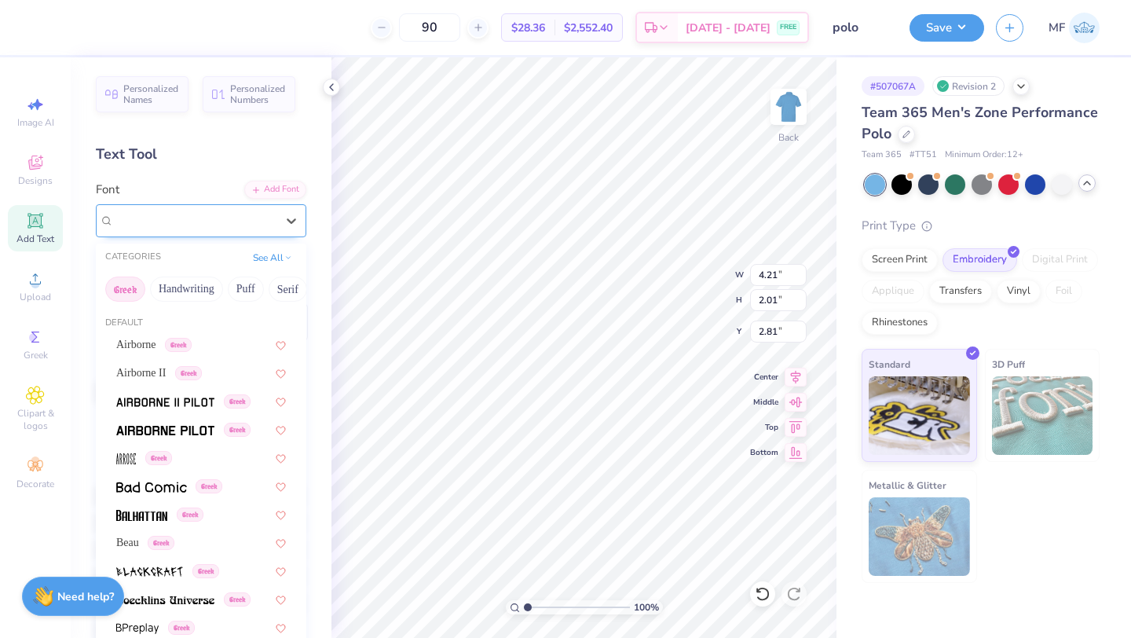
click at [171, 216] on div "Hussar Szturm Greek" at bounding box center [194, 220] width 165 height 24
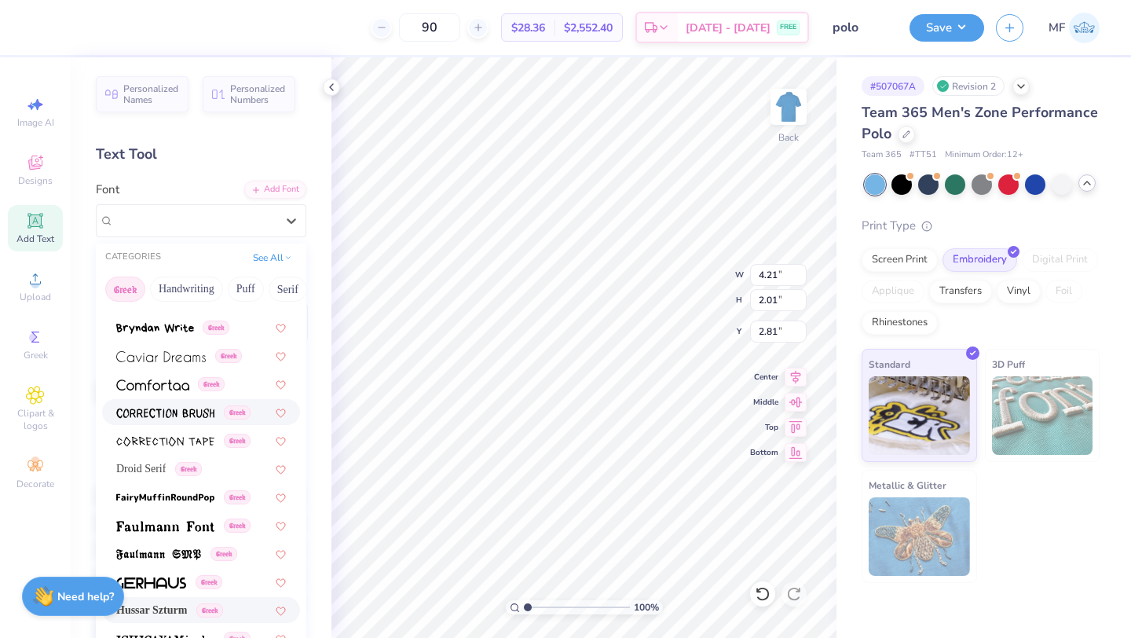
scroll to position [330, 0]
click at [172, 382] on img at bounding box center [152, 383] width 73 height 11
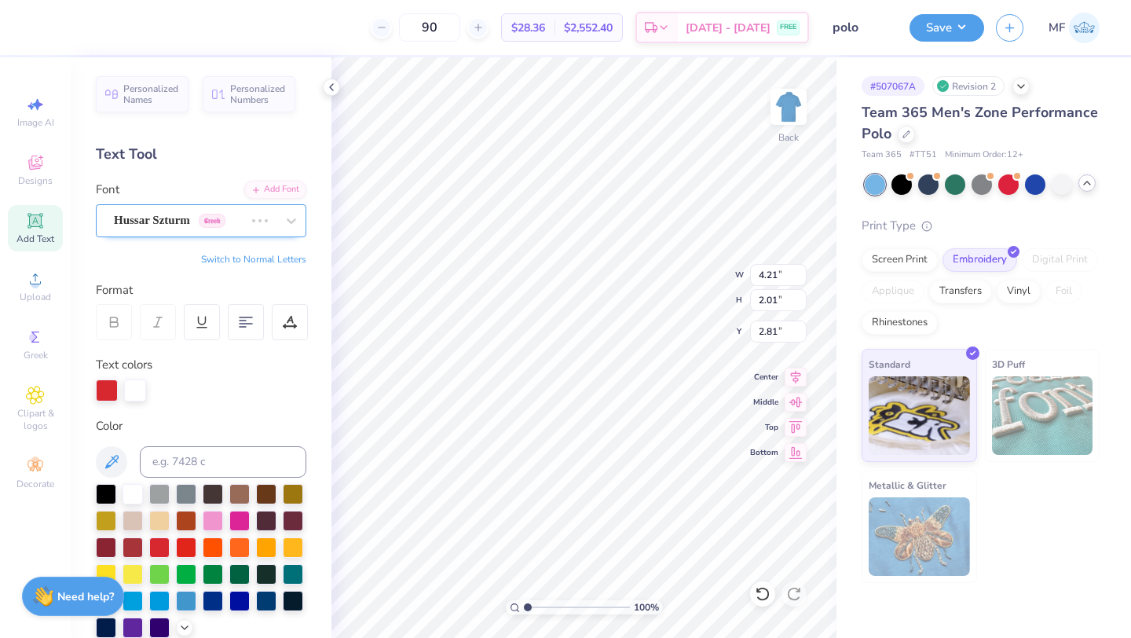
click at [207, 217] on div "Hussar Szturm Greek" at bounding box center [179, 220] width 134 height 24
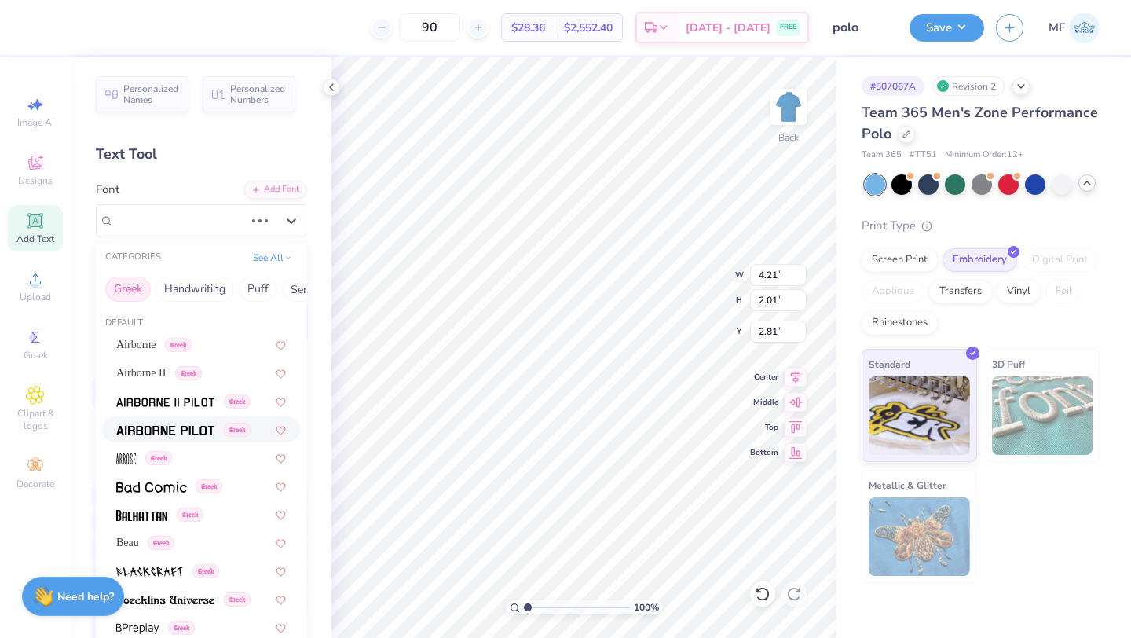
scroll to position [76, 0]
type input "2.91"
type input "1.73"
type input "2.95"
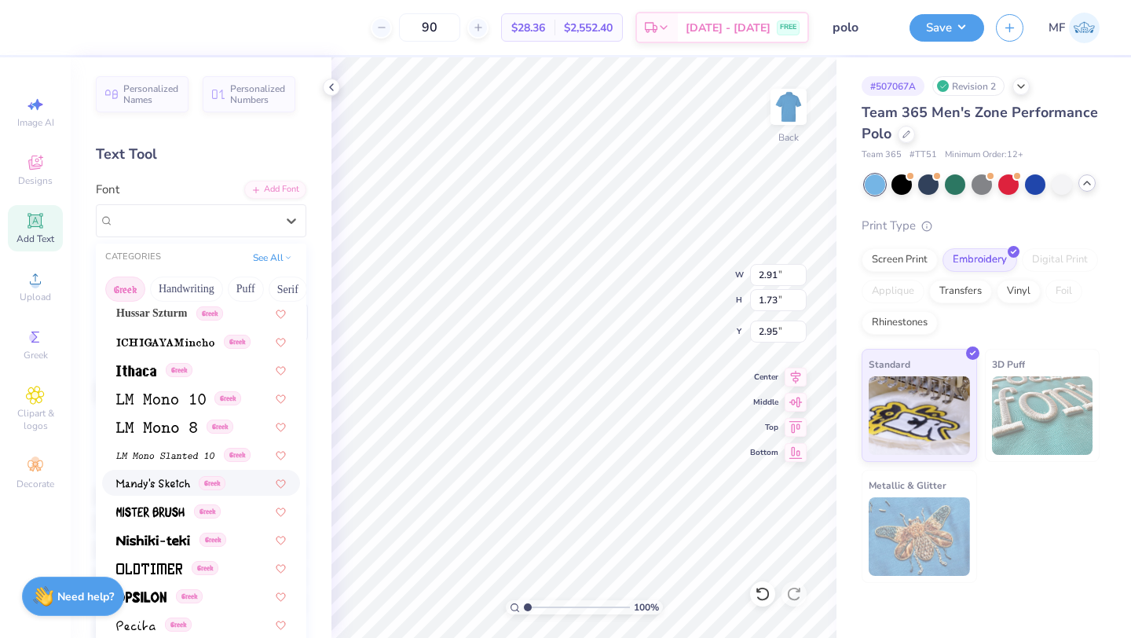
scroll to position [617, 0]
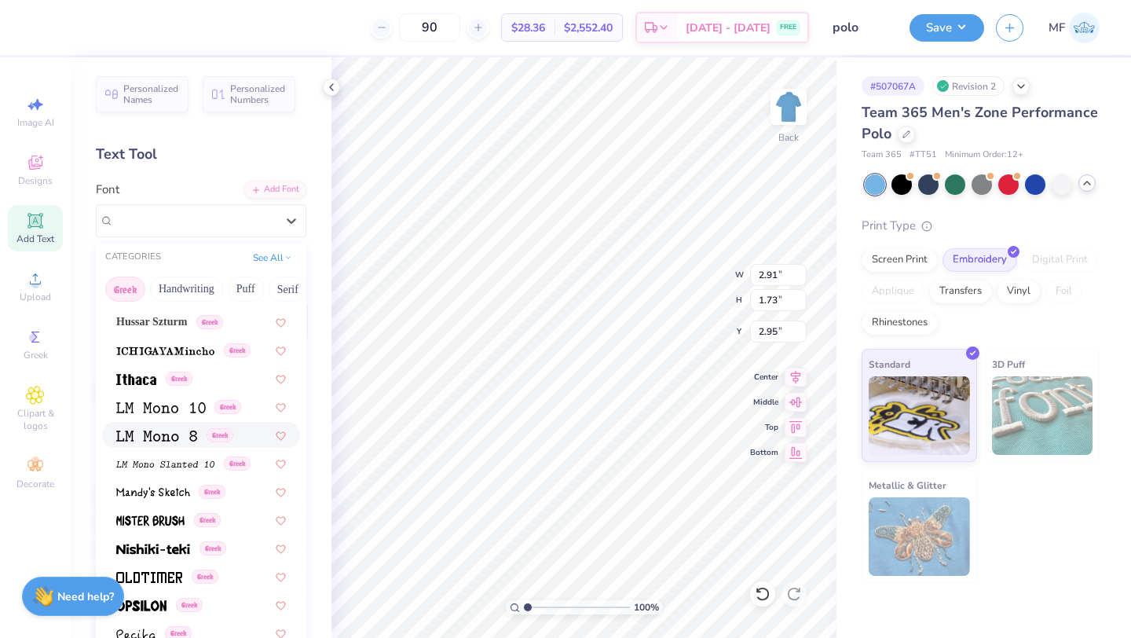
click at [186, 427] on span at bounding box center [156, 434] width 81 height 16
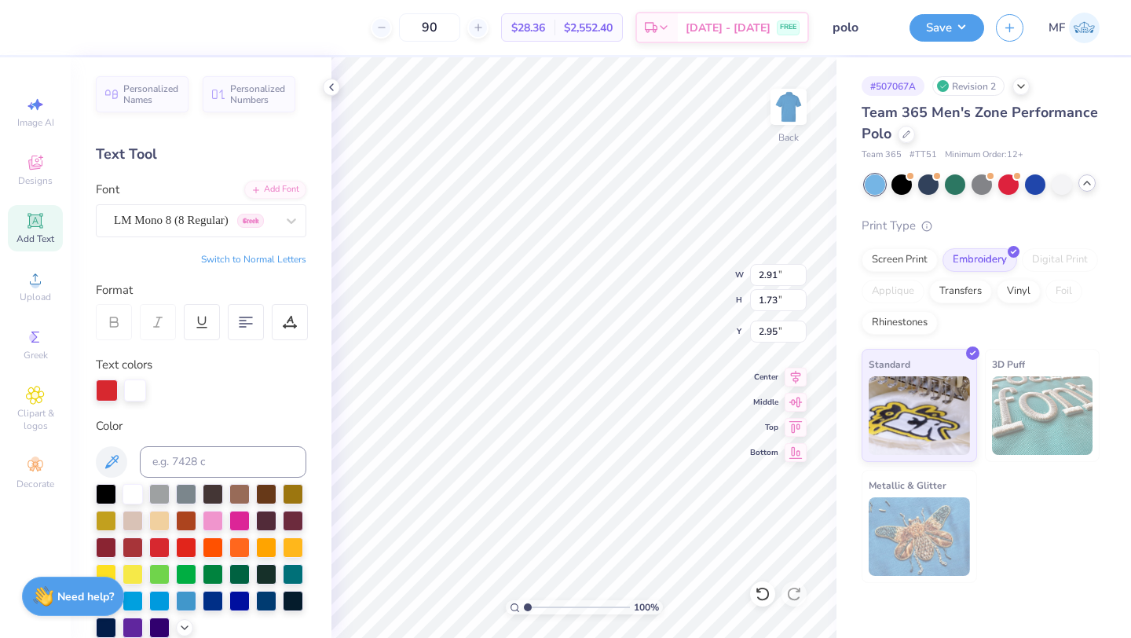
type input "2.20"
type input "1.40"
type input "3.11"
click at [206, 220] on div "LM Mono 8 (8 Regular) Greek" at bounding box center [194, 220] width 165 height 24
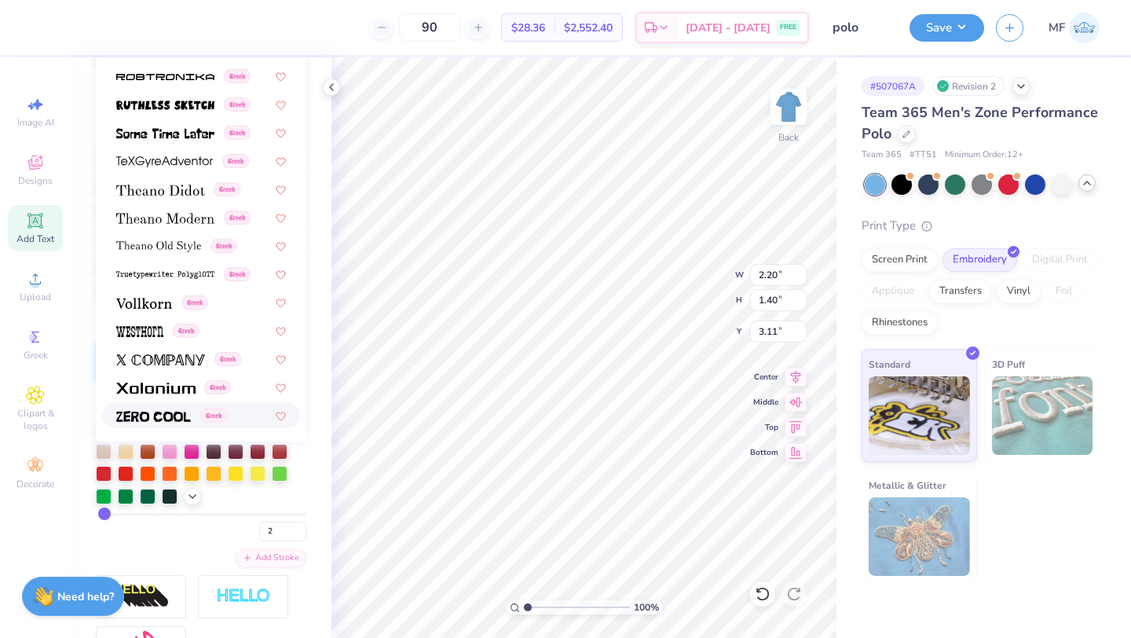
scroll to position [331, 0]
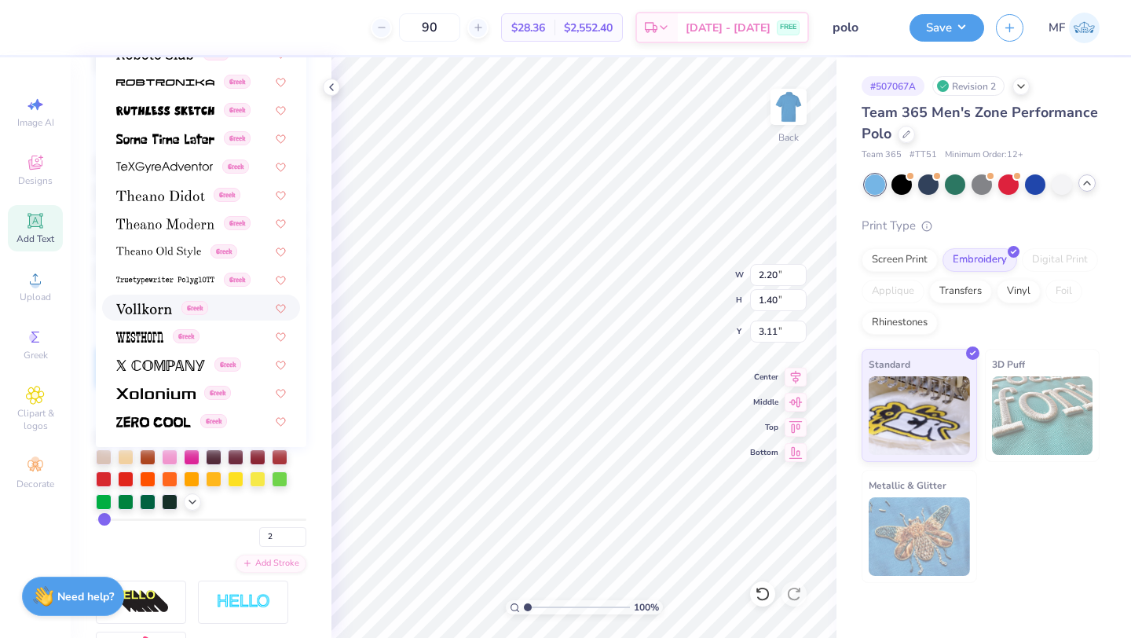
click at [152, 307] on img at bounding box center [144, 308] width 56 height 11
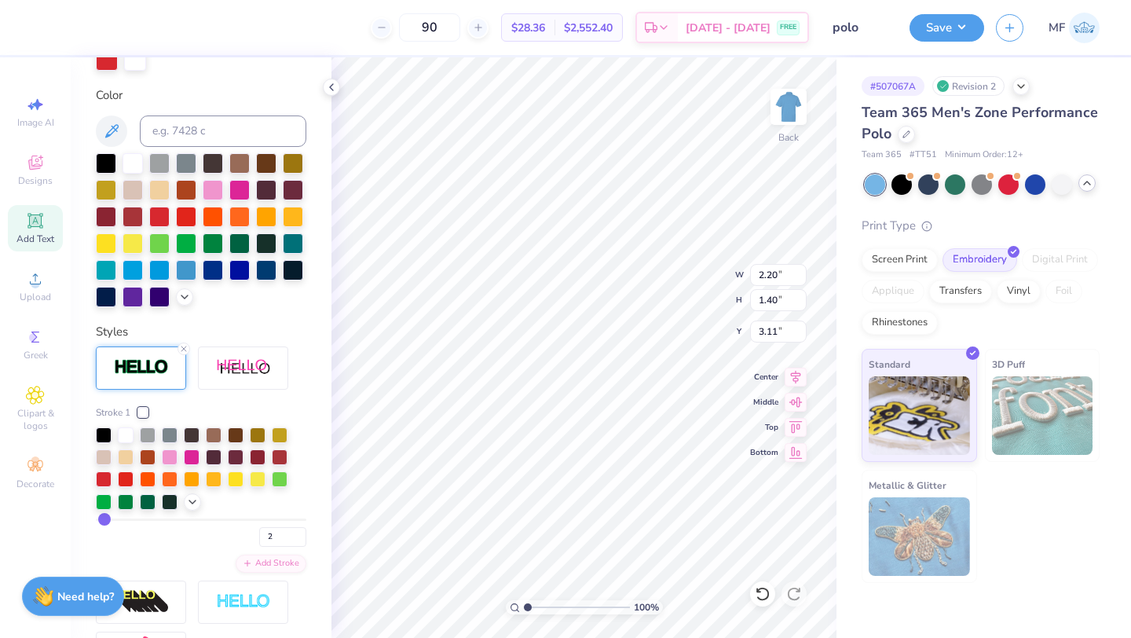
type input "2.76"
type input "1.53"
type input "3.05"
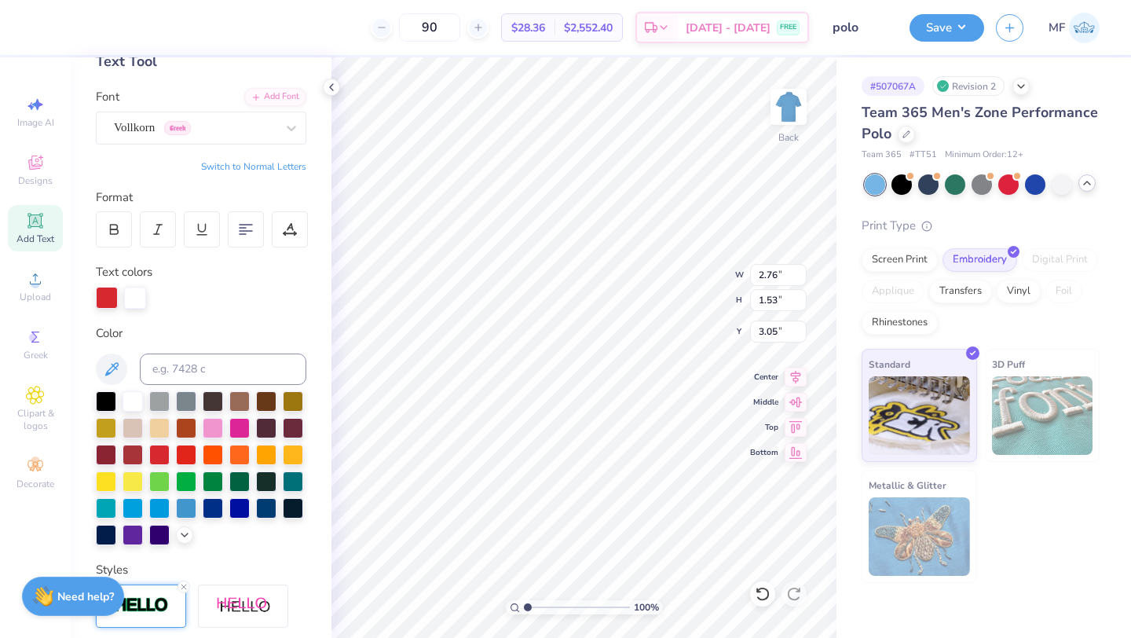
scroll to position [87, 0]
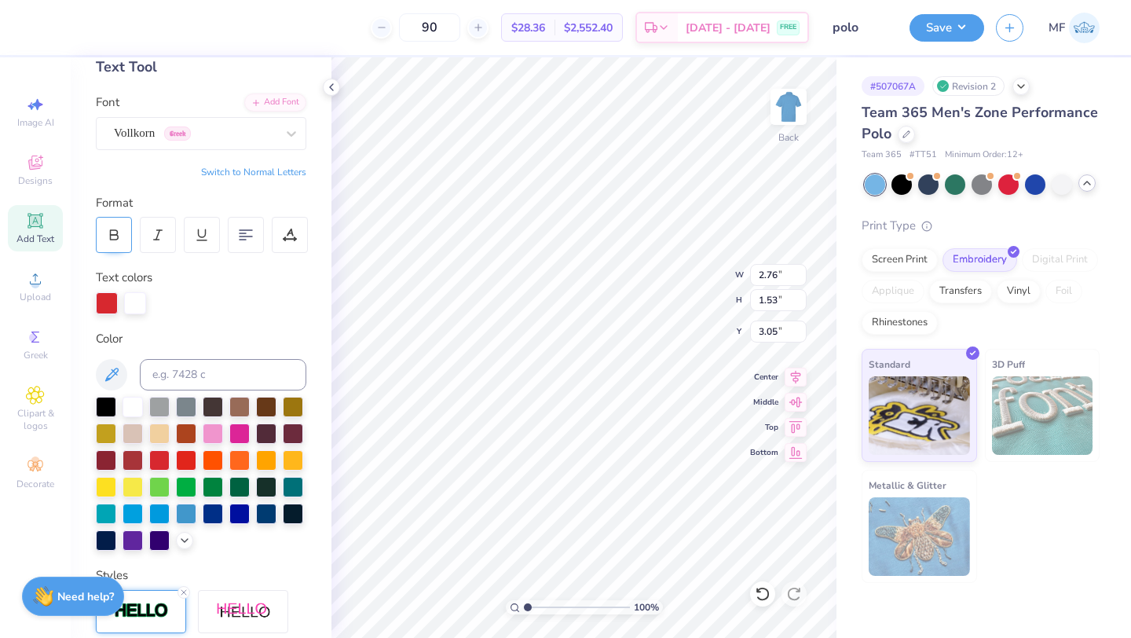
click at [122, 236] on div at bounding box center [114, 235] width 36 height 36
type input "2.89"
click at [937, 30] on button "Save" at bounding box center [947, 25] width 75 height 27
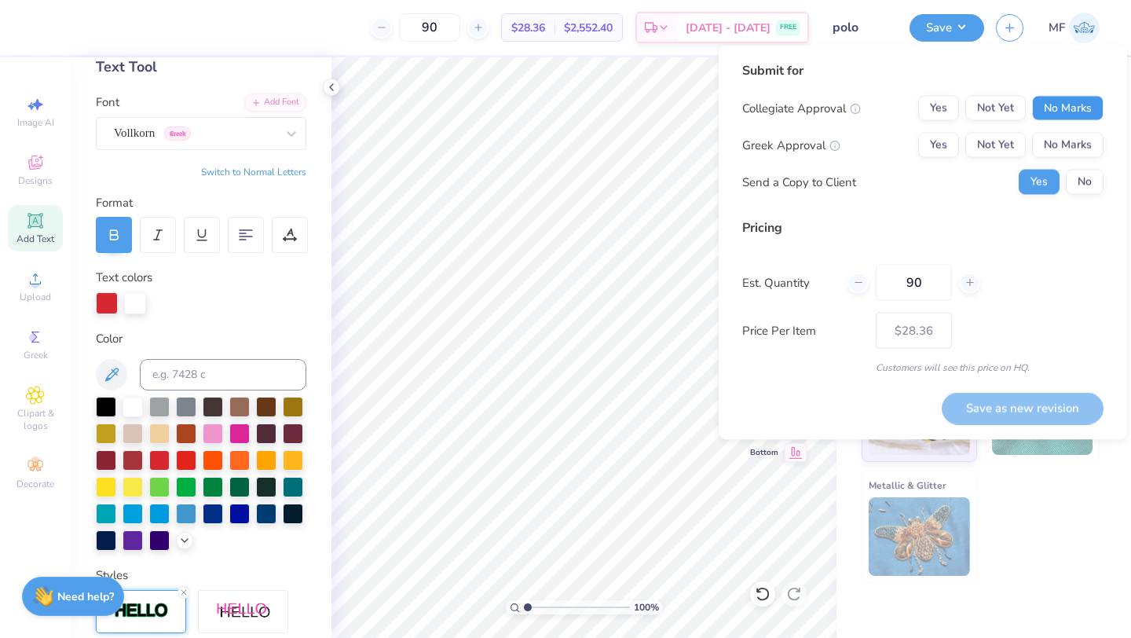
click at [1079, 120] on button "No Marks" at bounding box center [1067, 108] width 71 height 25
click at [944, 148] on button "Yes" at bounding box center [938, 145] width 41 height 25
click at [1100, 177] on button "No" at bounding box center [1085, 182] width 38 height 25
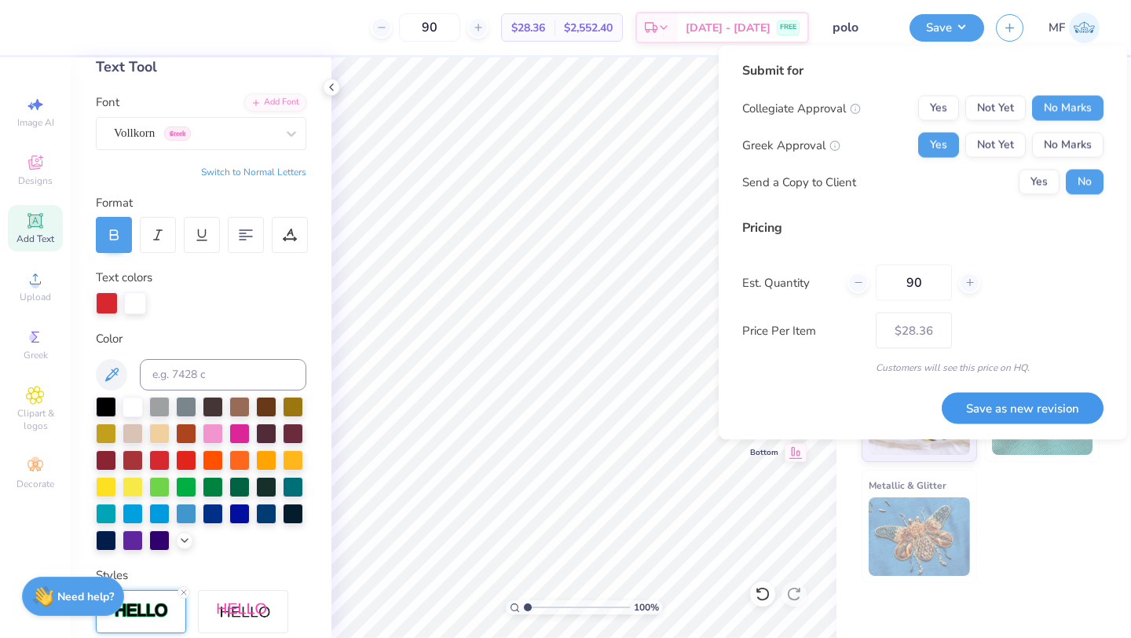
click at [1060, 404] on button "Save as new revision" at bounding box center [1023, 408] width 162 height 32
type input "$28.36"
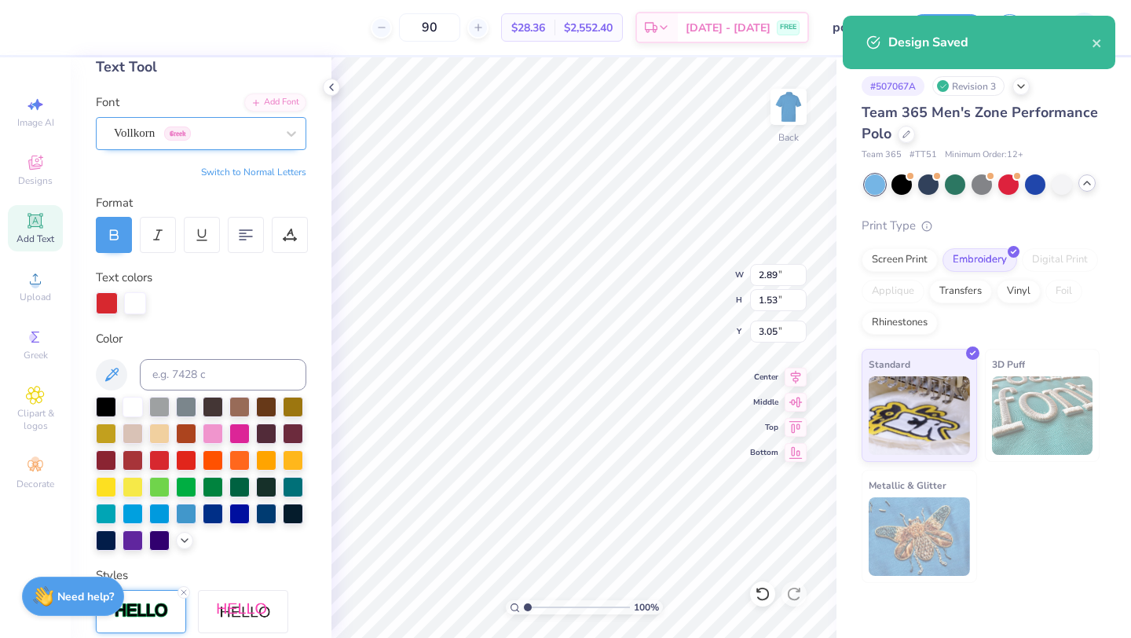
click at [248, 139] on div "Vollkorn Greek" at bounding box center [194, 133] width 165 height 24
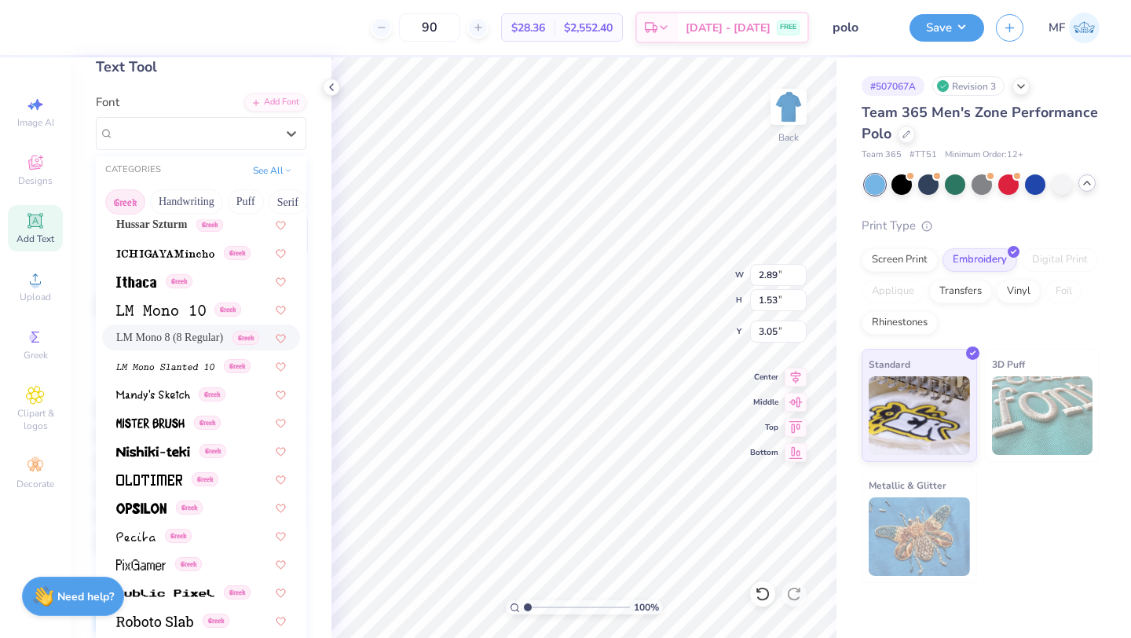
scroll to position [650, 0]
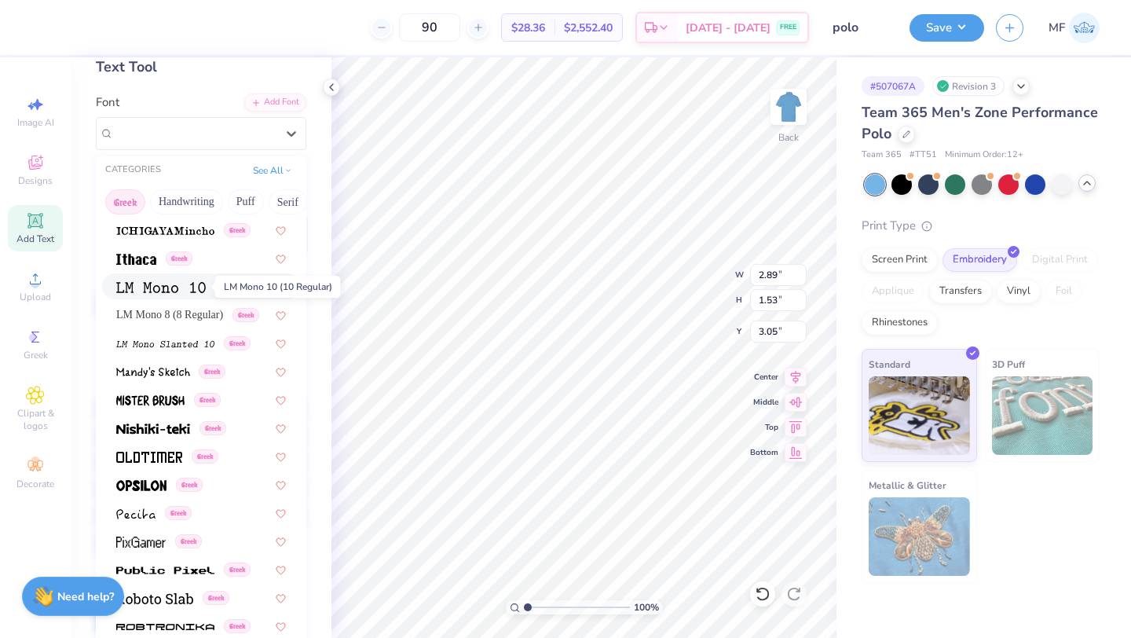
click at [183, 289] on img at bounding box center [161, 287] width 90 height 11
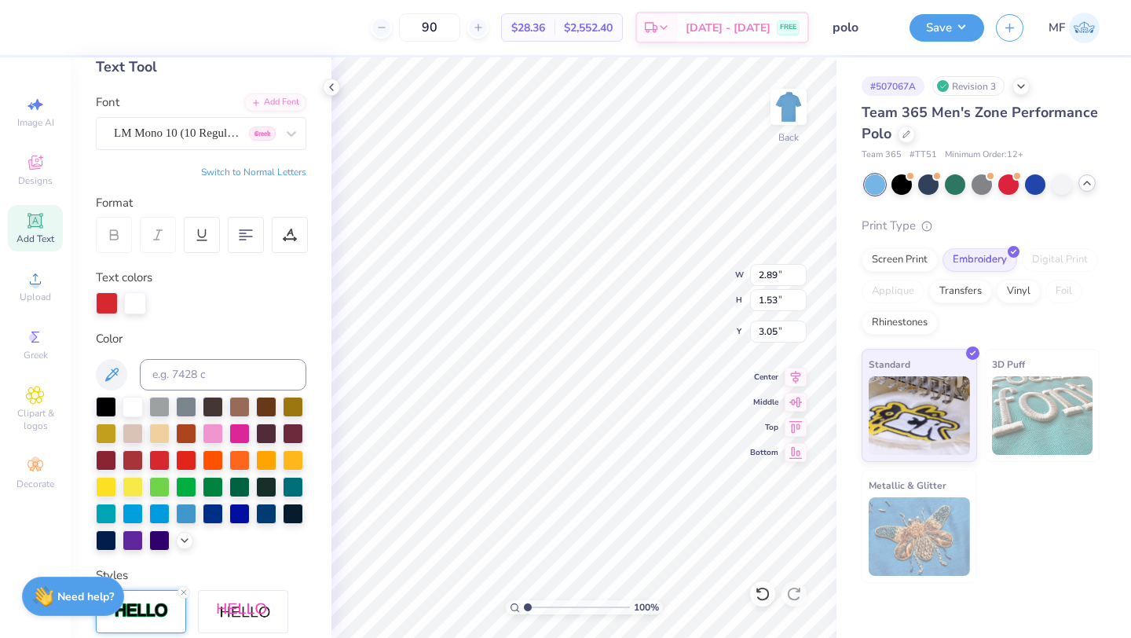
type input "2.18"
type input "1.39"
type input "3.12"
click at [214, 133] on div "LM Mono 10 (10 Regular) Greek" at bounding box center [194, 133] width 165 height 24
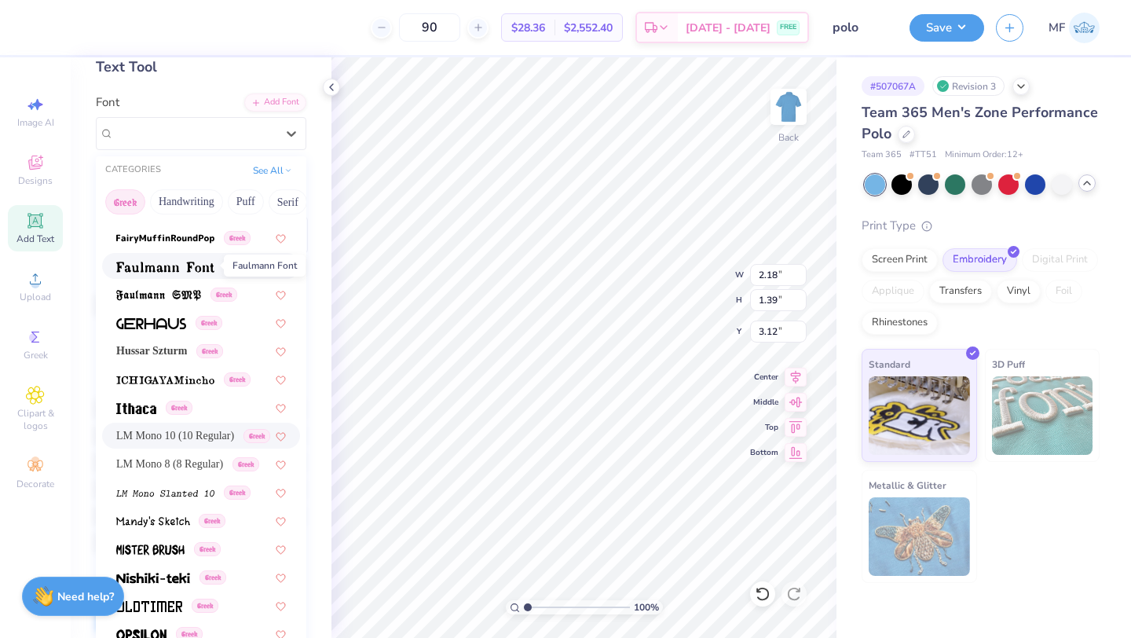
scroll to position [501, 0]
click at [181, 228] on div "Greek" at bounding box center [201, 237] width 198 height 26
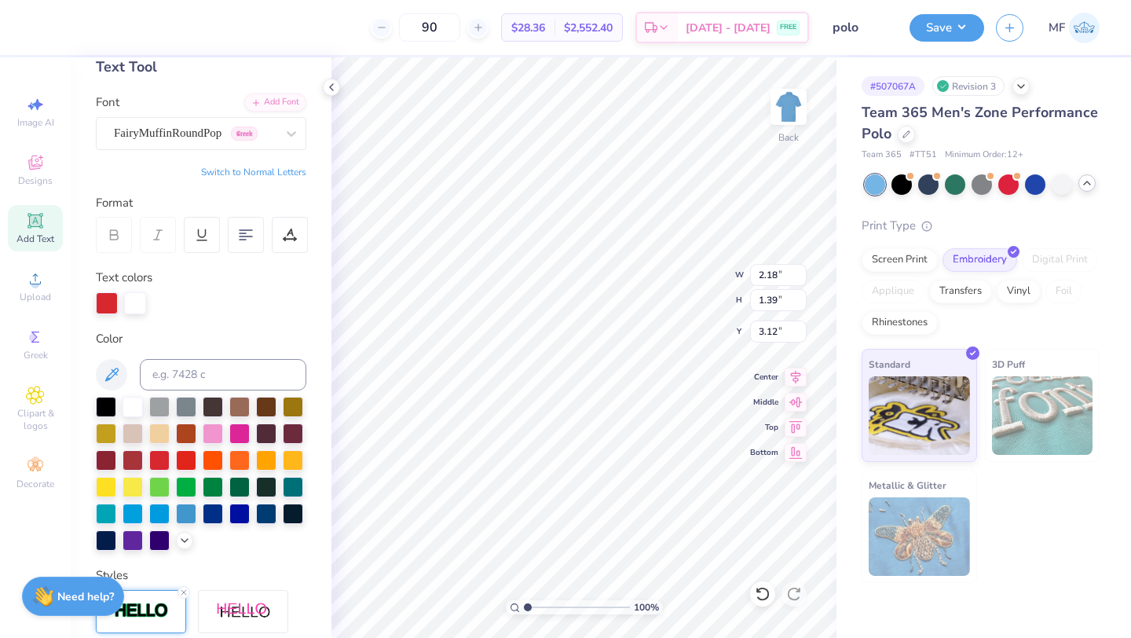
type input "2.74"
type input "1.59"
type input "3.02"
click at [185, 125] on div "FairyMuffinRoundPop Greek" at bounding box center [194, 133] width 165 height 24
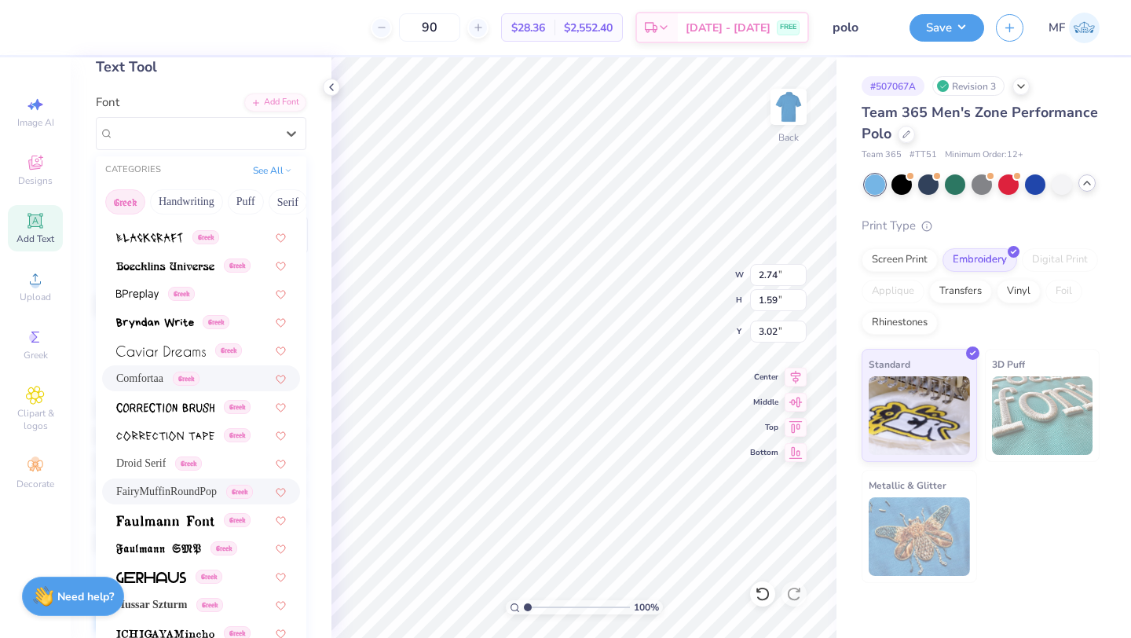
scroll to position [207, 0]
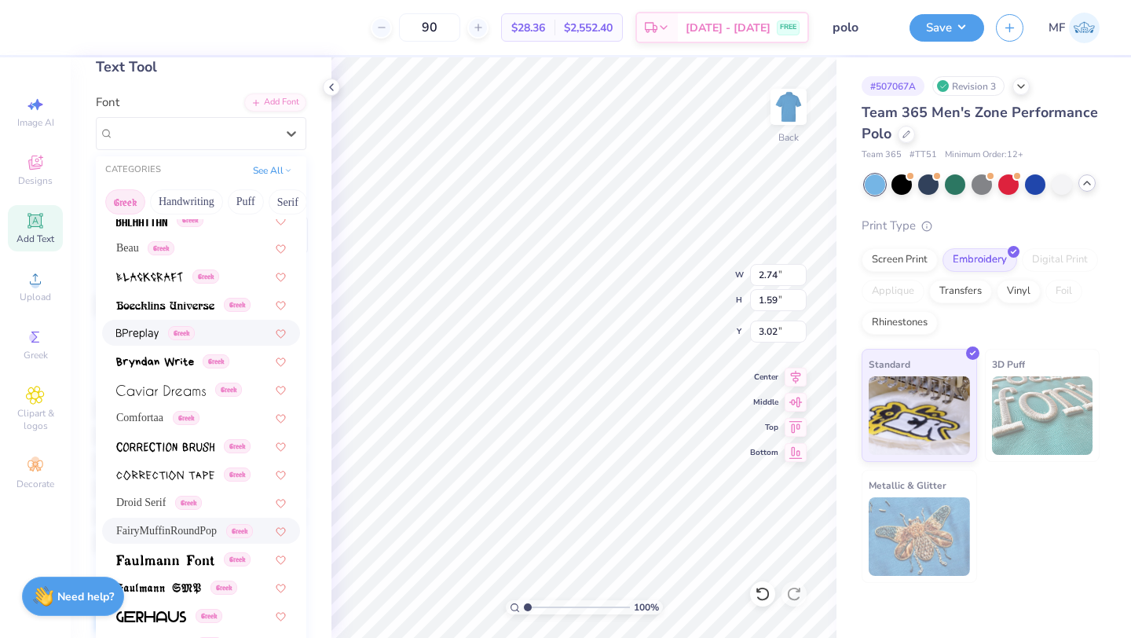
click at [169, 322] on div "Greek" at bounding box center [201, 333] width 198 height 26
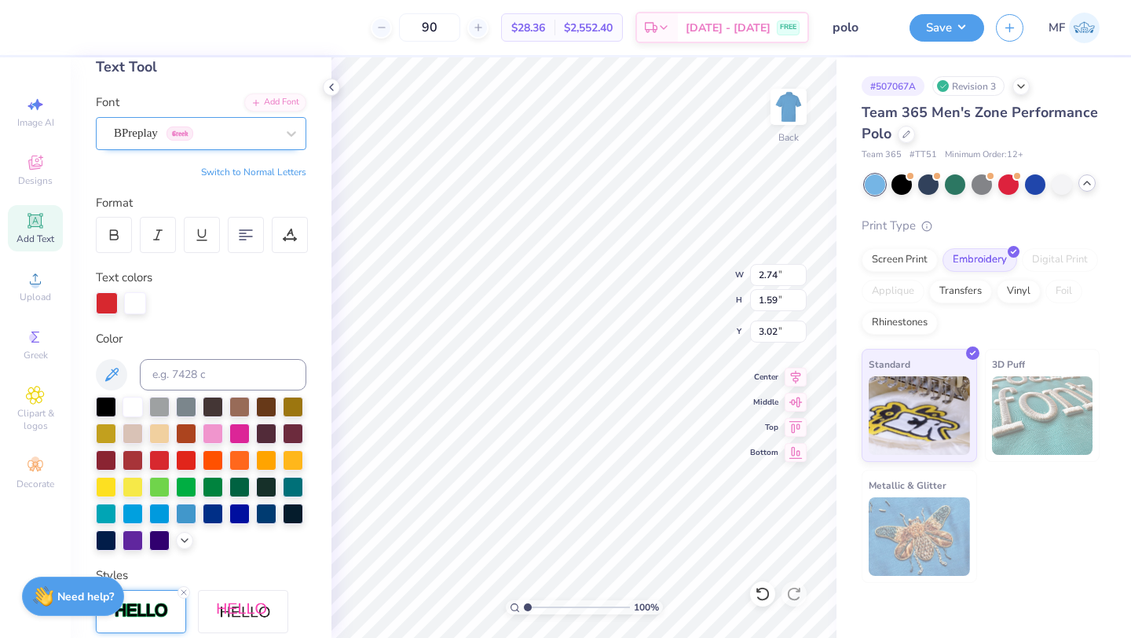
type input "2.77"
type input "1.65"
type input "2.99"
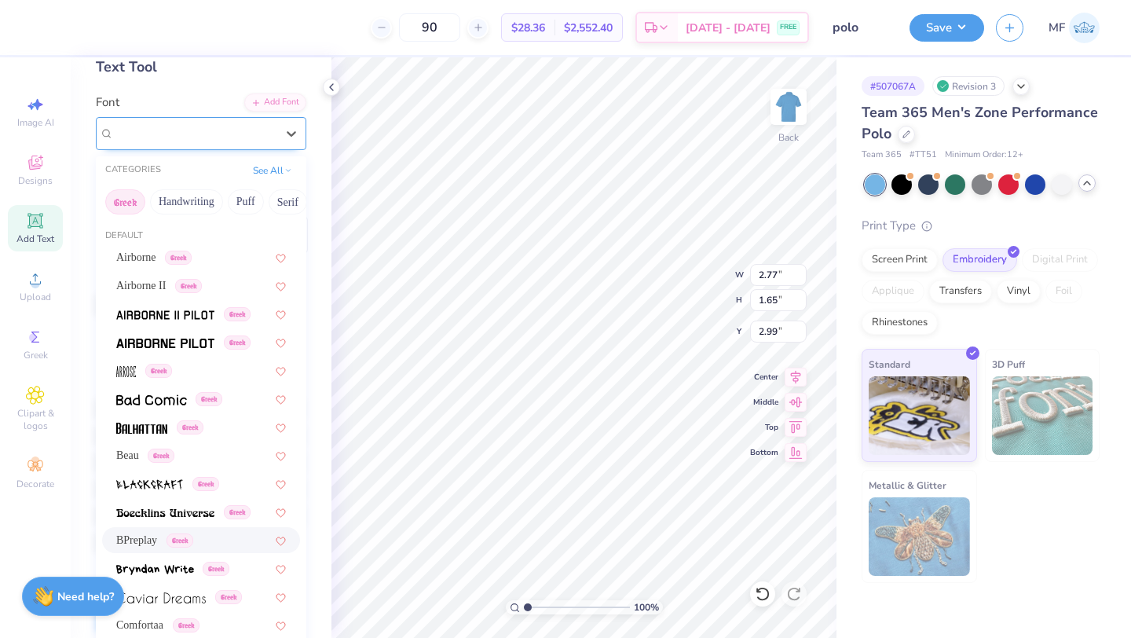
click at [182, 136] on div "BPreplay Greek" at bounding box center [194, 133] width 165 height 24
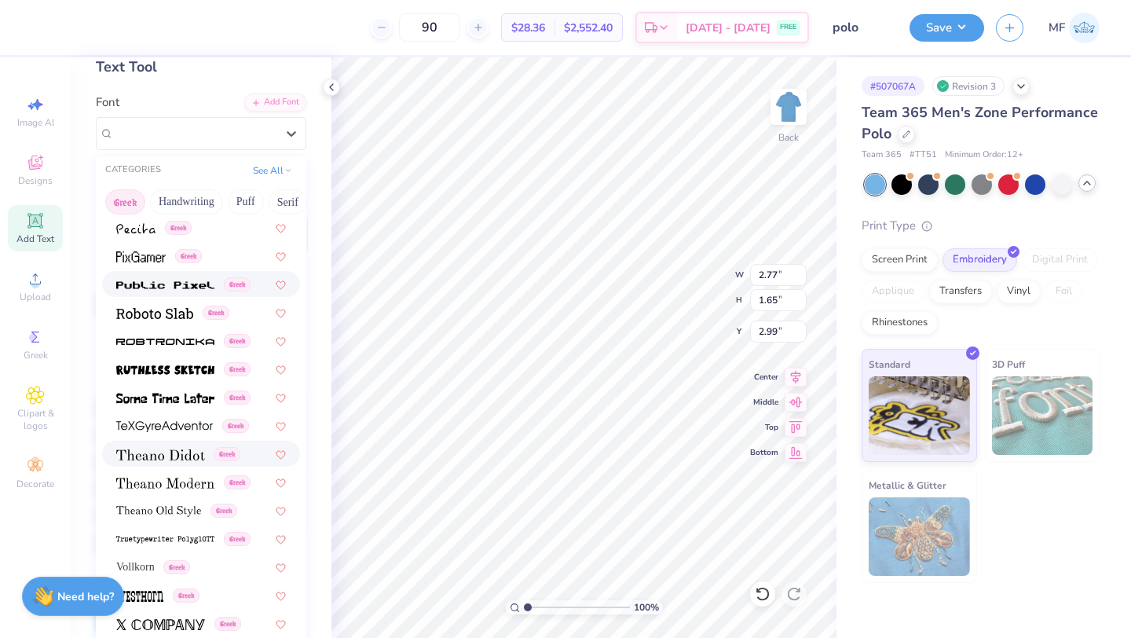
scroll to position [937, 0]
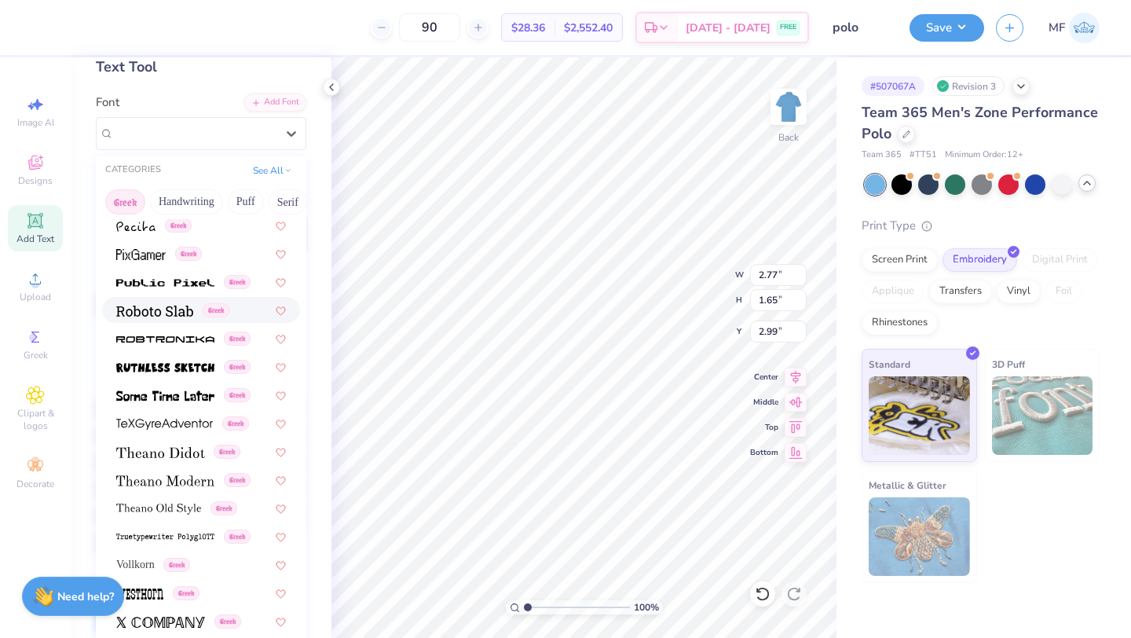
click at [192, 313] on img at bounding box center [154, 311] width 77 height 11
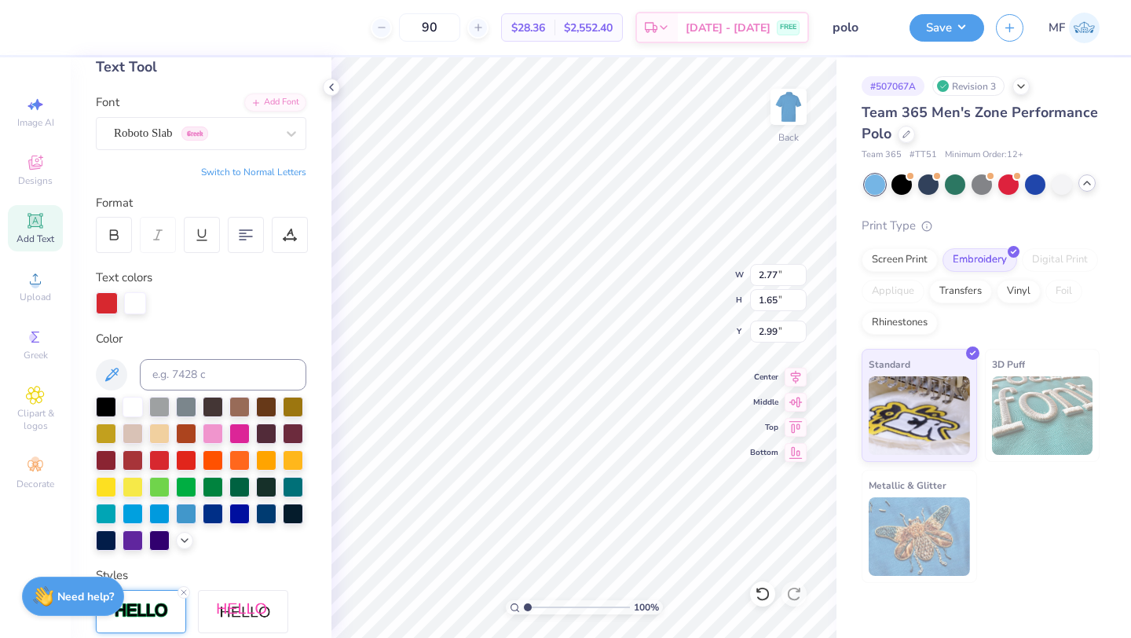
type input "3.05"
type input "1.58"
type input "3.02"
click at [103, 237] on div at bounding box center [114, 235] width 36 height 36
type input "3.13"
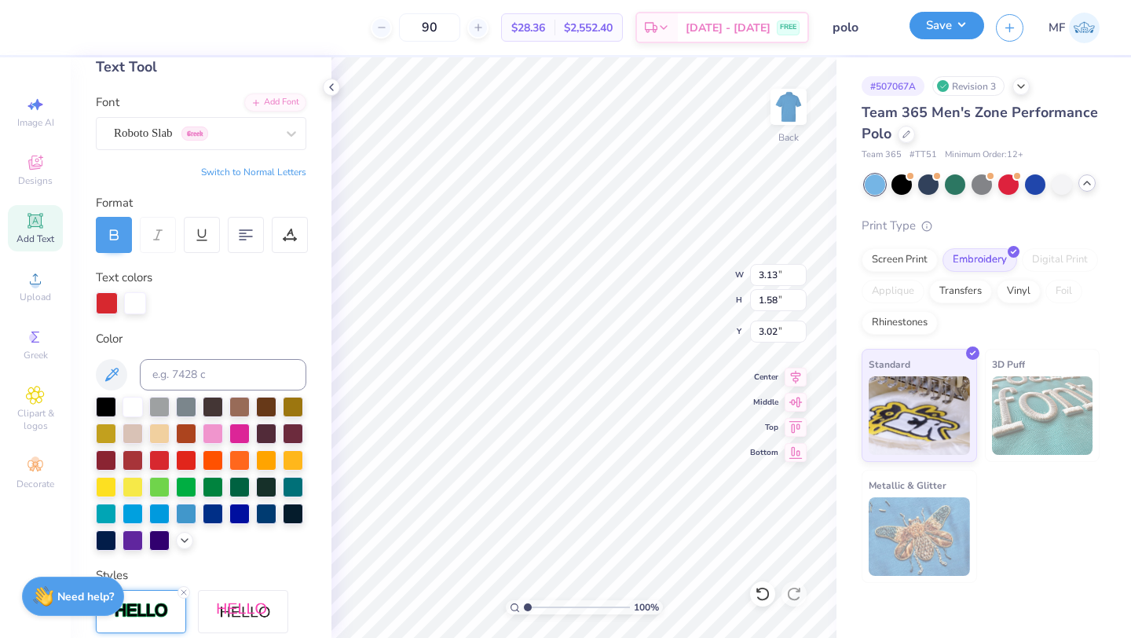
click at [954, 27] on button "Save" at bounding box center [947, 25] width 75 height 27
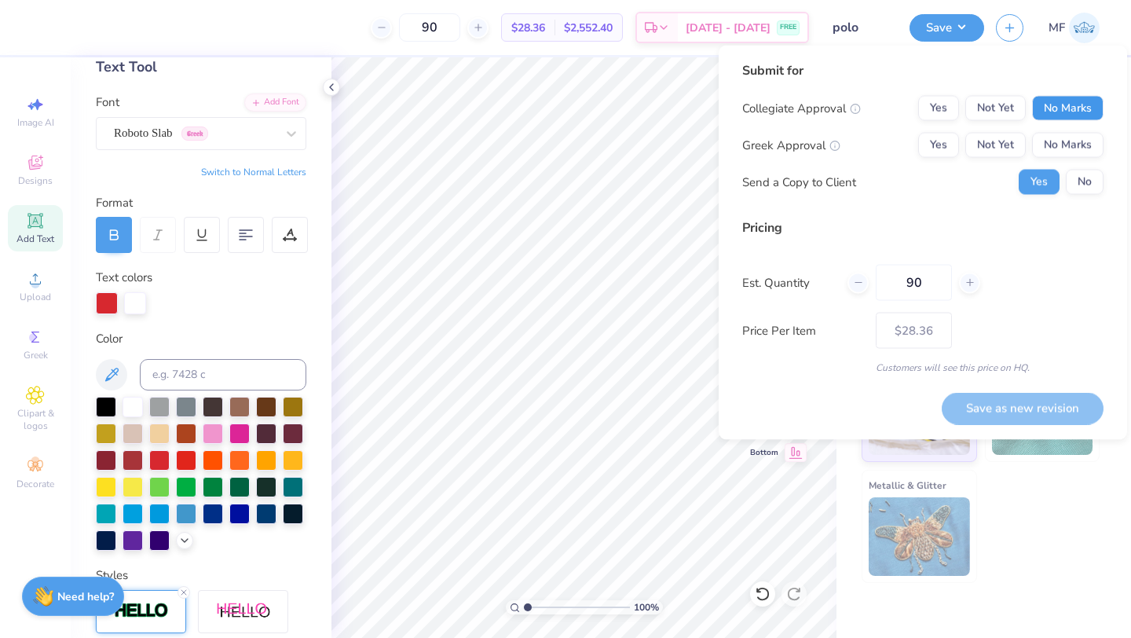
click at [1066, 110] on button "No Marks" at bounding box center [1067, 108] width 71 height 25
click at [912, 157] on div "Collegiate Approval Yes Not Yet No Marks Greek Approval Yes Not Yet No Marks Se…" at bounding box center [922, 145] width 361 height 99
click at [932, 150] on button "Yes" at bounding box center [938, 145] width 41 height 25
click at [1094, 178] on button "No" at bounding box center [1085, 182] width 38 height 25
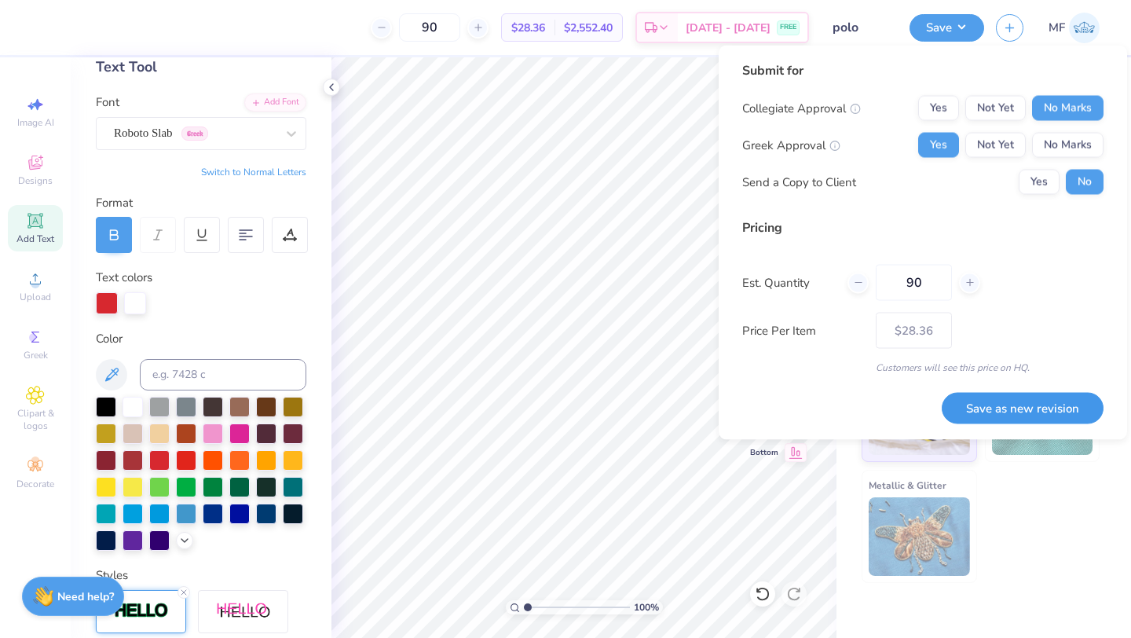
click at [1064, 415] on button "Save as new revision" at bounding box center [1023, 408] width 162 height 32
type input "$28.36"
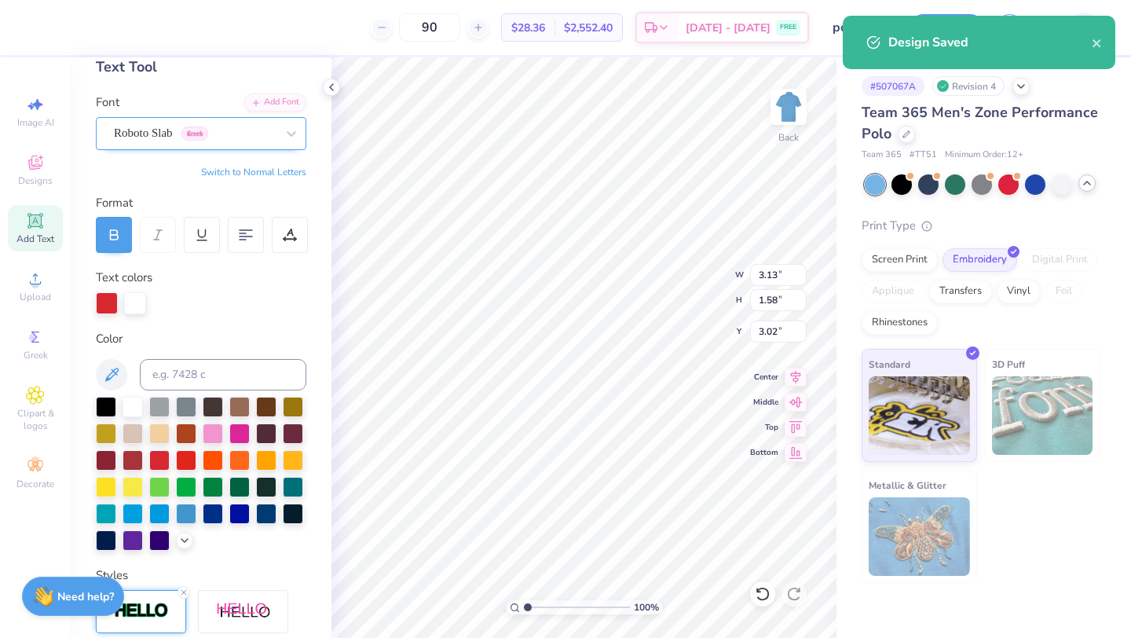
click at [200, 125] on div "Roboto Slab Greek" at bounding box center [194, 133] width 165 height 24
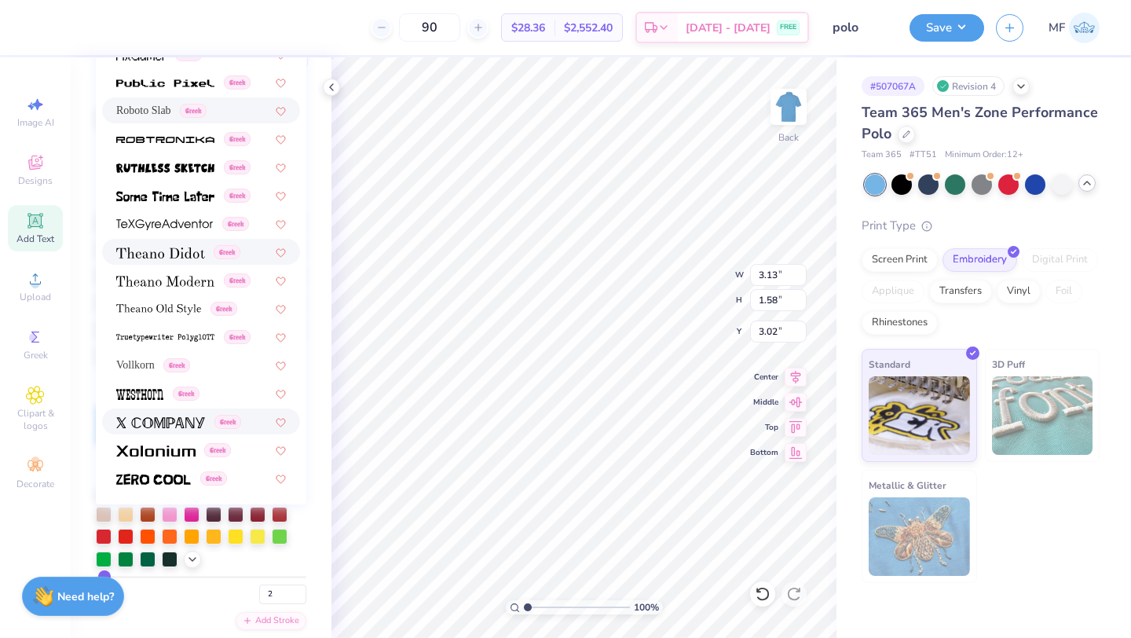
scroll to position [275, 0]
click at [203, 251] on img at bounding box center [160, 251] width 89 height 11
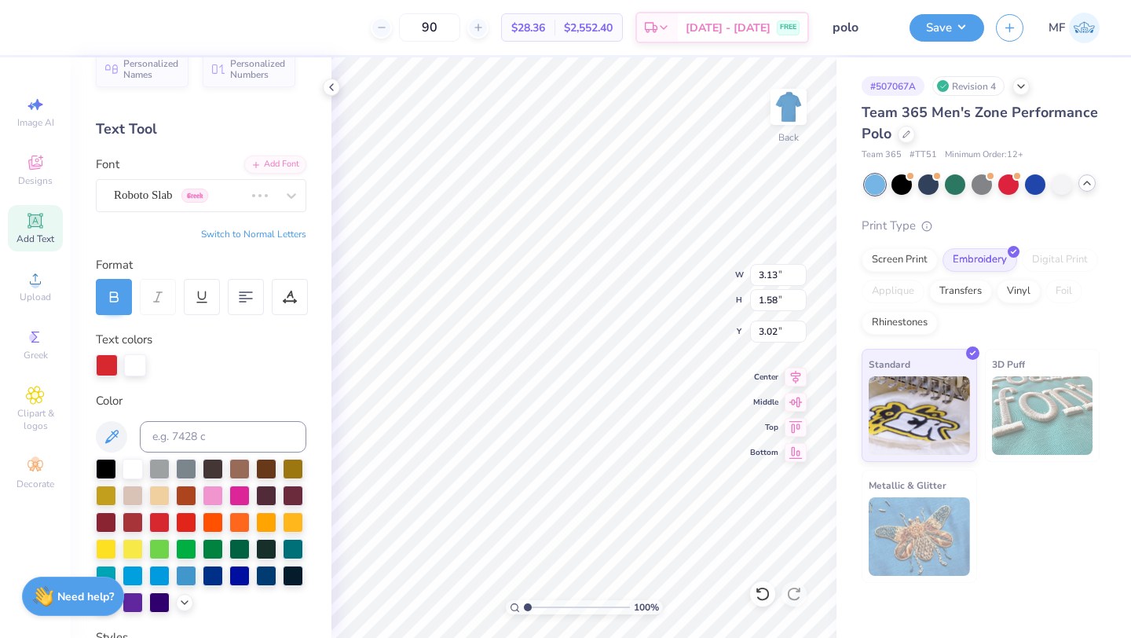
scroll to position [0, 0]
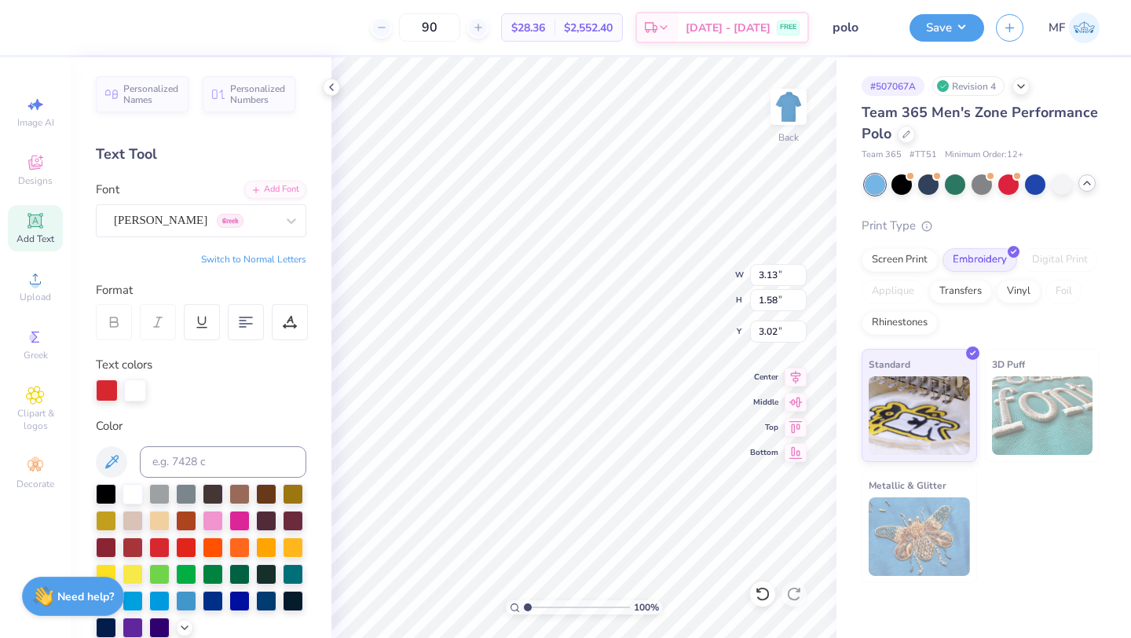
type input "3.01"
type input "1.59"
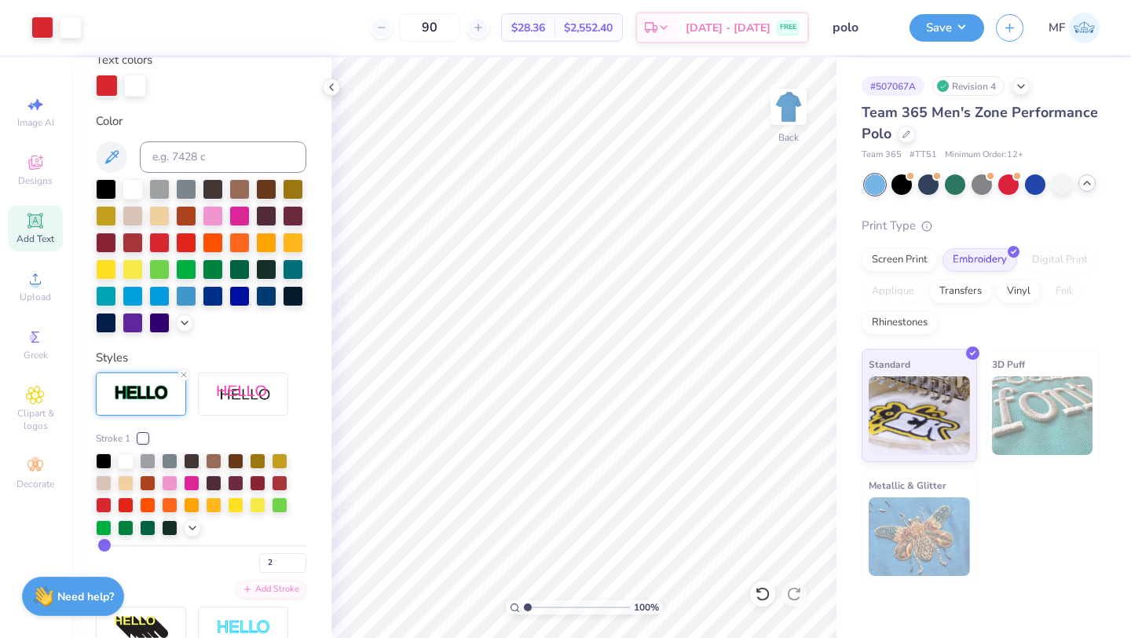
scroll to position [310, 0]
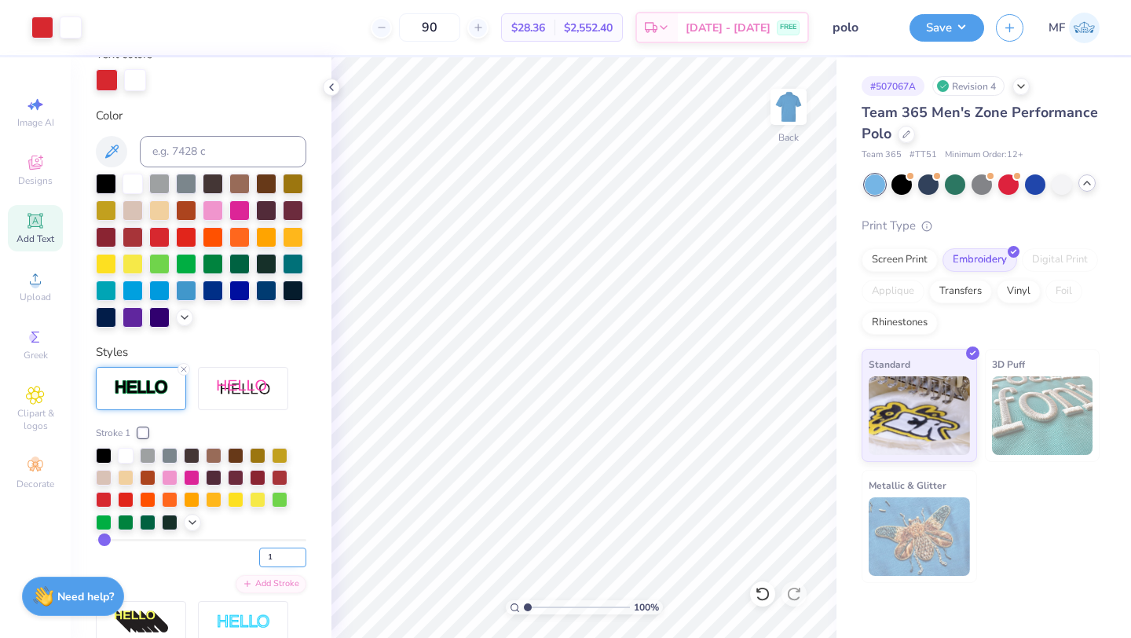
type input "1"
click at [298, 558] on input "1" at bounding box center [282, 557] width 47 height 20
type input "1"
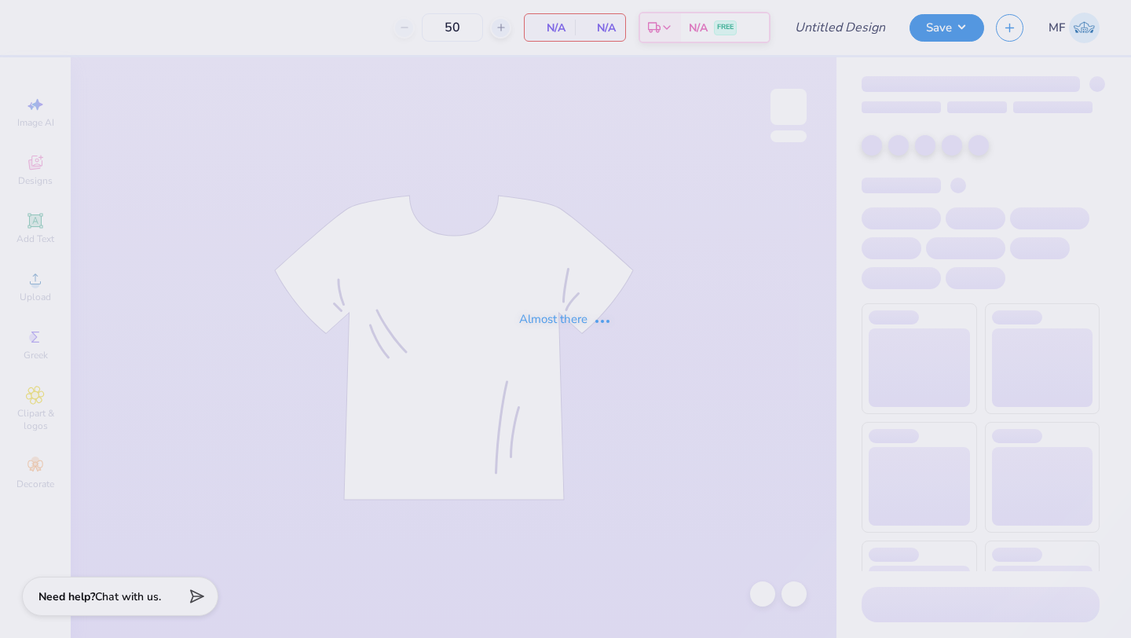
type input "mock neck"
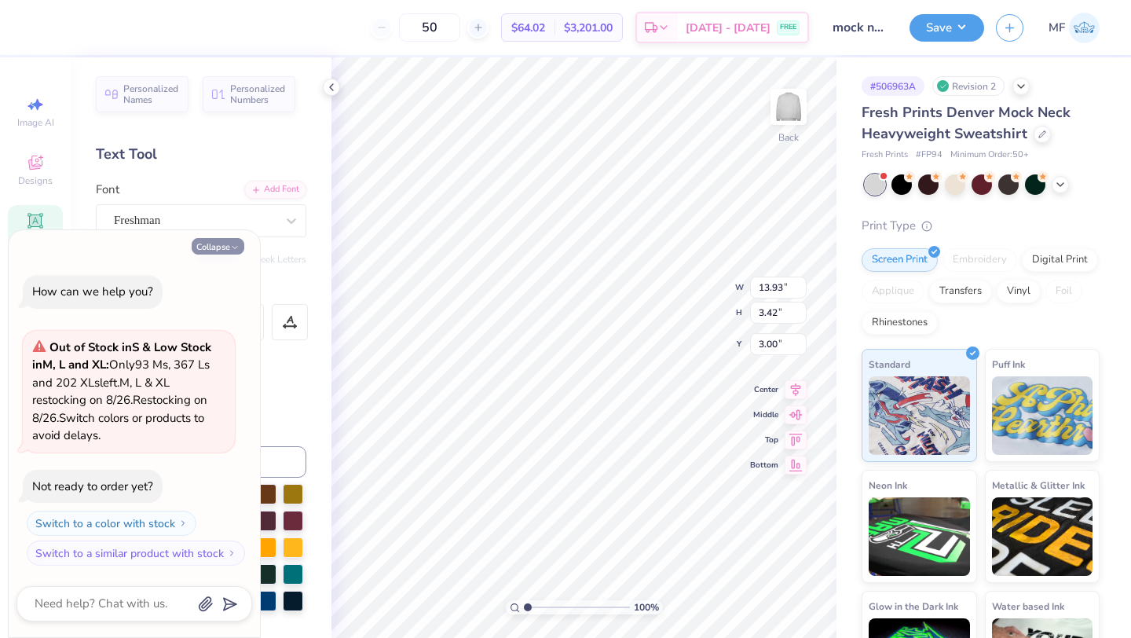
click at [239, 242] on button "Collapse" at bounding box center [218, 246] width 53 height 16
type textarea "x"
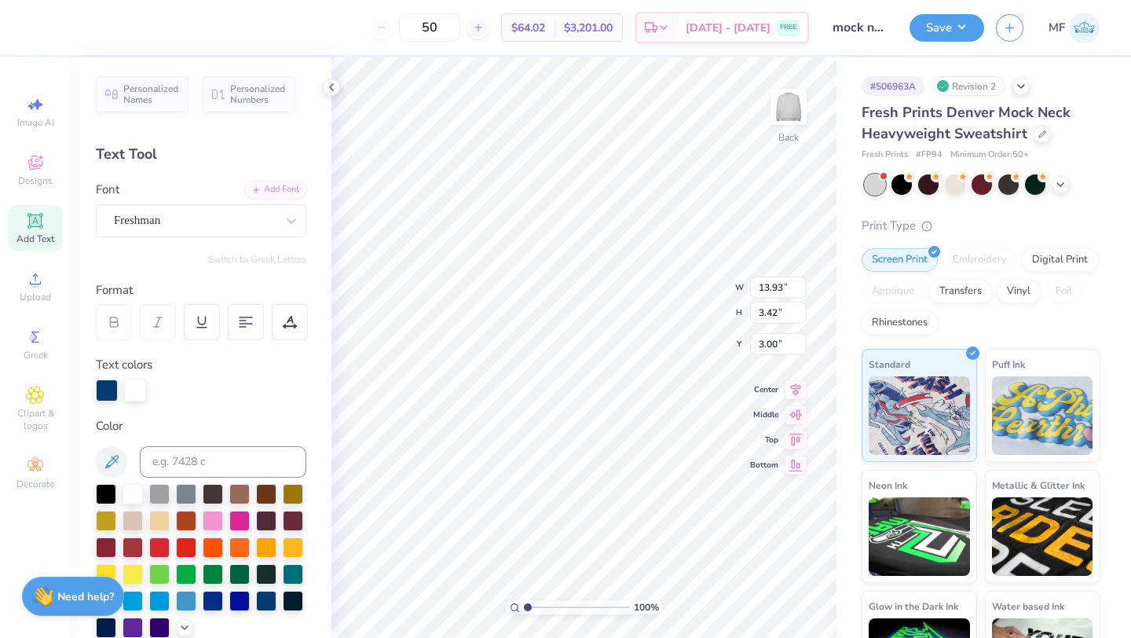
scroll to position [336, 0]
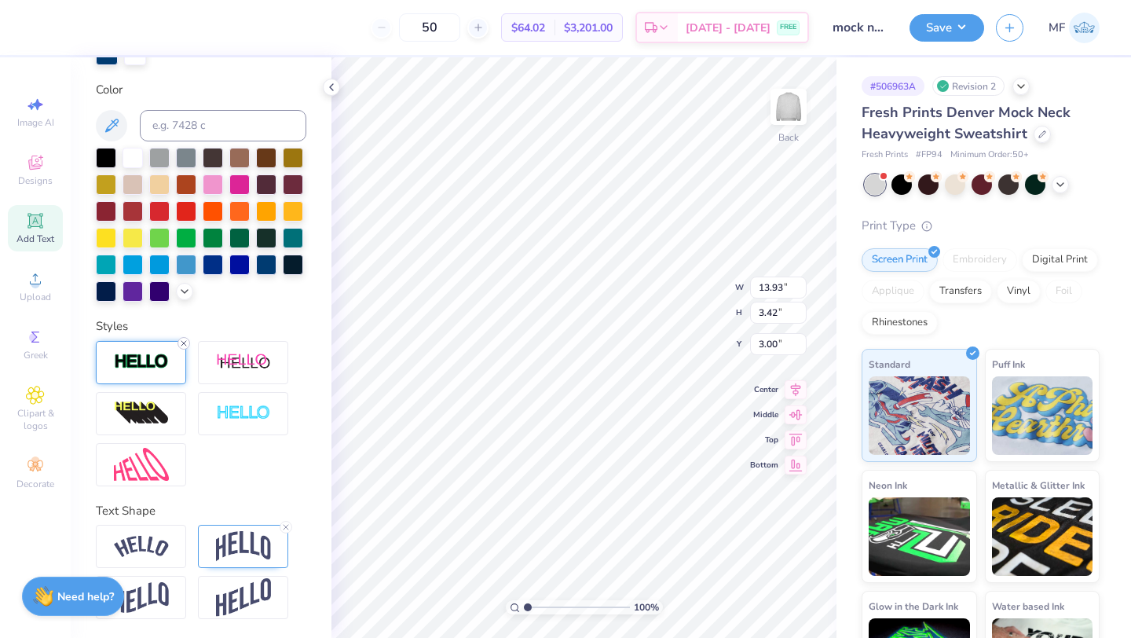
click at [185, 346] on icon at bounding box center [183, 343] width 9 height 9
type input "13.84"
type input "3.34"
type input "3.04"
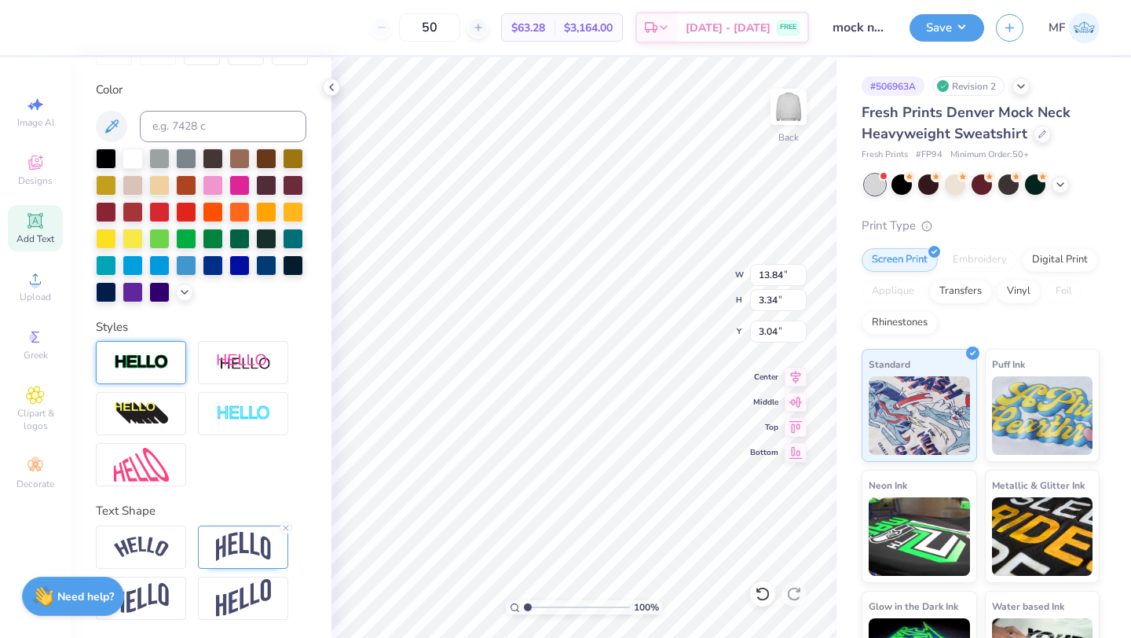
click at [291, 522] on div "Text Shape" at bounding box center [201, 561] width 210 height 118
click at [285, 526] on line at bounding box center [286, 527] width 5 height 5
type input "1.79"
type input "3.82"
click at [967, 30] on button "Save" at bounding box center [947, 25] width 75 height 27
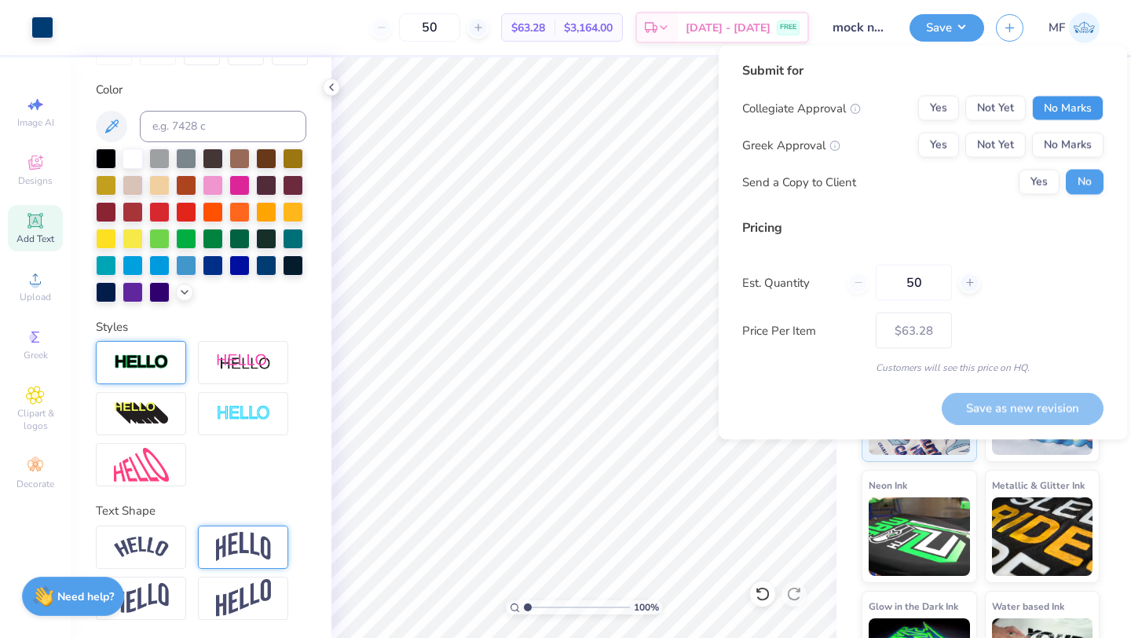
click at [1081, 97] on button "No Marks" at bounding box center [1067, 108] width 71 height 25
click at [946, 137] on button "Yes" at bounding box center [938, 145] width 41 height 25
click at [1024, 173] on button "Yes" at bounding box center [1039, 182] width 41 height 25
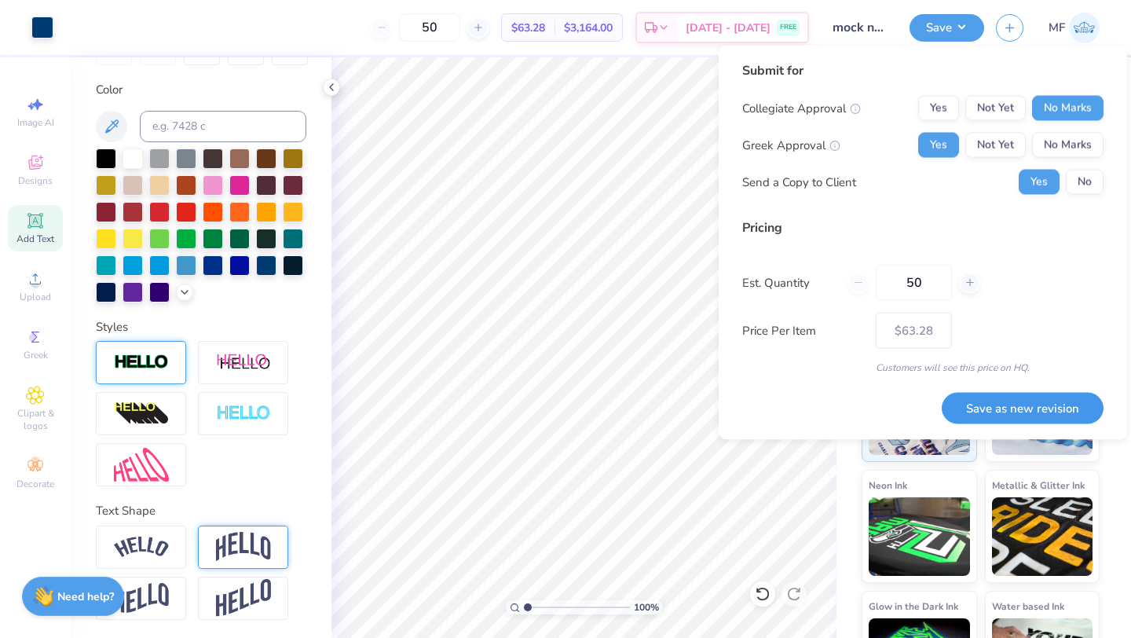
click at [1019, 409] on button "Save as new revision" at bounding box center [1023, 408] width 162 height 32
type input "$63.28"
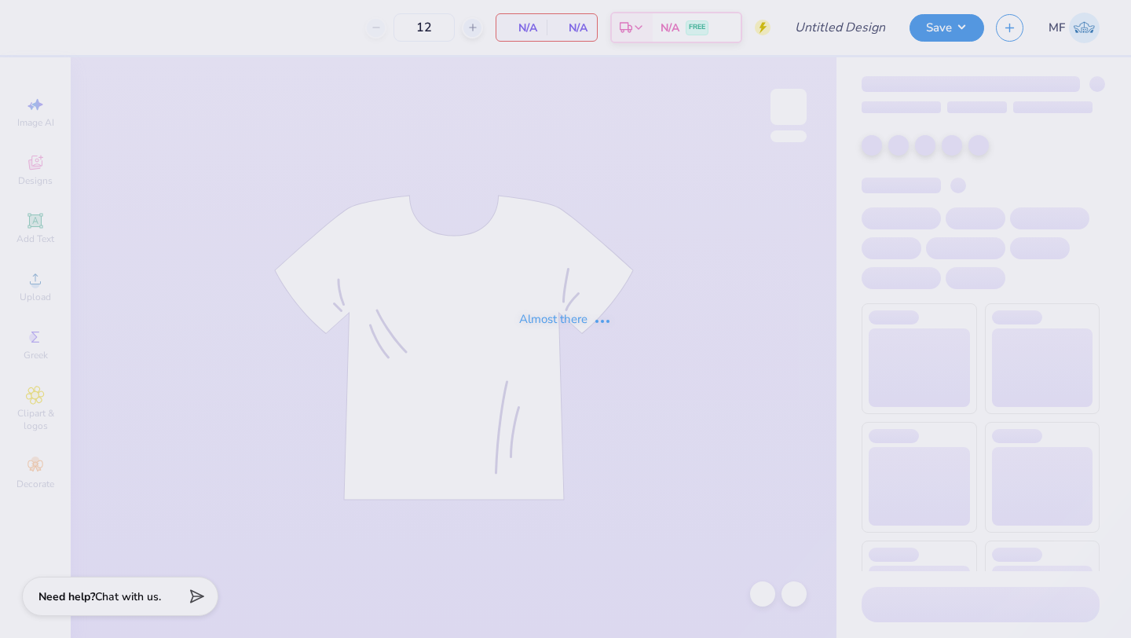
type input "50"
type input "mock neck"
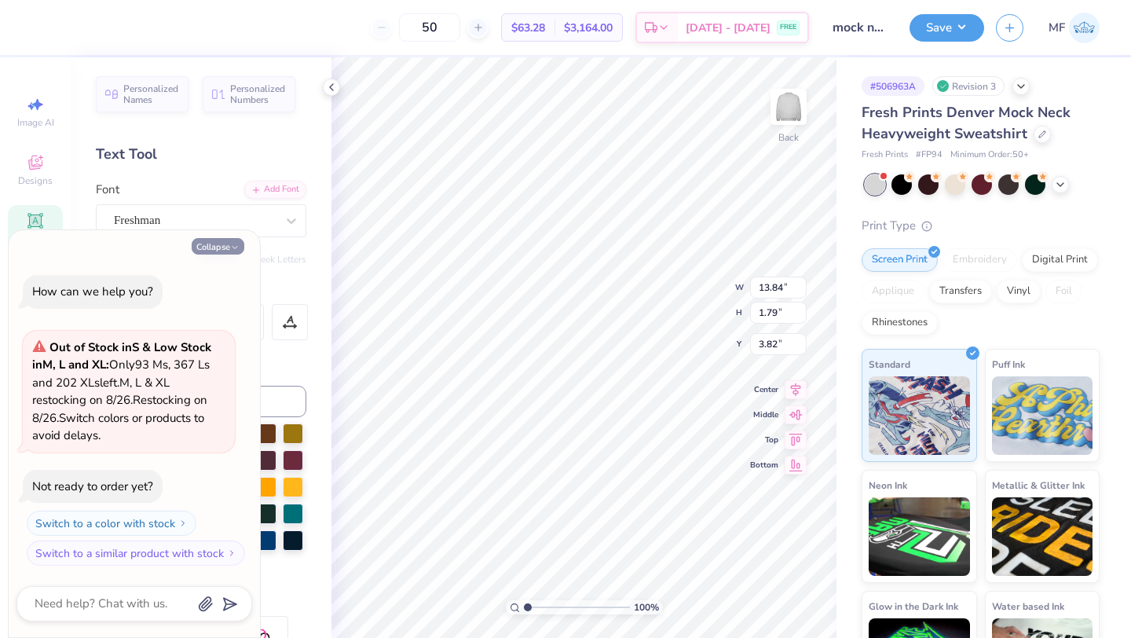
click at [213, 251] on button "Collapse" at bounding box center [218, 246] width 53 height 16
type textarea "x"
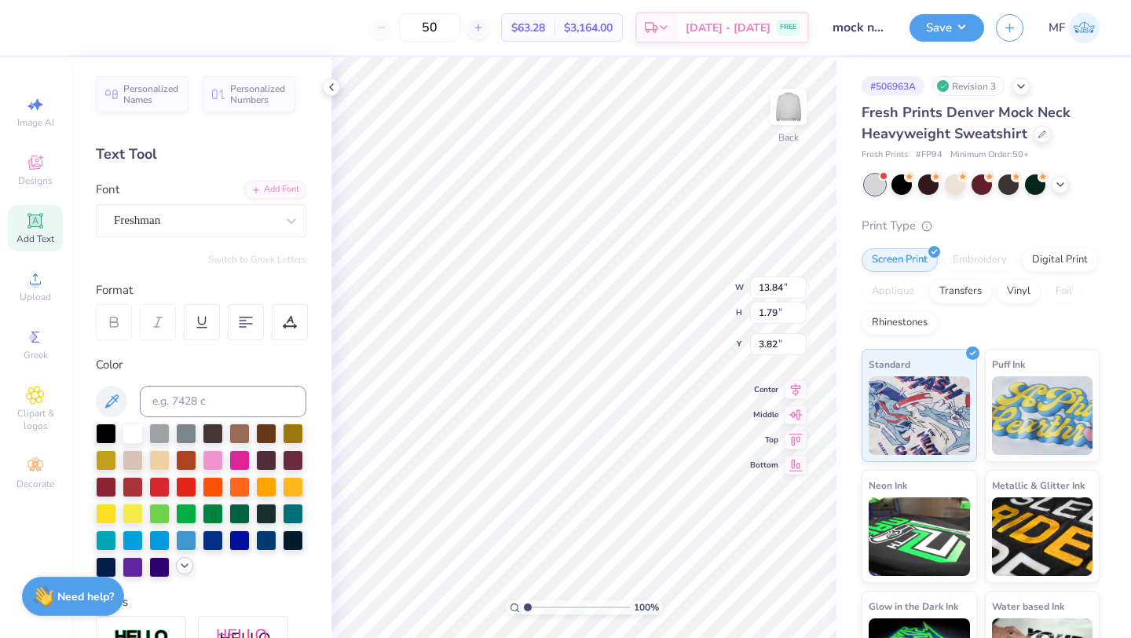
click at [181, 562] on icon at bounding box center [184, 565] width 13 height 13
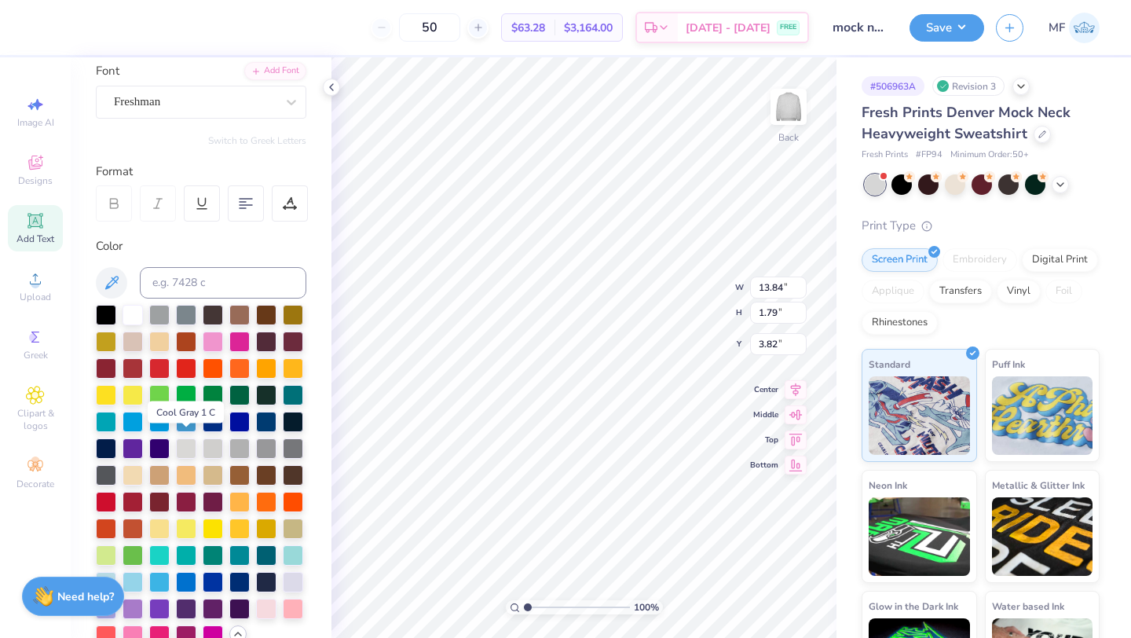
scroll to position [123, 0]
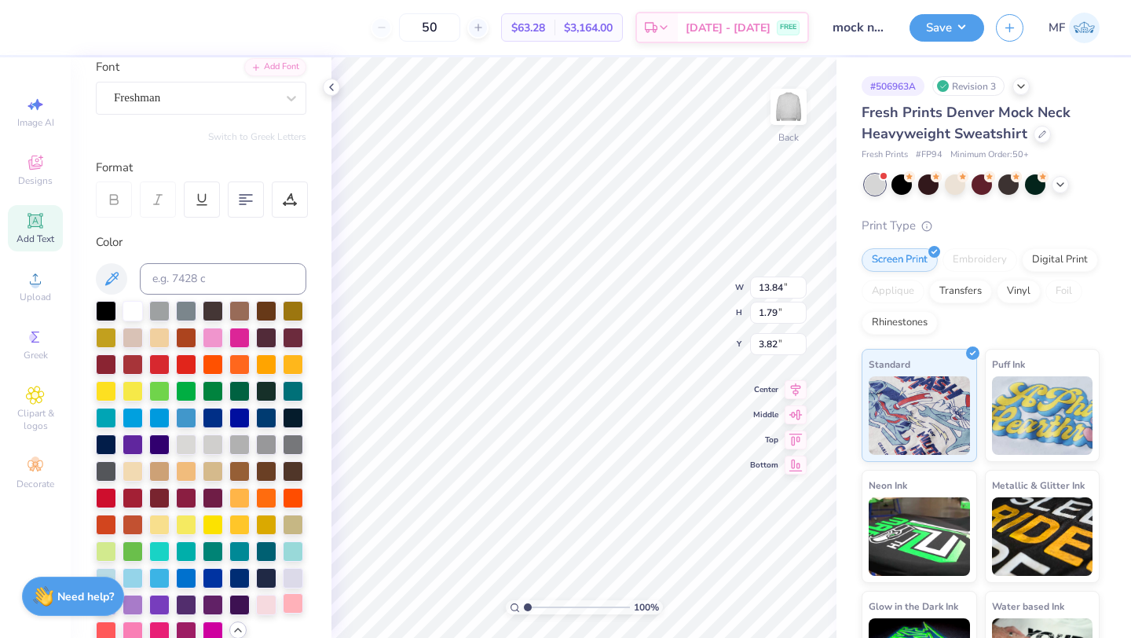
click at [291, 603] on div at bounding box center [293, 603] width 20 height 20
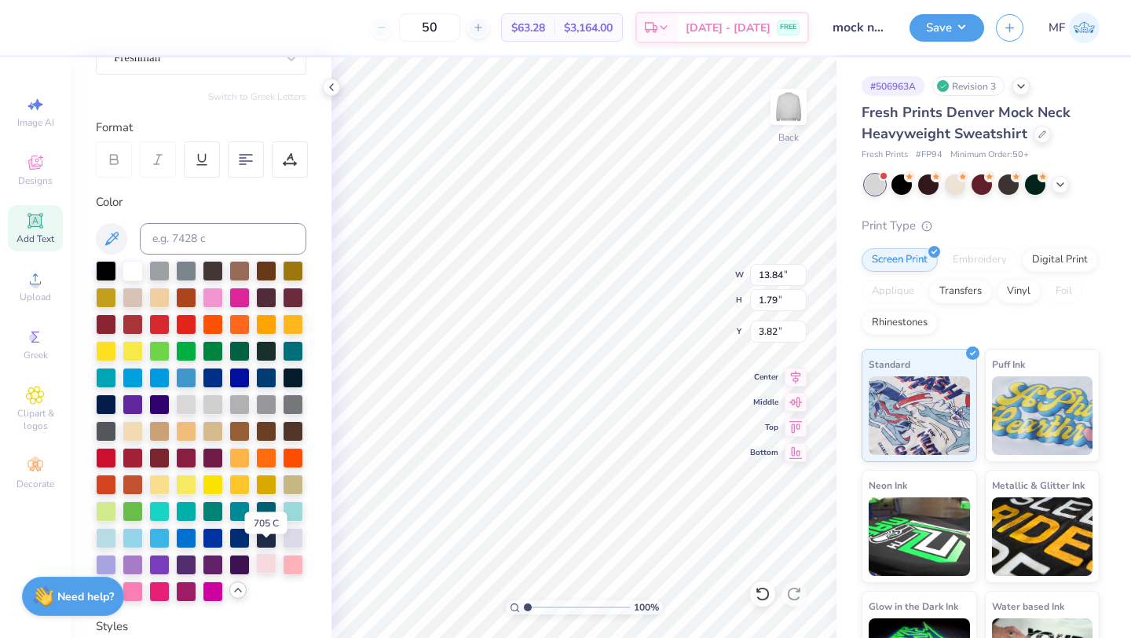
scroll to position [172, 0]
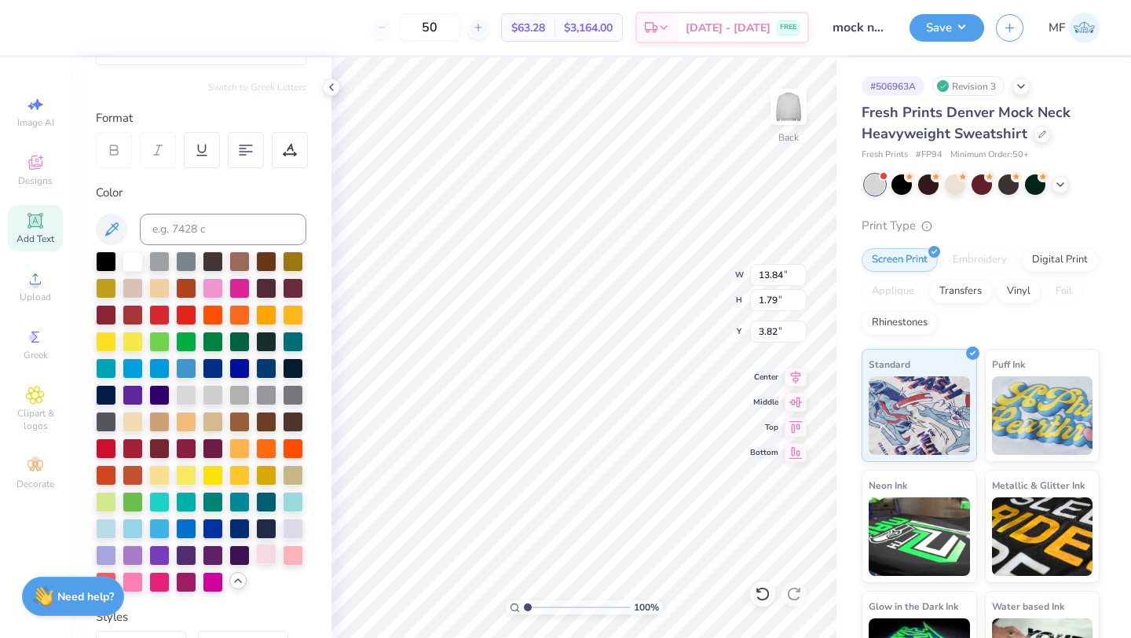
click at [262, 560] on div at bounding box center [266, 554] width 20 height 20
click at [924, 32] on button "Save" at bounding box center [947, 25] width 75 height 27
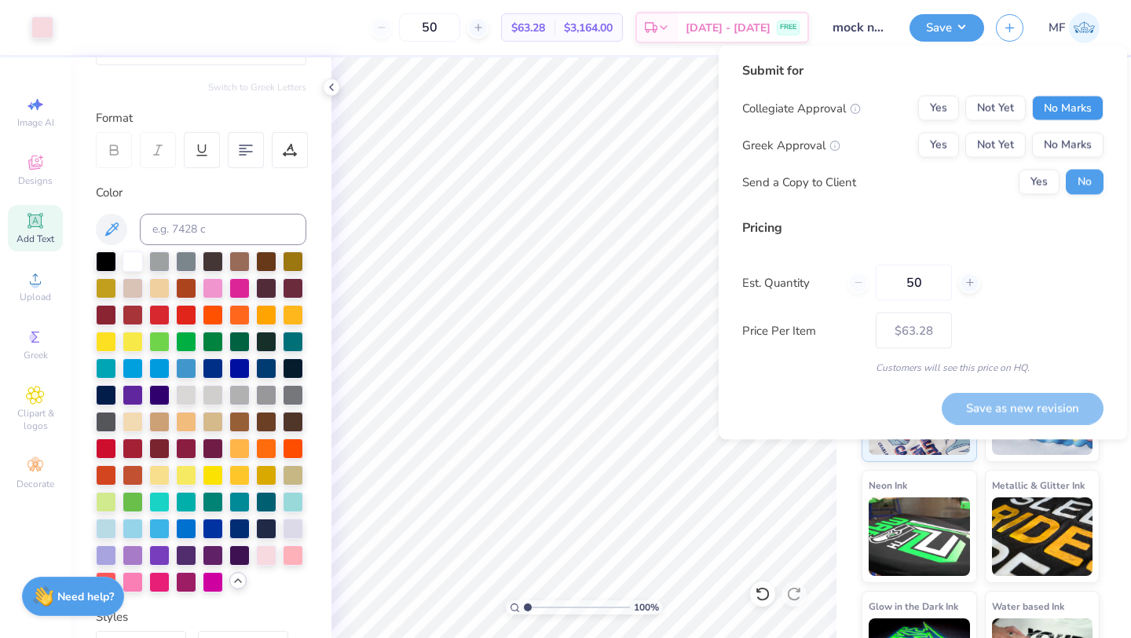
click at [1077, 108] on button "No Marks" at bounding box center [1067, 108] width 71 height 25
click at [953, 141] on button "Yes" at bounding box center [938, 145] width 41 height 25
click at [1041, 176] on button "Yes" at bounding box center [1039, 182] width 41 height 25
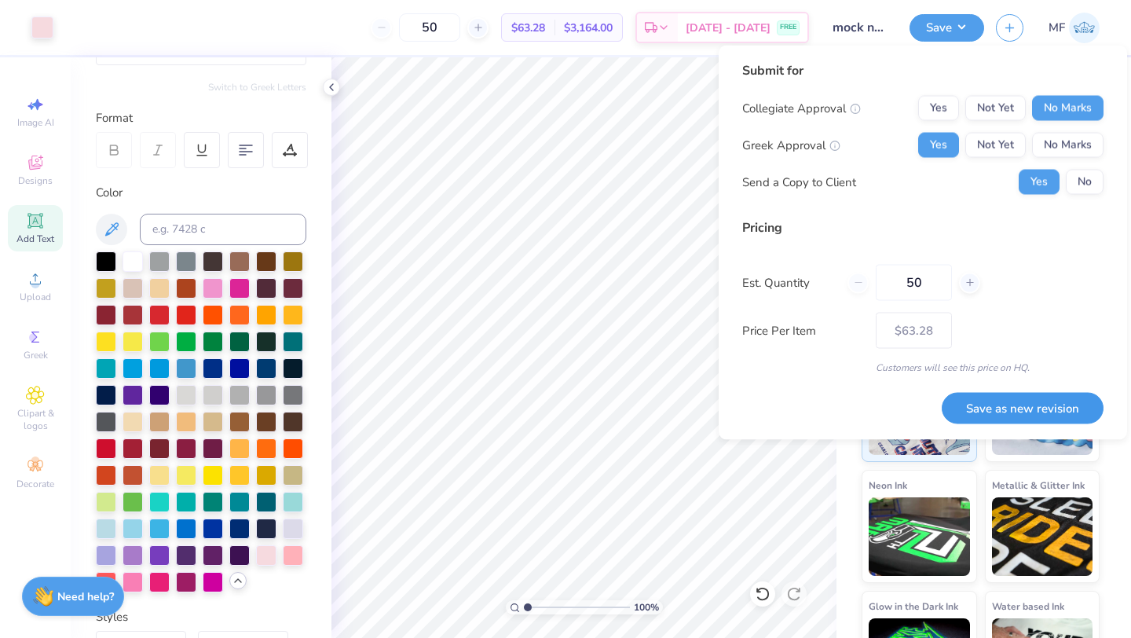
click at [1042, 413] on button "Save as new revision" at bounding box center [1023, 408] width 162 height 32
type input "$63.28"
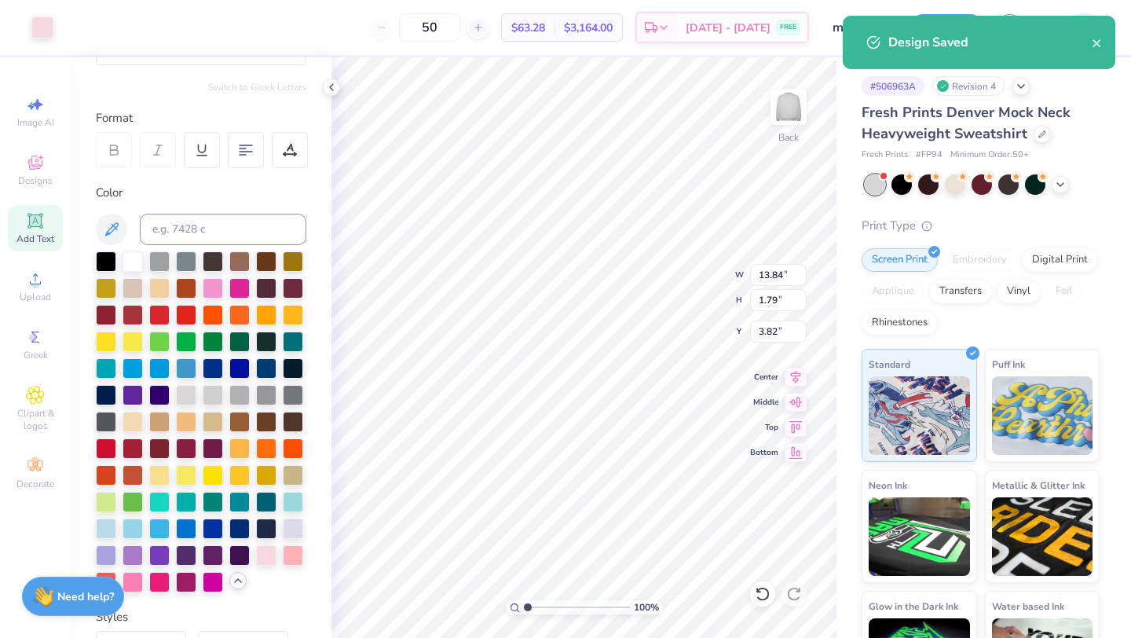
type input "3.83"
click at [294, 551] on div at bounding box center [293, 554] width 20 height 20
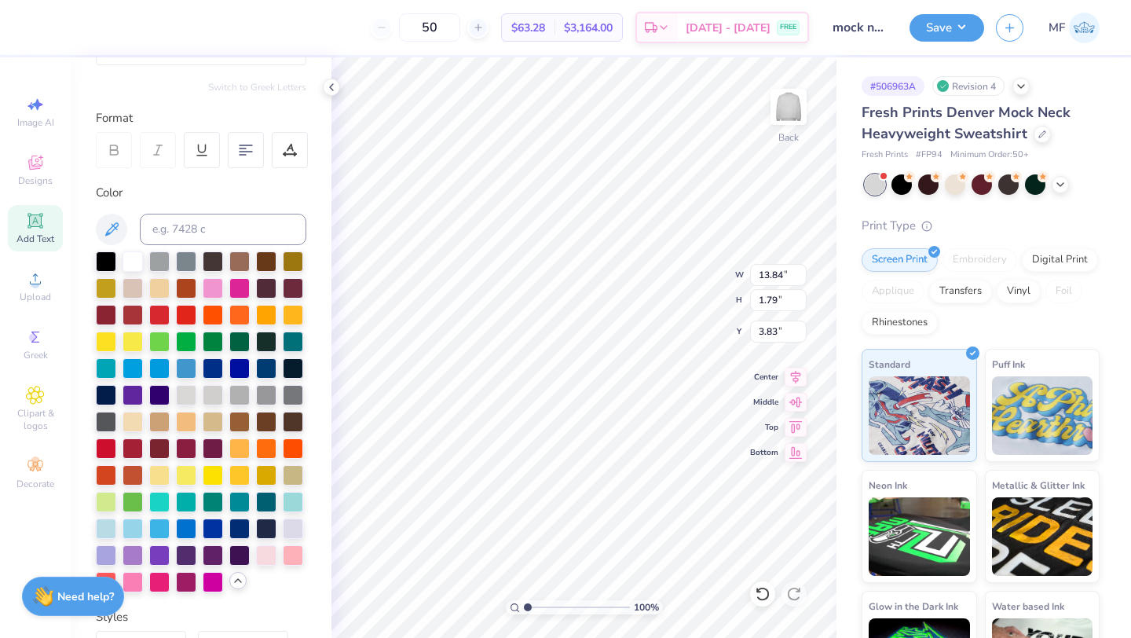
click at [918, 35] on div "50 $63.28 Per Item $3,164.00 Total Est. Delivery [DATE] - [DATE] FREE Design Ti…" at bounding box center [565, 319] width 1131 height 638
click at [946, 33] on button "Save" at bounding box center [947, 25] width 75 height 27
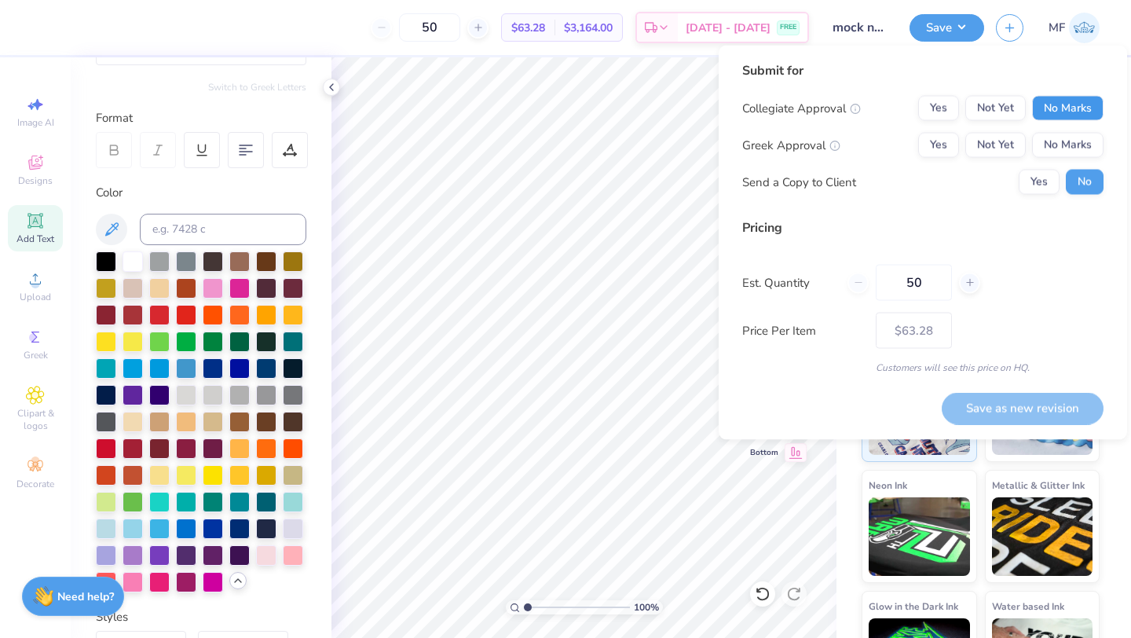
click at [1044, 108] on button "No Marks" at bounding box center [1067, 108] width 71 height 25
click at [942, 149] on button "Yes" at bounding box center [938, 145] width 41 height 25
click at [1041, 190] on button "Yes" at bounding box center [1039, 182] width 41 height 25
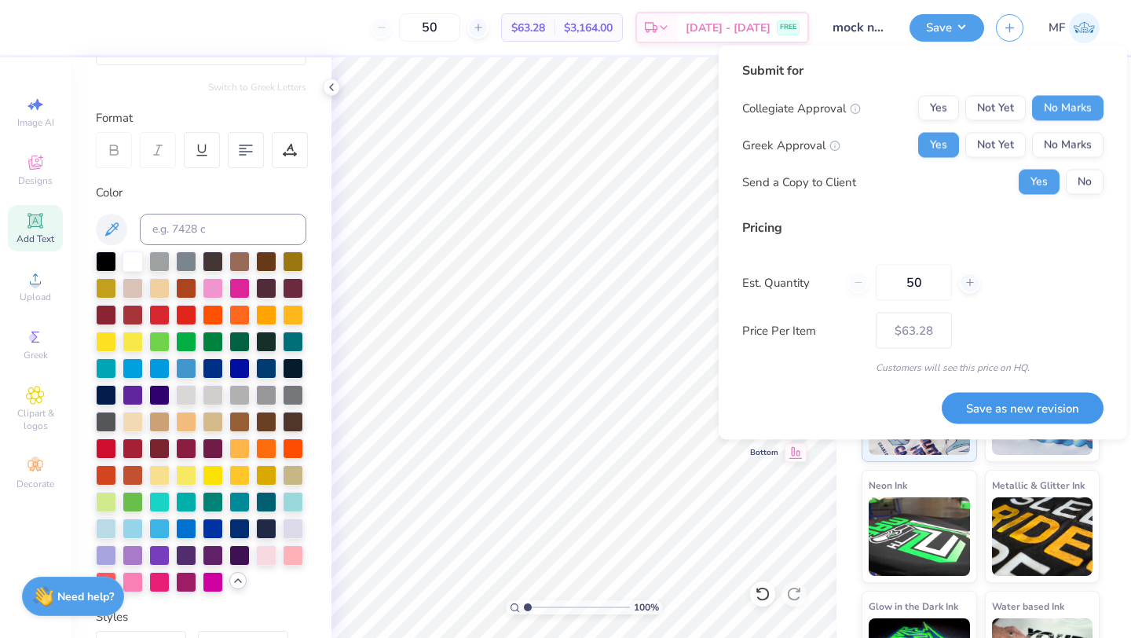
click at [1023, 399] on button "Save as new revision" at bounding box center [1023, 408] width 162 height 32
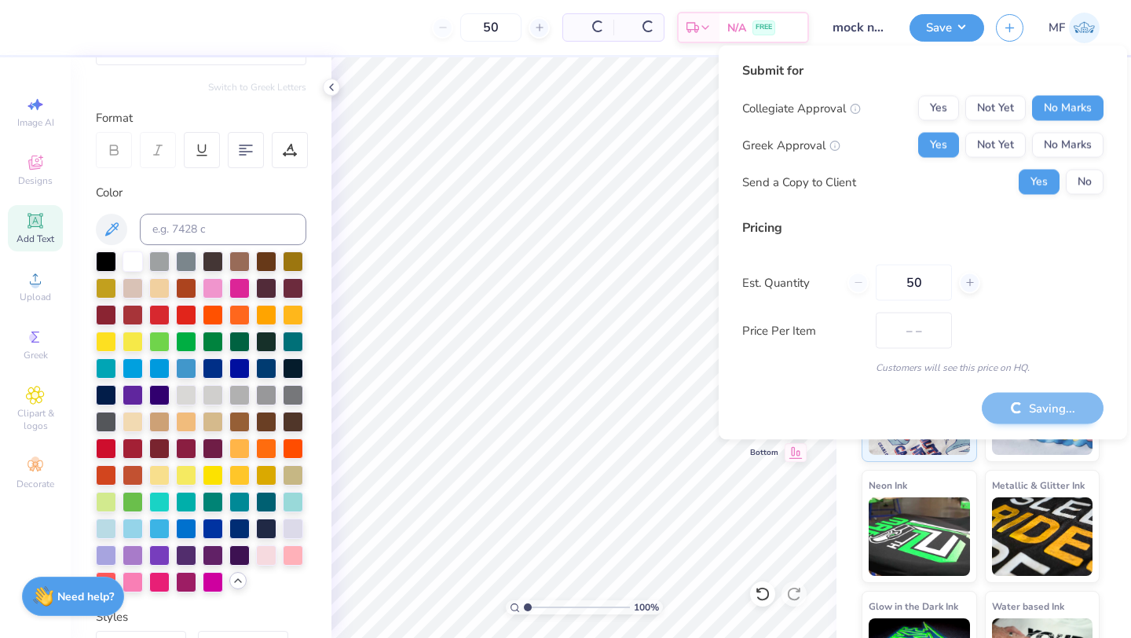
type input "$63.28"
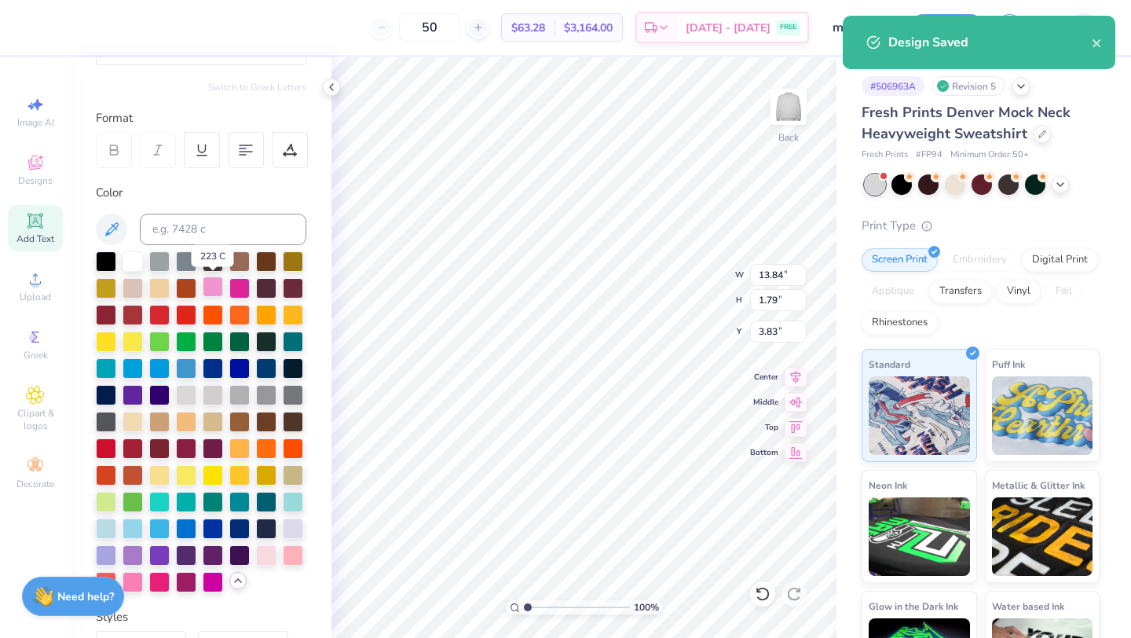
click at [210, 286] on div at bounding box center [213, 286] width 20 height 20
click at [132, 580] on div at bounding box center [133, 580] width 20 height 20
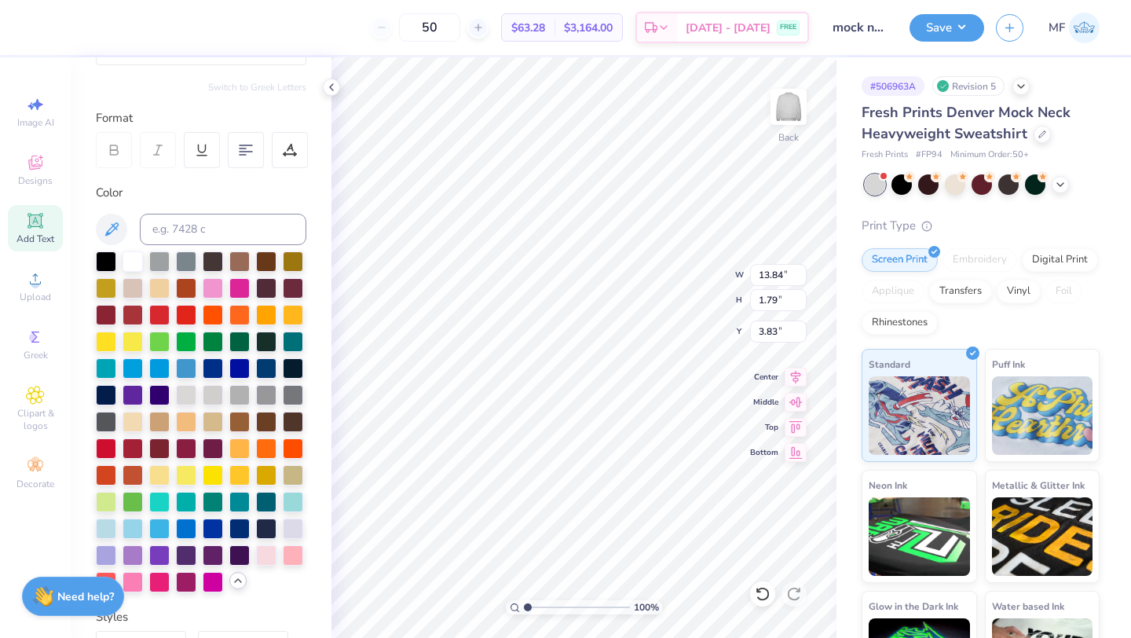
click at [912, 33] on div "Design Saved" at bounding box center [979, 48] width 279 height 71
click at [928, 31] on div "50 $63.28 Per Item $3,164.00 Total Est. Delivery [DATE] - [DATE] FREE Design Ti…" at bounding box center [565, 319] width 1131 height 638
click at [961, 22] on button "Save" at bounding box center [947, 25] width 75 height 27
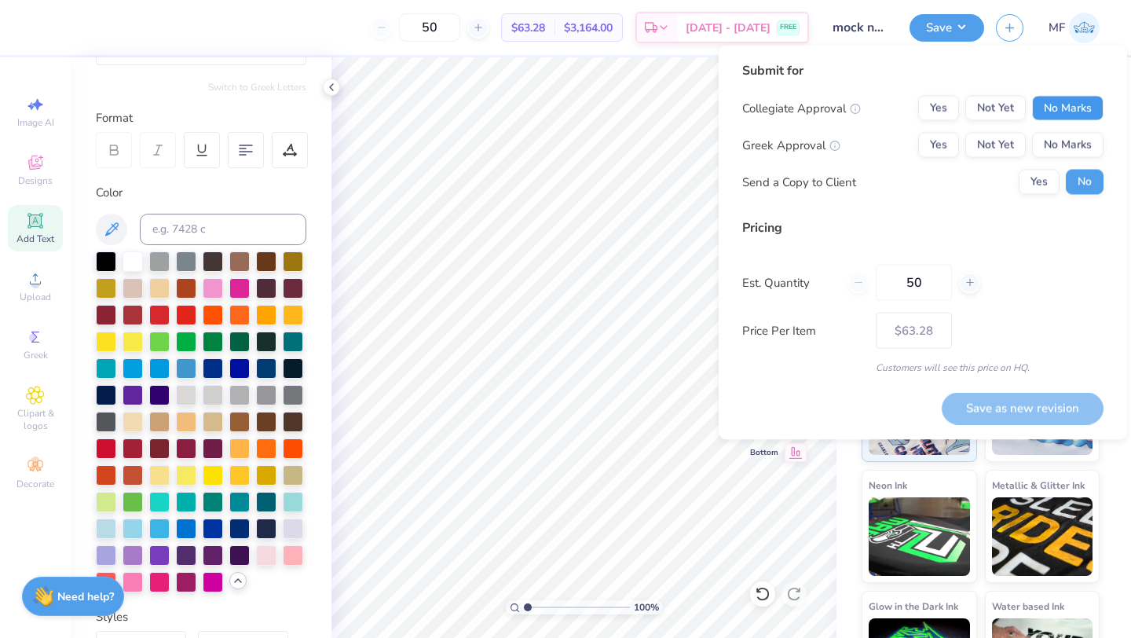
click at [1067, 112] on button "No Marks" at bounding box center [1067, 108] width 71 height 25
click at [957, 144] on button "Yes" at bounding box center [938, 145] width 41 height 25
click at [1016, 407] on button "Save as new revision" at bounding box center [1023, 408] width 162 height 32
type input "$63.28"
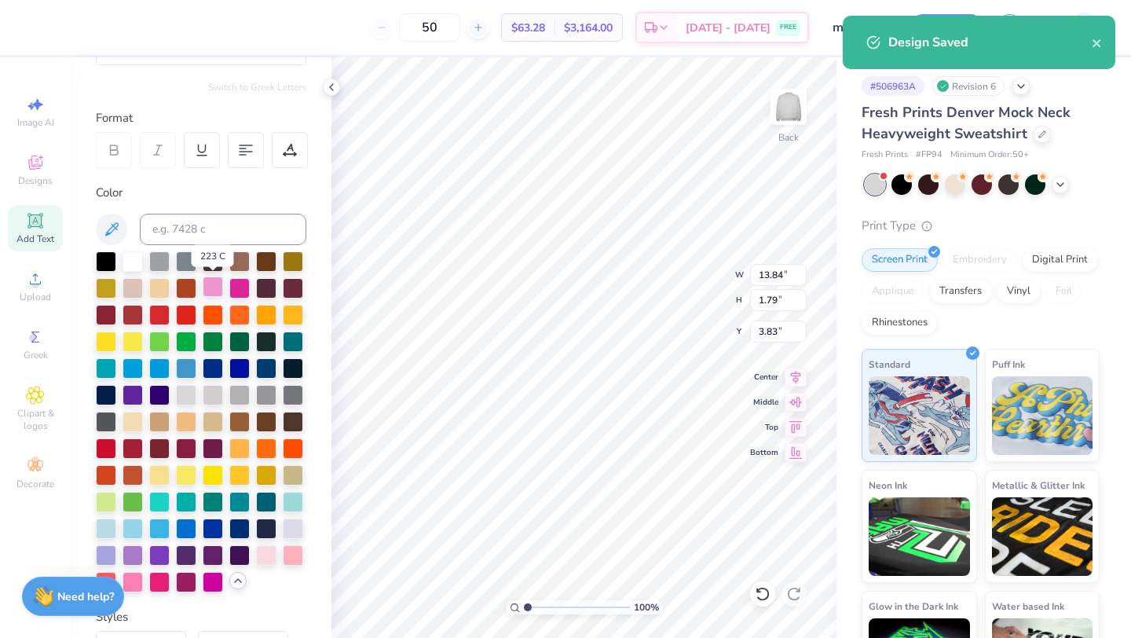
click at [213, 291] on div at bounding box center [213, 286] width 20 height 20
click at [1098, 42] on icon "close" at bounding box center [1097, 43] width 8 height 8
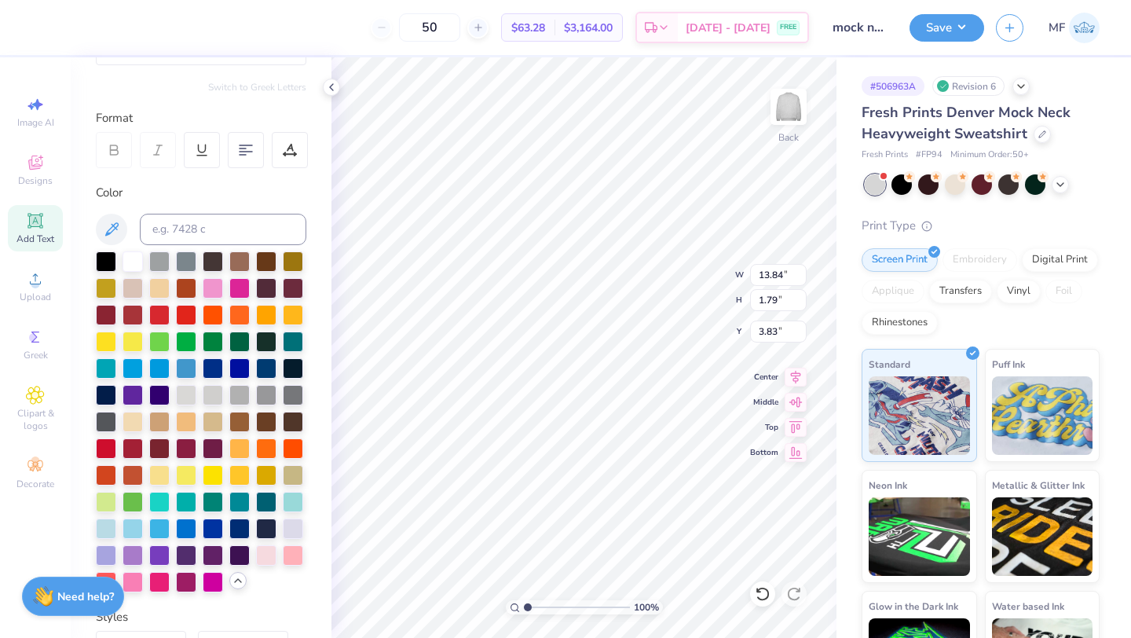
click at [917, 26] on div "50 $63.28 Per Item $3,164.00 Total Est. Delivery [DATE] - [DATE] FREE Design Ti…" at bounding box center [565, 319] width 1131 height 638
click at [958, 38] on button "Save" at bounding box center [947, 25] width 75 height 27
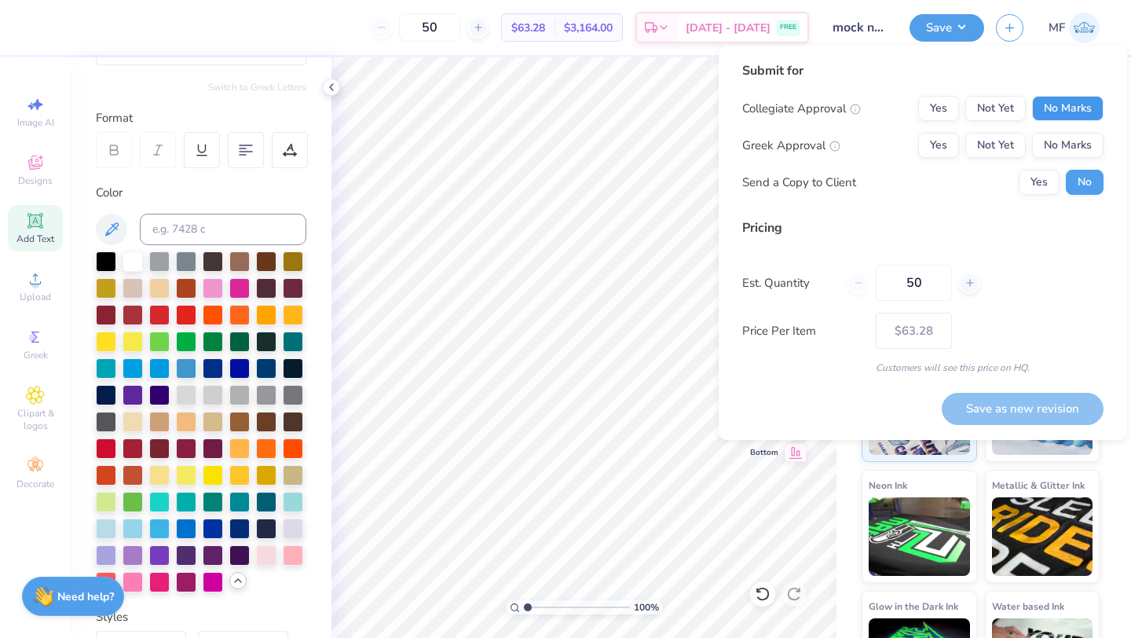
click at [1059, 101] on button "No Marks" at bounding box center [1067, 108] width 71 height 25
click at [956, 134] on button "Yes" at bounding box center [938, 145] width 41 height 25
click at [1024, 181] on button "Yes" at bounding box center [1039, 182] width 41 height 25
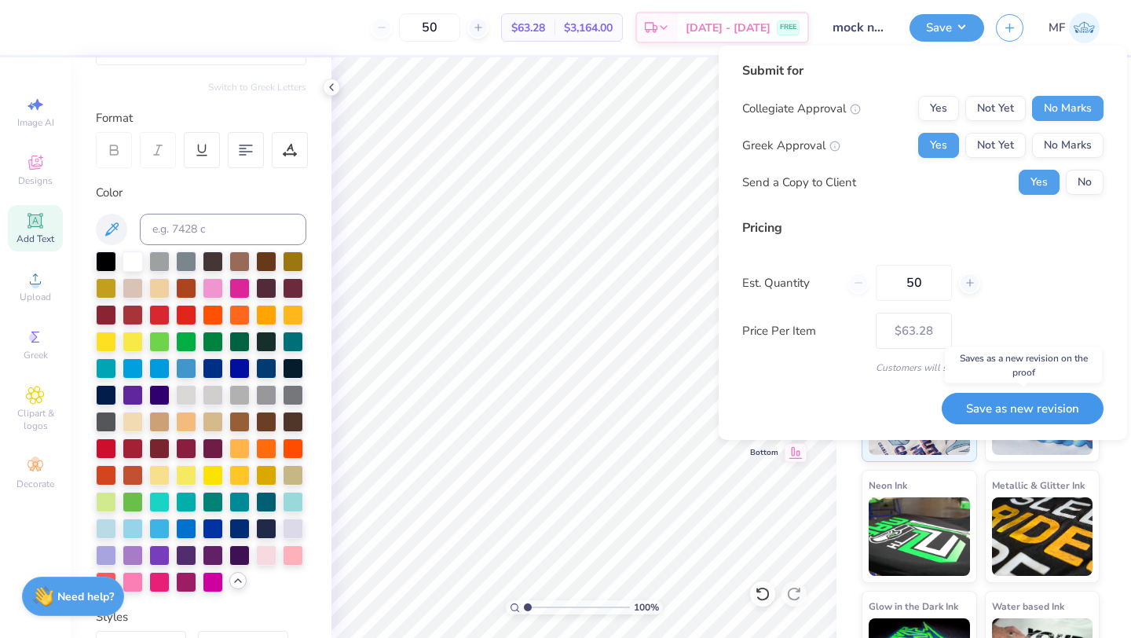
click at [1041, 409] on button "Save as new revision" at bounding box center [1023, 409] width 162 height 32
type input "$63.28"
